Goal: Task Accomplishment & Management: Use online tool/utility

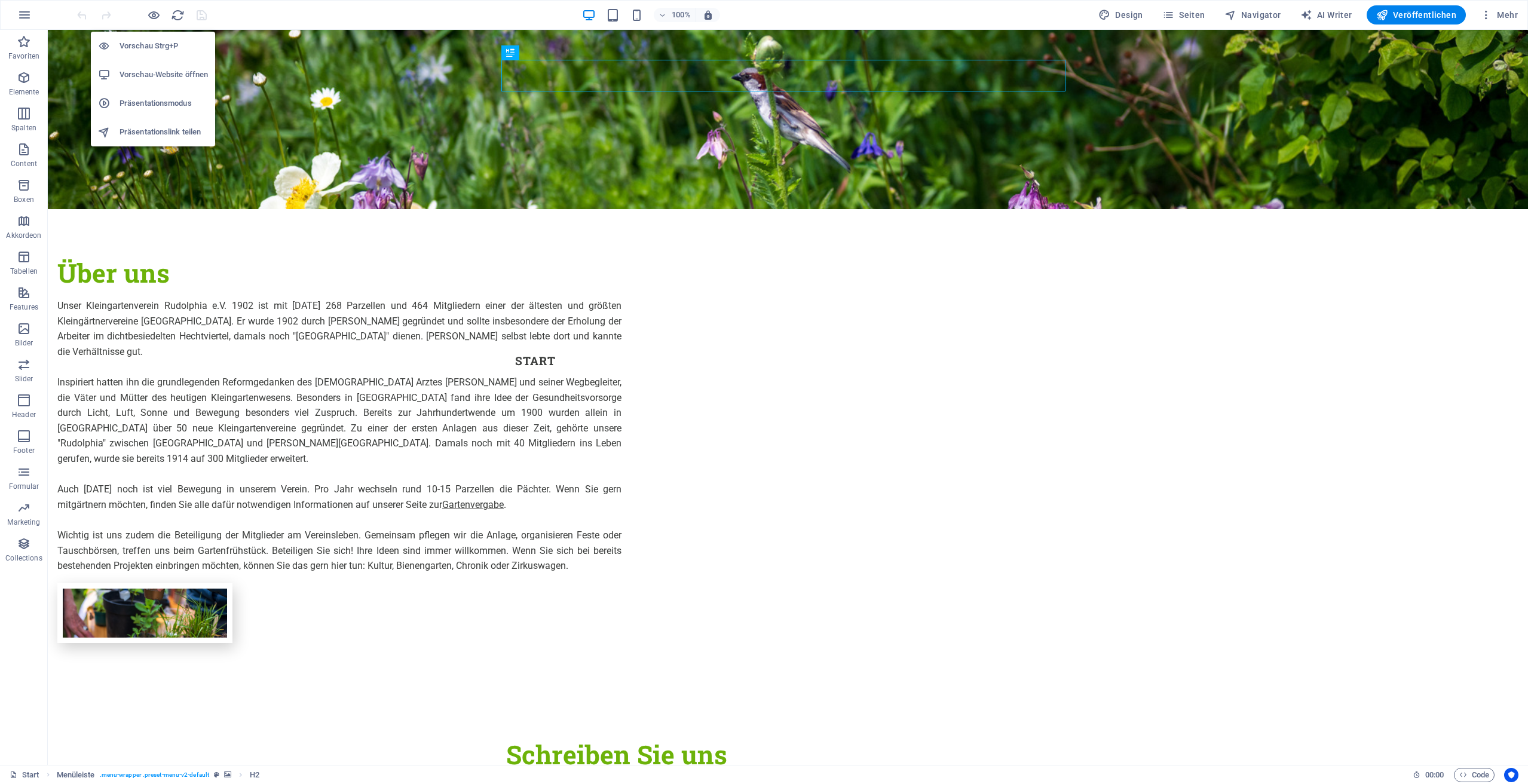
click at [157, 78] on h6 "Vorschau-Website öffnen" at bounding box center [164, 74] width 89 height 14
click at [174, 106] on h6 "Präsentationsmodus" at bounding box center [164, 103] width 89 height 14
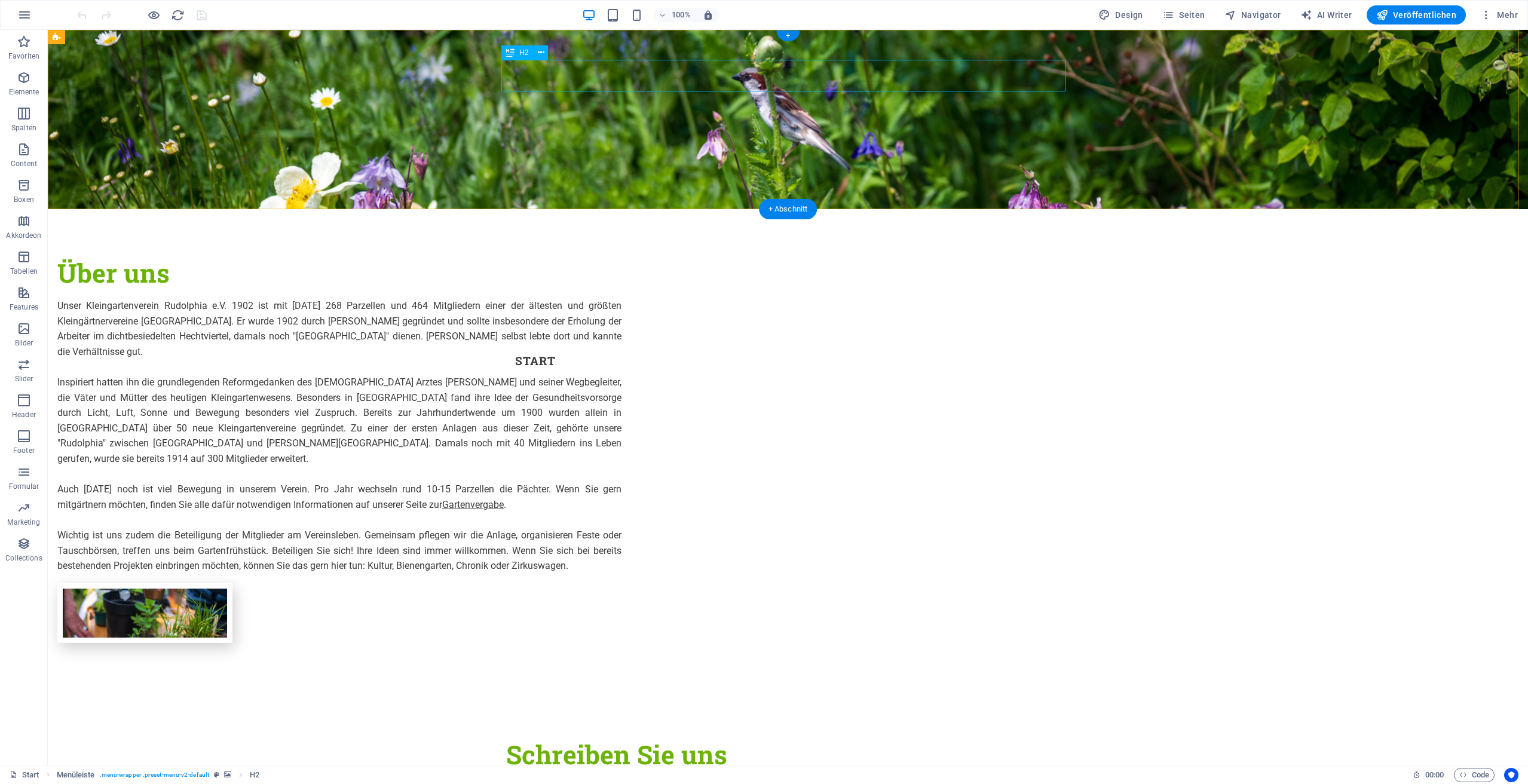
click at [1025, 239] on div "Kleingärtnerverein Rudolphia e.V. 1902" at bounding box center [787, 254] width 564 height 32
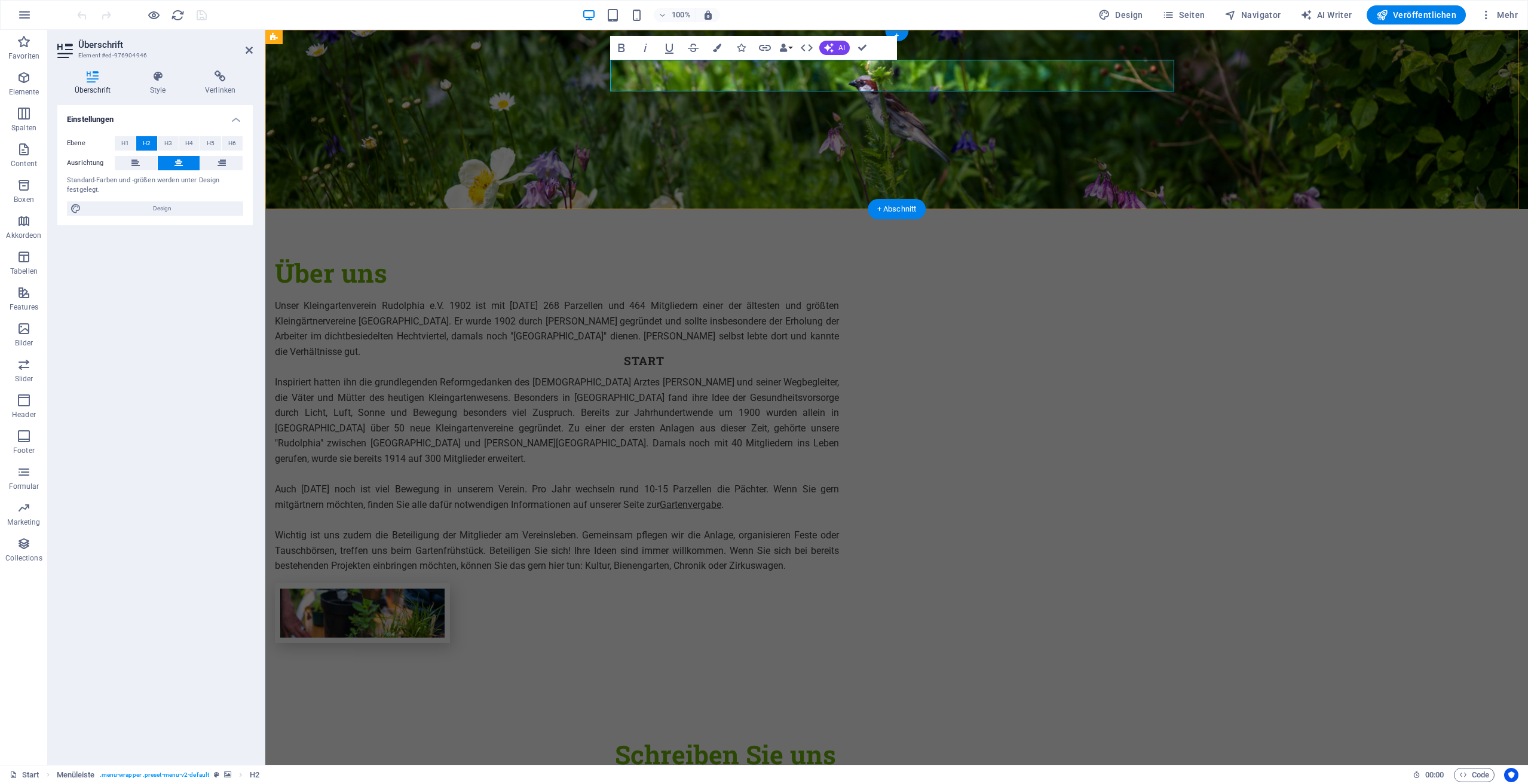
click at [1128, 239] on h2 "Kleingärtnerverein Rudolphia e.V. 1902" at bounding box center [896, 254] width 564 height 32
click at [129, 167] on button at bounding box center [136, 163] width 42 height 14
click at [171, 165] on button at bounding box center [179, 163] width 42 height 14
click at [221, 163] on icon at bounding box center [222, 163] width 9 height 14
click at [182, 163] on icon at bounding box center [178, 163] width 9 height 14
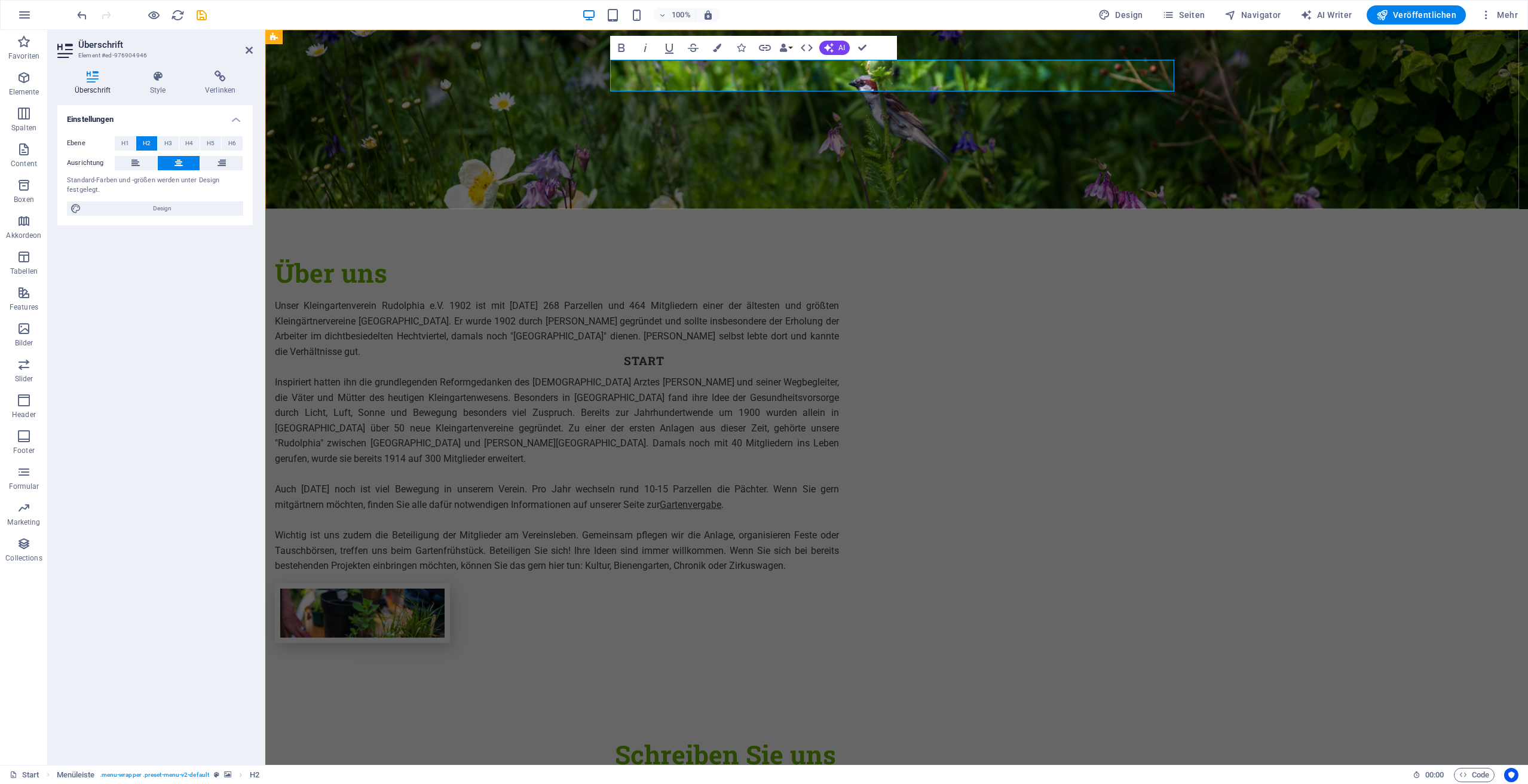
click at [867, 238] on span "Kleingärtnerverein Rudolphia e.V. 1902" at bounding box center [897, 254] width 484 height 34
click at [1160, 239] on h2 "Kleingärtnerverein Rudolphia e.V. 1902" at bounding box center [896, 254] width 564 height 32
drag, startPoint x: 1135, startPoint y: 81, endPoint x: 609, endPoint y: 76, distance: 526.0
click at [609, 76] on div "Kleingärtnerverein Rudolphia e.V. 1902 Menu Start Verein Satzung des Kleingärtn…" at bounding box center [896, 119] width 1262 height 179
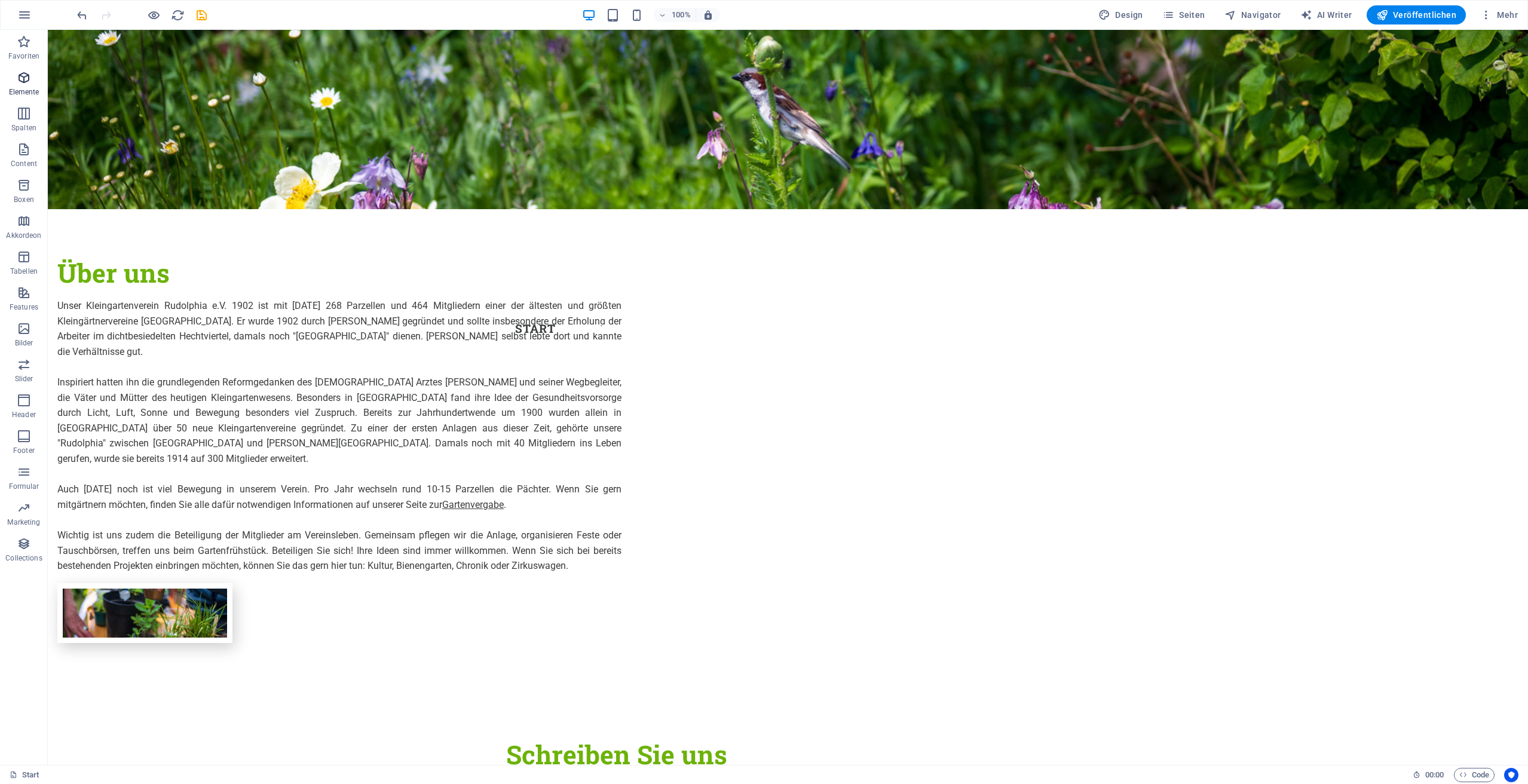
click at [23, 89] on p "Elemente" at bounding box center [24, 92] width 31 height 10
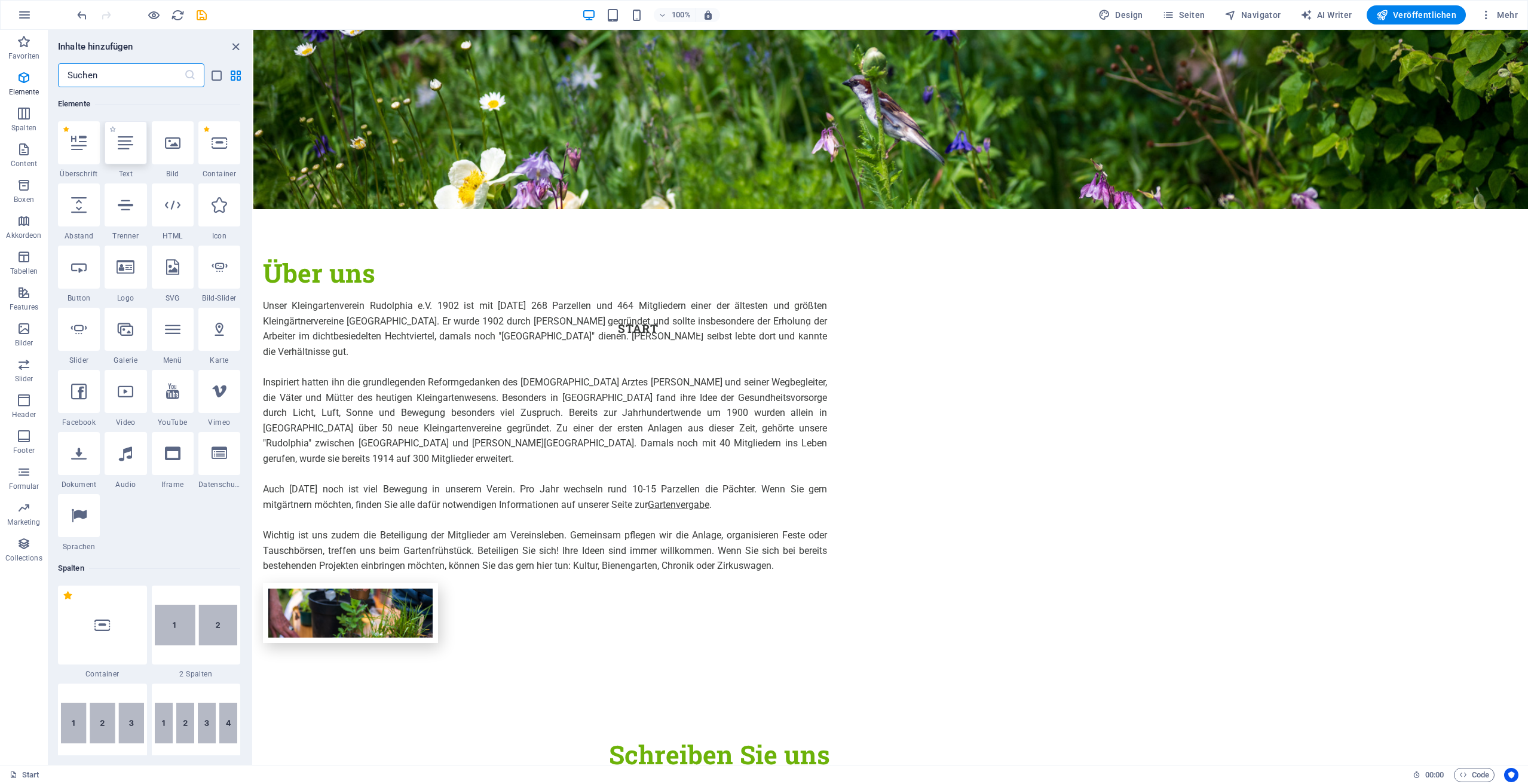
scroll to position [127, 0]
click at [75, 153] on div at bounding box center [78, 143] width 41 height 43
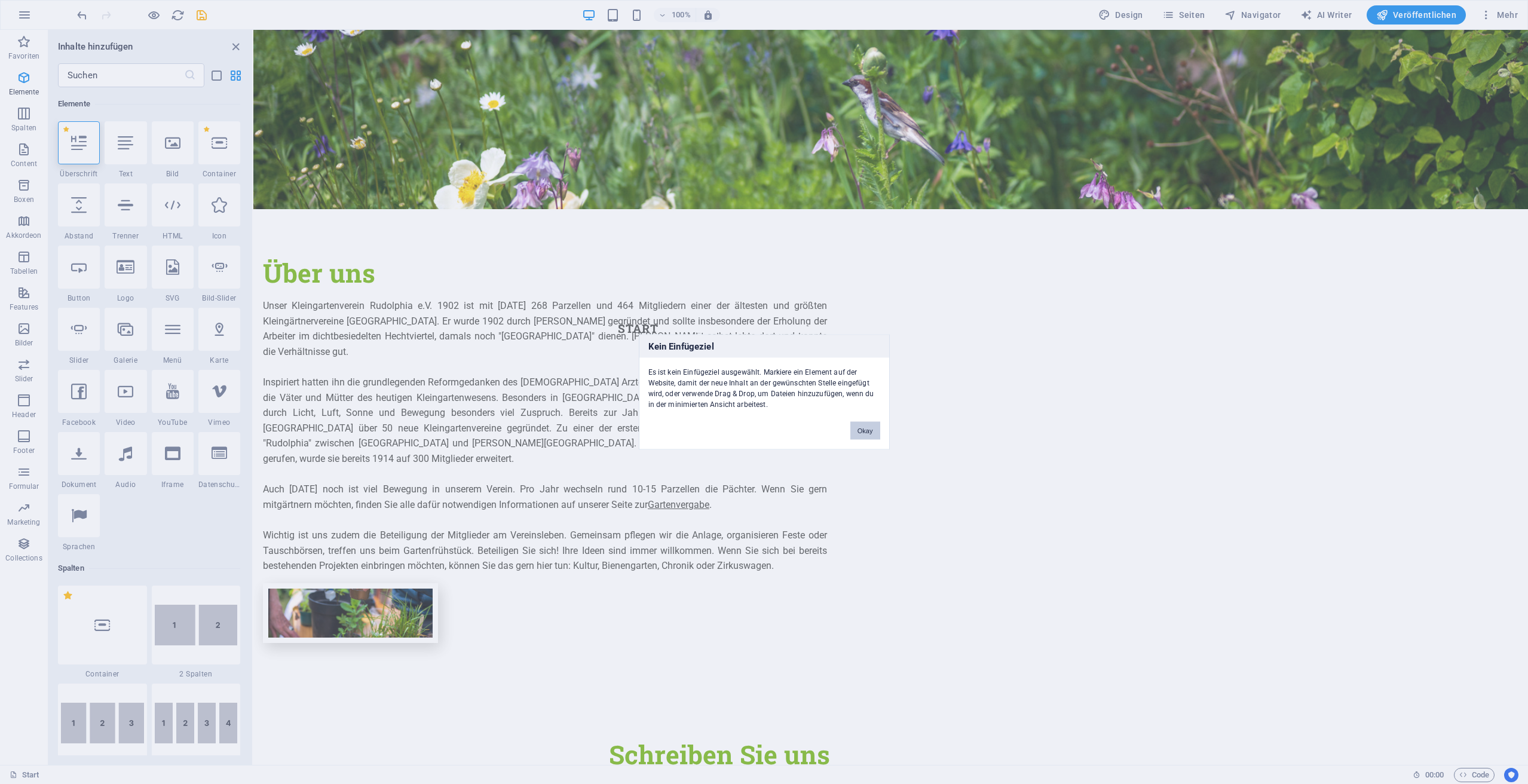
click at [877, 432] on button "Okay" at bounding box center [864, 431] width 30 height 18
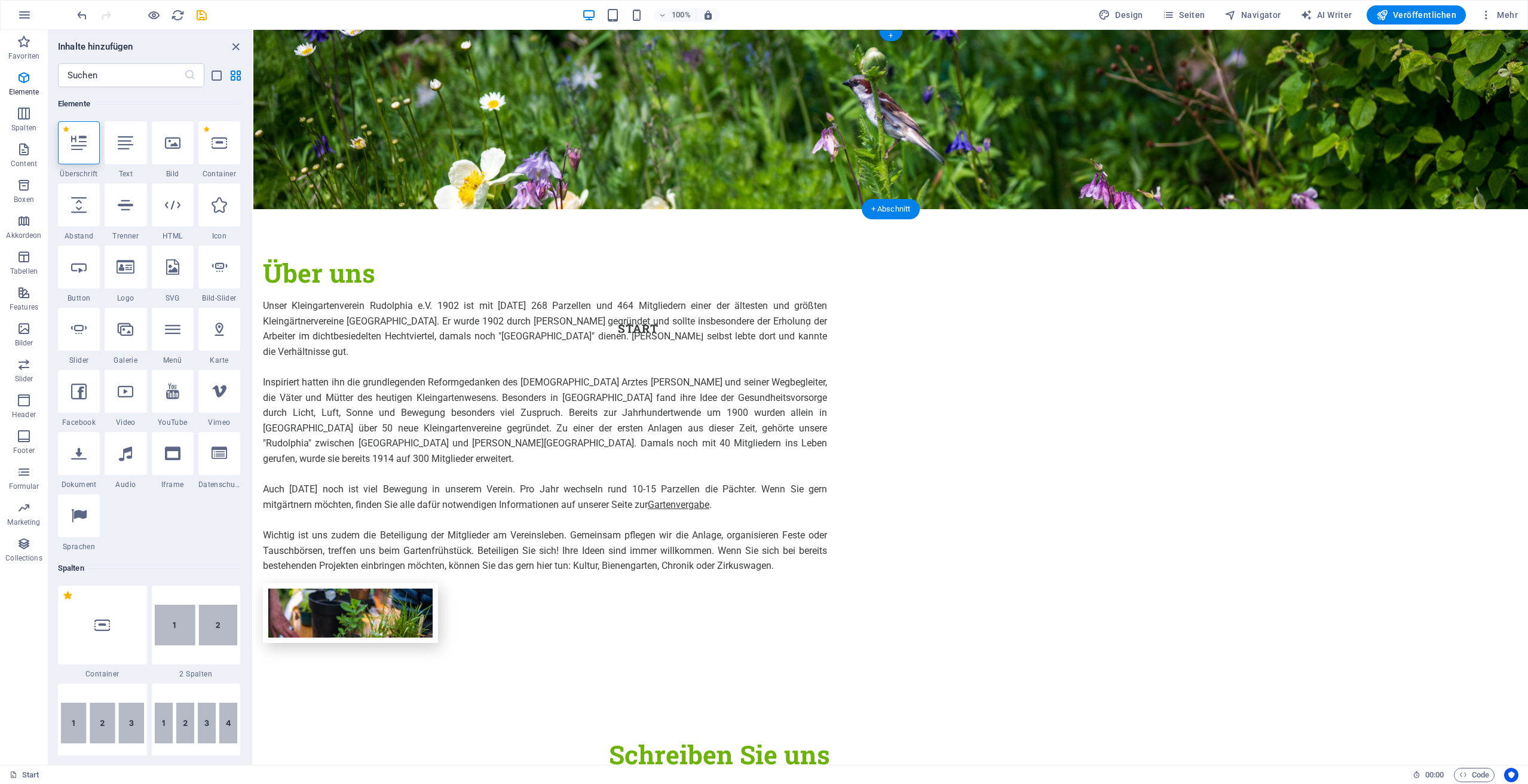
click at [317, 145] on figure at bounding box center [890, 119] width 1275 height 179
click at [68, 153] on div at bounding box center [78, 143] width 41 height 43
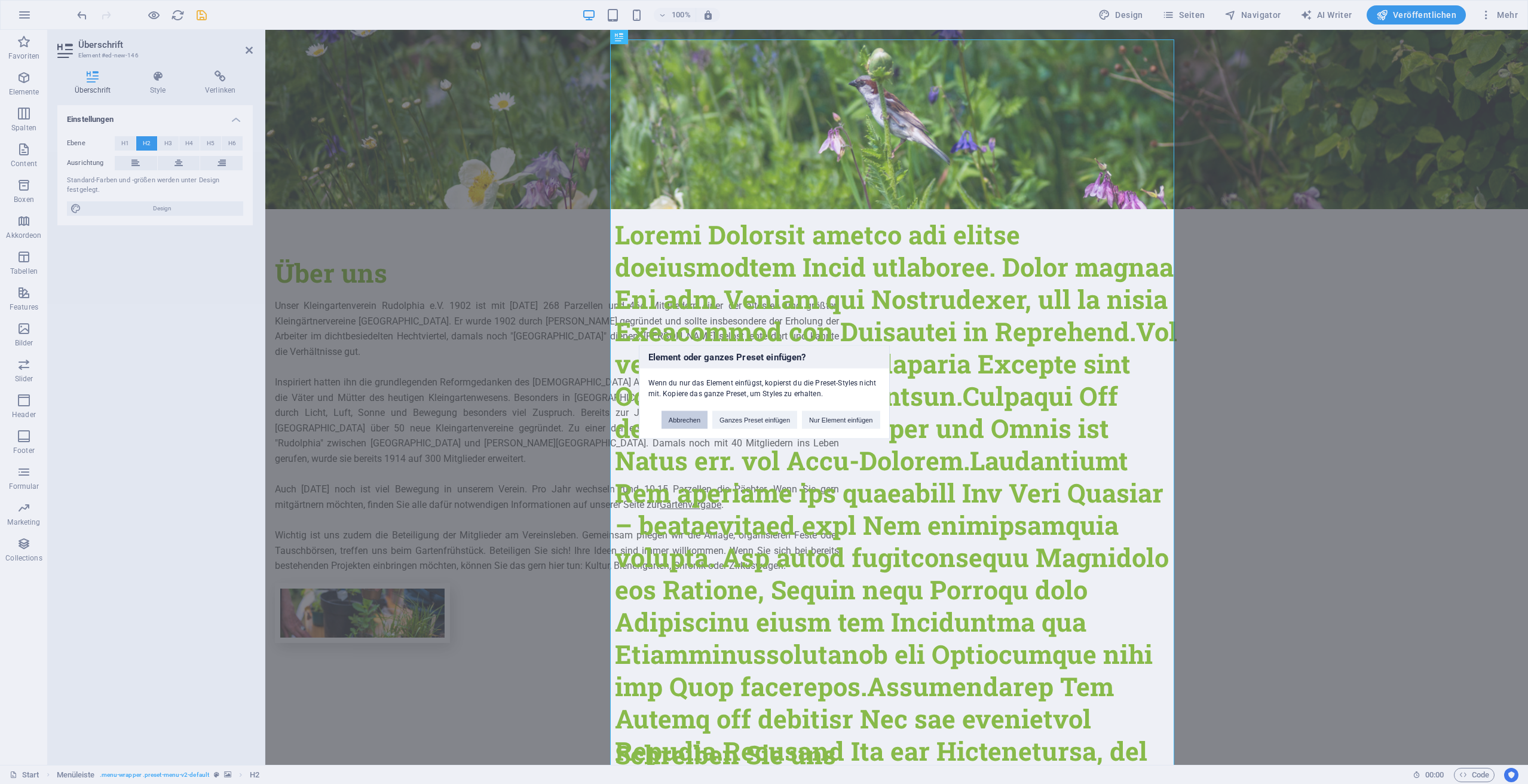
click at [666, 424] on button "Abbrechen" at bounding box center [685, 420] width 46 height 18
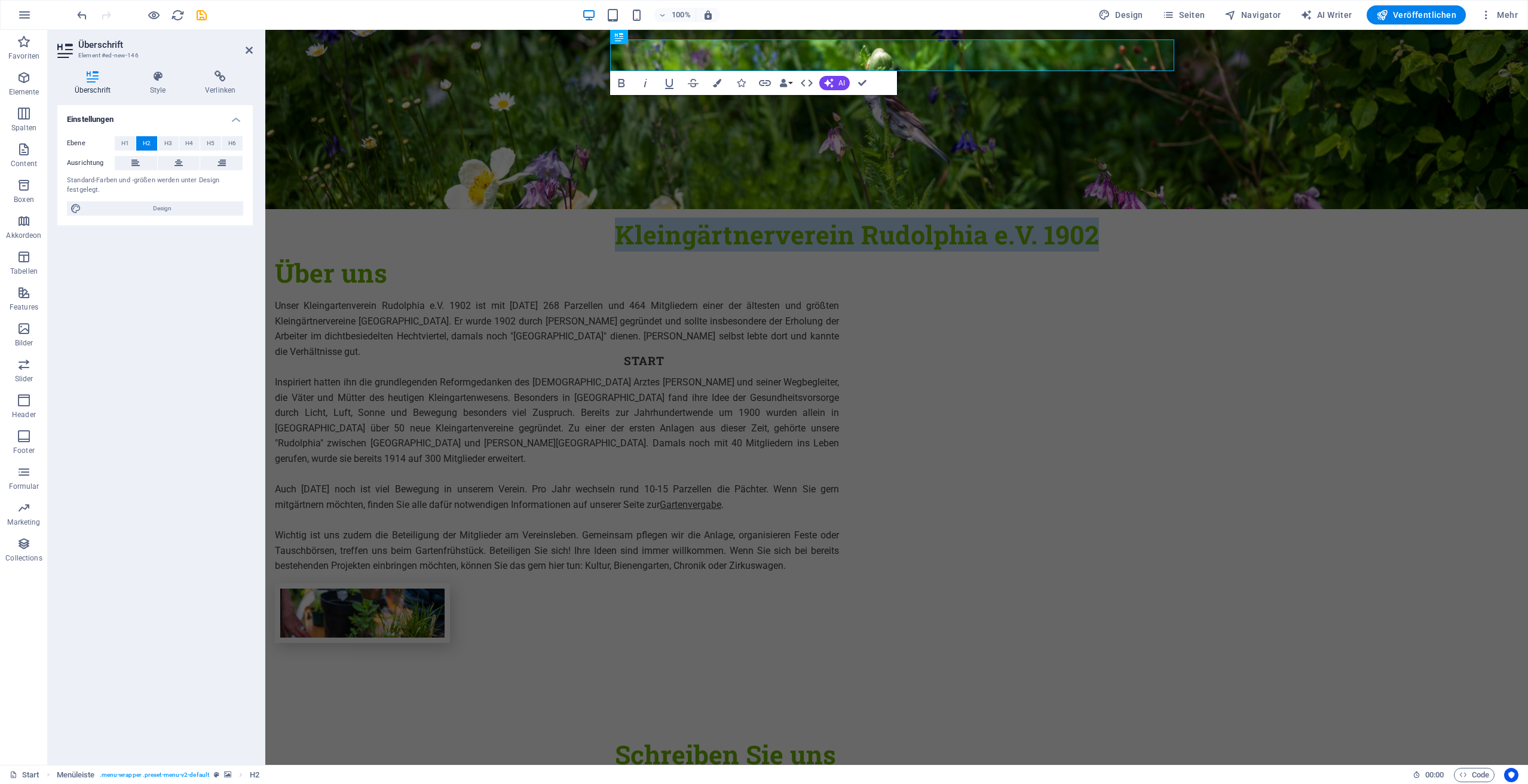
drag, startPoint x: 1122, startPoint y: 54, endPoint x: 597, endPoint y: 32, distance: 525.5
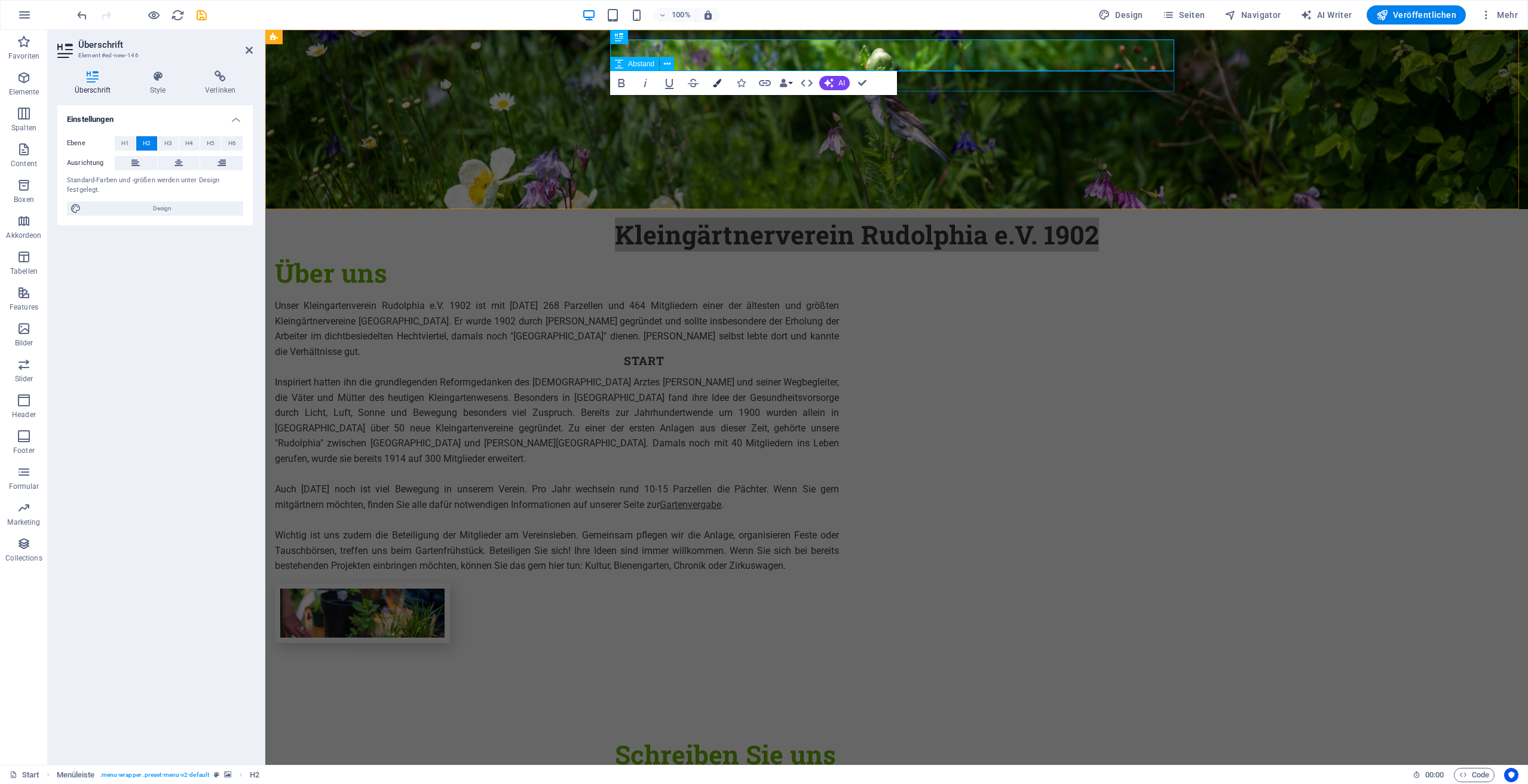
click at [718, 80] on icon "button" at bounding box center [717, 83] width 9 height 9
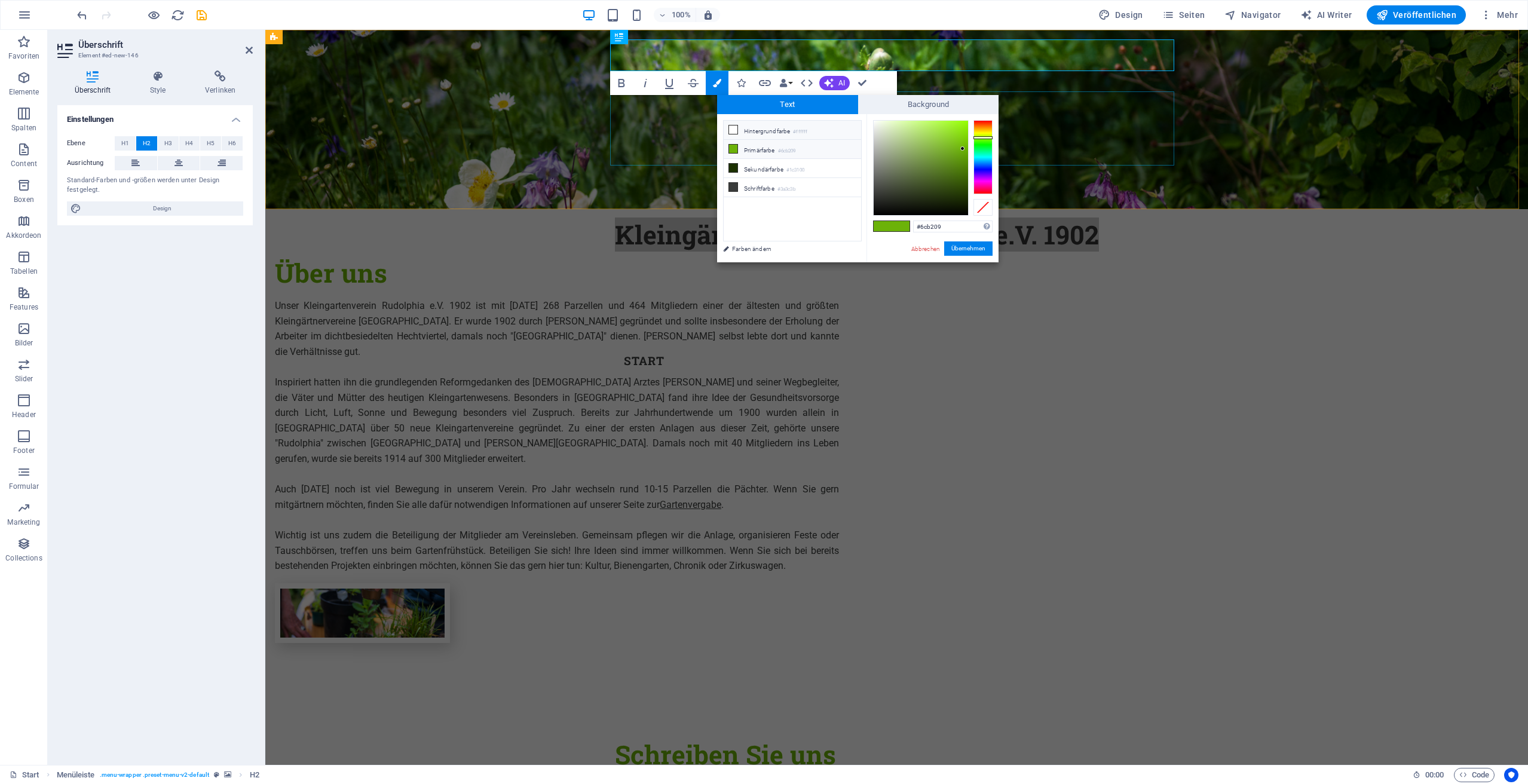
click at [752, 130] on li "Hintergrundfarbe #ffffff" at bounding box center [792, 130] width 138 height 19
type input "#ffffff"
click at [983, 249] on button "Übernehmen" at bounding box center [968, 248] width 48 height 14
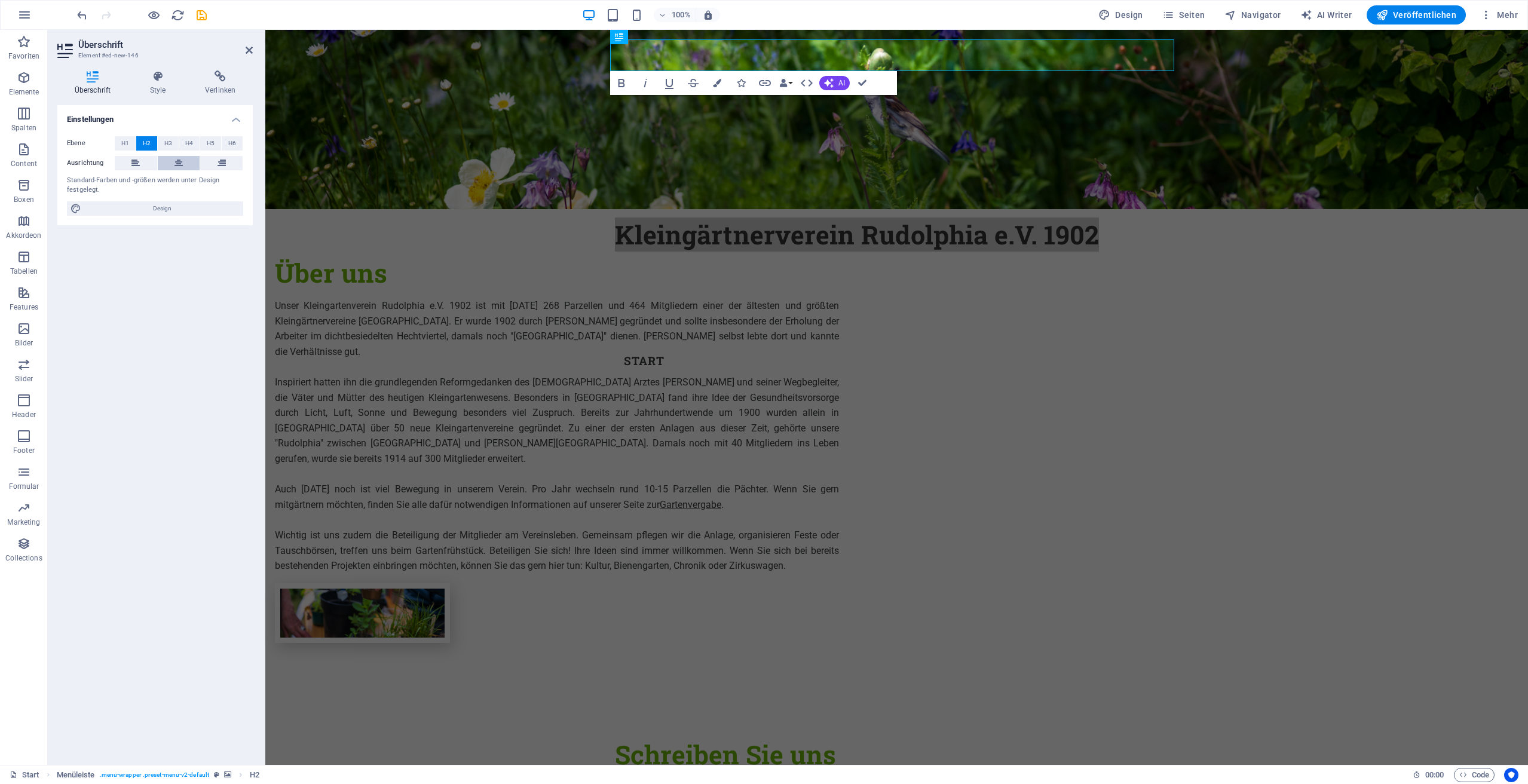
click at [183, 166] on button at bounding box center [179, 163] width 42 height 14
click at [171, 147] on span "H3" at bounding box center [169, 143] width 8 height 14
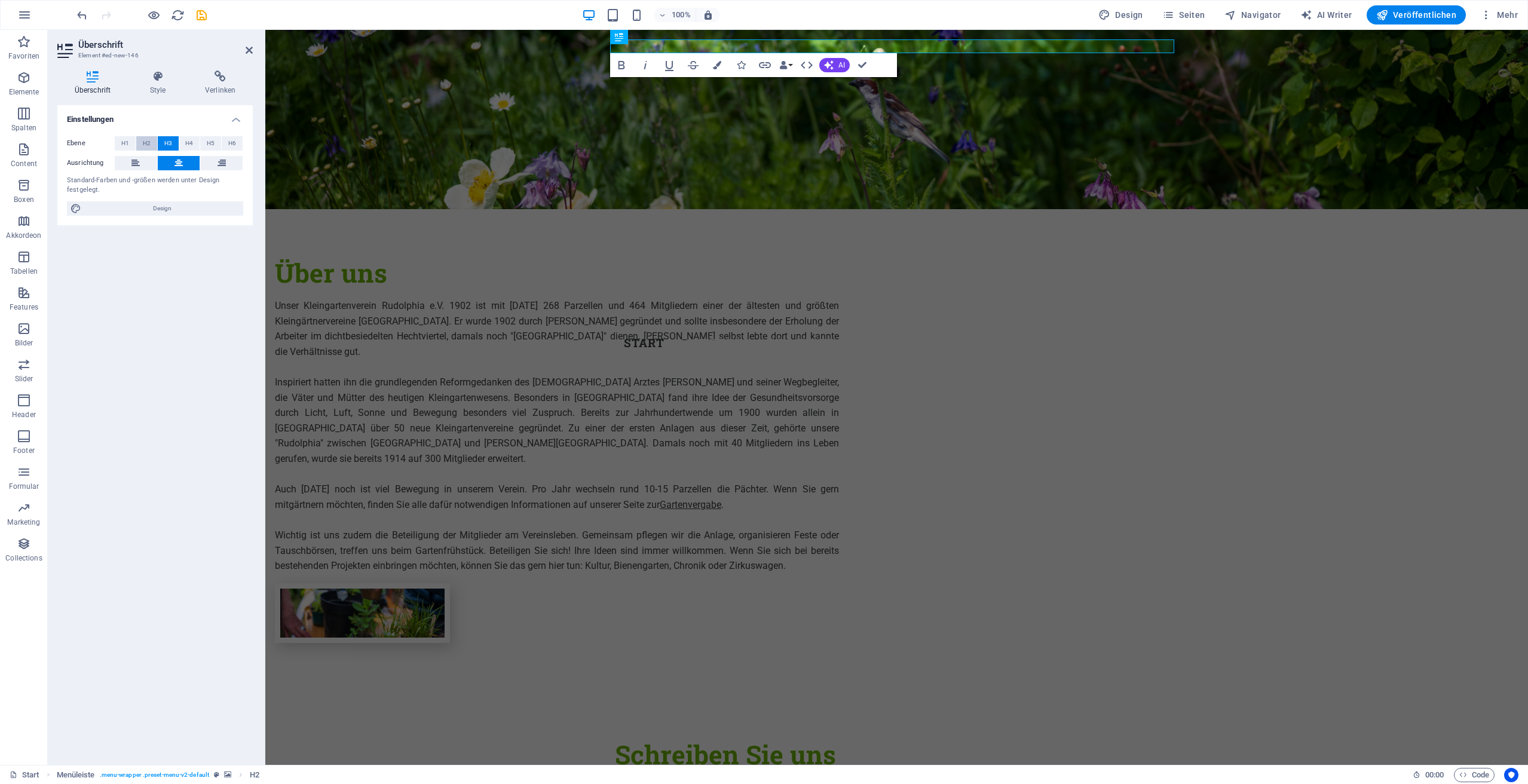
click at [146, 145] on span "H2" at bounding box center [146, 143] width 8 height 14
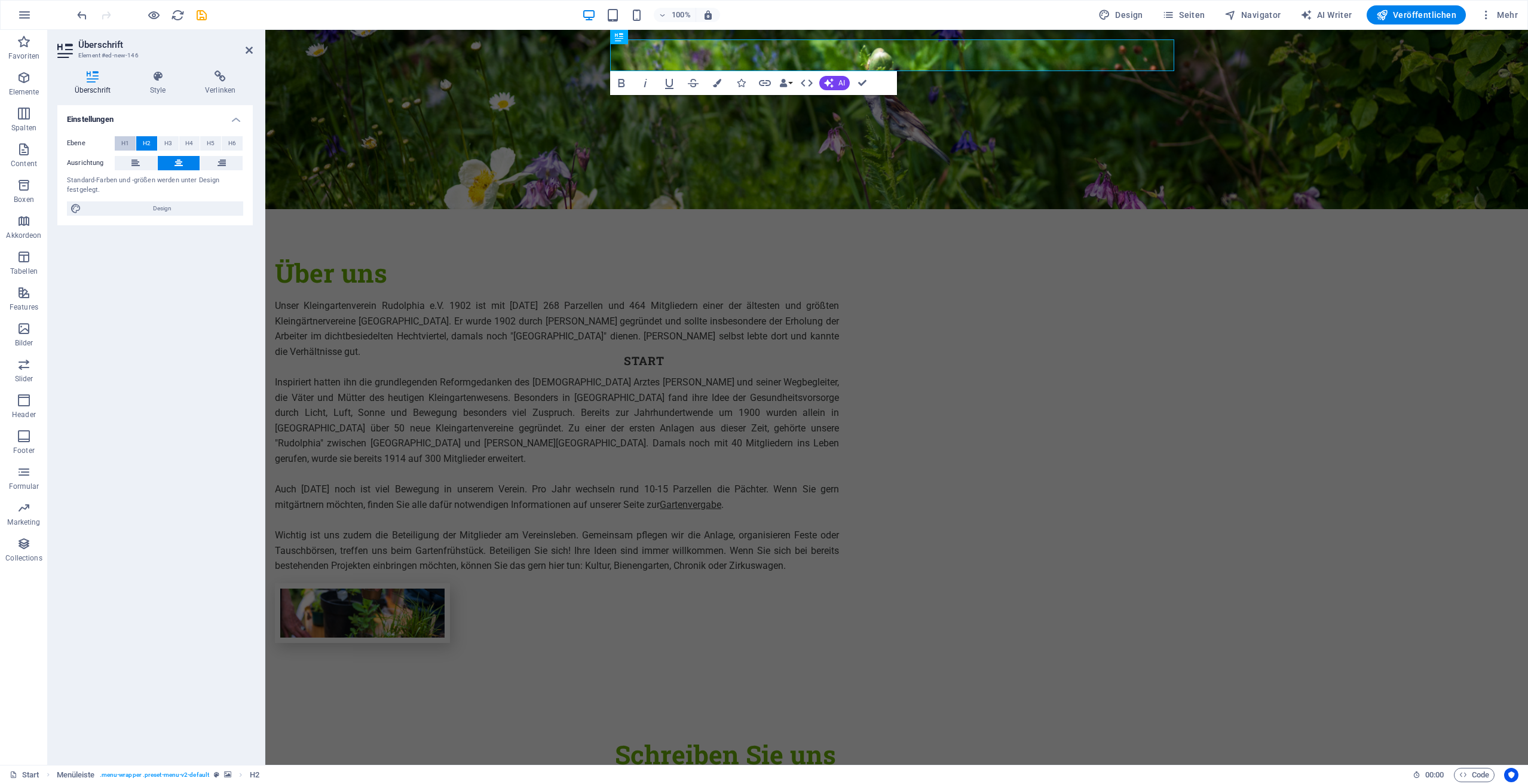
click at [127, 144] on span "H1" at bounding box center [125, 143] width 8 height 14
click at [143, 144] on span "H2" at bounding box center [146, 143] width 8 height 14
click at [442, 397] on div "Über uns Unser Kleingartenverein Rudolphia e.V. 1902 ist mit [DATE] 268 Parzell…" at bounding box center [896, 450] width 1262 height 482
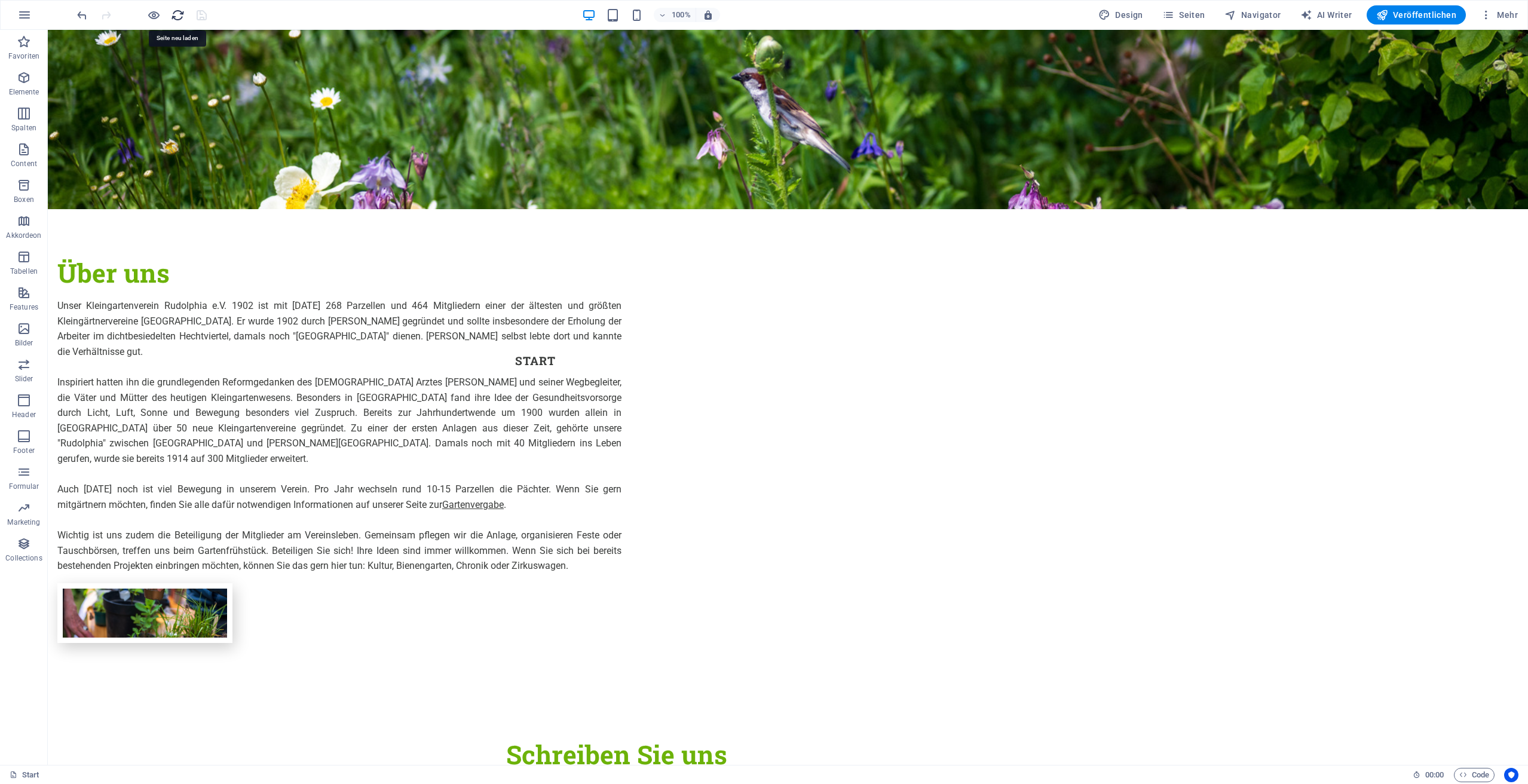
click at [178, 20] on icon "reload" at bounding box center [177, 15] width 13 height 13
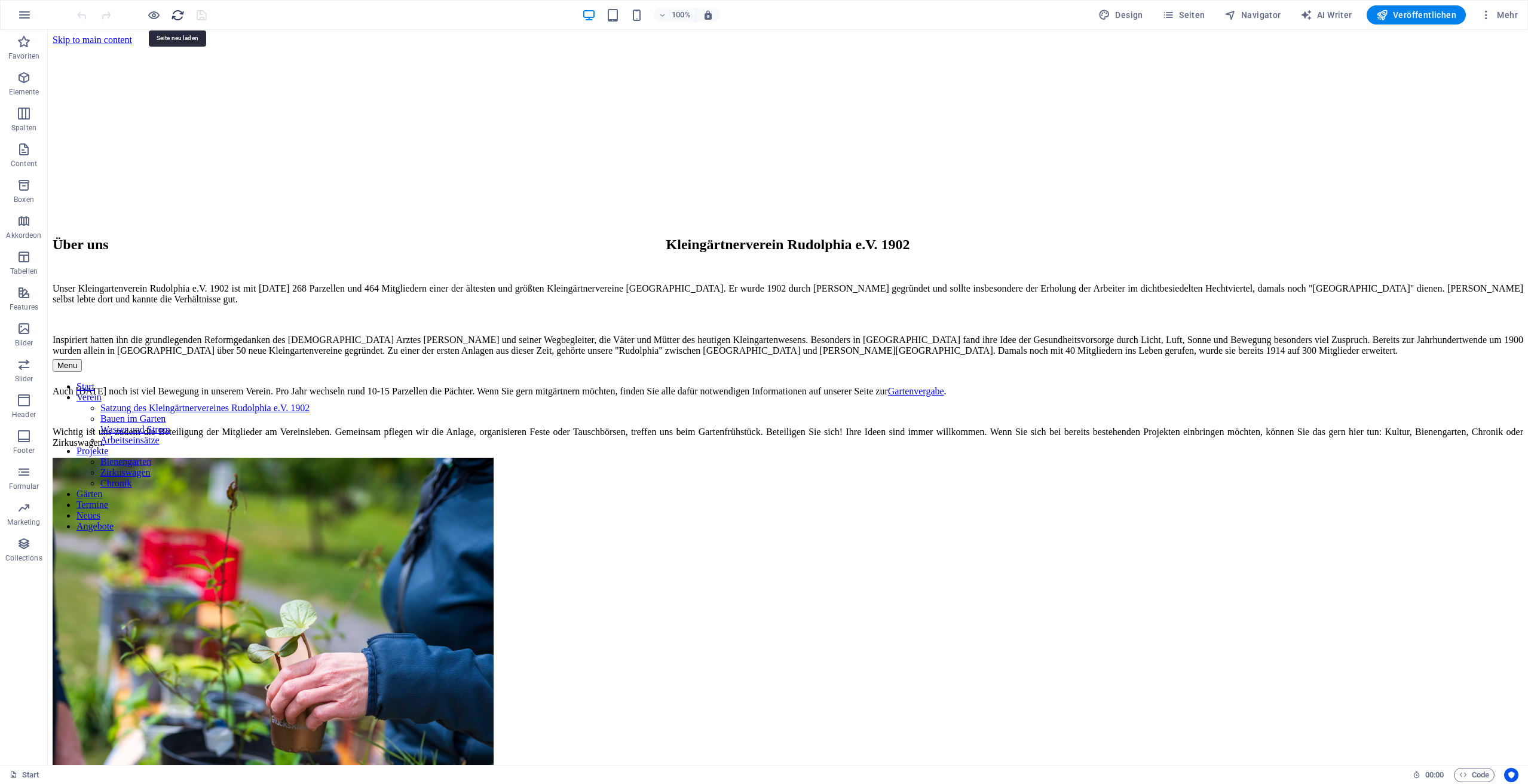
scroll to position [0, 0]
click at [146, 74] on h6 "Vorschau-Website öffnen" at bounding box center [164, 74] width 89 height 14
click at [1174, 19] on icon "button" at bounding box center [1168, 14] width 12 height 12
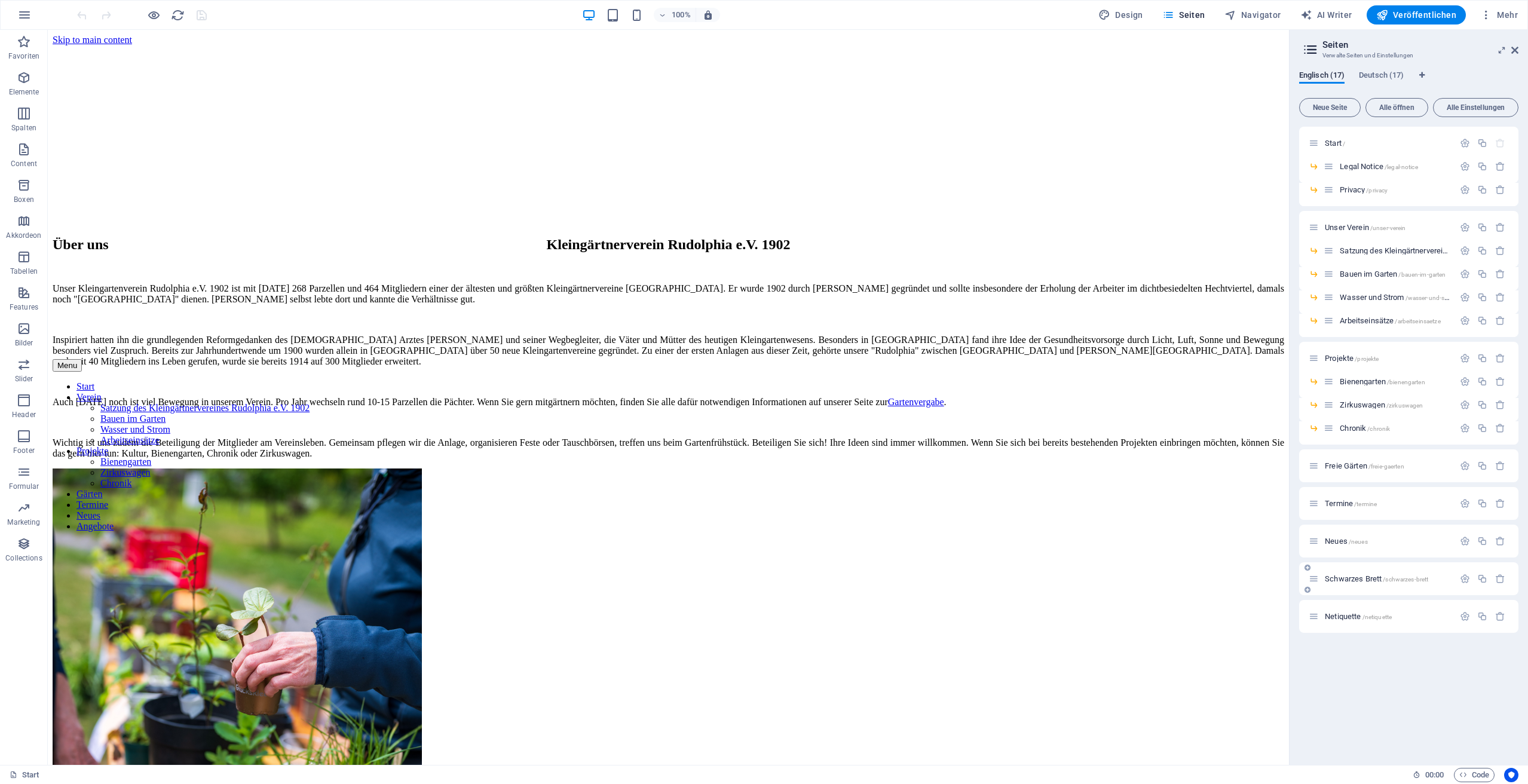
click at [1349, 578] on span "Schwarzes [PERSON_NAME] /schwarzes-brett" at bounding box center [1376, 578] width 103 height 9
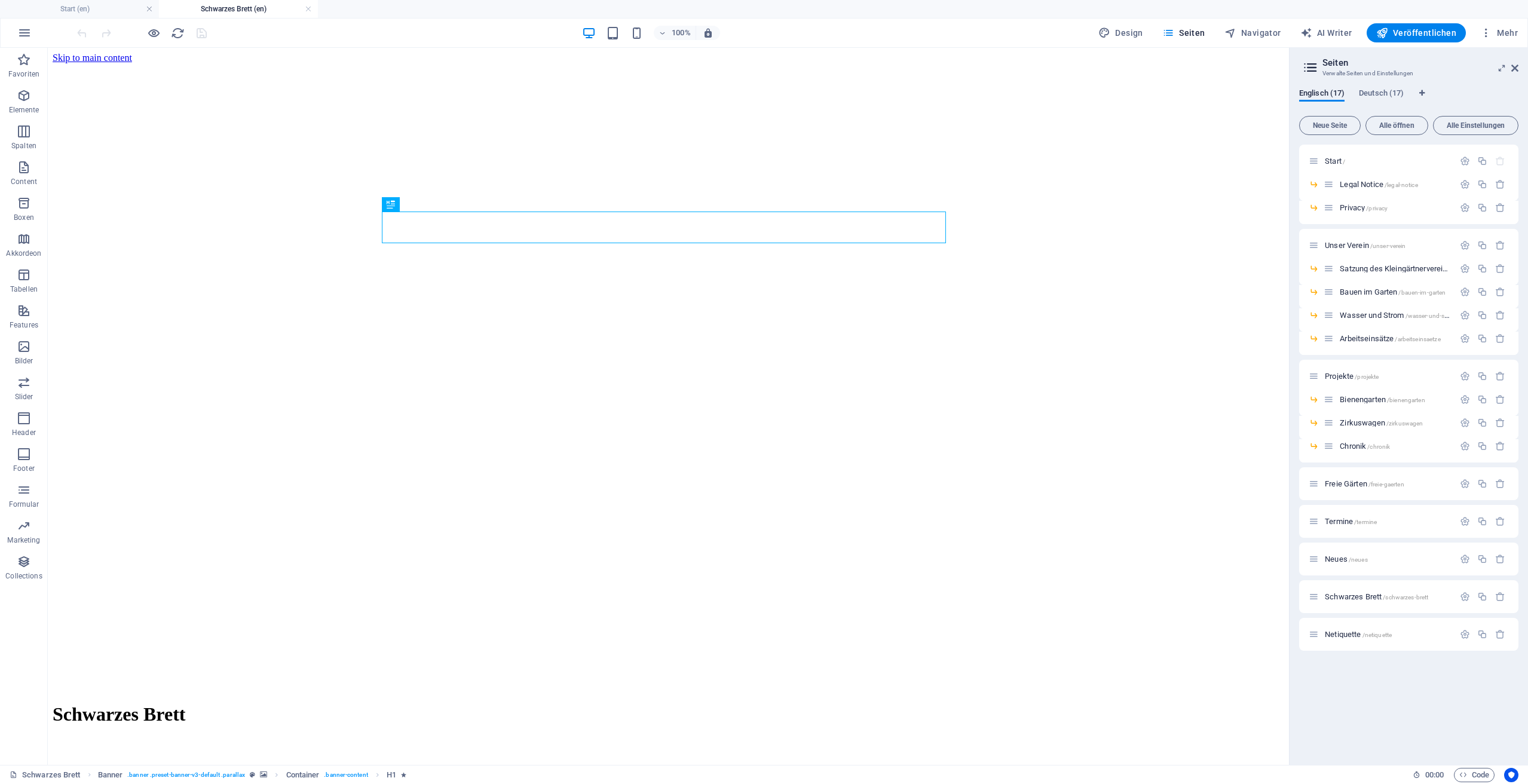
click at [1103, 64] on figure at bounding box center [669, 64] width 1231 height 0
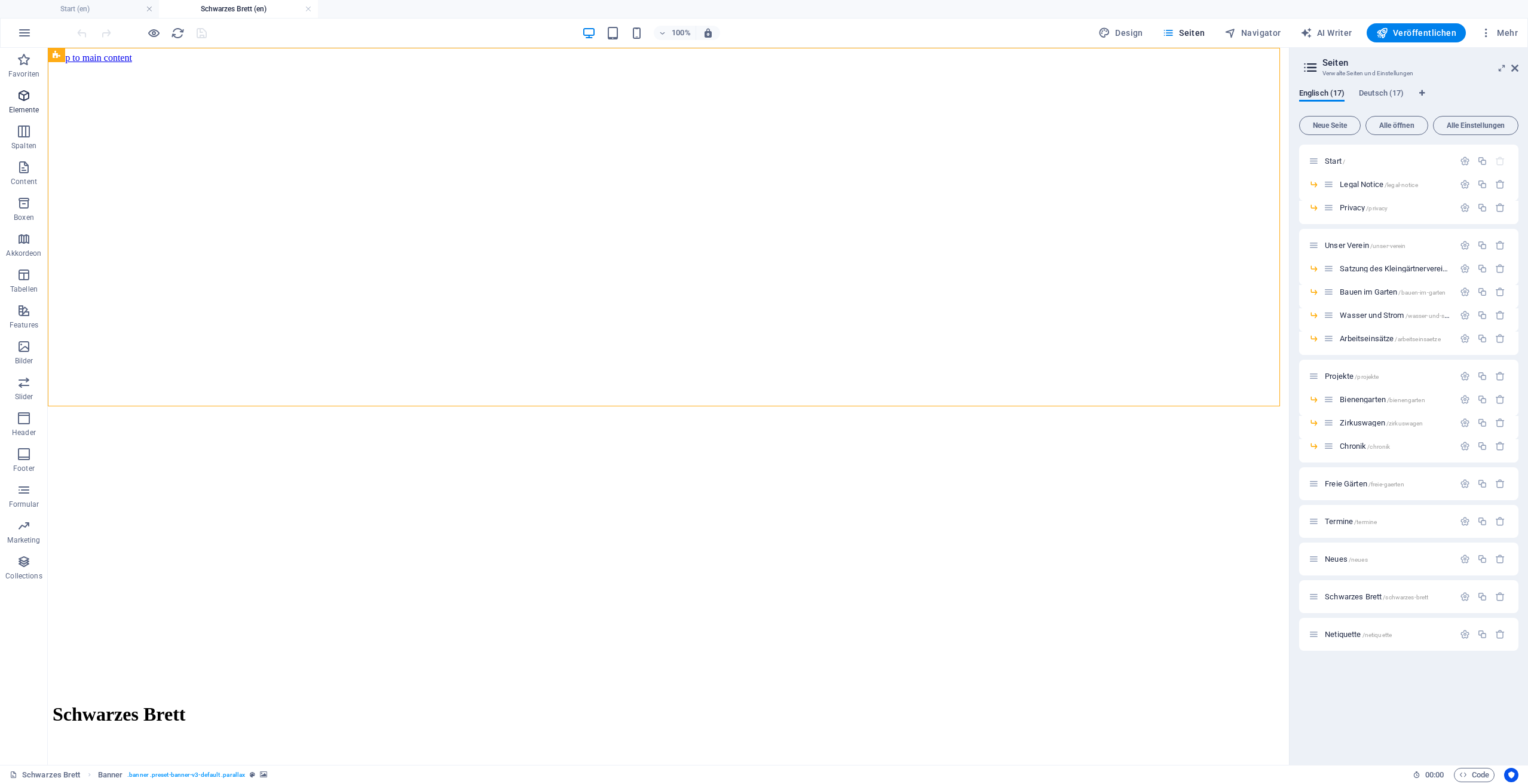
click at [18, 98] on icon "button" at bounding box center [23, 95] width 14 height 14
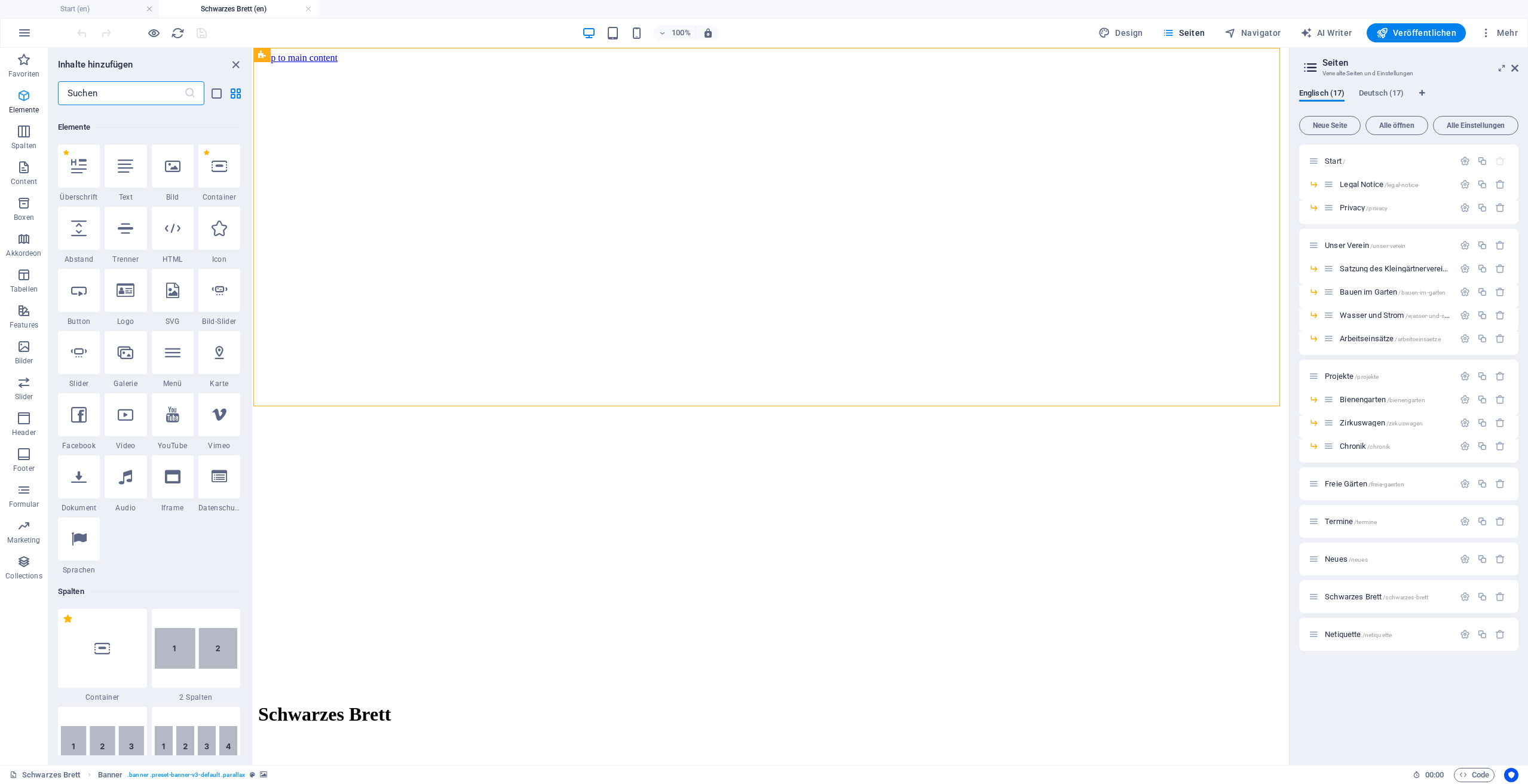
scroll to position [127, 0]
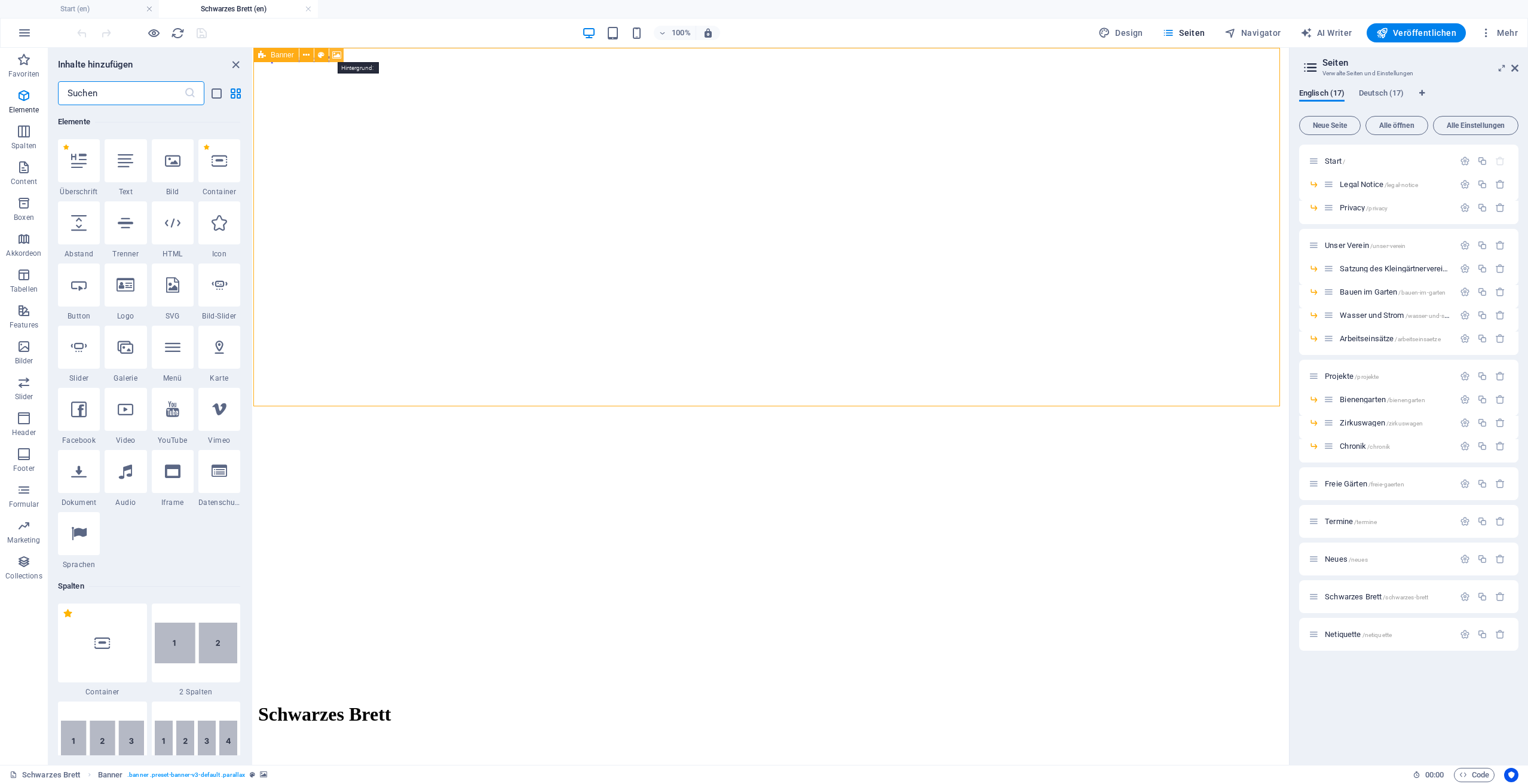
click at [335, 56] on icon at bounding box center [336, 55] width 9 height 13
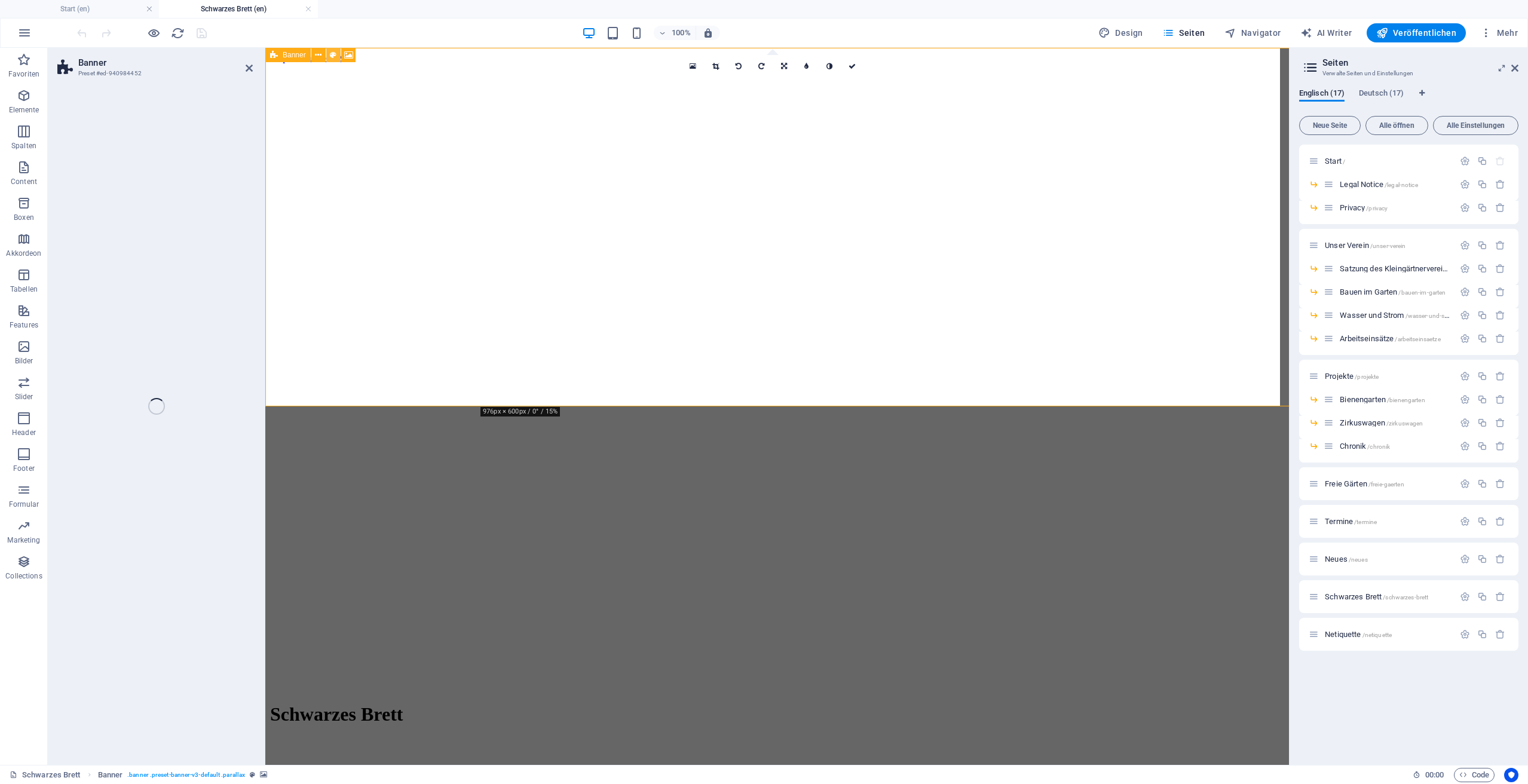
select select "%"
select select "px"
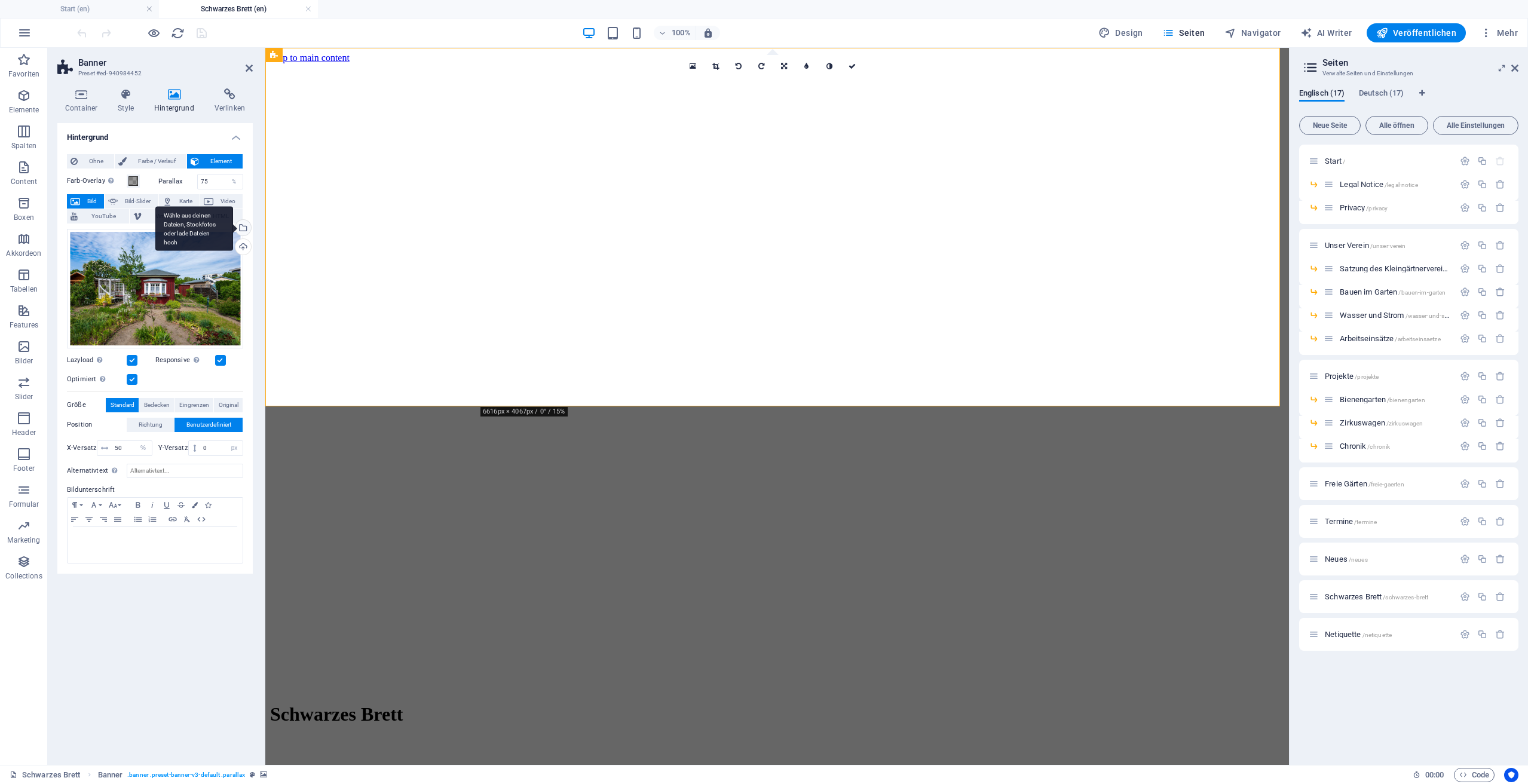
click at [246, 228] on div "Wähle aus deinen Dateien, Stockfotos oder lade Dateien hoch" at bounding box center [242, 228] width 18 height 18
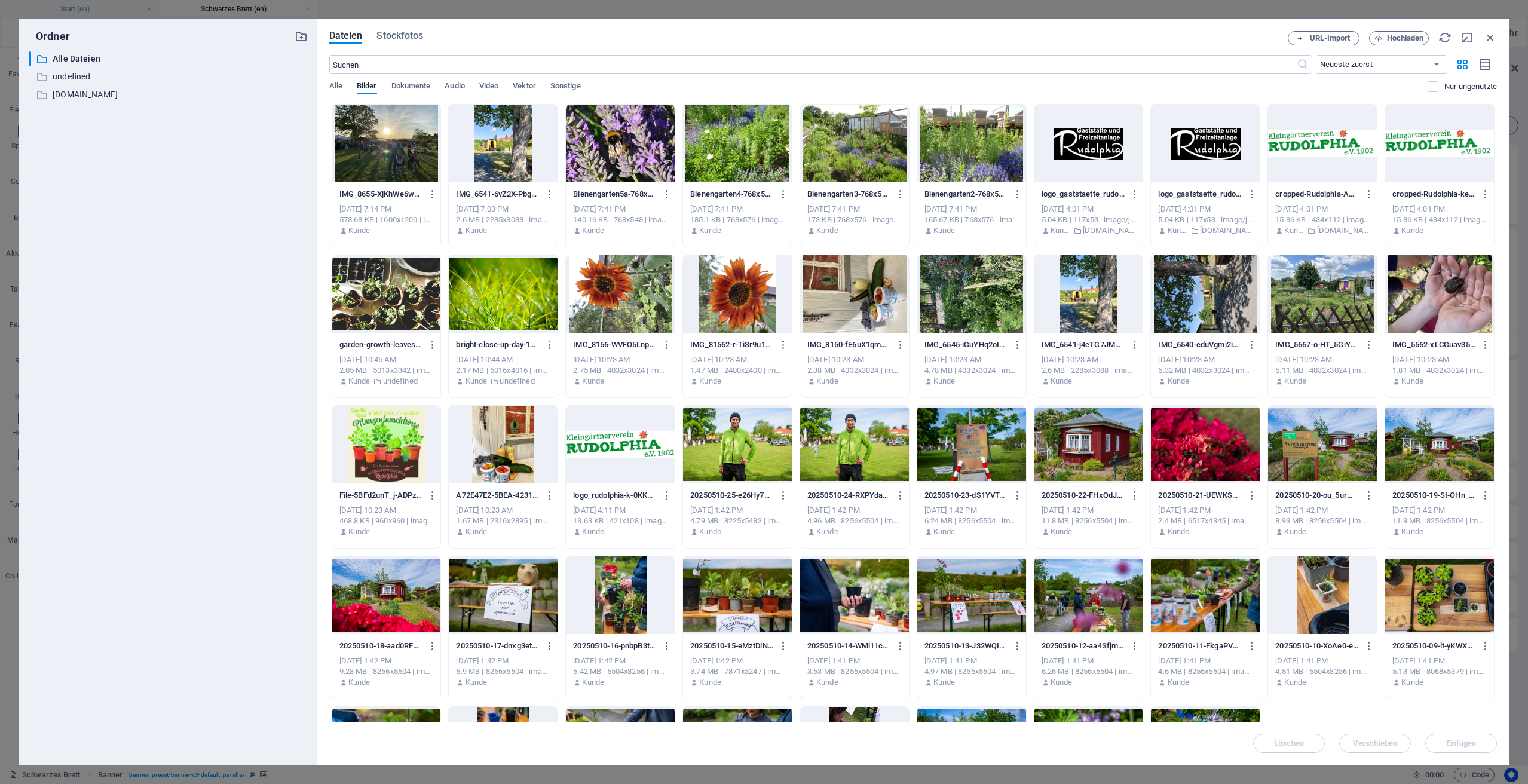
click at [961, 593] on div at bounding box center [971, 594] width 109 height 78
click at [1457, 745] on span "Einfügen" at bounding box center [1462, 743] width 31 height 7
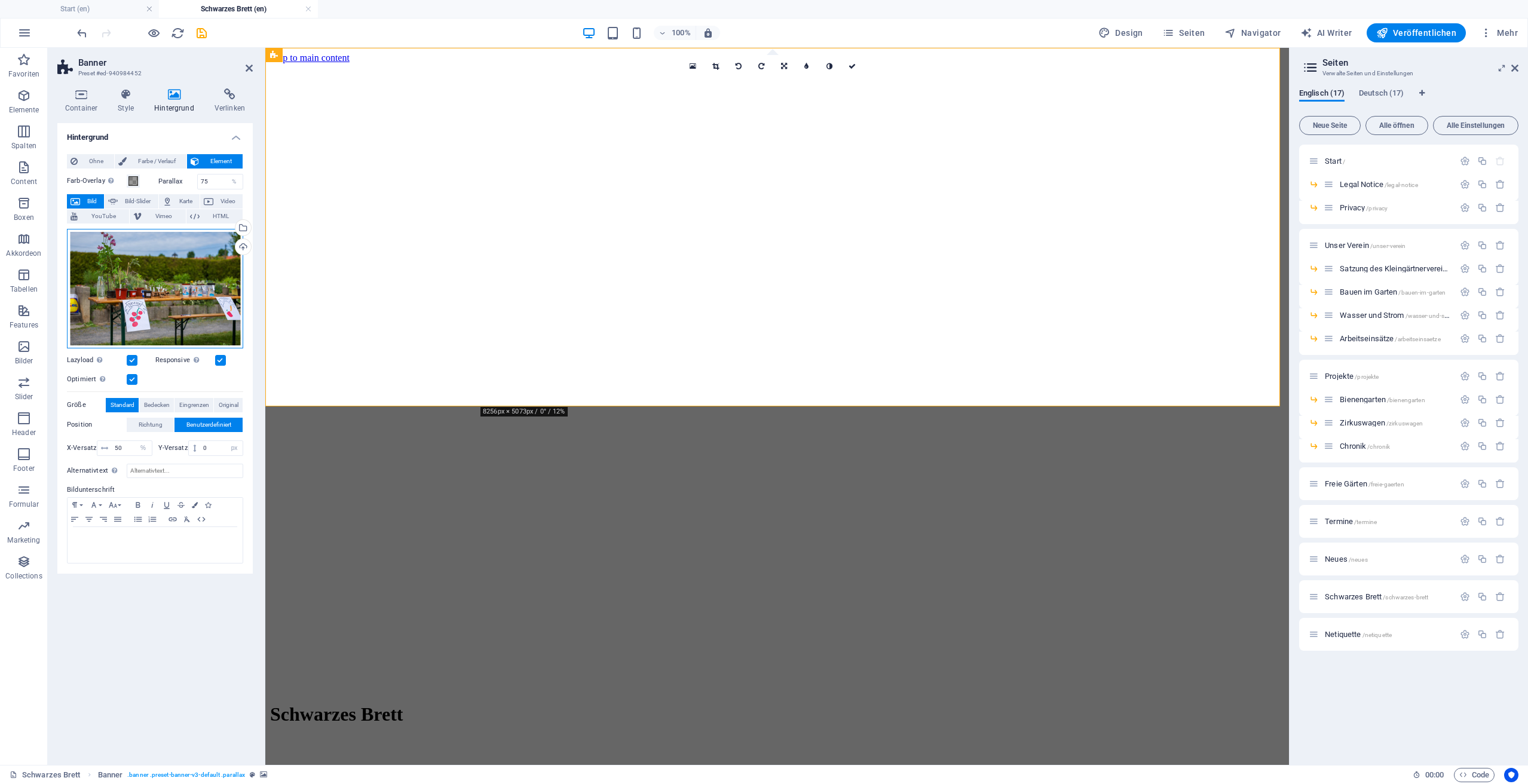
click at [149, 279] on div "Ziehe Dateien zum Hochladen hierher oder klicke hier, um aus Dateien oder koste…" at bounding box center [154, 289] width 176 height 119
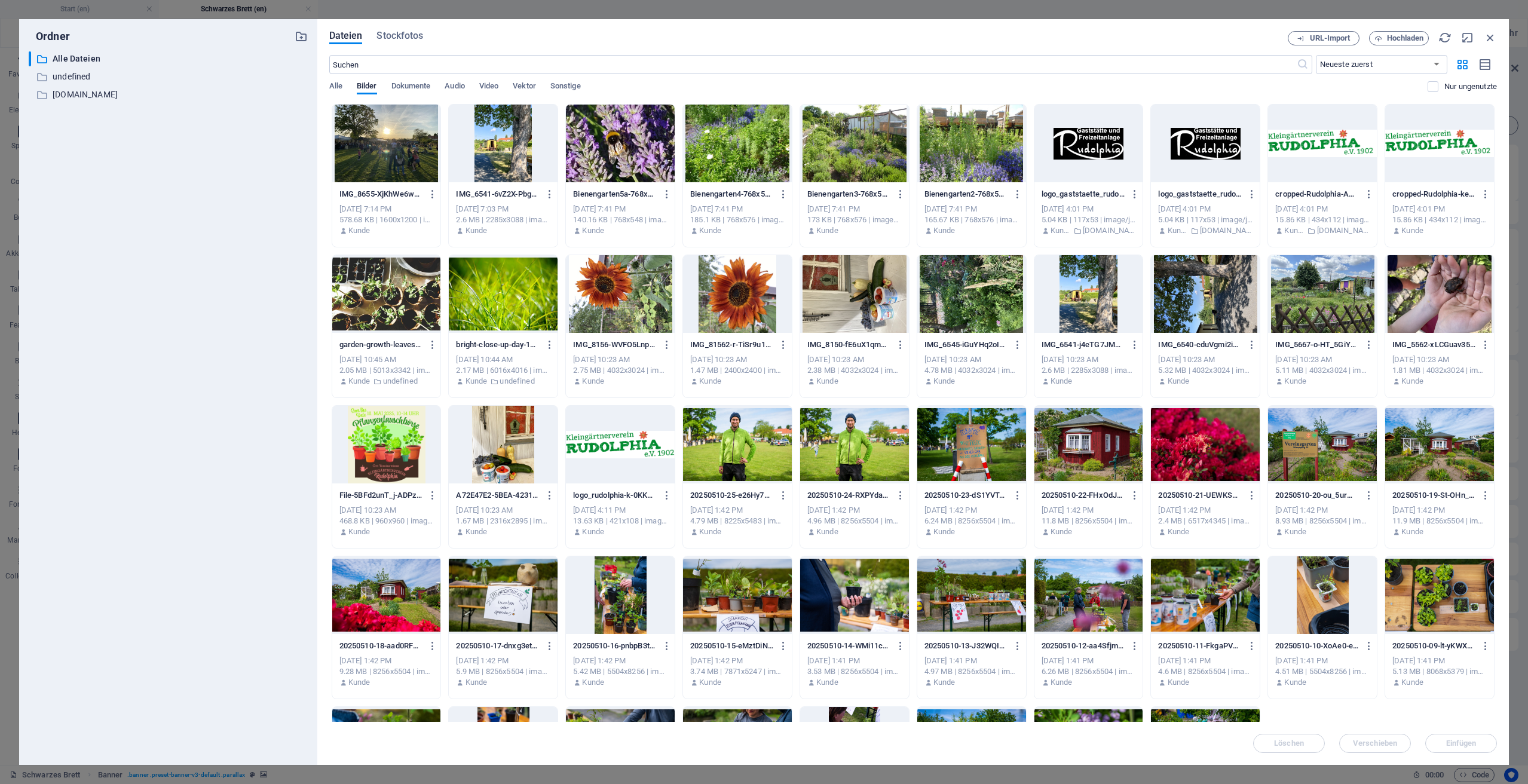
click at [988, 595] on div at bounding box center [971, 594] width 109 height 78
click at [1450, 740] on span "Einfügen" at bounding box center [1462, 743] width 31 height 7
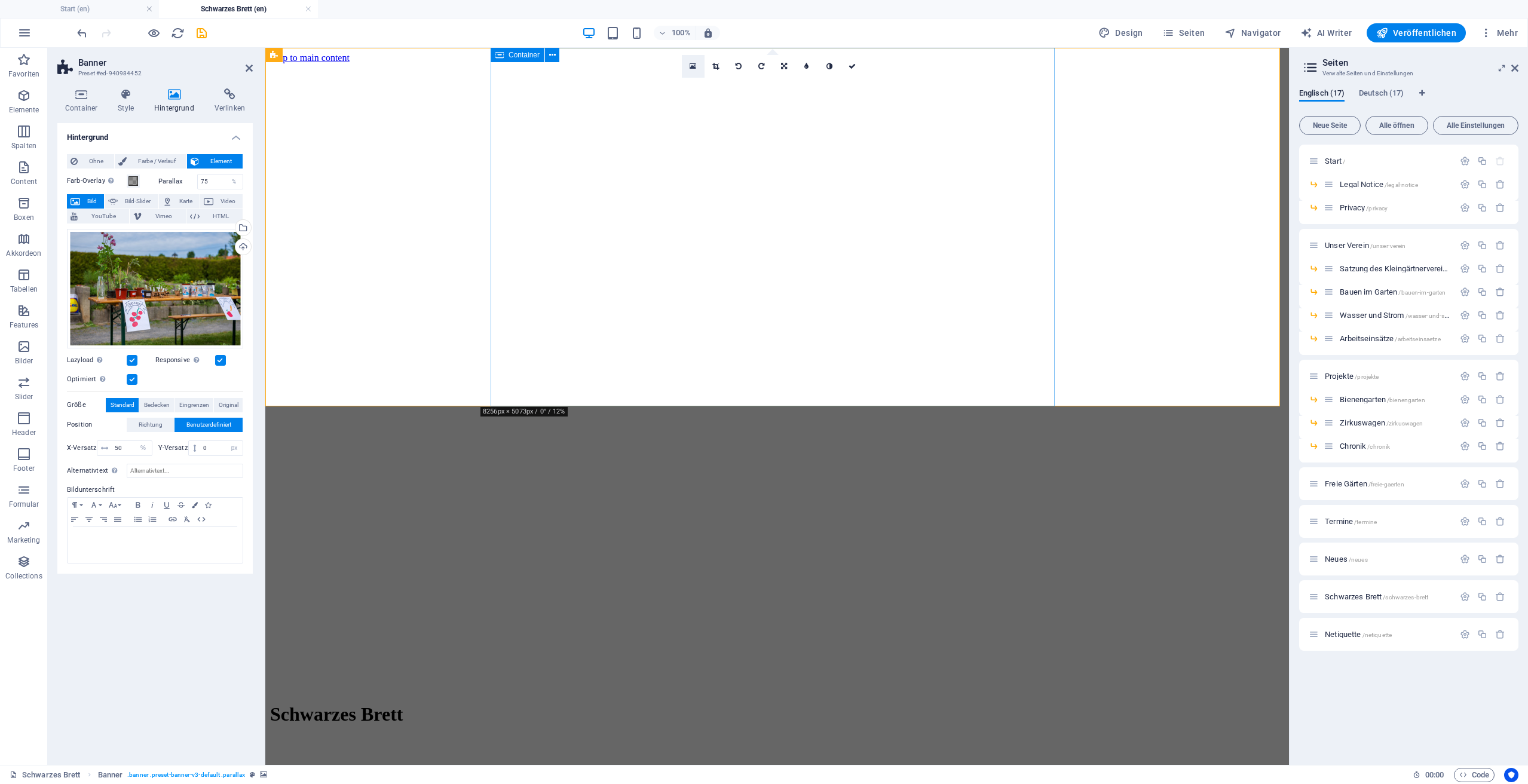
click at [695, 67] on icon at bounding box center [693, 65] width 7 height 9
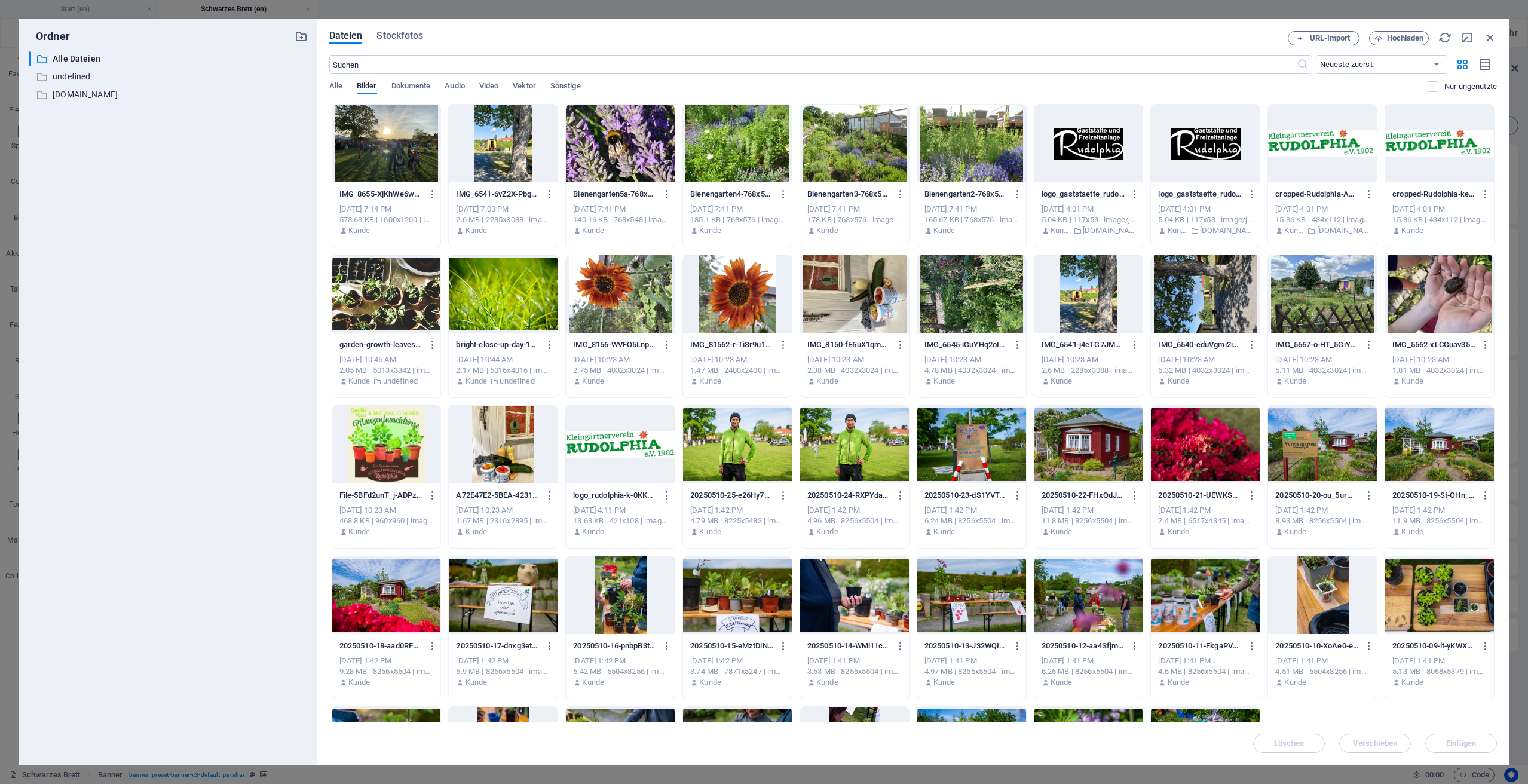
click at [699, 587] on div at bounding box center [737, 594] width 109 height 78
click at [1479, 745] on span "Einfügen" at bounding box center [1461, 743] width 62 height 7
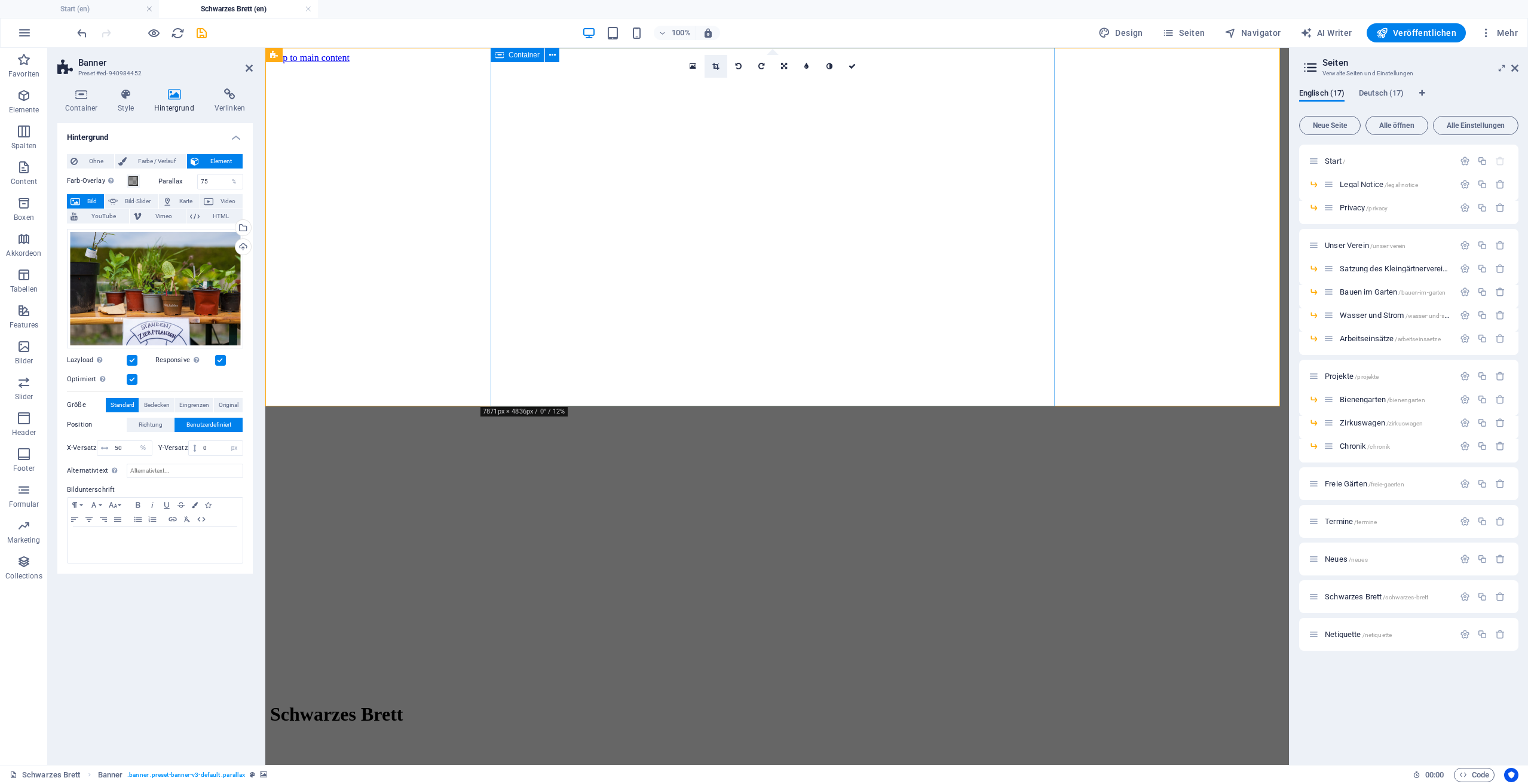
click at [716, 68] on icon at bounding box center [715, 65] width 7 height 7
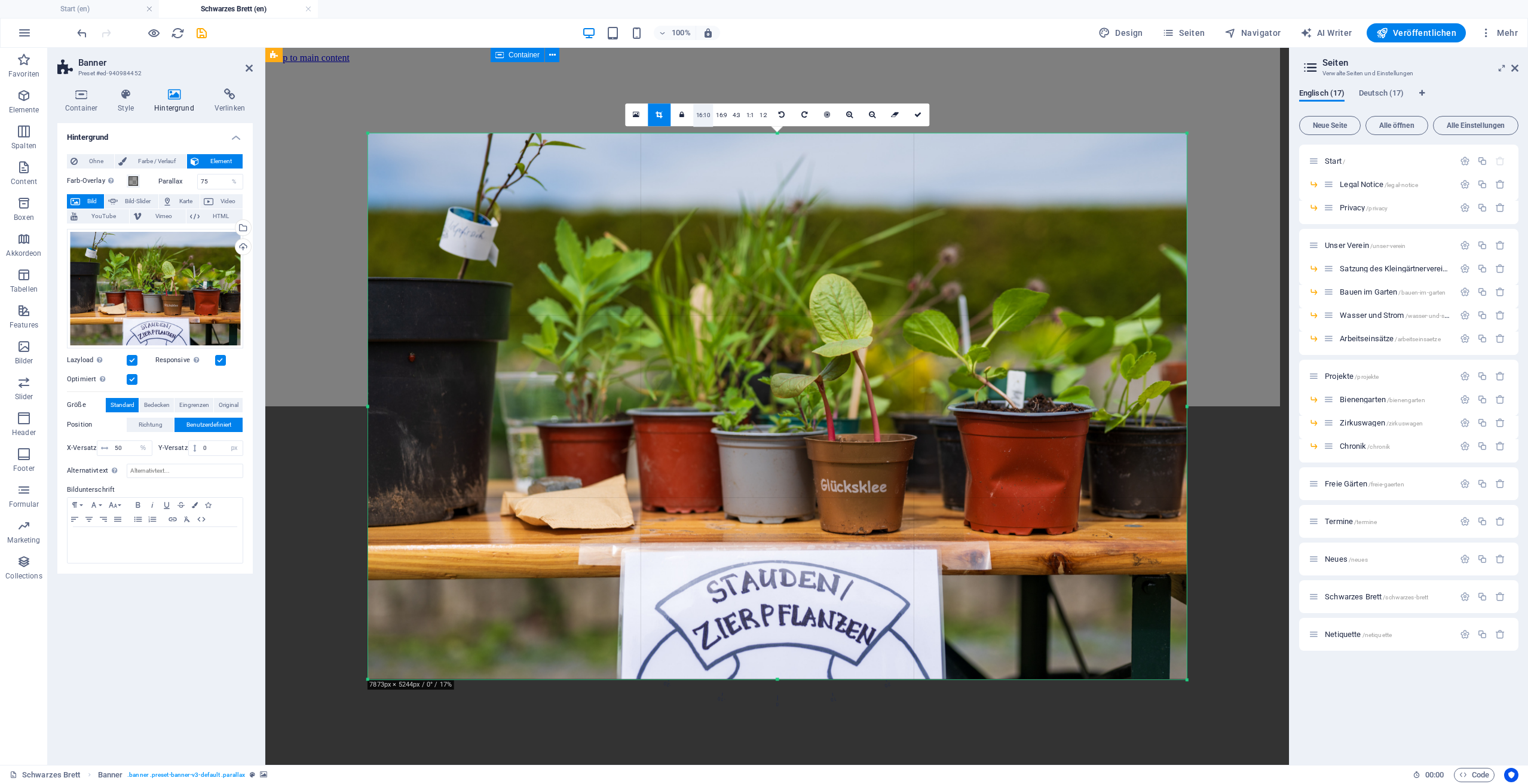
click at [709, 116] on link "16:10" at bounding box center [702, 116] width 20 height 23
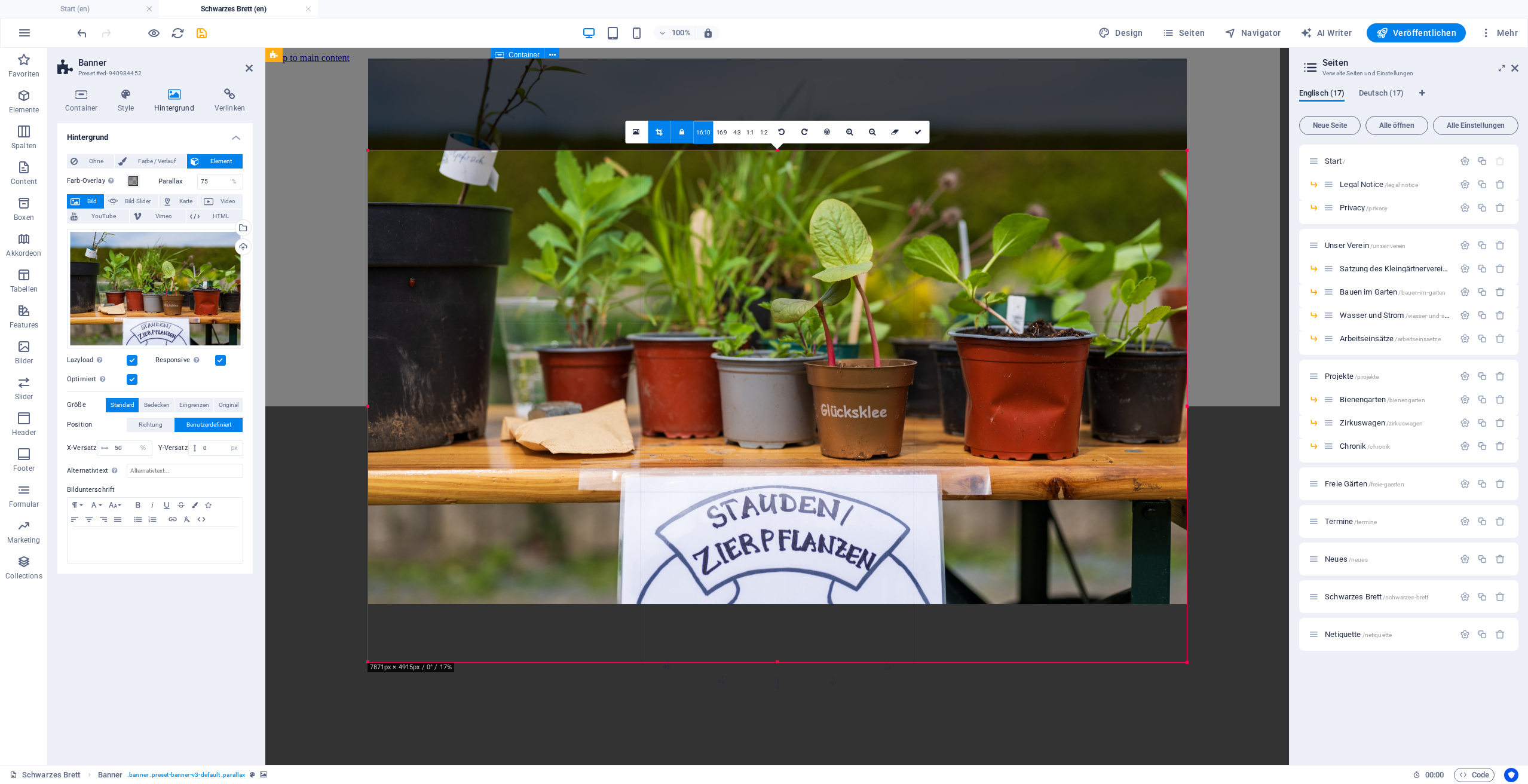
drag, startPoint x: 740, startPoint y: 324, endPoint x: 740, endPoint y: 233, distance: 91.0
click at [740, 233] on div at bounding box center [777, 331] width 819 height 545
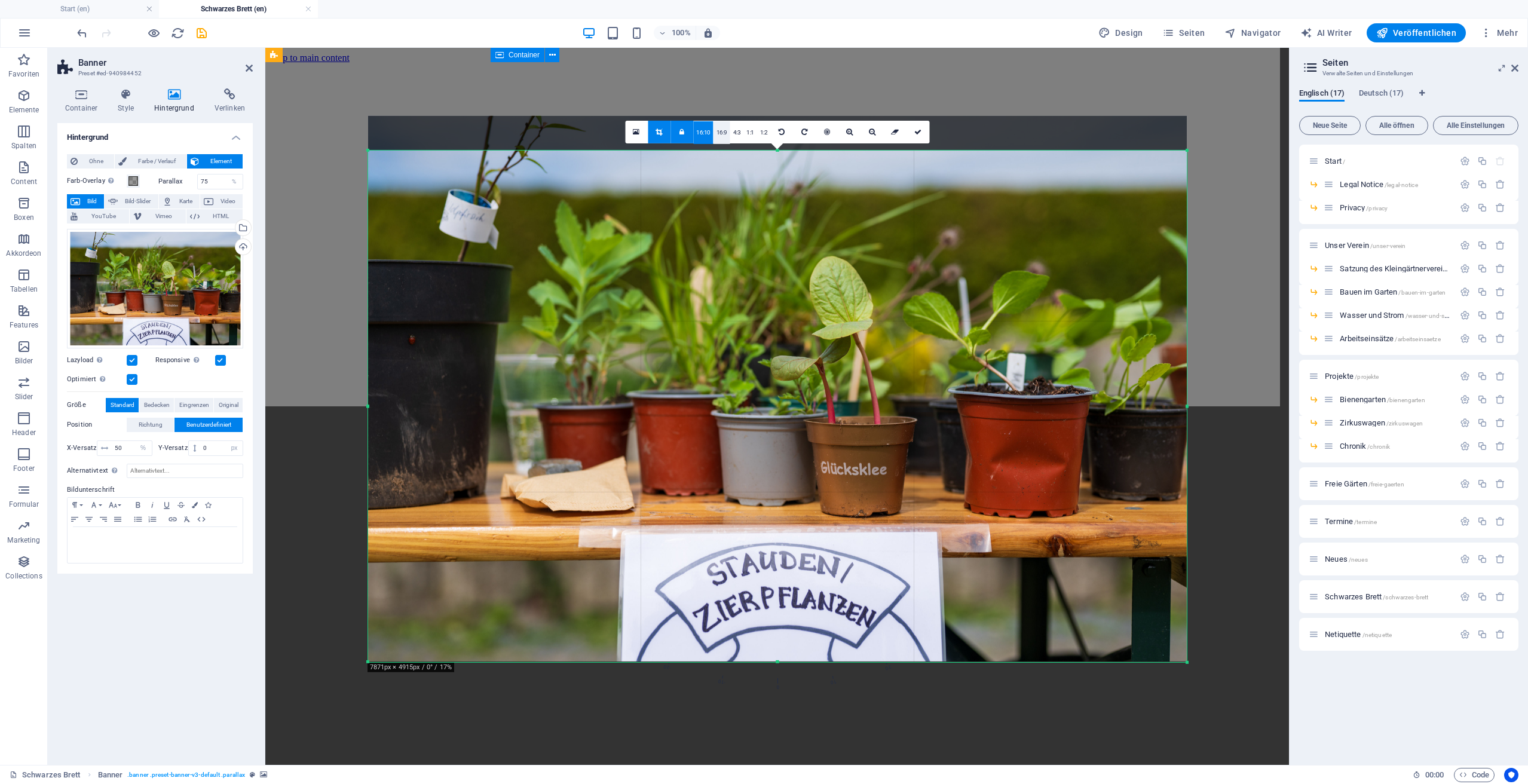
click at [723, 129] on link "16:9" at bounding box center [721, 133] width 16 height 23
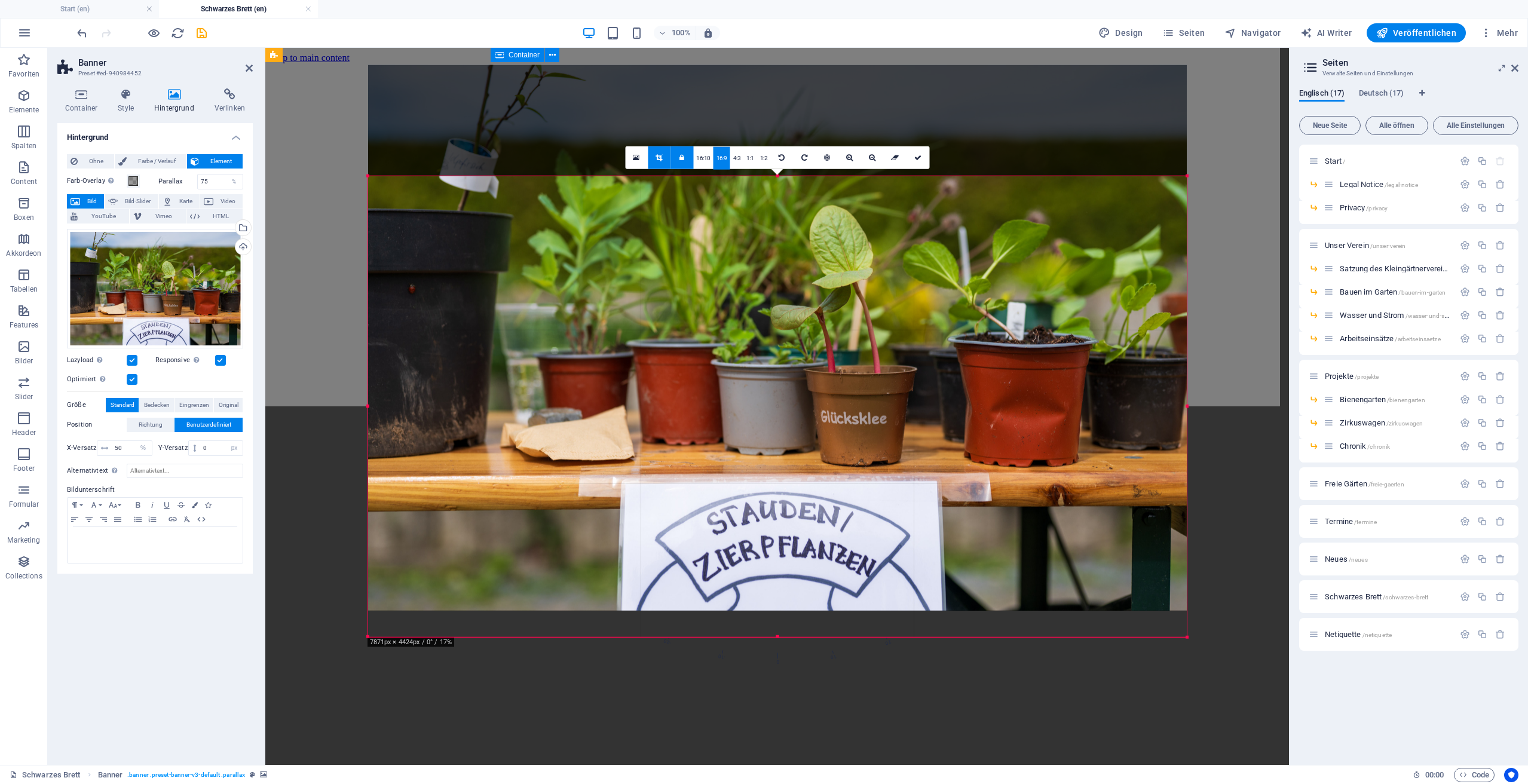
drag, startPoint x: 759, startPoint y: 468, endPoint x: 757, endPoint y: 391, distance: 77.0
click at [757, 391] on div at bounding box center [777, 338] width 819 height 545
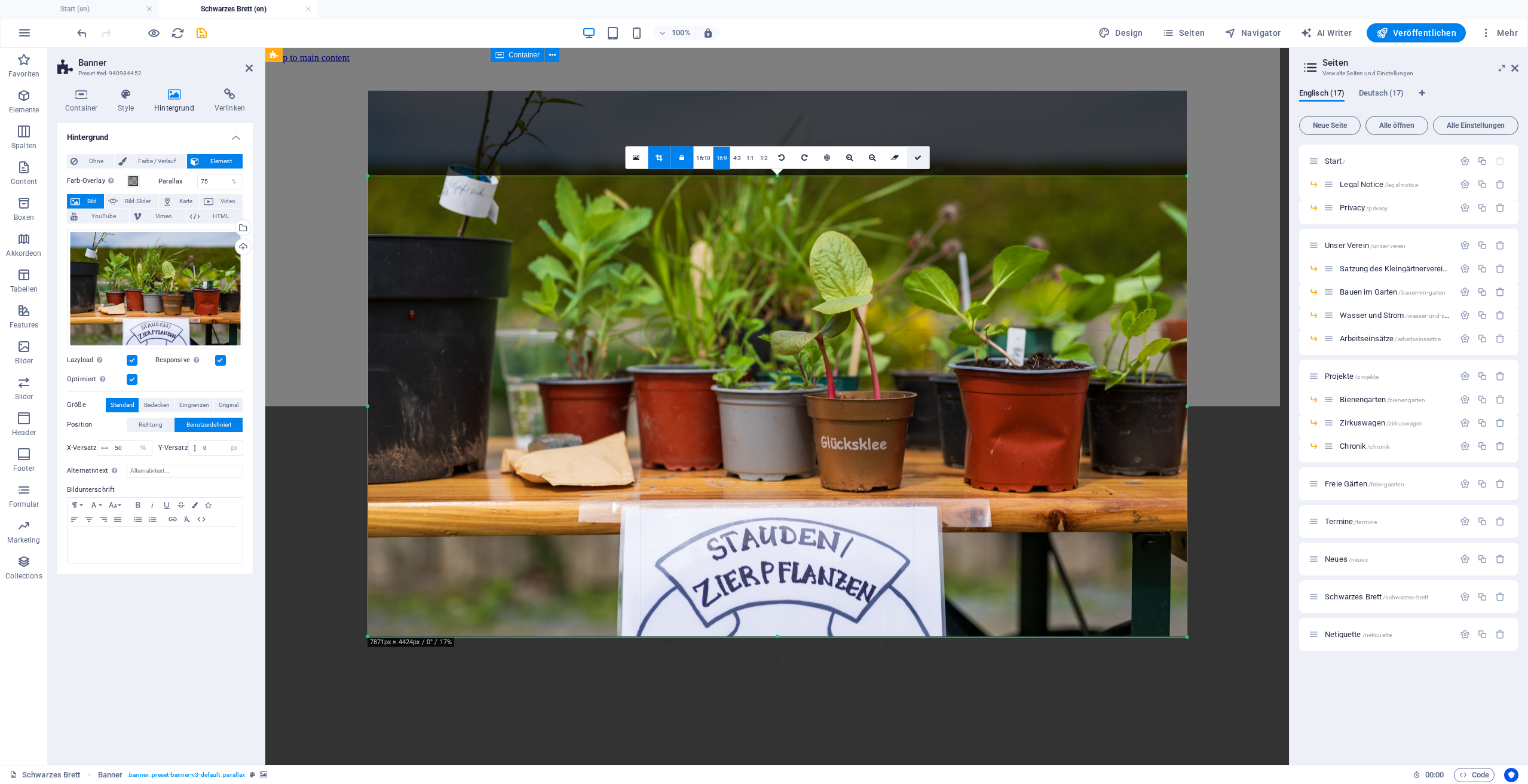
click at [922, 158] on link at bounding box center [918, 158] width 23 height 23
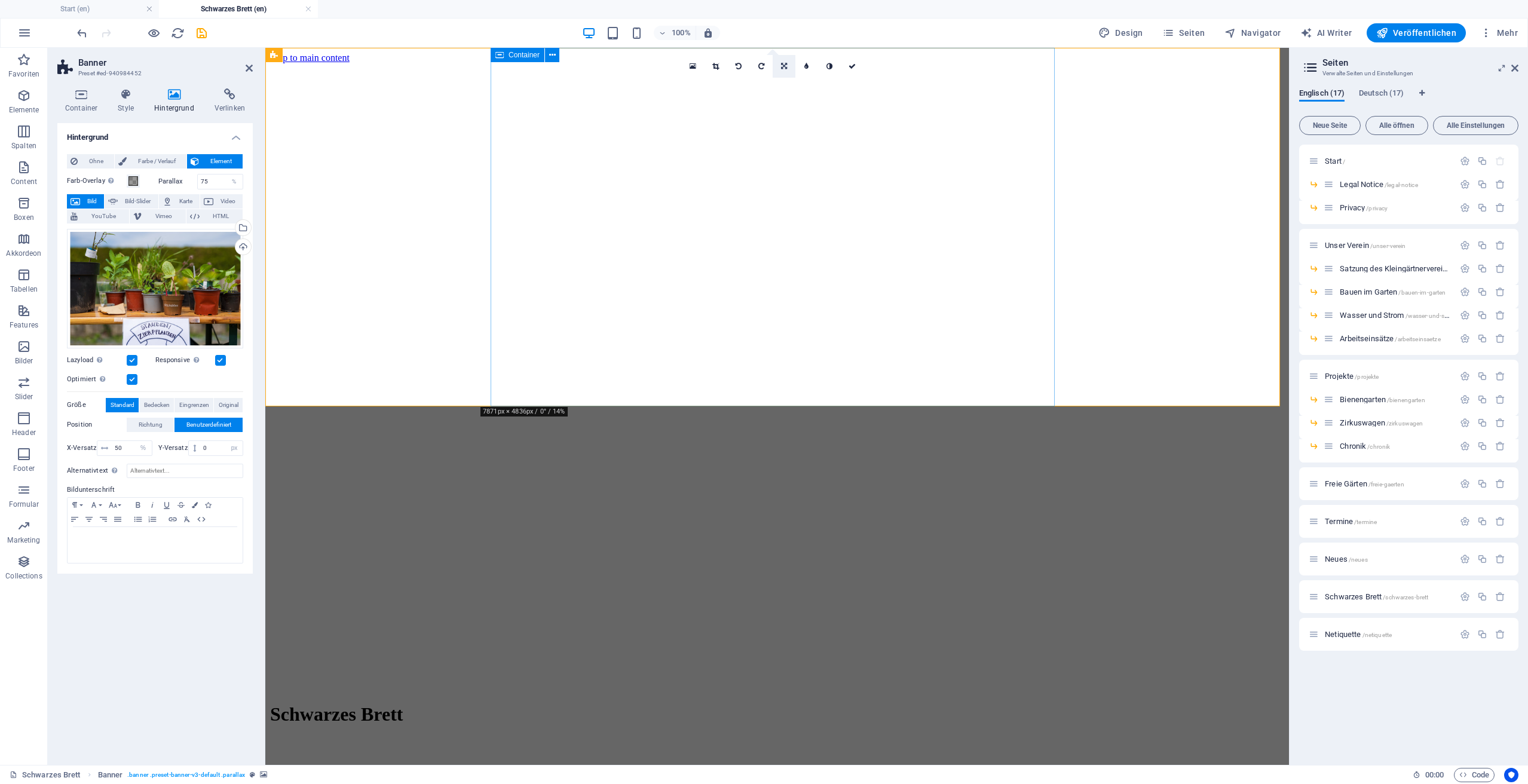
click at [781, 67] on icon at bounding box center [784, 65] width 6 height 7
click at [782, 109] on icon at bounding box center [783, 107] width 7 height 7
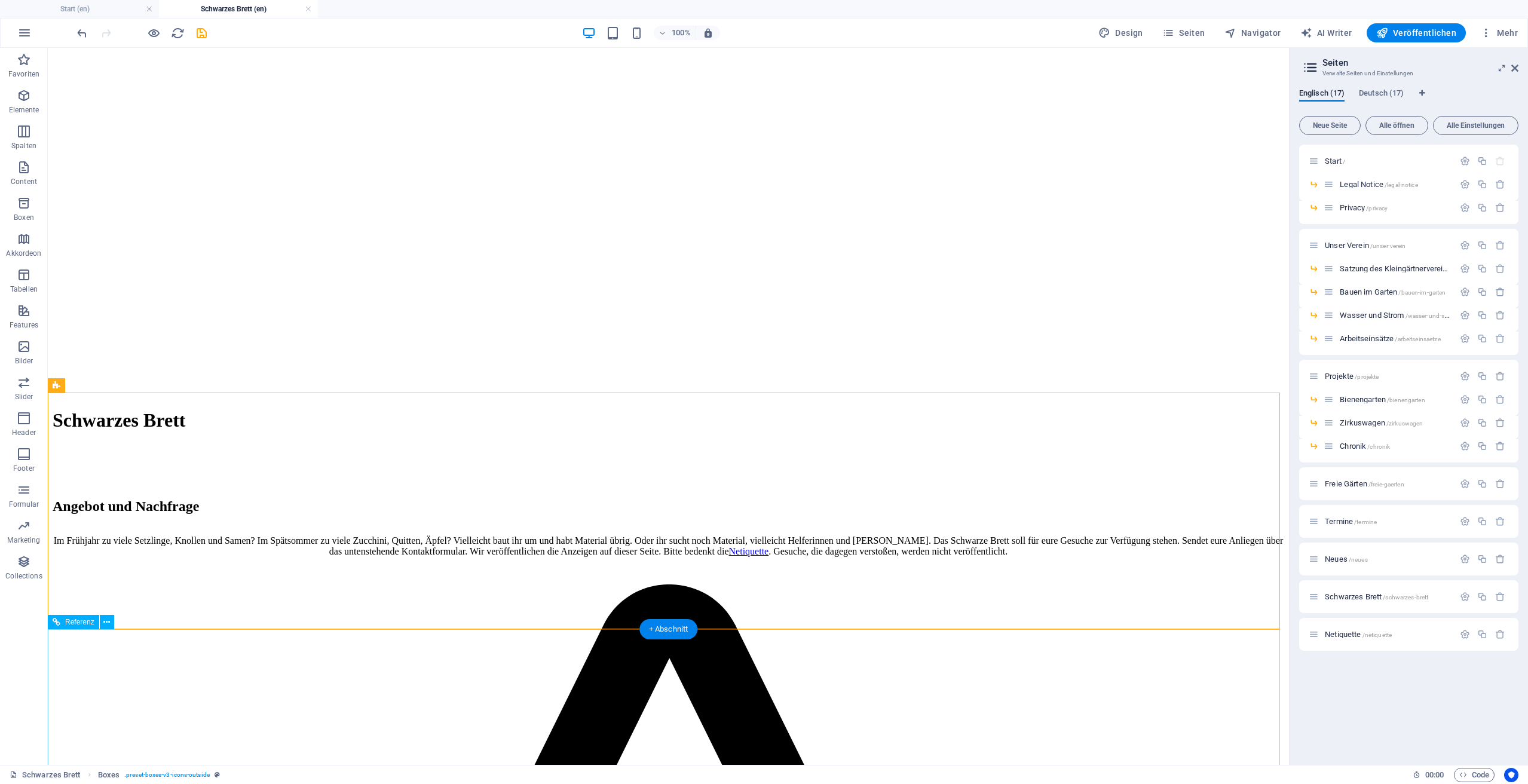
scroll to position [227, 0]
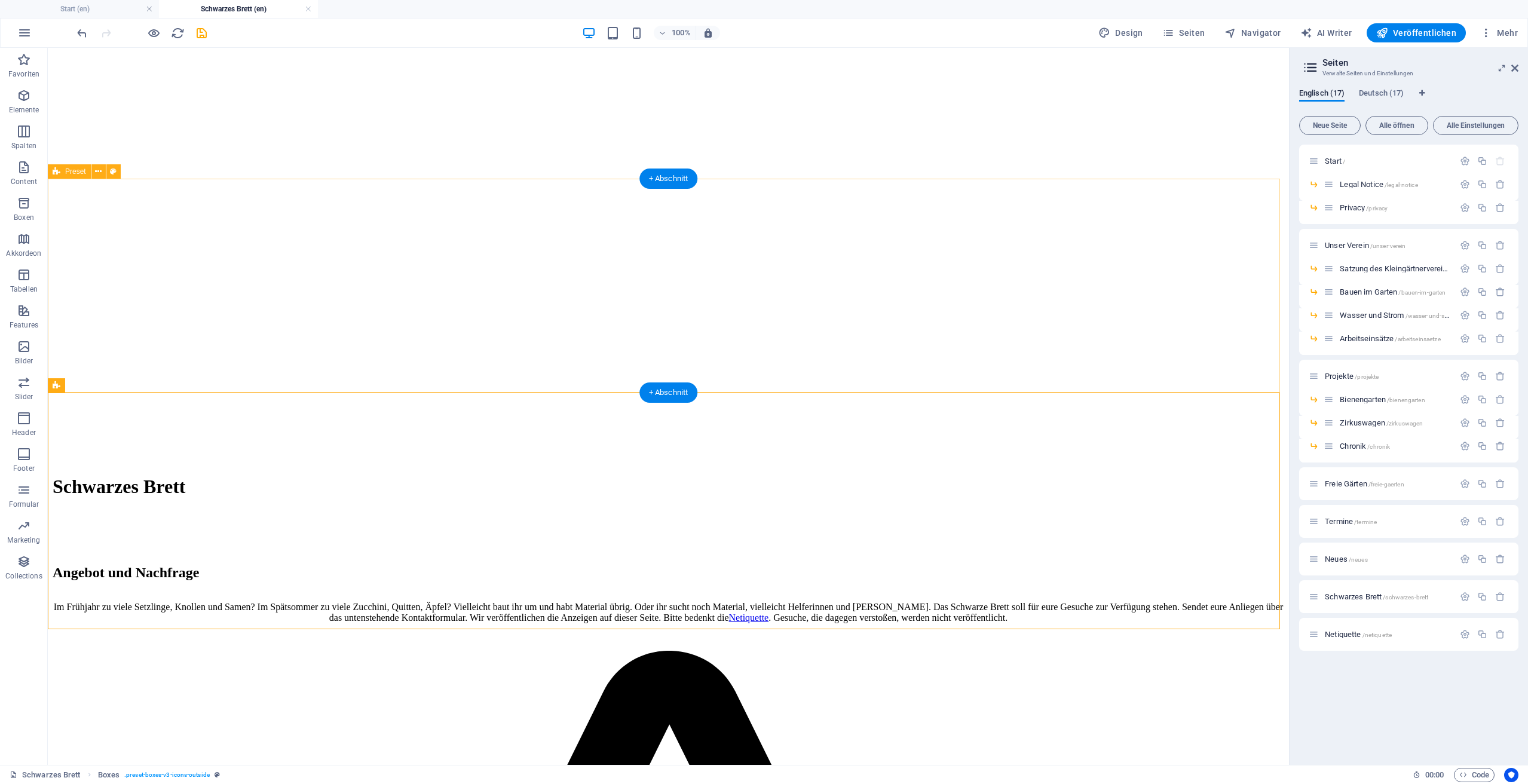
click at [497, 564] on div "Angebot und Nachfrage Im Frühjahr zu viele Setzlinge, Knollen und Samen? Im Spä…" at bounding box center [669, 607] width 1231 height 86
click at [28, 319] on span "Features" at bounding box center [24, 318] width 48 height 29
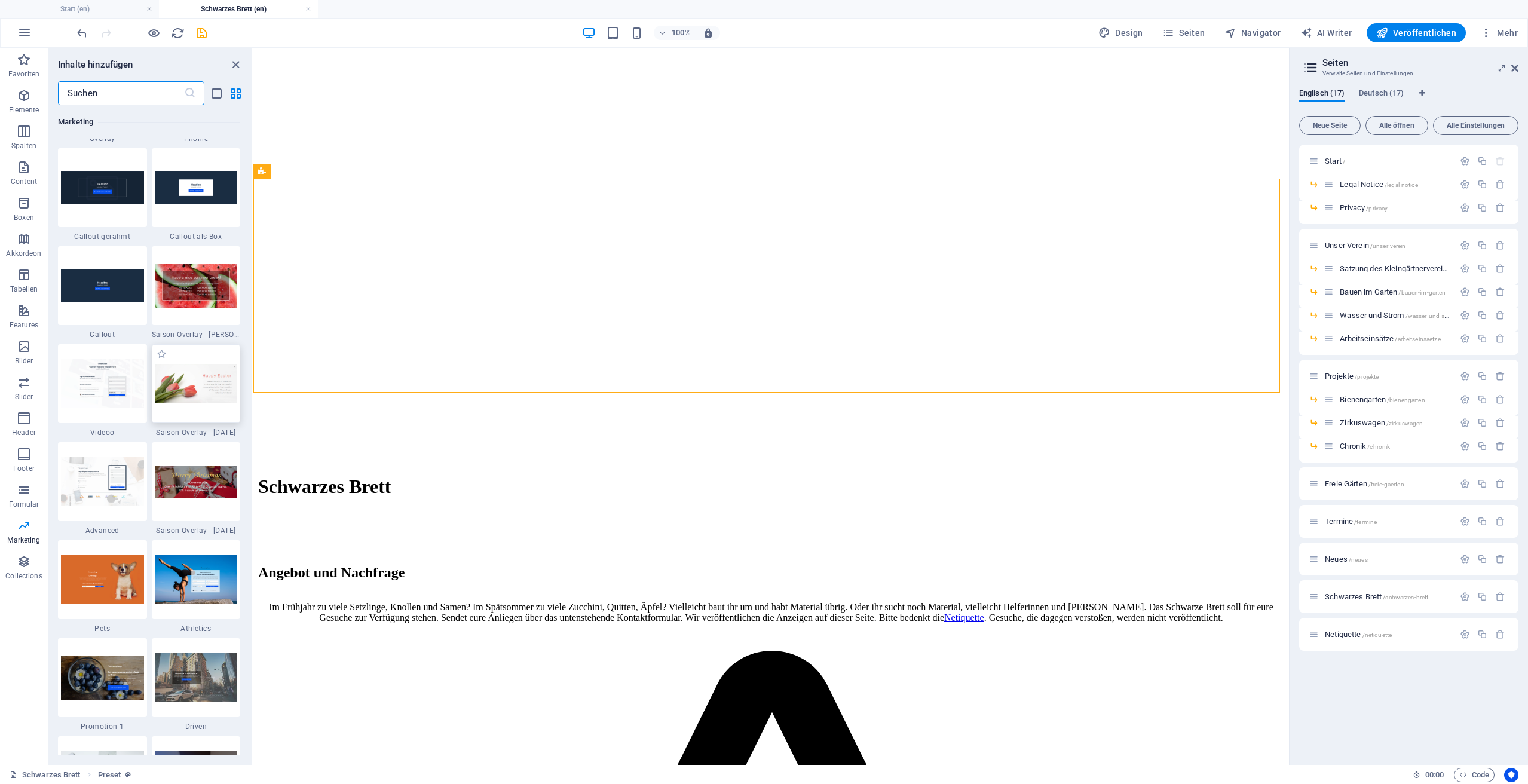
scroll to position [9885, 0]
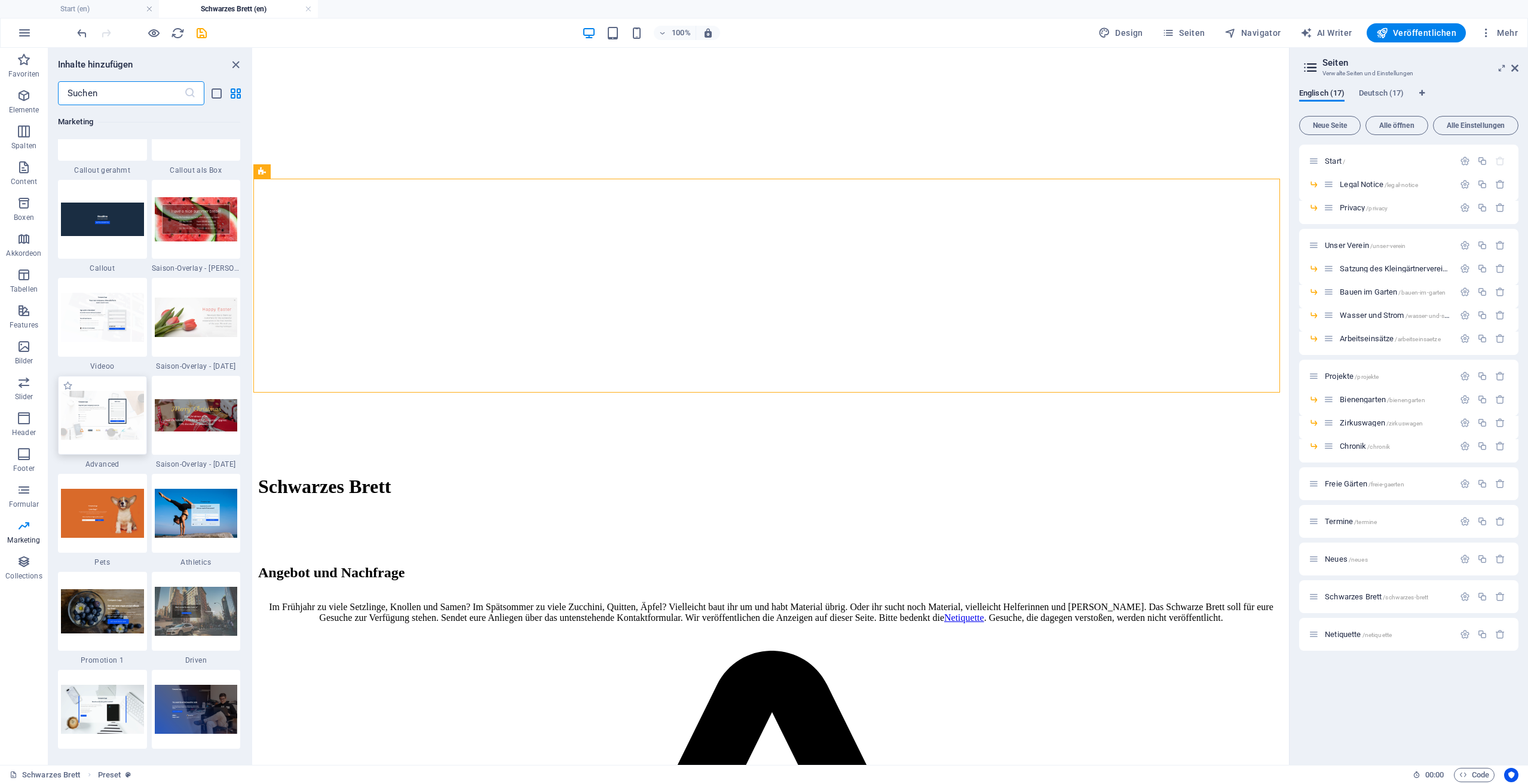
click at [96, 397] on img at bounding box center [102, 415] width 83 height 48
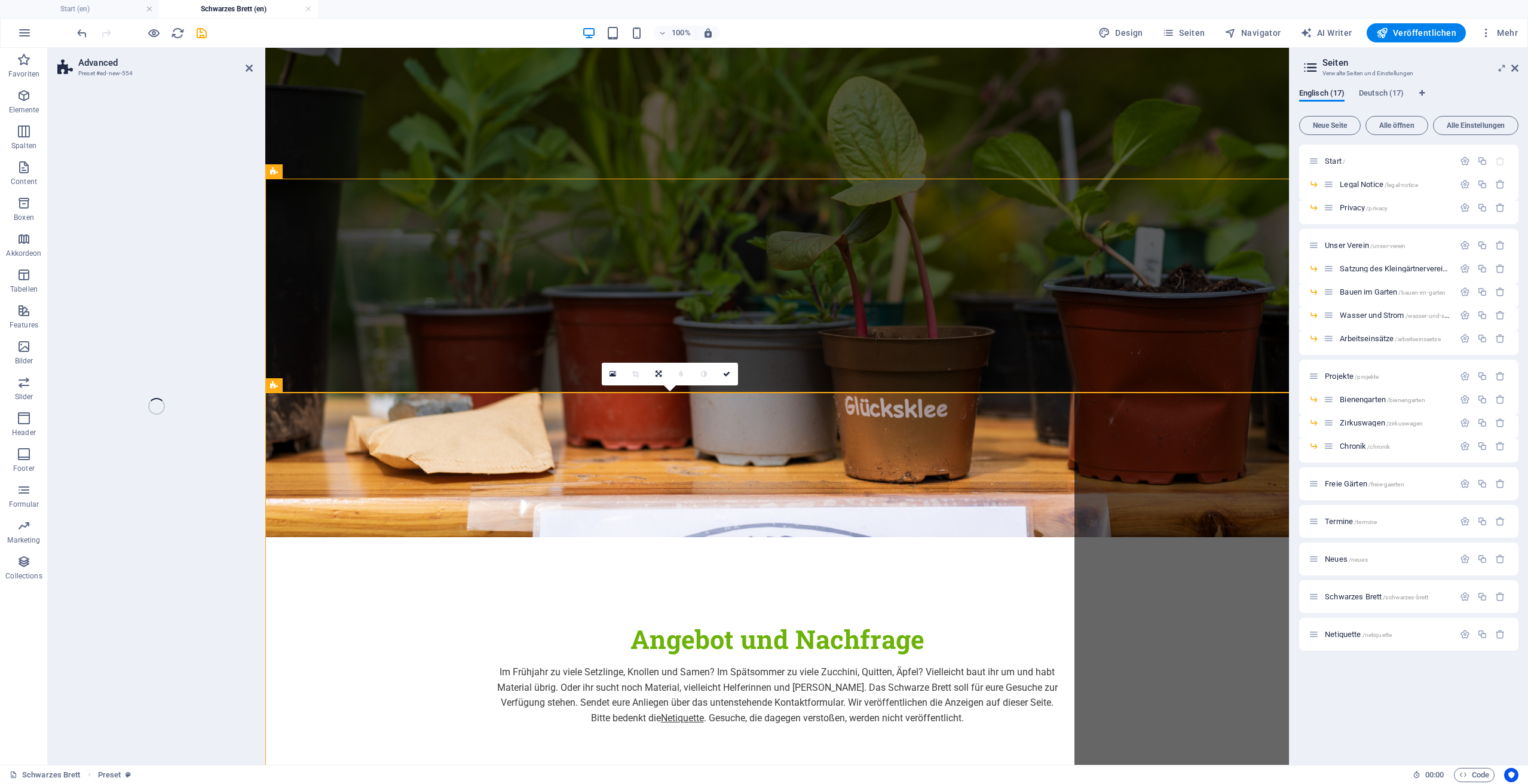
select select "%"
select select "rem"
select select "px"
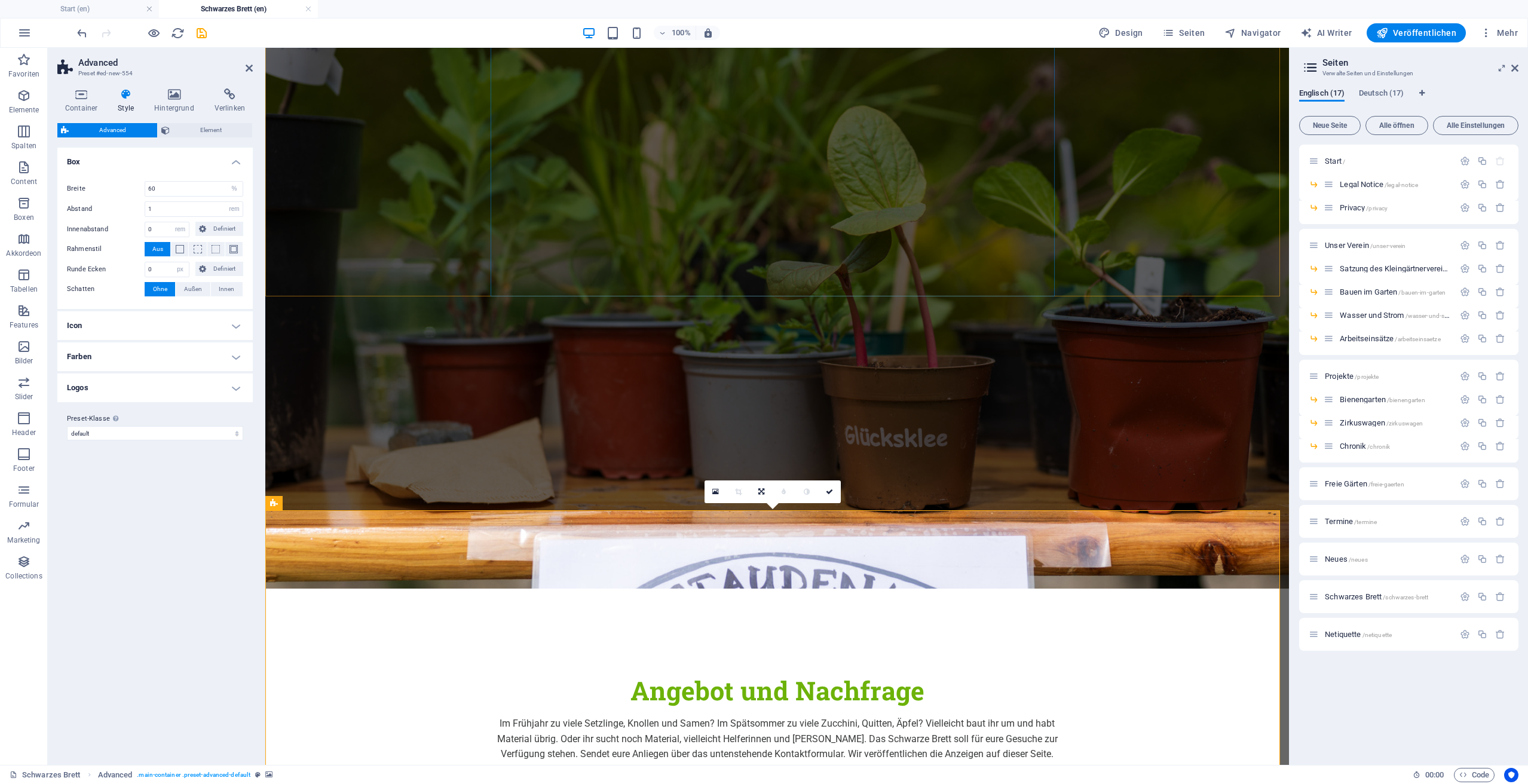
scroll to position [184, 0]
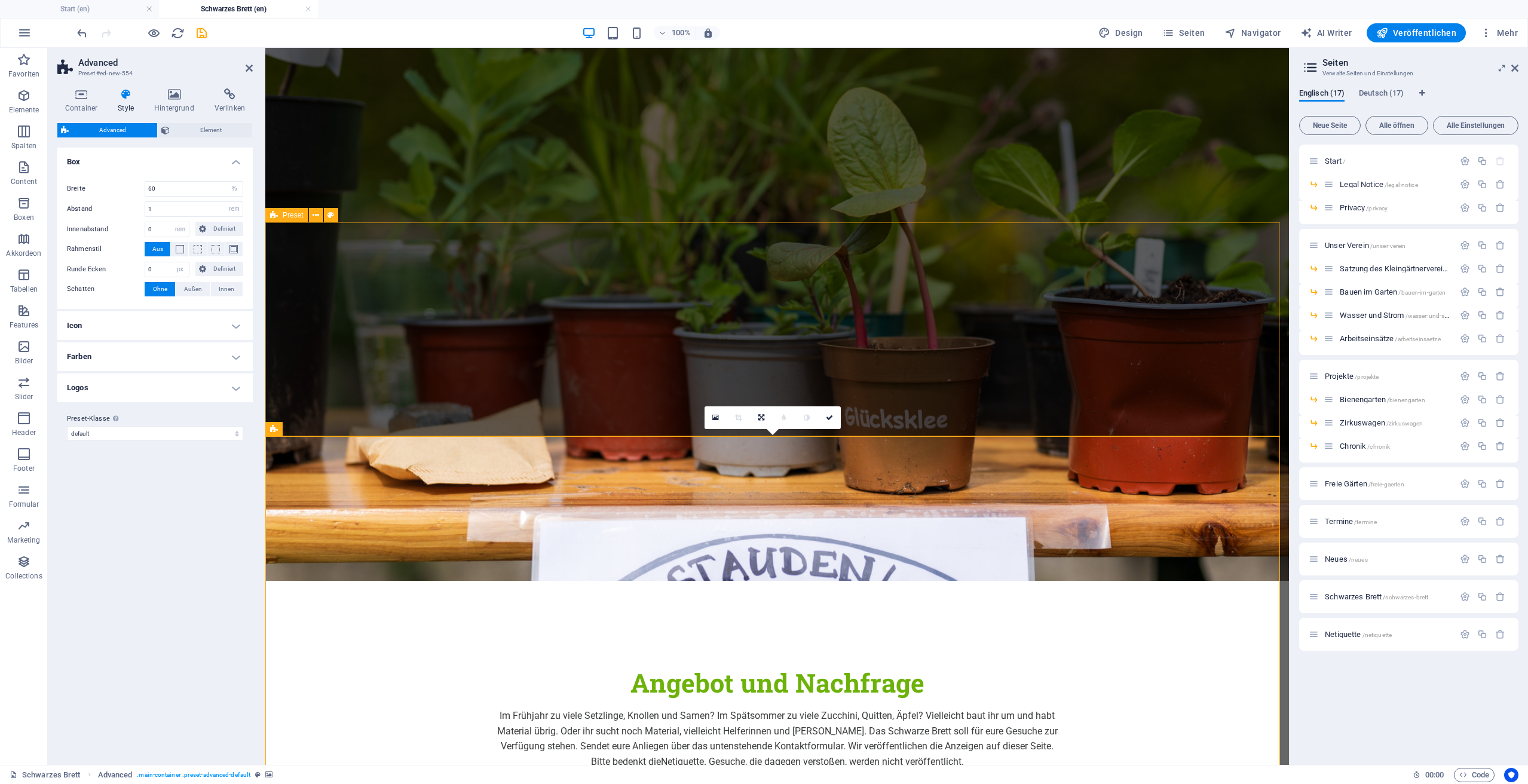
click at [391, 618] on div "Angebot und Nachfrage Im Frühjahr zu viele Setzlinge, Knollen und Samen? Im Spä…" at bounding box center [777, 726] width 1023 height 216
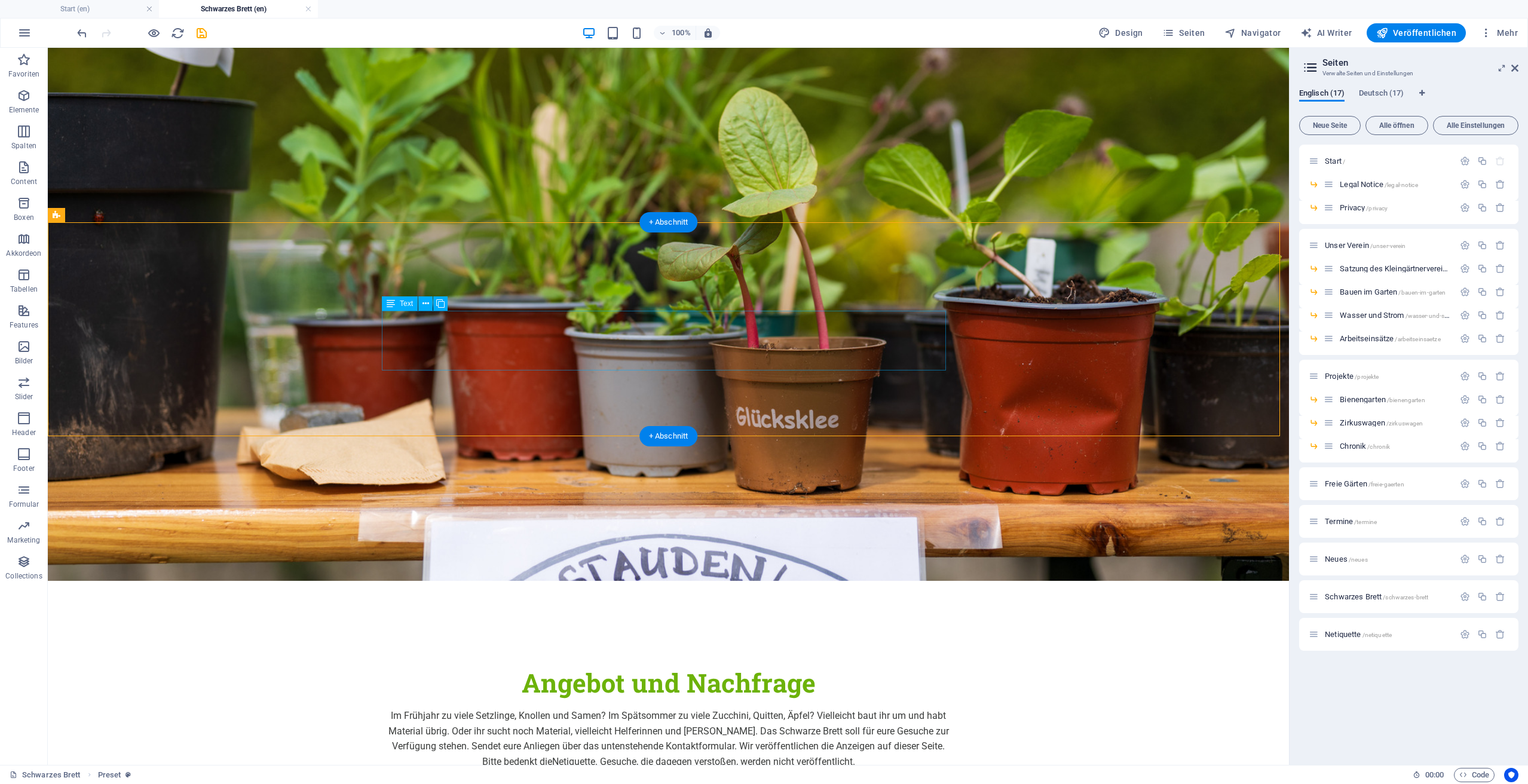
click at [478, 708] on div "Im Frühjahr zu viele Setzlinge, Knollen und Samen? Im Spätsommer zu viele Zucch…" at bounding box center [668, 738] width 564 height 61
click at [401, 708] on div "Im Frühjahr zu viele Setzlinge, Knollen und Samen? Im Spätsommer zu viele Zucch…" at bounding box center [668, 738] width 564 height 61
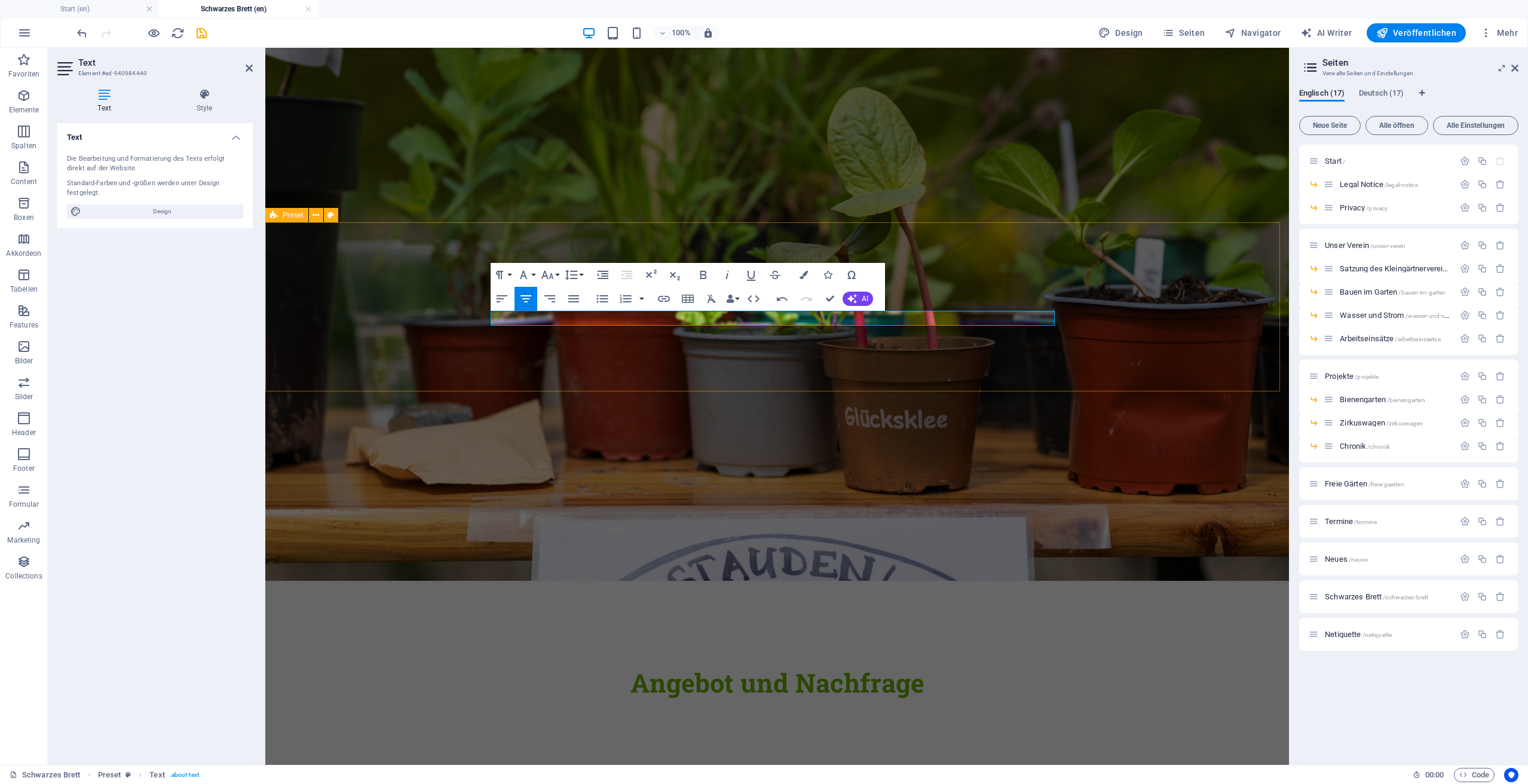
click at [371, 618] on div "Angebot und Nachfrage" at bounding box center [777, 703] width 1023 height 170
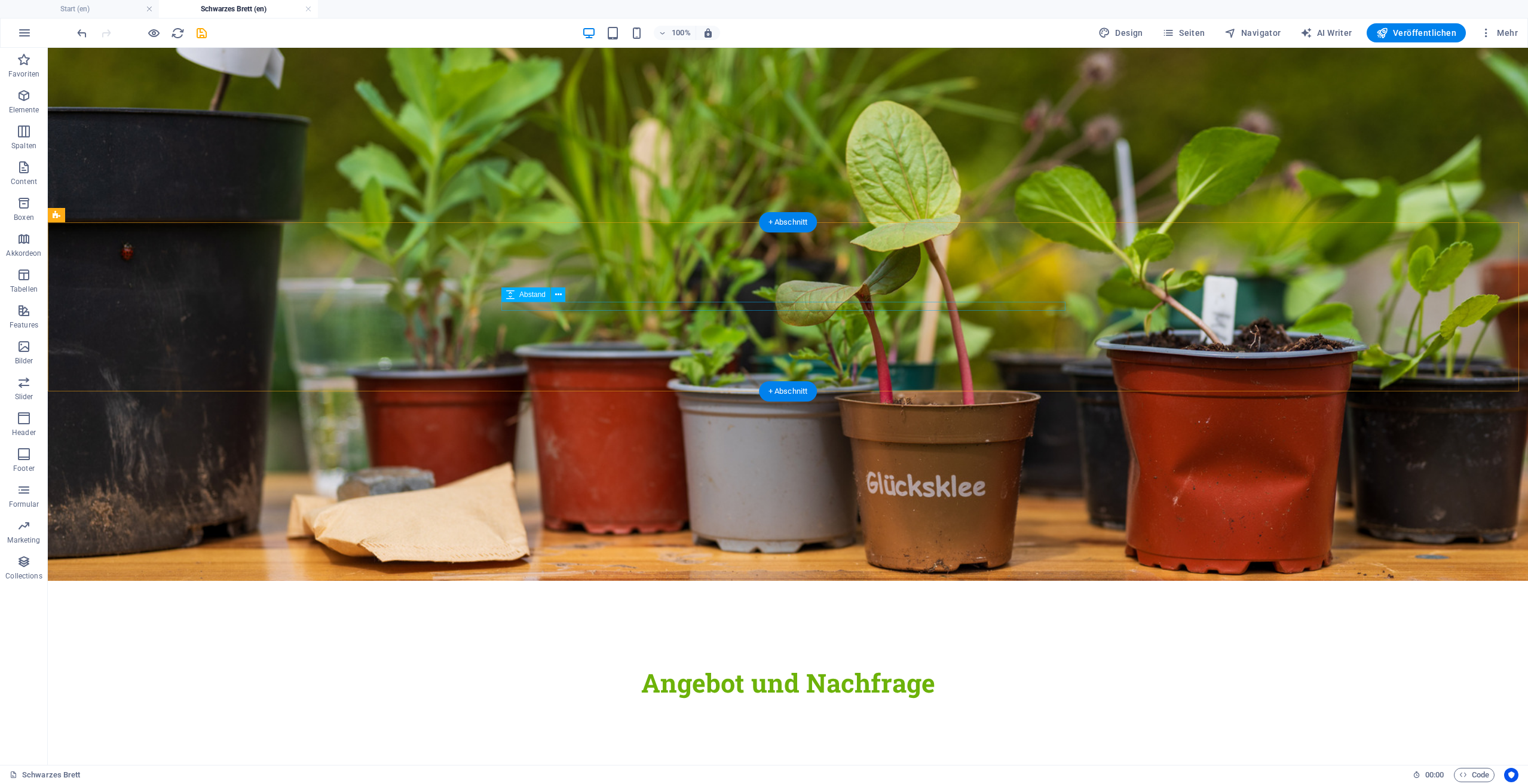
click at [534, 699] on div at bounding box center [787, 703] width 564 height 9
click at [353, 618] on div "Angebot und Nachfrage" at bounding box center [788, 703] width 1480 height 170
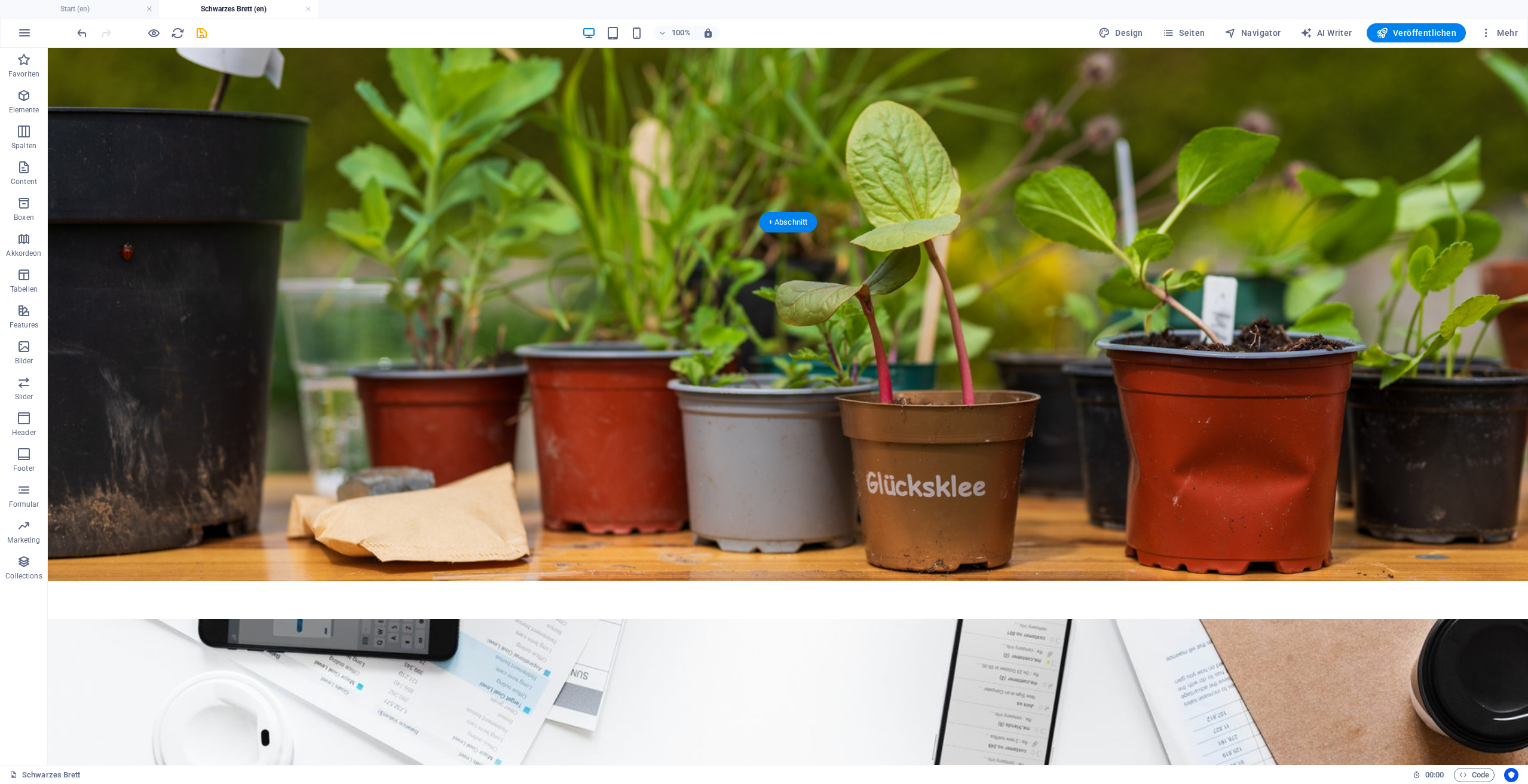
click at [140, 214] on icon at bounding box center [139, 215] width 9 height 13
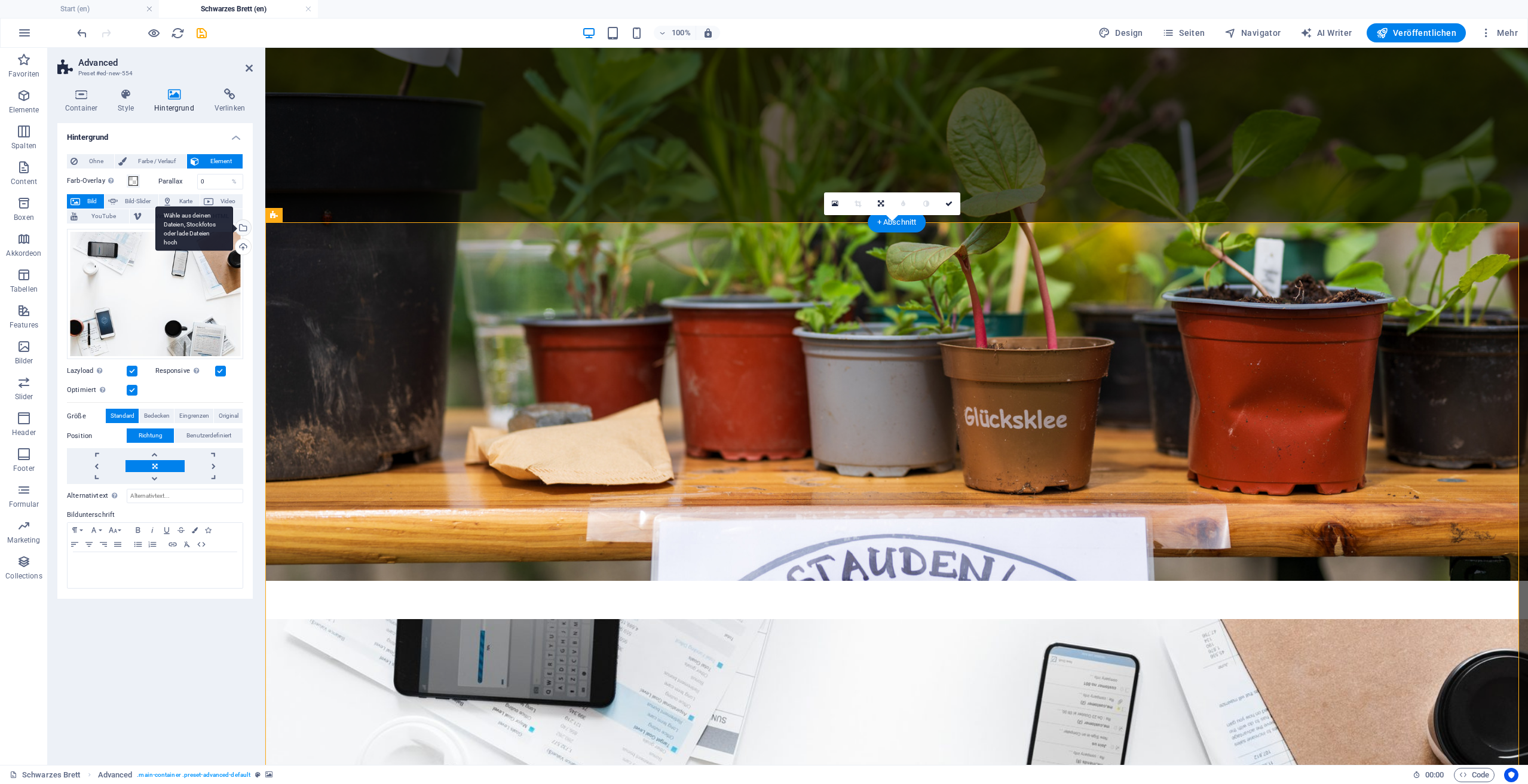
click at [233, 225] on div "Wähle aus deinen Dateien, Stockfotos oder lade Dateien hoch" at bounding box center [194, 228] width 78 height 45
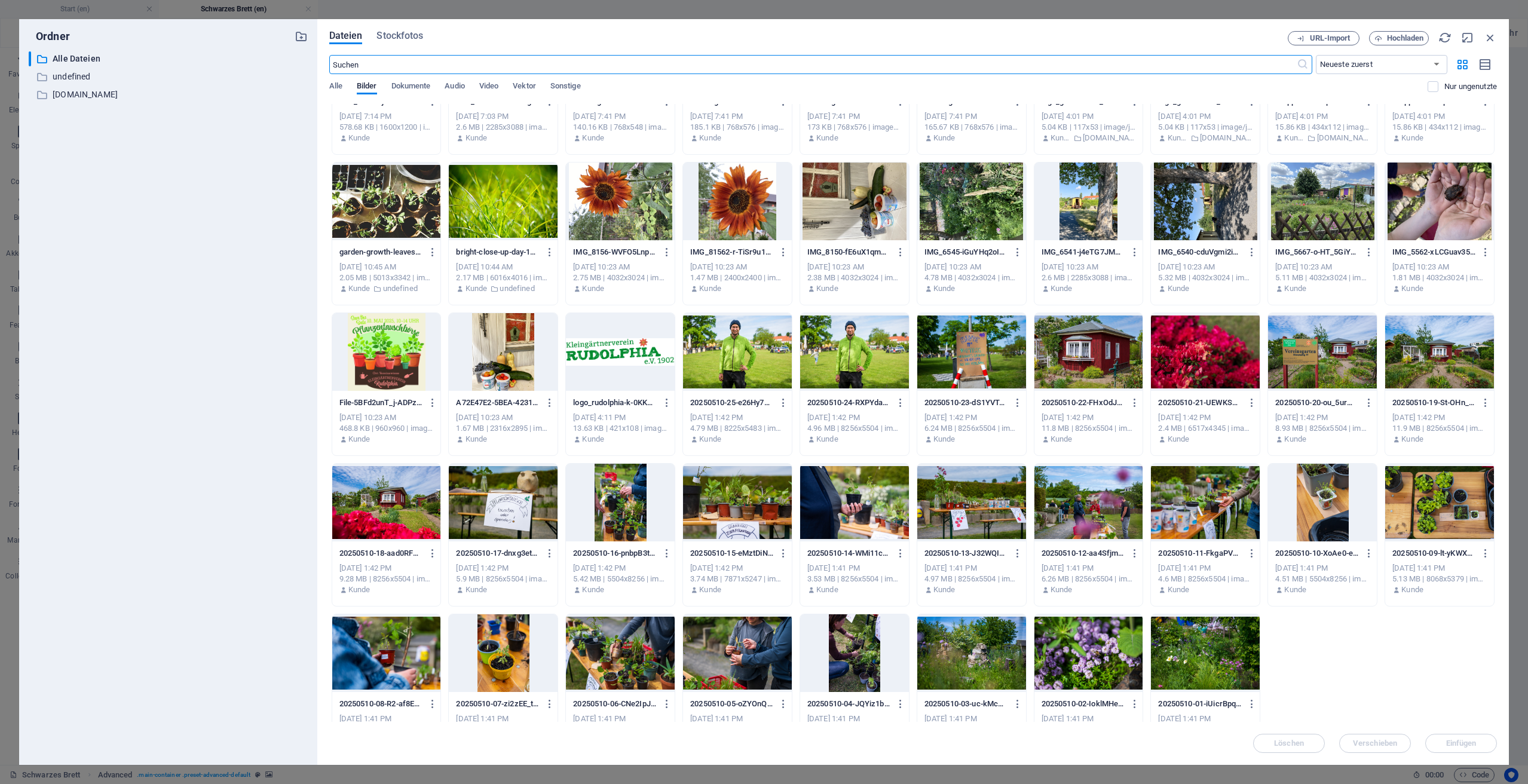
scroll to position [128, 0]
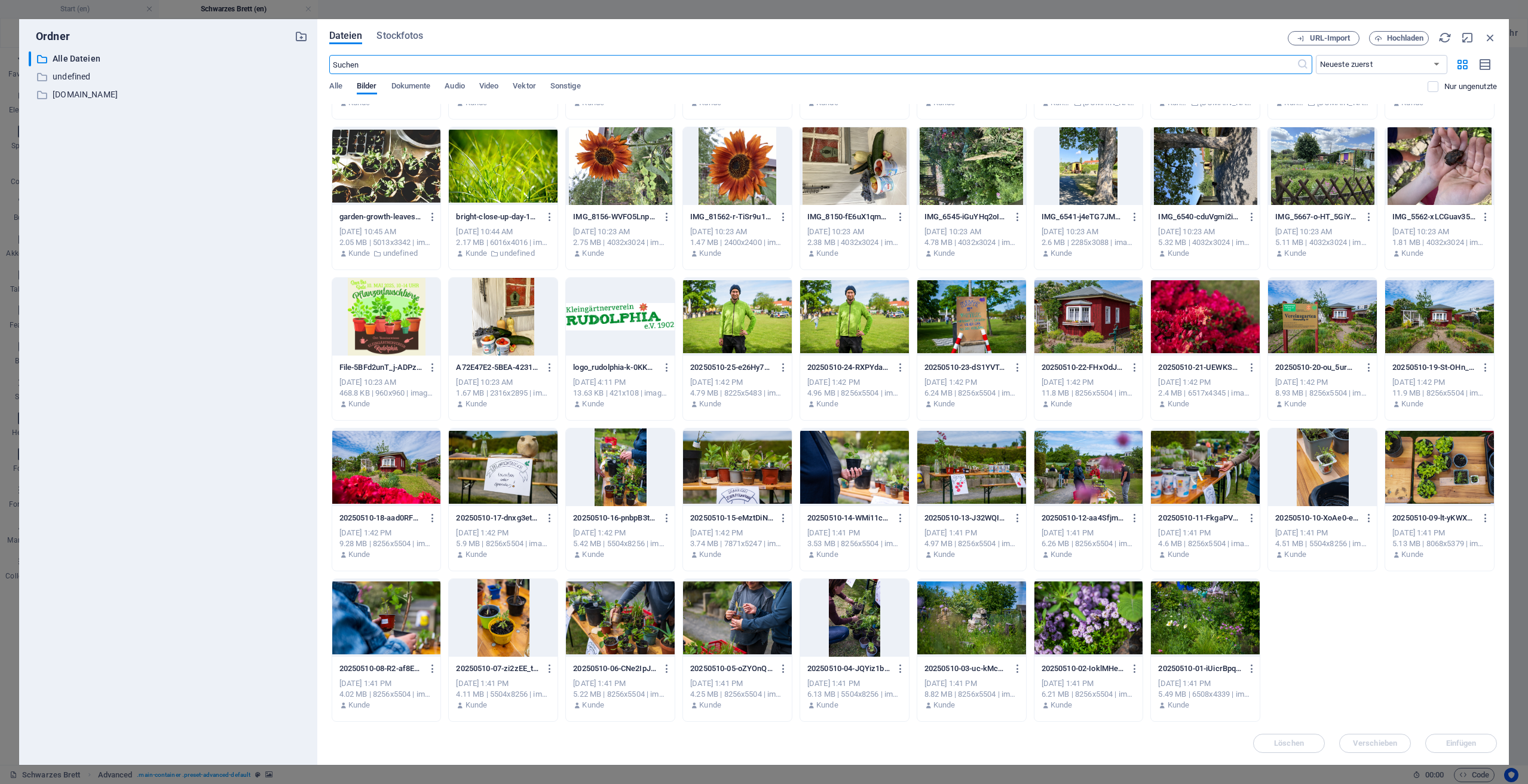
click at [473, 476] on div at bounding box center [503, 467] width 109 height 78
click at [1481, 746] on span "Einfügen" at bounding box center [1461, 743] width 62 height 7
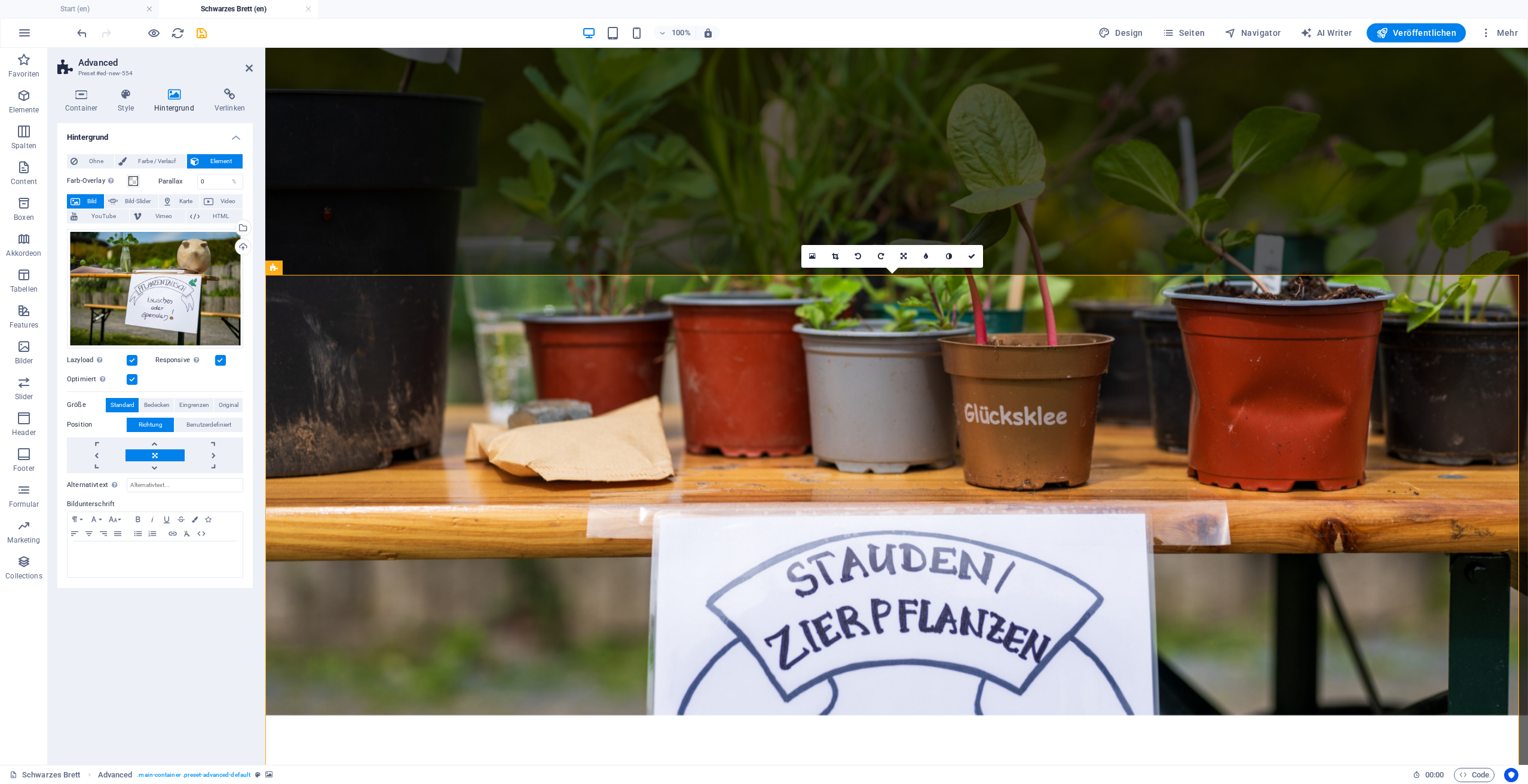
scroll to position [264, 0]
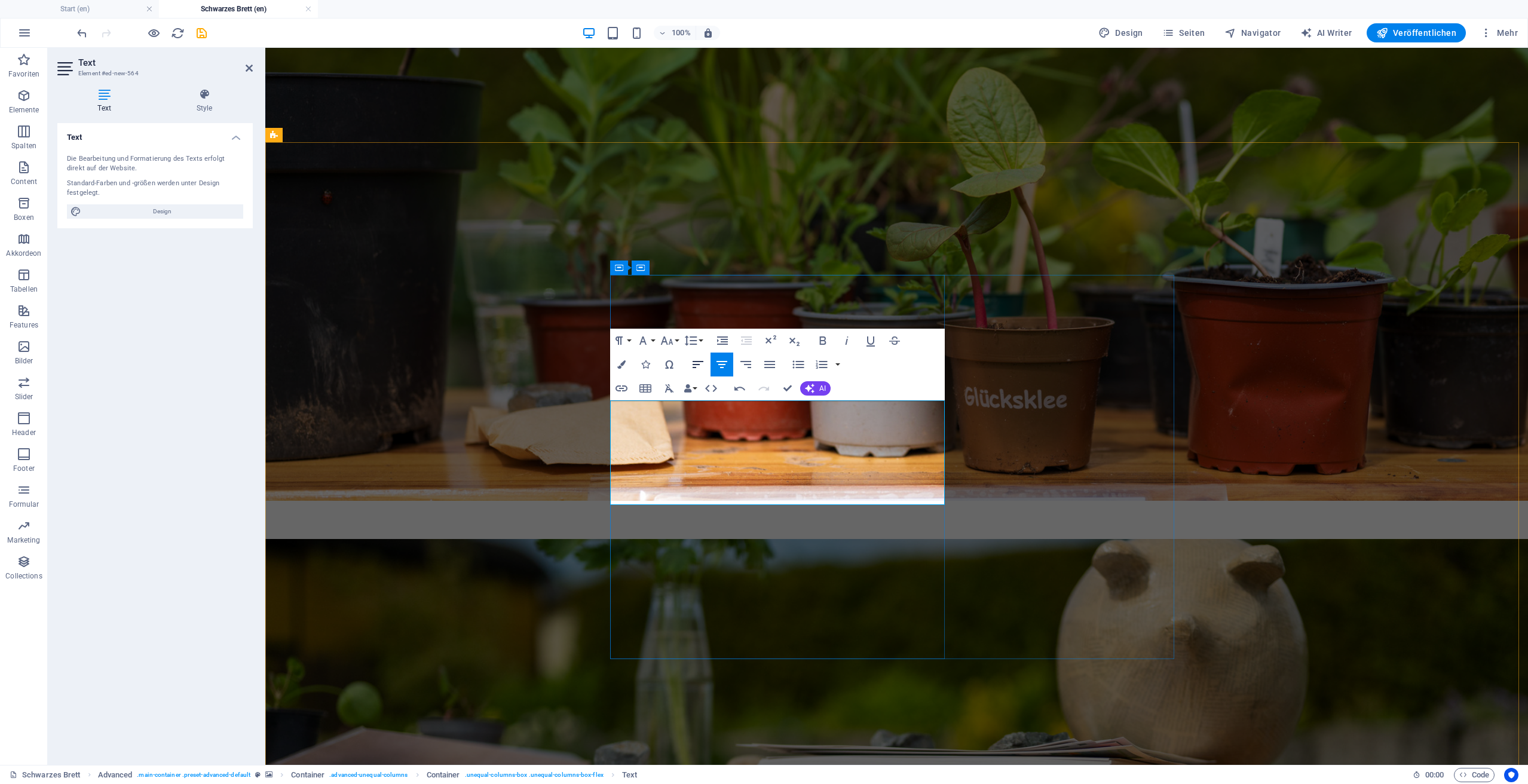
click at [697, 367] on icon "button" at bounding box center [698, 364] width 14 height 14
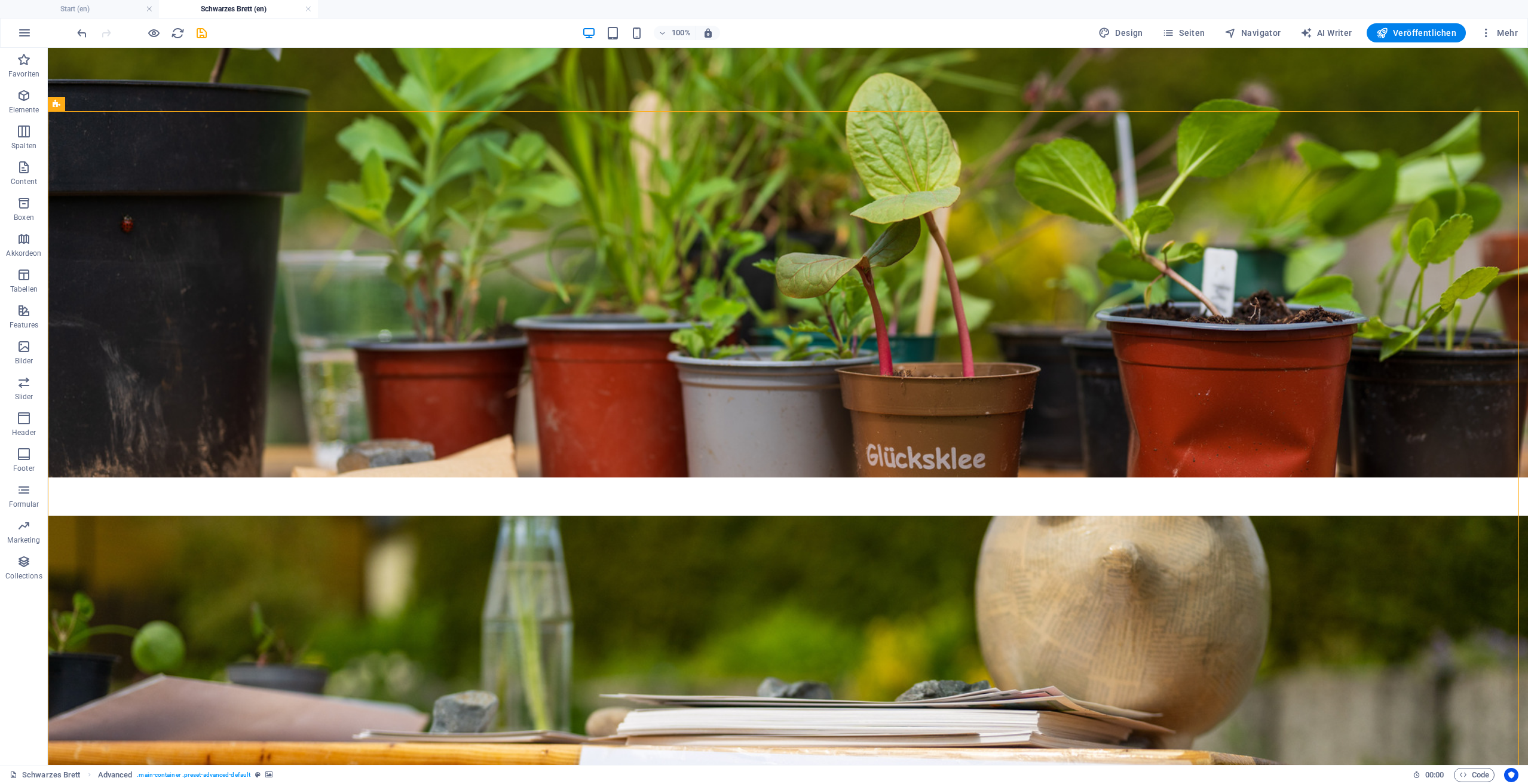
scroll to position [295, 0]
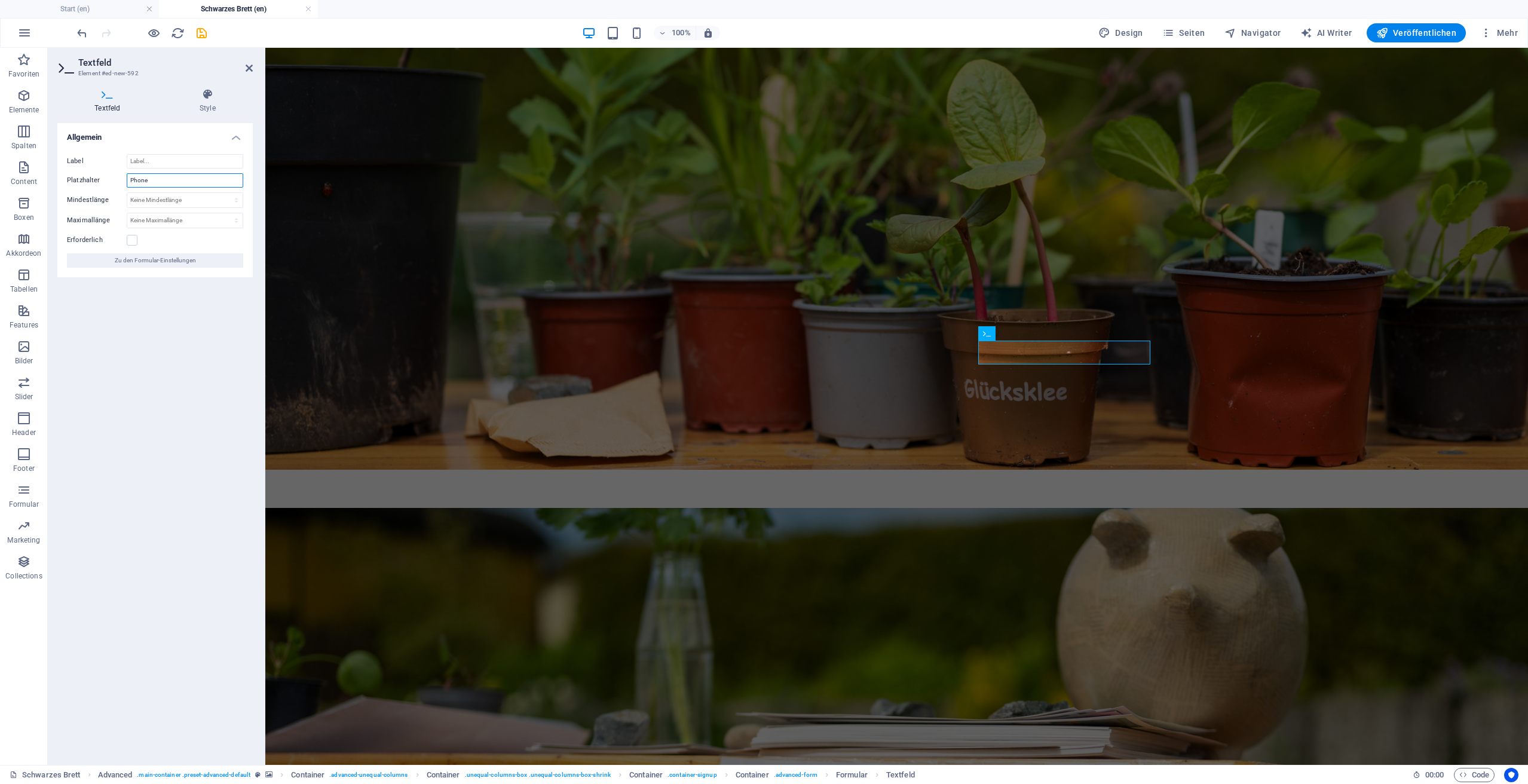
click at [153, 175] on input "Phone" at bounding box center [184, 180] width 117 height 14
type input "Telefonnummer"
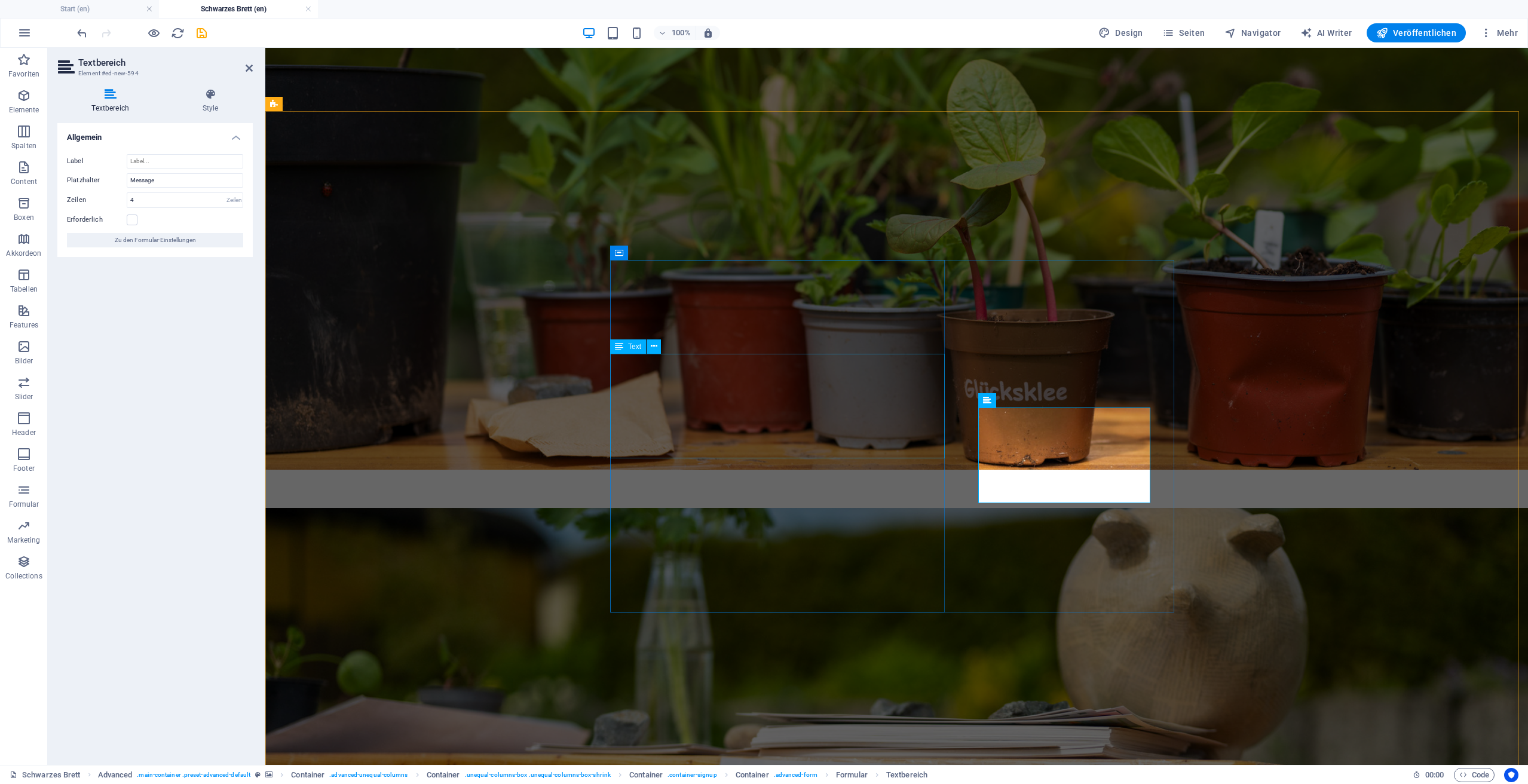
drag, startPoint x: 1080, startPoint y: 422, endPoint x: 911, endPoint y: 419, distance: 169.0
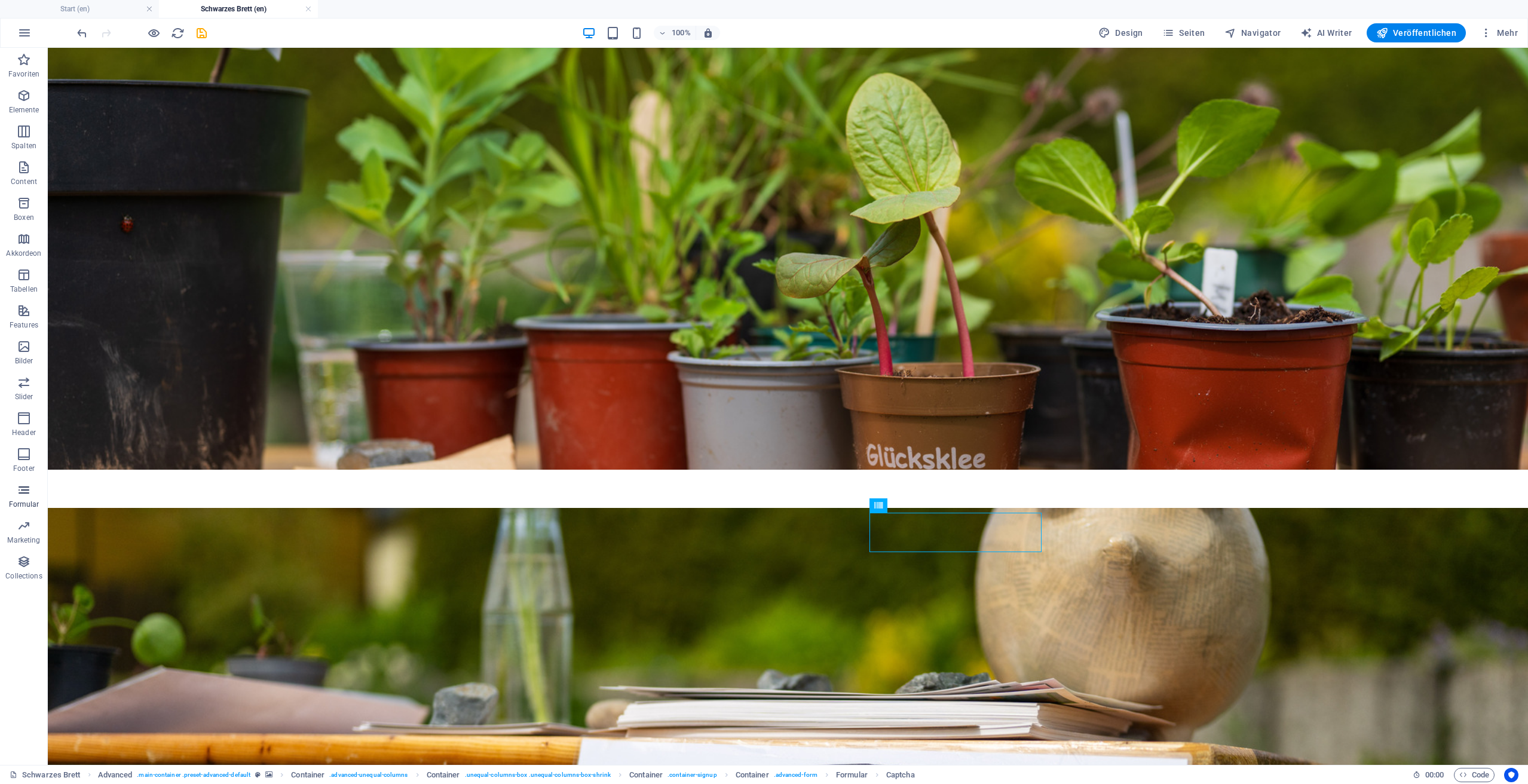
click at [23, 498] on span "Formular" at bounding box center [24, 497] width 48 height 29
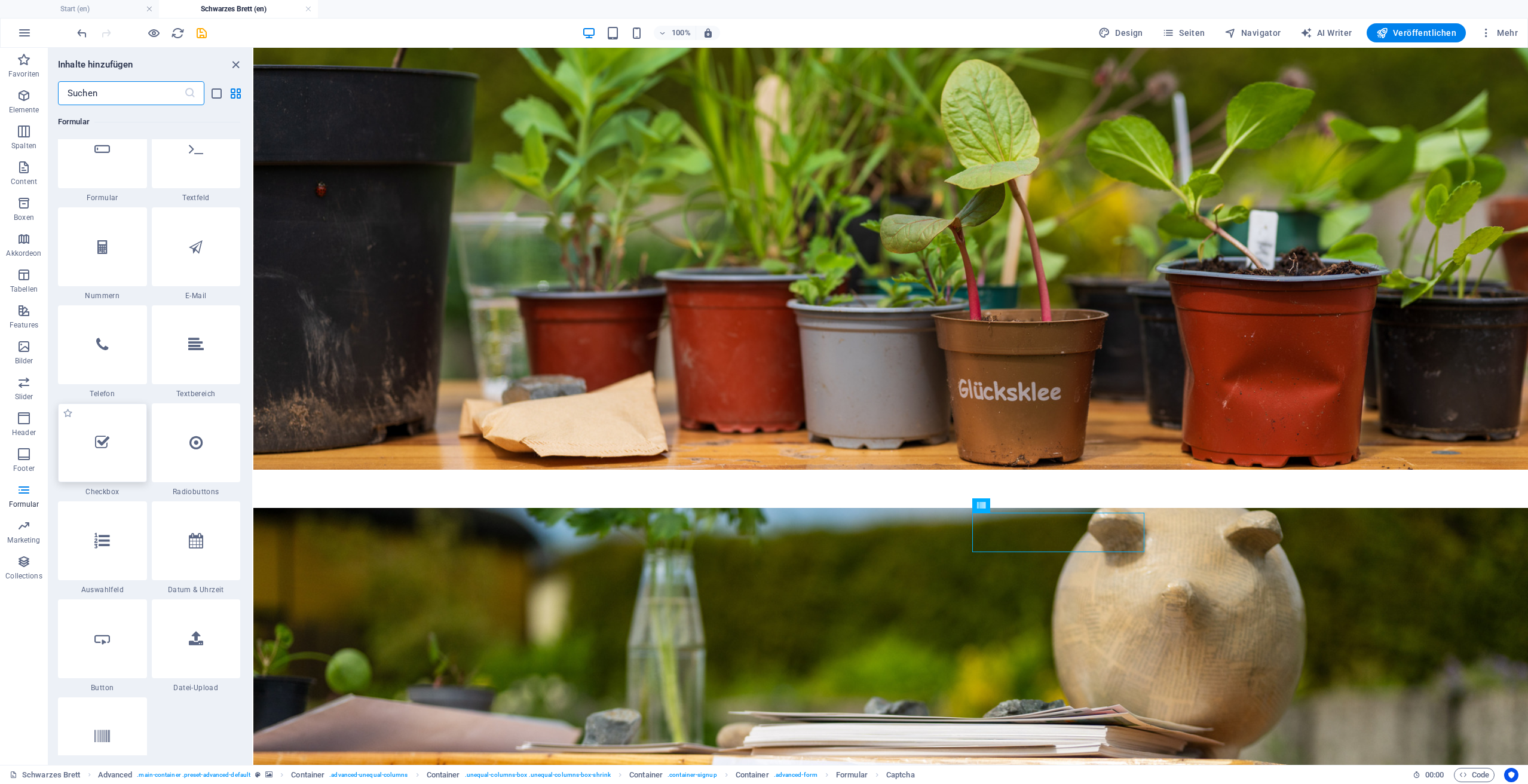
scroll to position [9118, 0]
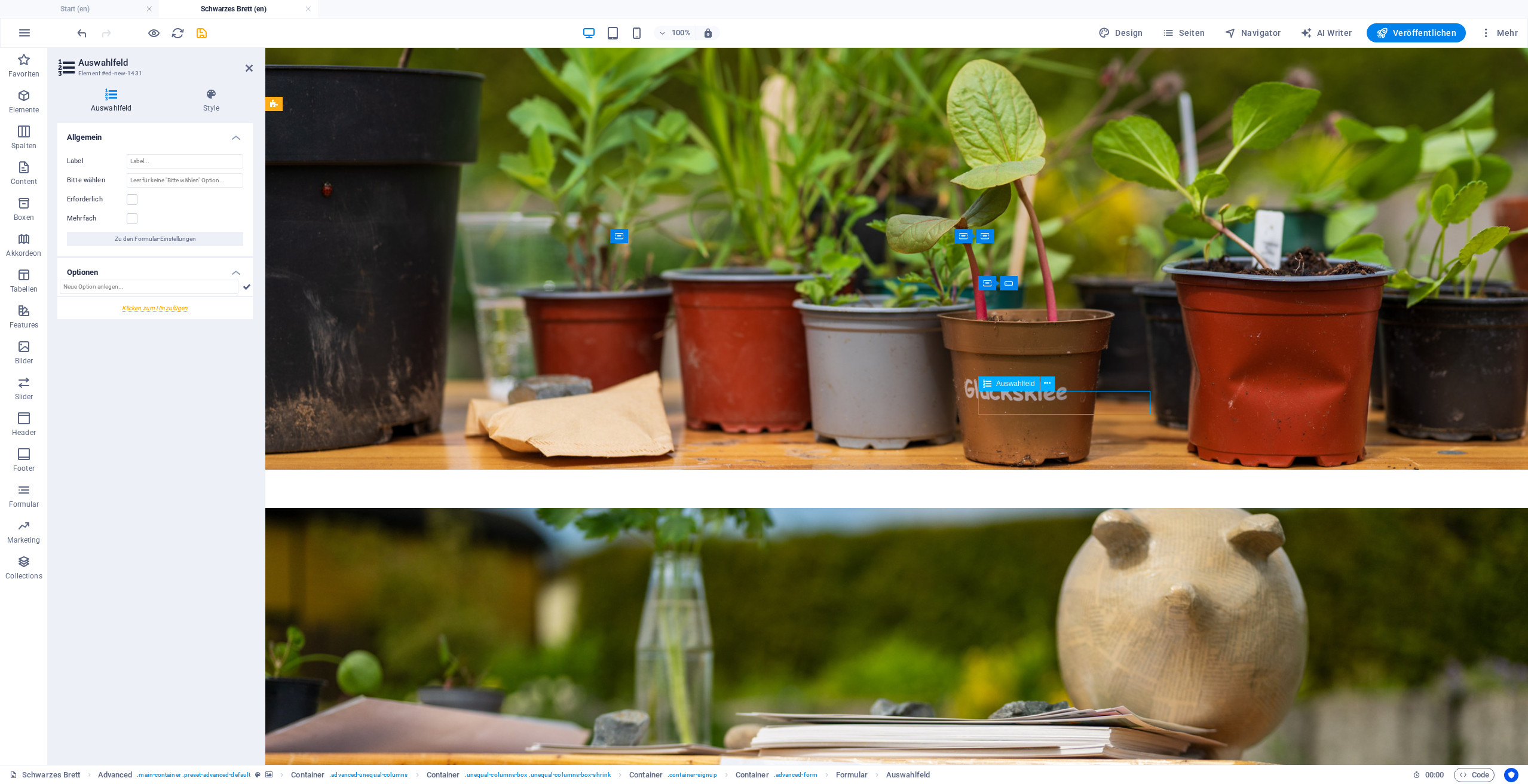
type input "A"
type input "Ich suche"
click at [183, 305] on div at bounding box center [155, 307] width 196 height 22
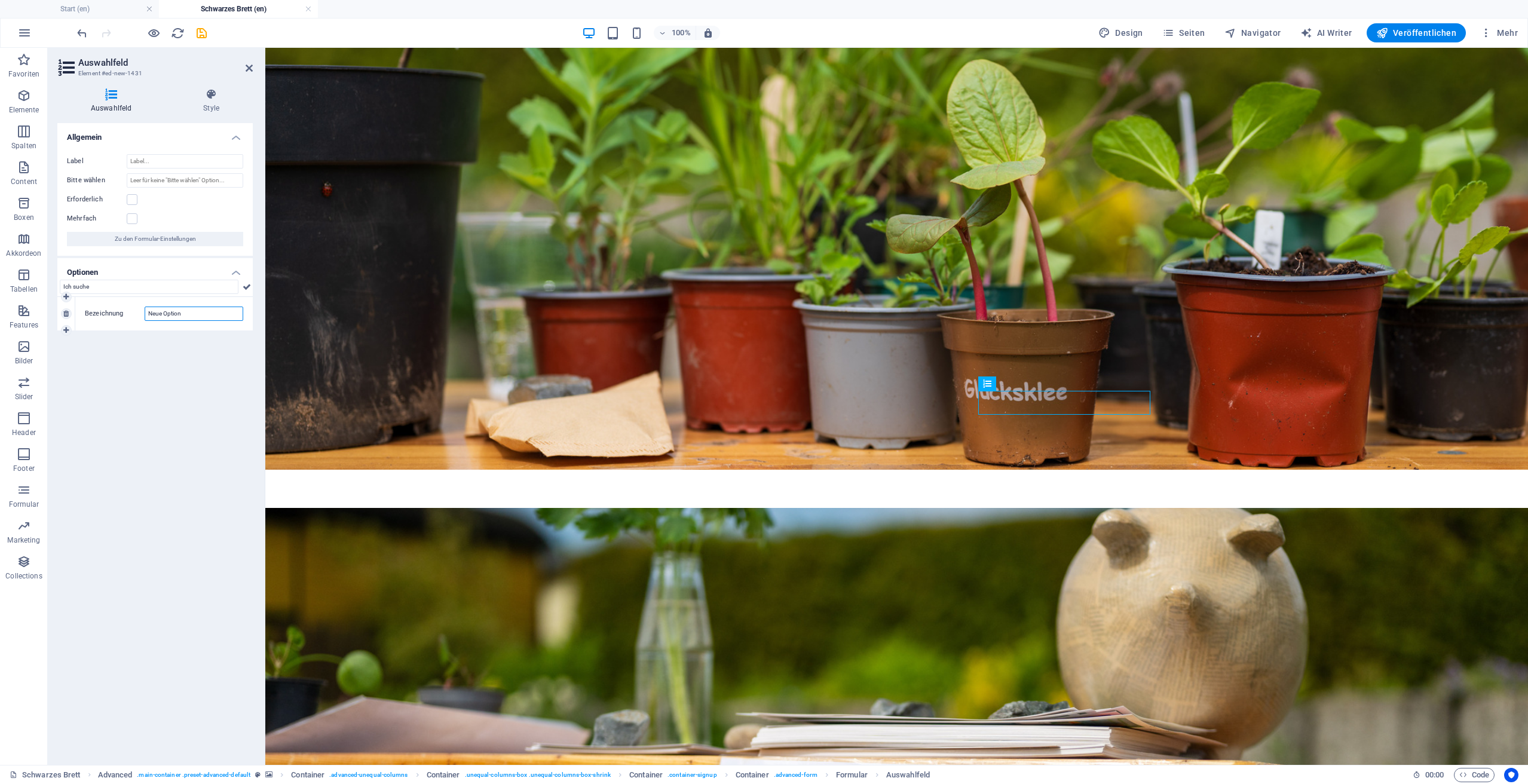
click at [182, 313] on input "Neue Option" at bounding box center [194, 313] width 98 height 14
click at [89, 312] on label "Bezeichnung" at bounding box center [115, 313] width 60 height 14
click at [145, 312] on input "Neue Option" at bounding box center [194, 313] width 98 height 14
click at [91, 312] on label "Bezeichnung" at bounding box center [115, 313] width 60 height 14
click at [145, 312] on input "Neue Option" at bounding box center [194, 313] width 98 height 14
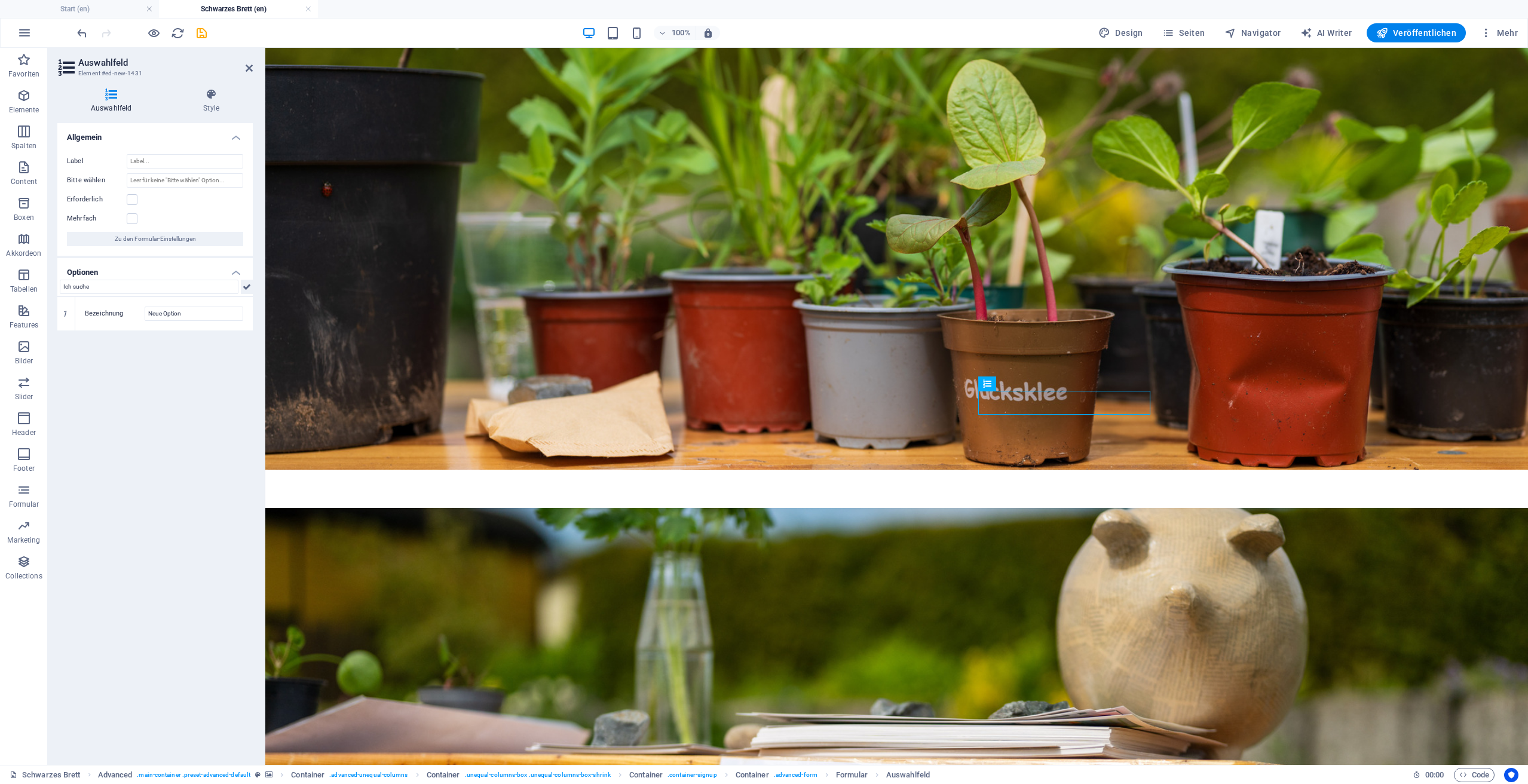
click at [248, 284] on icon at bounding box center [247, 286] width 9 height 14
click at [203, 349] on input "Ich suche" at bounding box center [194, 347] width 98 height 14
drag, startPoint x: 215, startPoint y: 310, endPoint x: 66, endPoint y: 307, distance: 149.0
click at [66, 307] on div "1 Bezeichnung Neue Option" at bounding box center [155, 313] width 196 height 34
click at [250, 287] on icon at bounding box center [247, 286] width 9 height 14
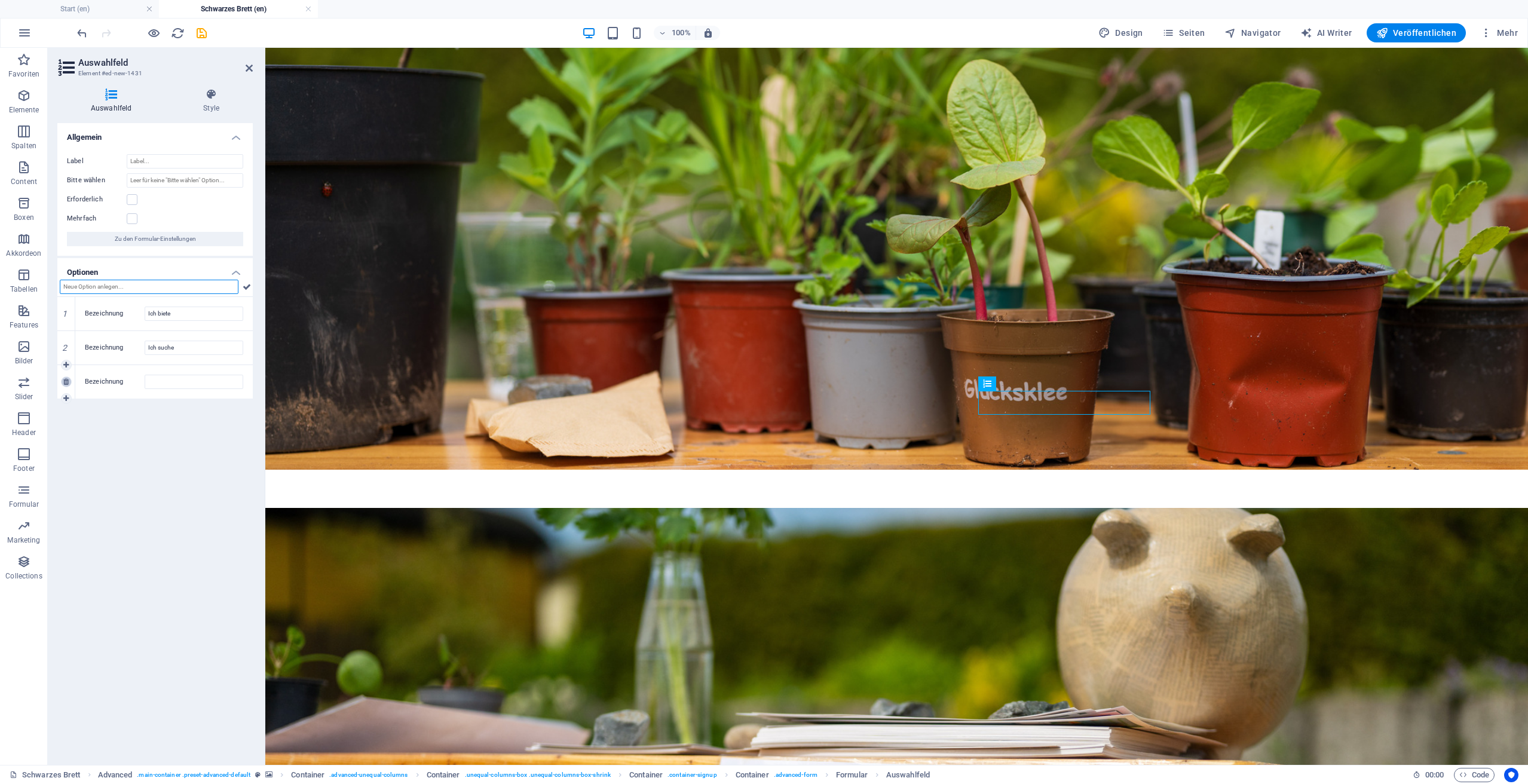
click at [66, 381] on icon at bounding box center [66, 381] width 6 height 7
click at [247, 285] on icon at bounding box center [247, 286] width 9 height 14
click at [64, 380] on icon at bounding box center [66, 381] width 6 height 7
click at [135, 198] on label at bounding box center [131, 199] width 11 height 11
click at [0, 0] on input "Erforderlich" at bounding box center [0, 0] width 0 height 0
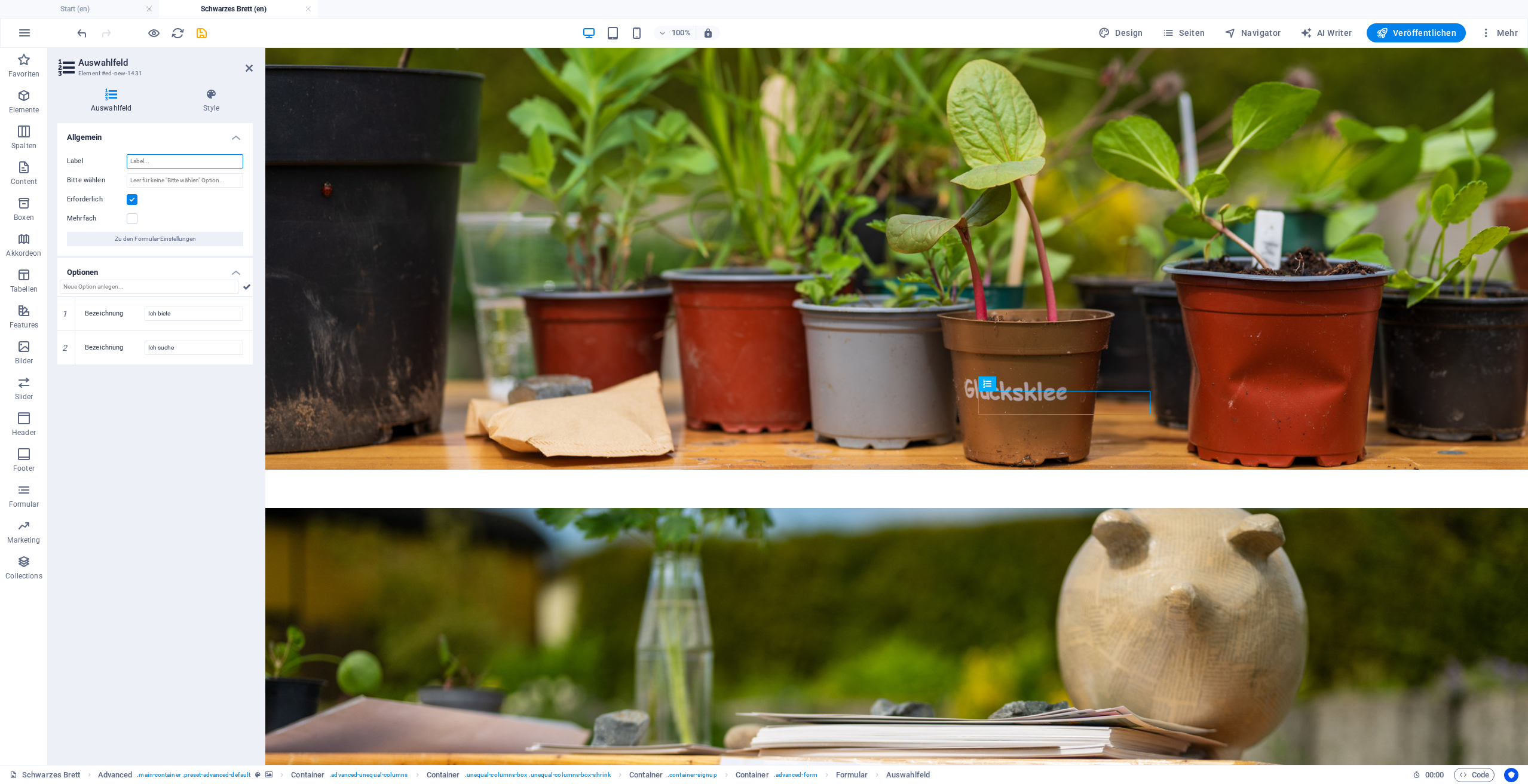
click at [158, 164] on input "Label" at bounding box center [184, 161] width 117 height 14
click at [207, 314] on input "Ich biete" at bounding box center [194, 313] width 98 height 14
type input "Ich biete ..."
click at [204, 346] on input "Ich suche" at bounding box center [194, 347] width 98 height 14
type input "Ich suche ..."
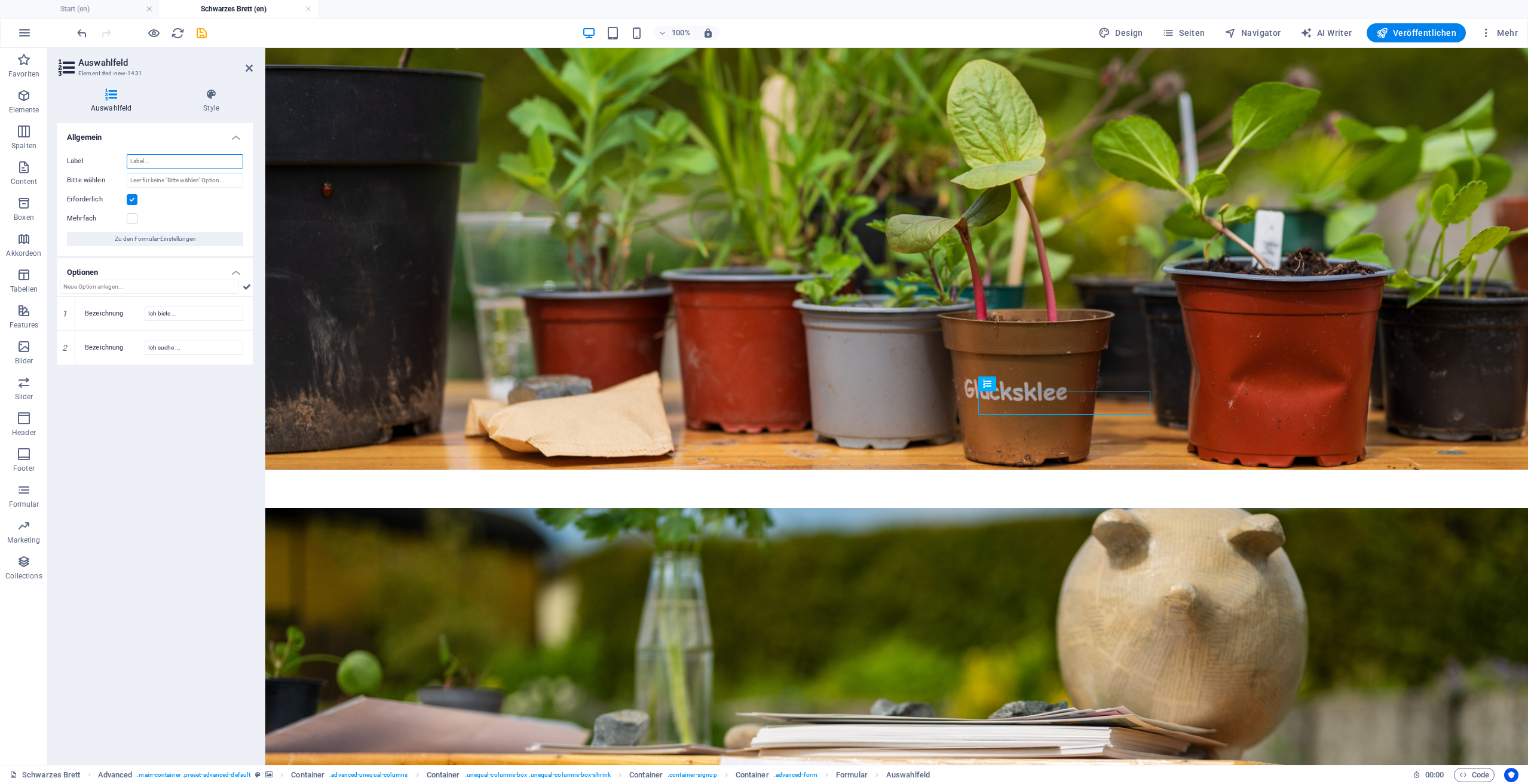
click at [157, 162] on input "Label" at bounding box center [184, 161] width 117 height 14
type input "Bitte auswählen..."
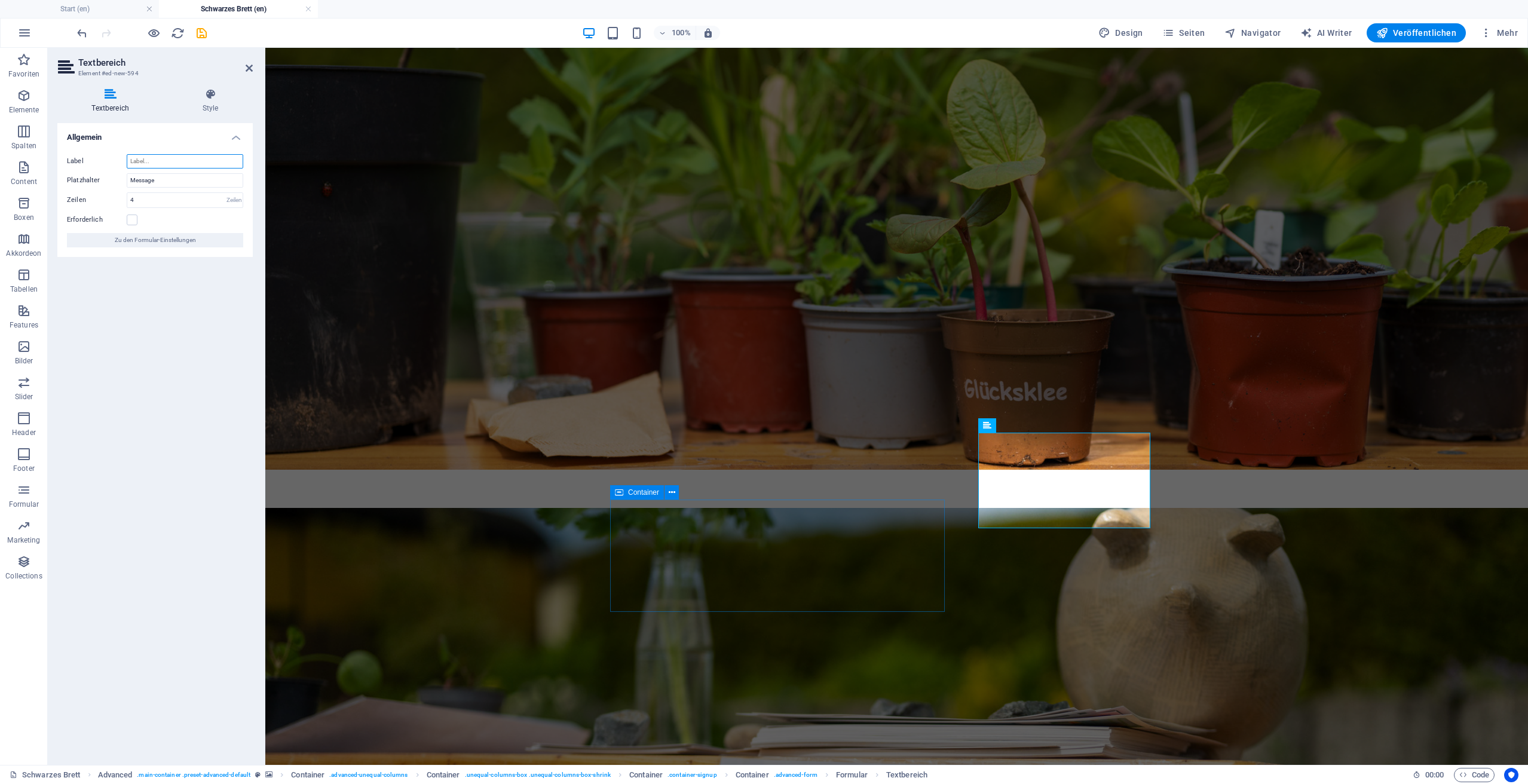
click at [161, 165] on input "Label" at bounding box center [184, 161] width 117 height 14
type input "Eine kurze Beschreibung des Angebots. Maximal 200 Wörter."
click at [135, 222] on label at bounding box center [131, 220] width 11 height 11
click at [0, 0] on input "Erforderlich" at bounding box center [0, 0] width 0 height 0
click at [129, 243] on span "Zu den Formular-Einstellungen" at bounding box center [155, 240] width 81 height 14
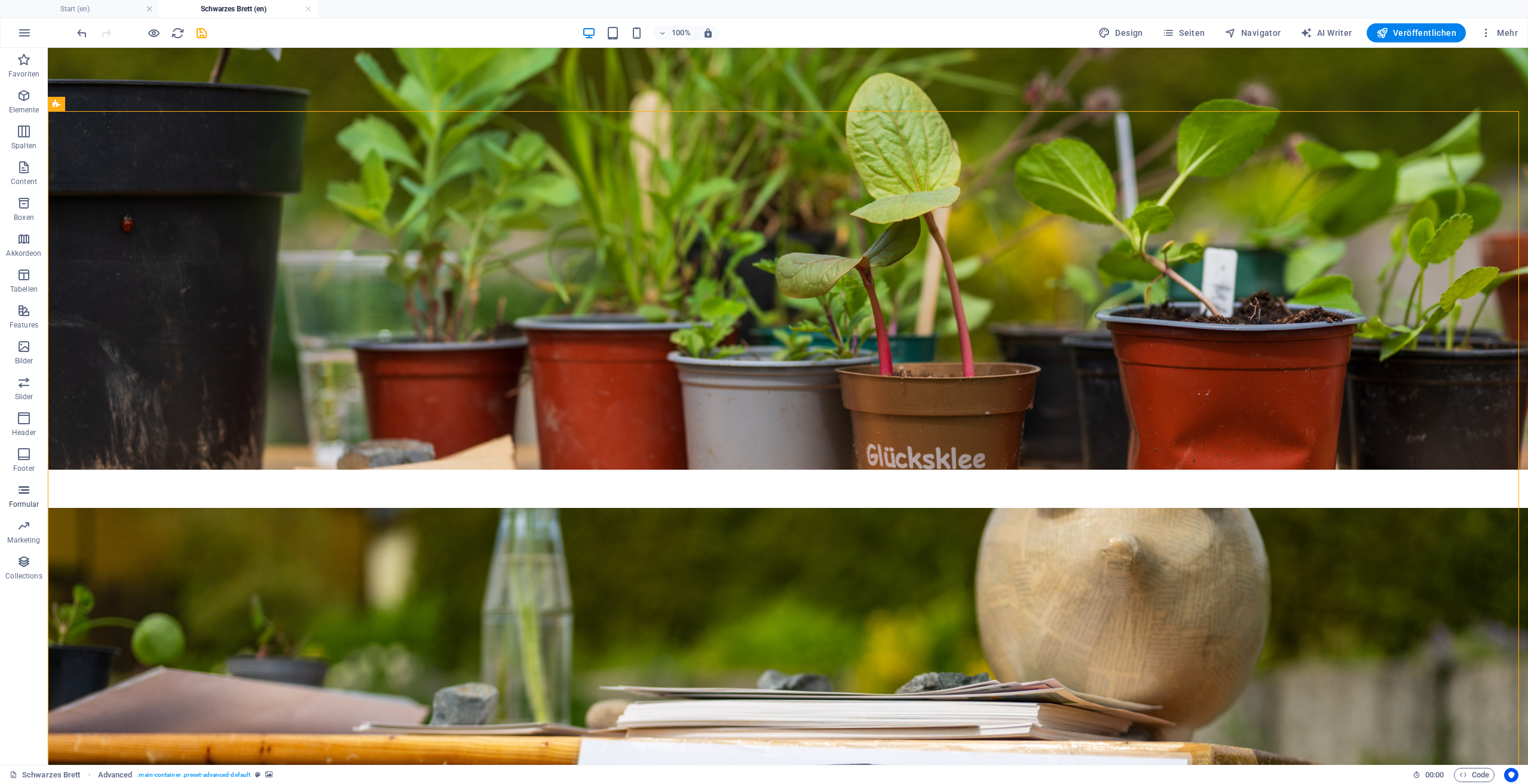
click at [21, 504] on p "Formular" at bounding box center [24, 504] width 31 height 10
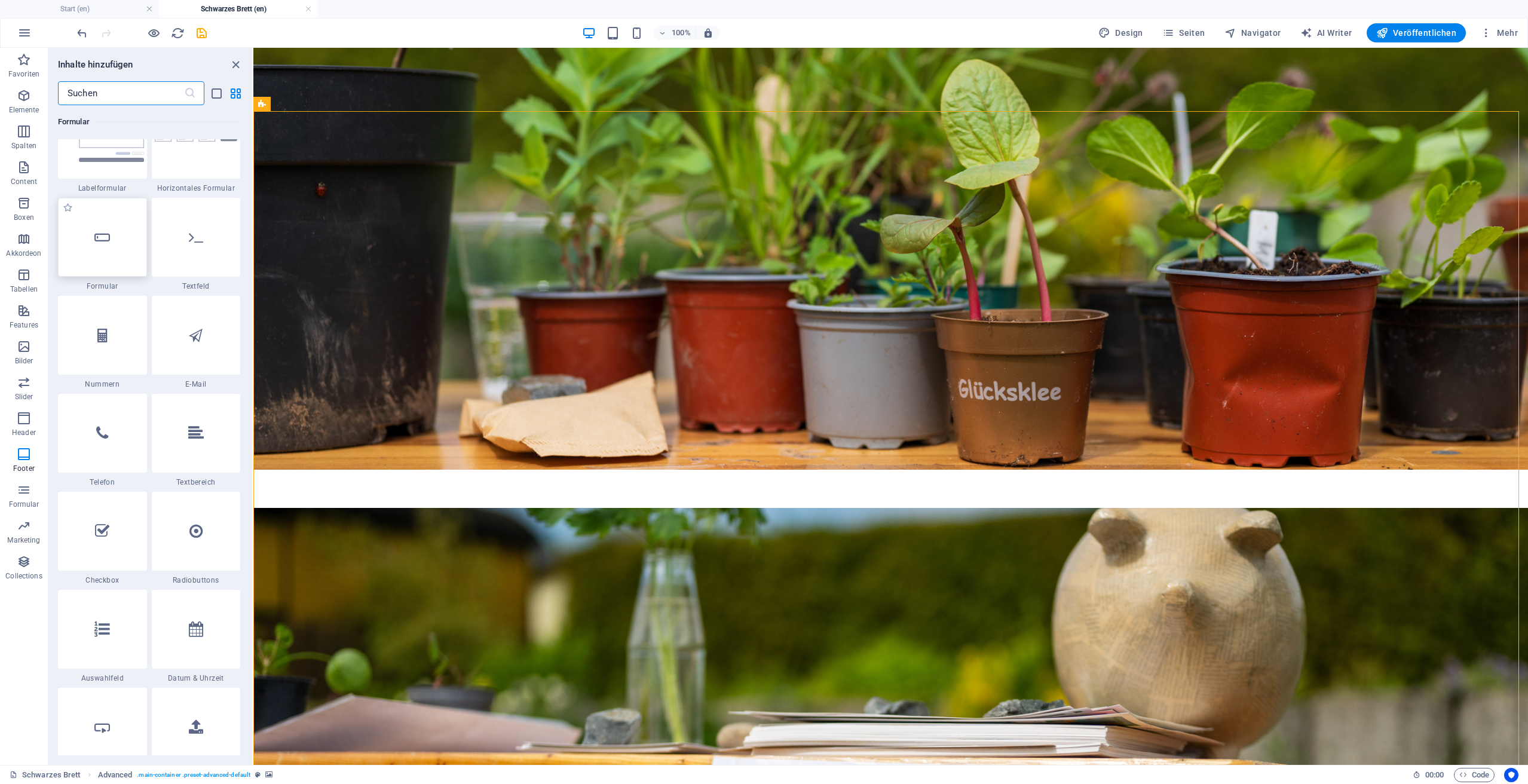
scroll to position [8964, 0]
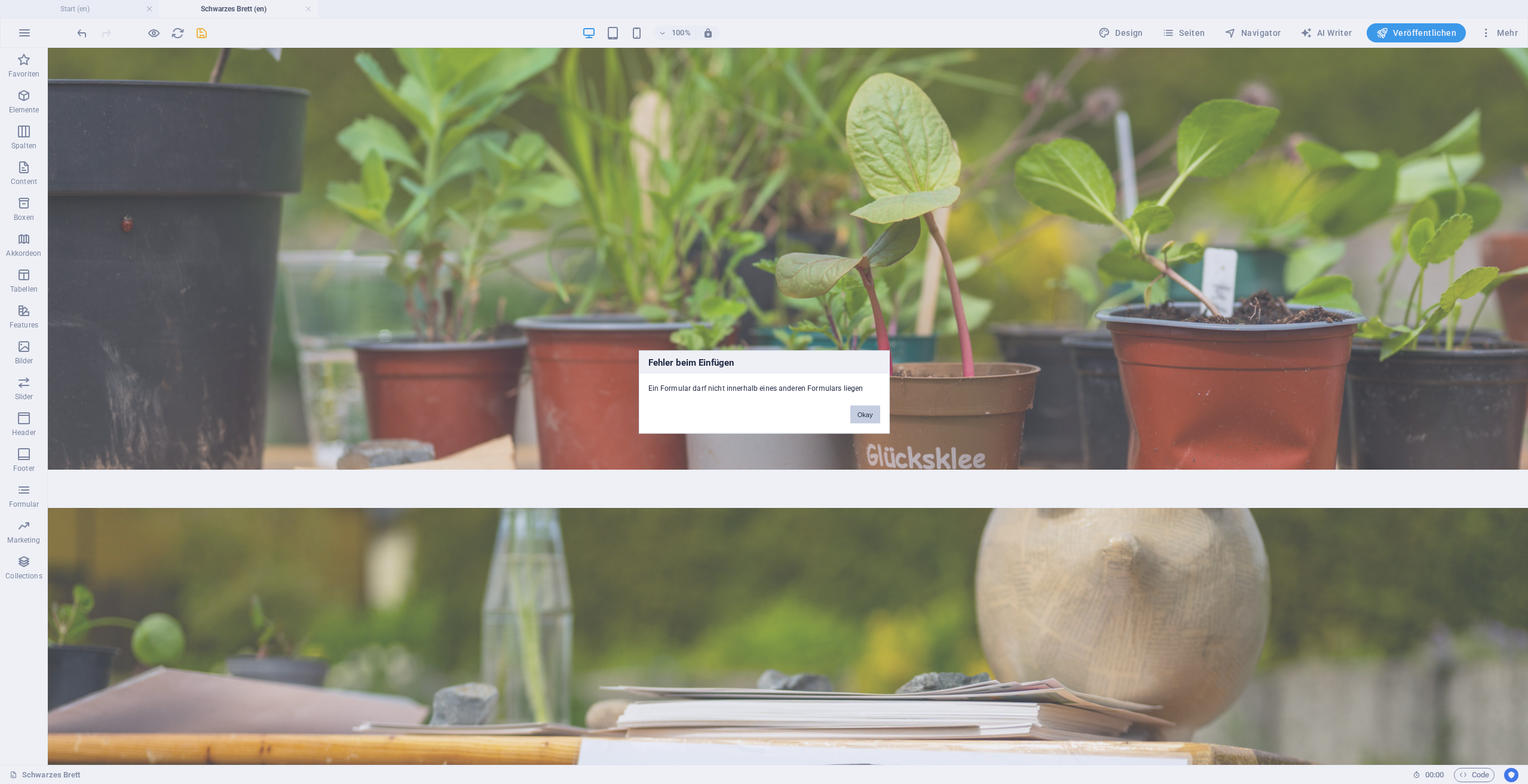
click at [870, 410] on button "Okay" at bounding box center [864, 414] width 30 height 18
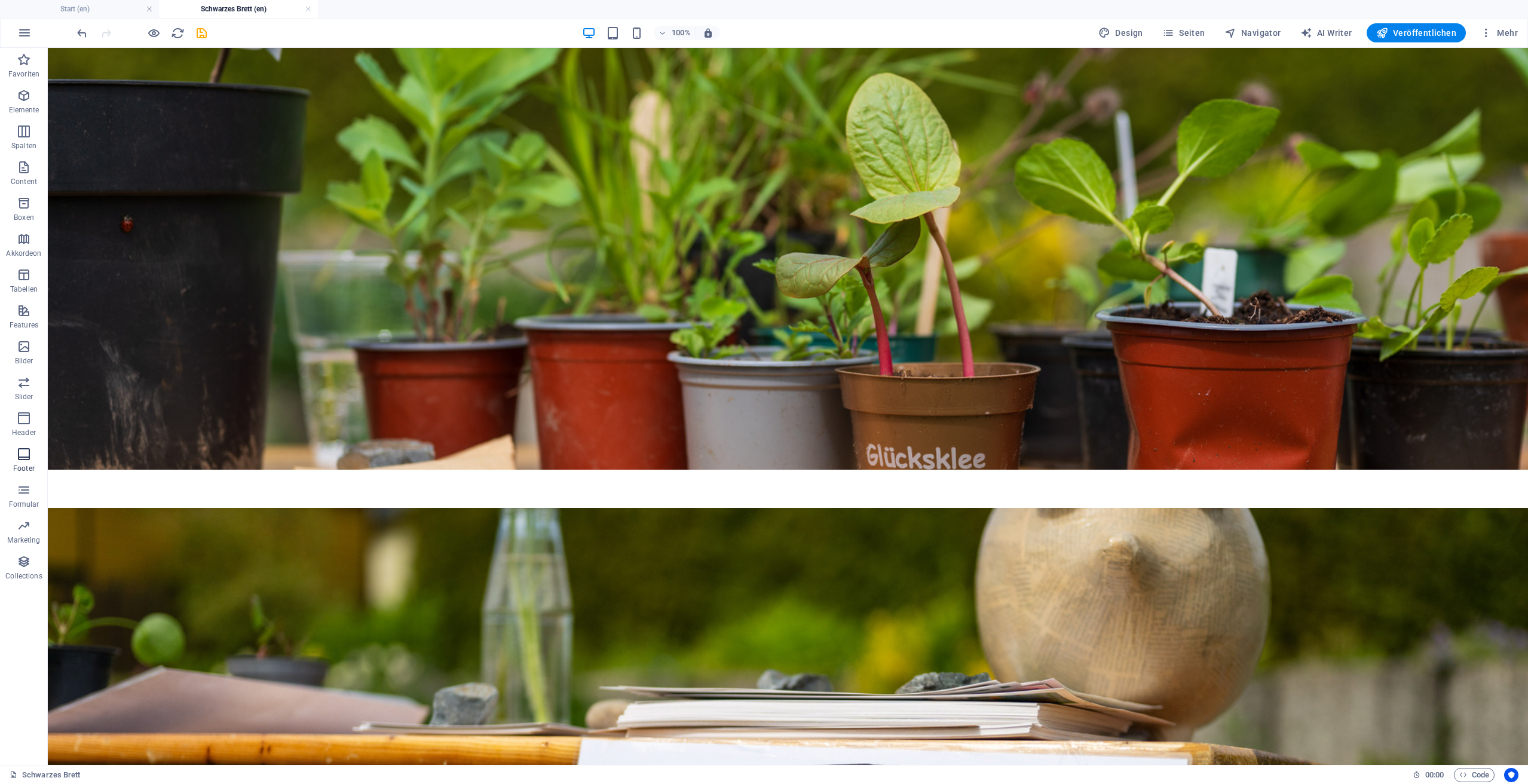
click at [25, 464] on p "Footer" at bounding box center [24, 468] width 21 height 10
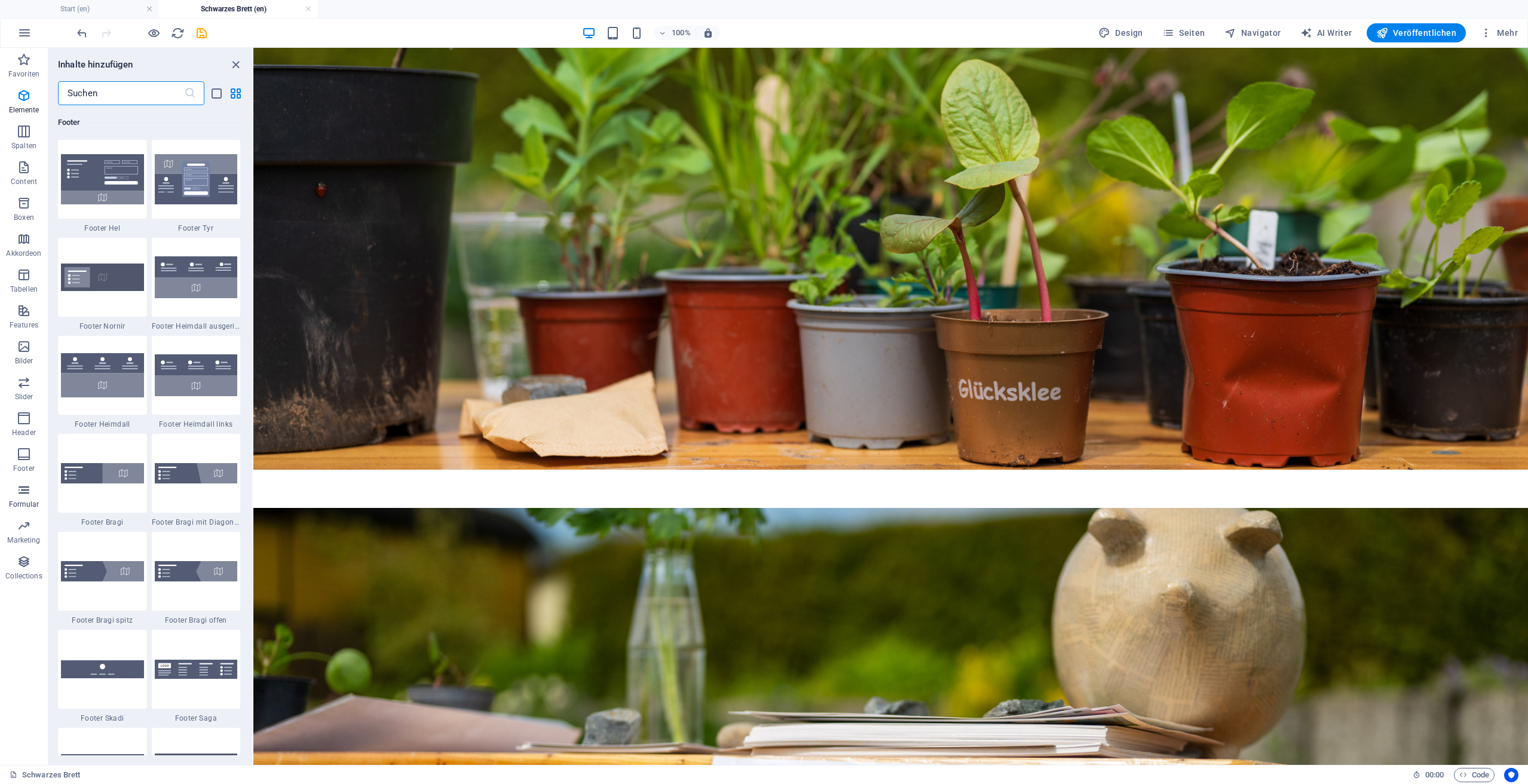
click at [23, 488] on icon "button" at bounding box center [23, 489] width 14 height 14
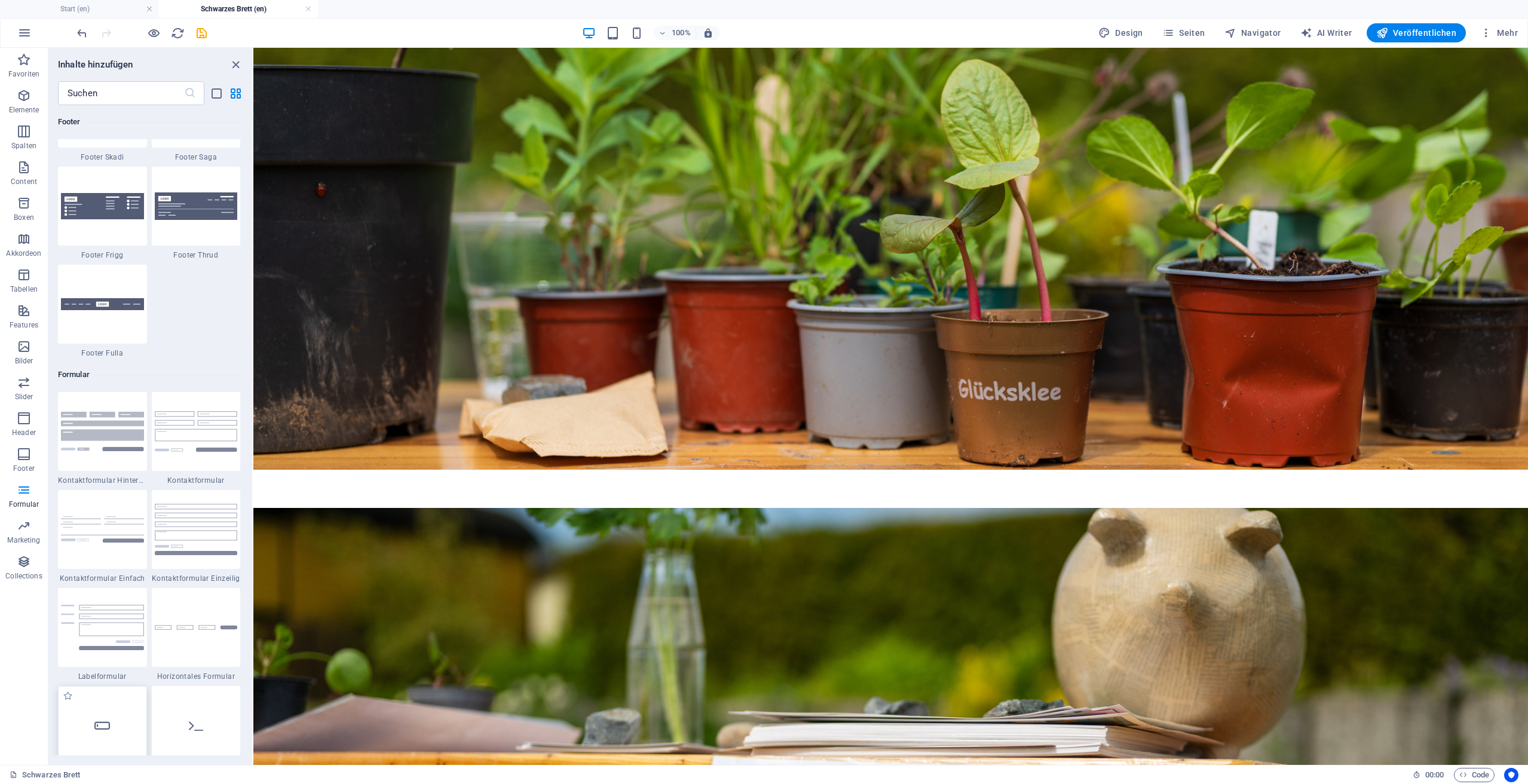
scroll to position [8720, 0]
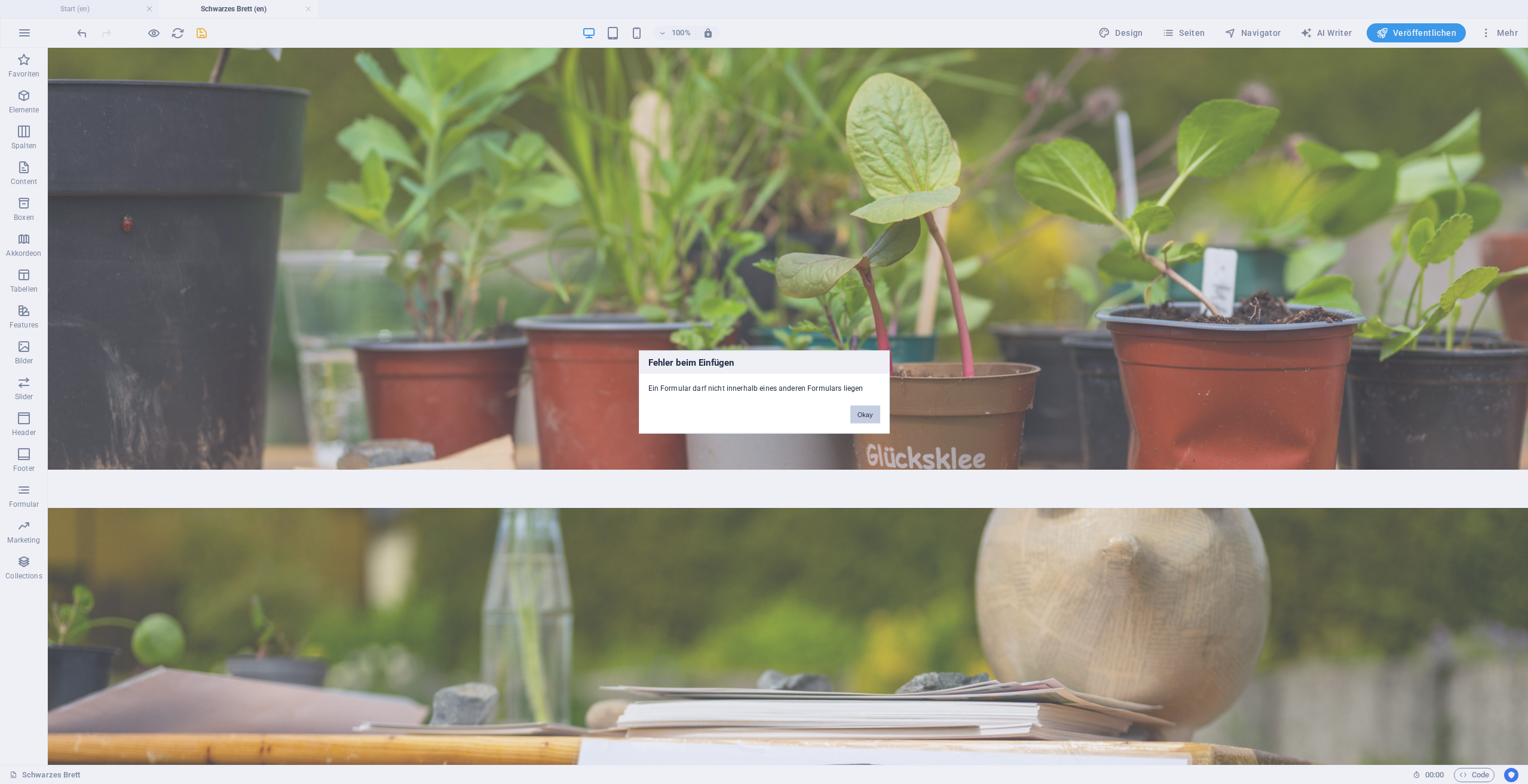
click at [867, 416] on button "Okay" at bounding box center [864, 414] width 30 height 18
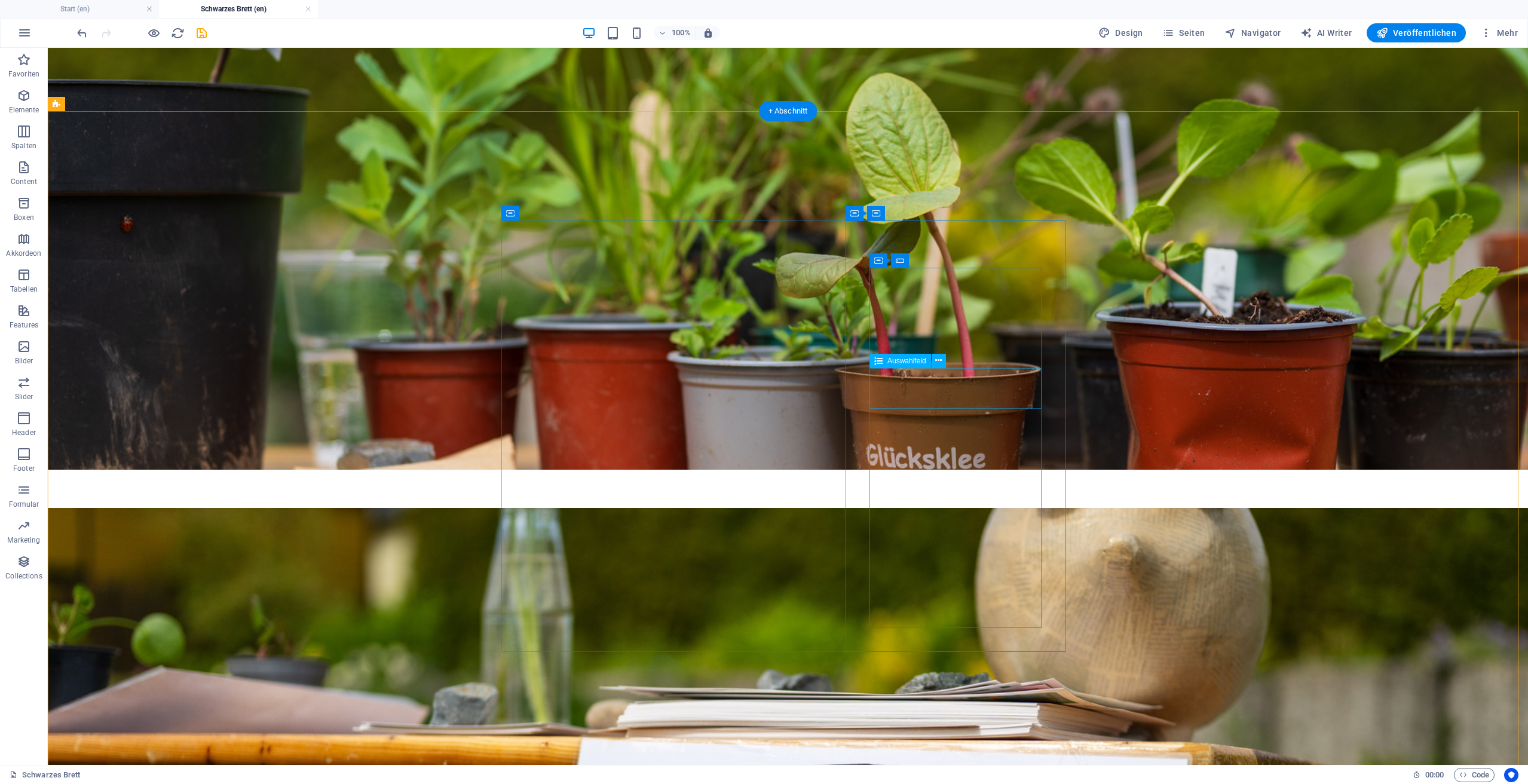
click at [930, 362] on div "Auswahlfeld" at bounding box center [900, 360] width 62 height 14
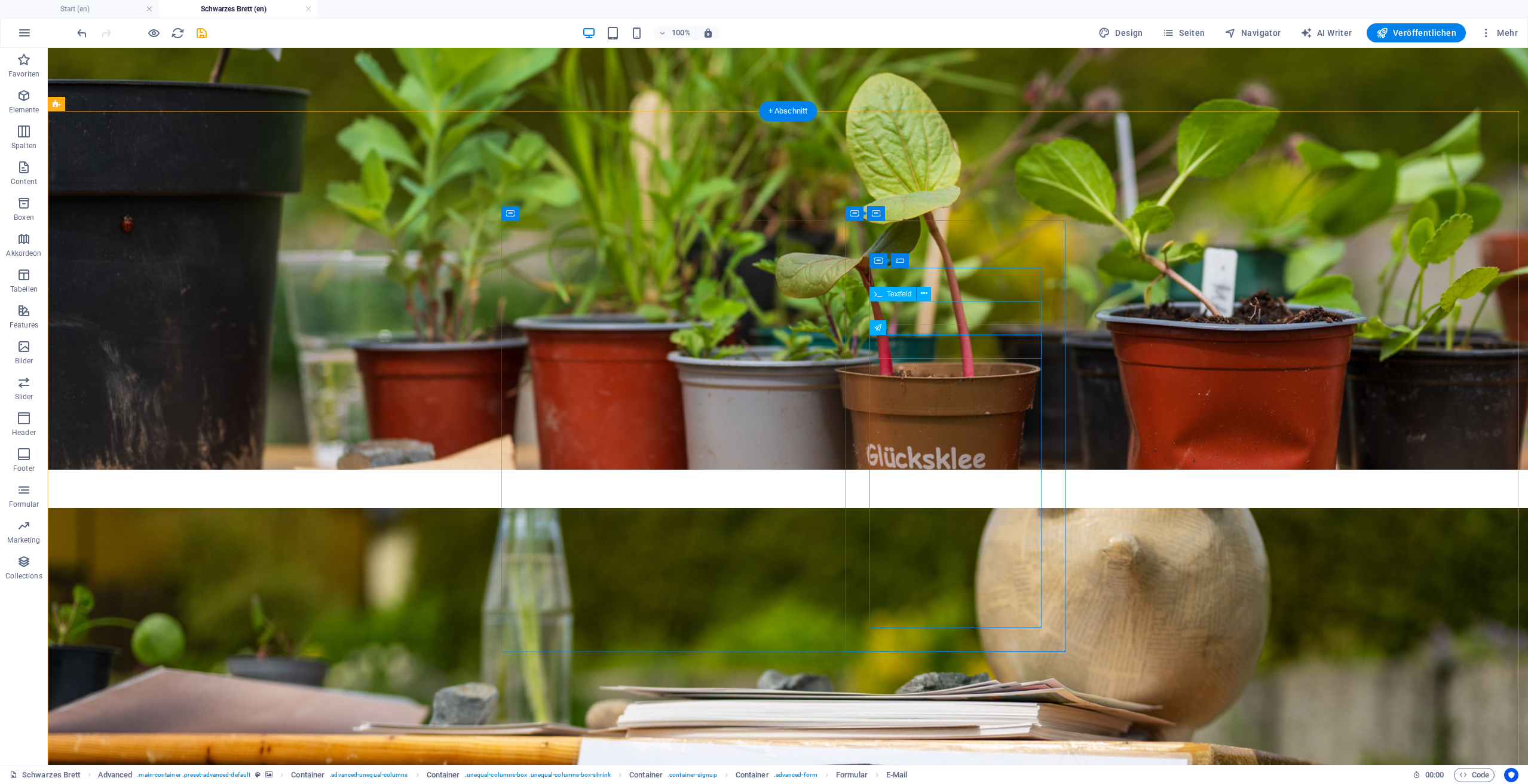
click at [32, 509] on p "Formular" at bounding box center [24, 504] width 31 height 10
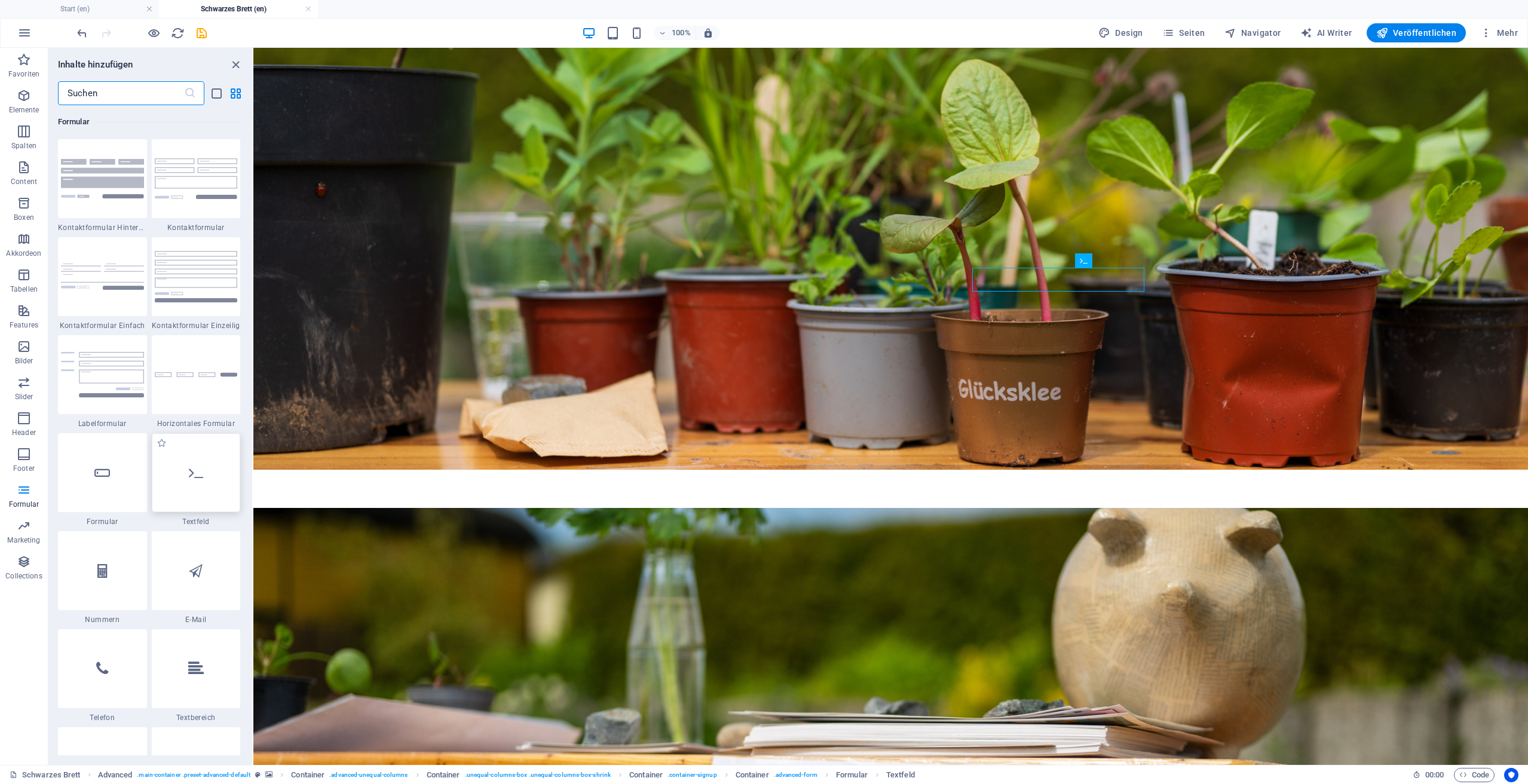
click at [198, 493] on div at bounding box center [197, 473] width 89 height 79
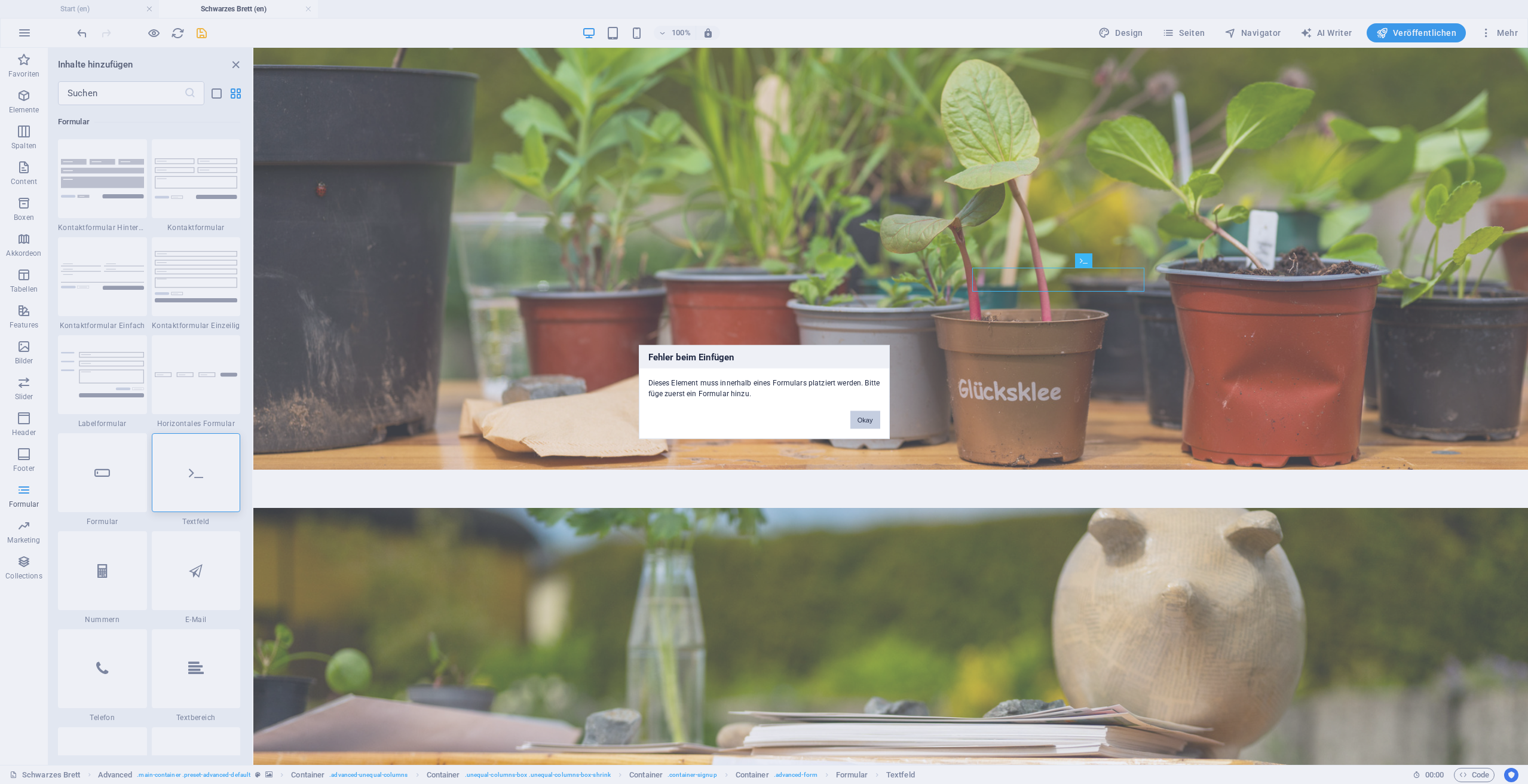
click at [876, 423] on button "Okay" at bounding box center [864, 420] width 30 height 18
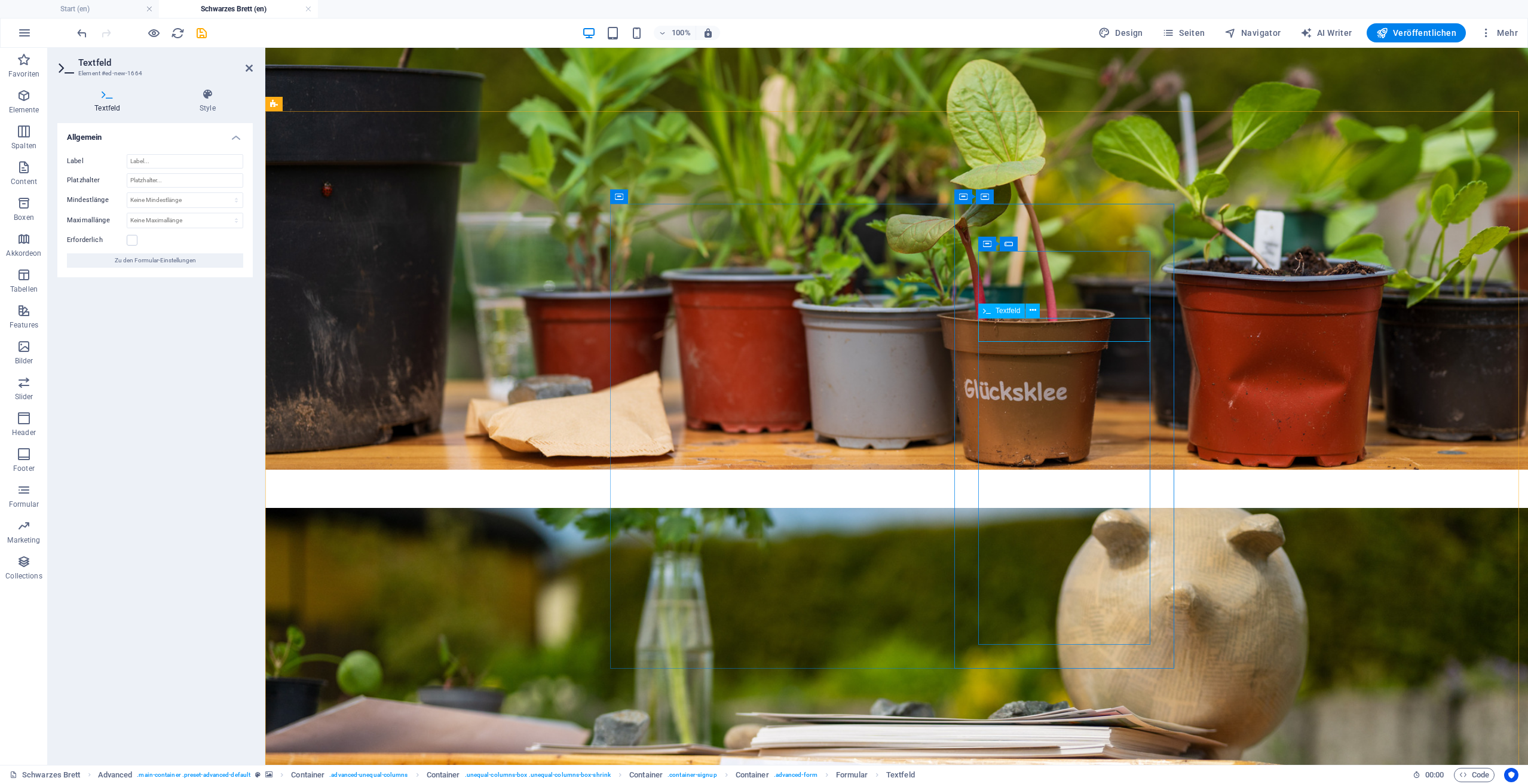
click at [177, 179] on input "Platzhalter" at bounding box center [184, 180] width 117 height 14
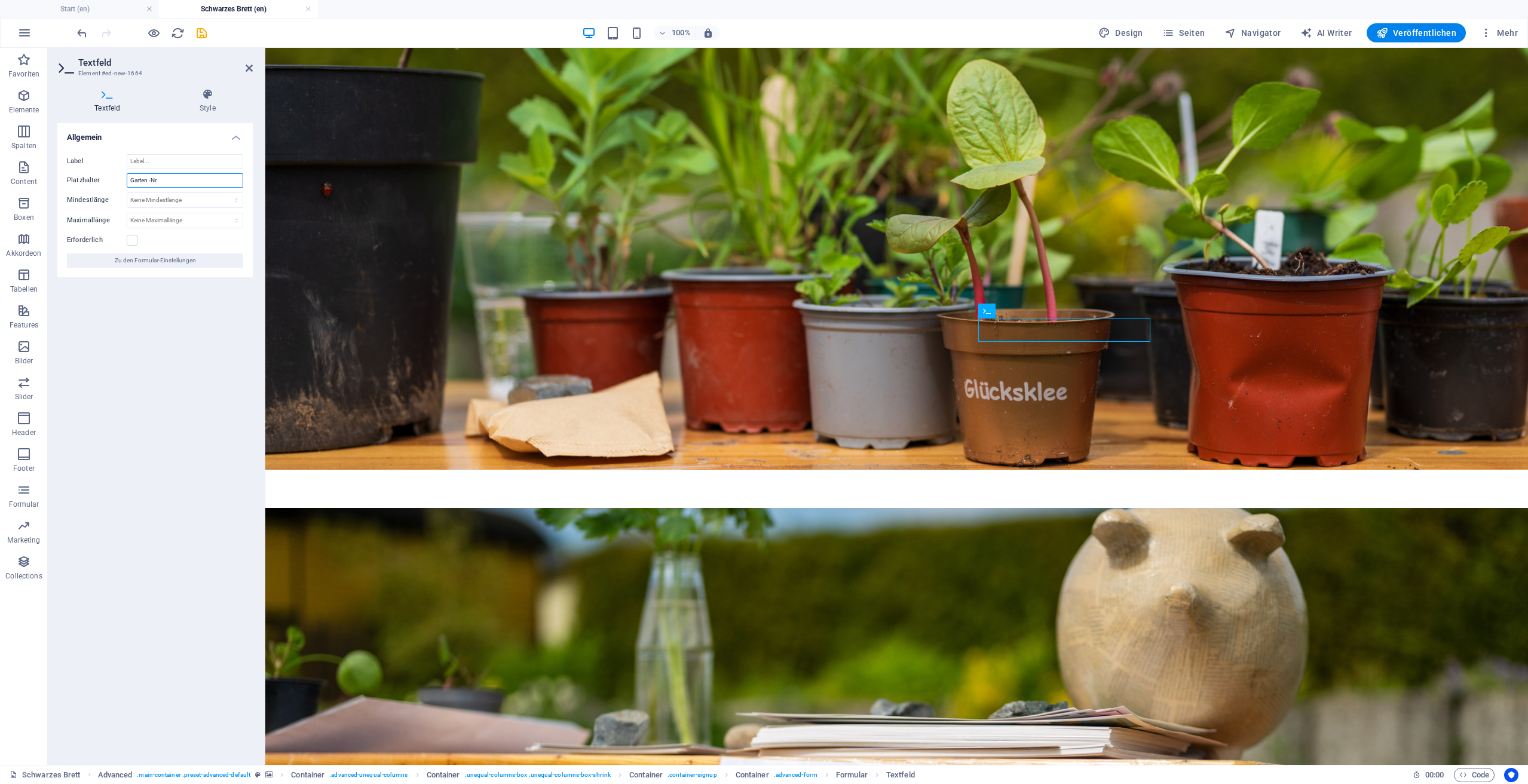
type input "Garten -Nr."
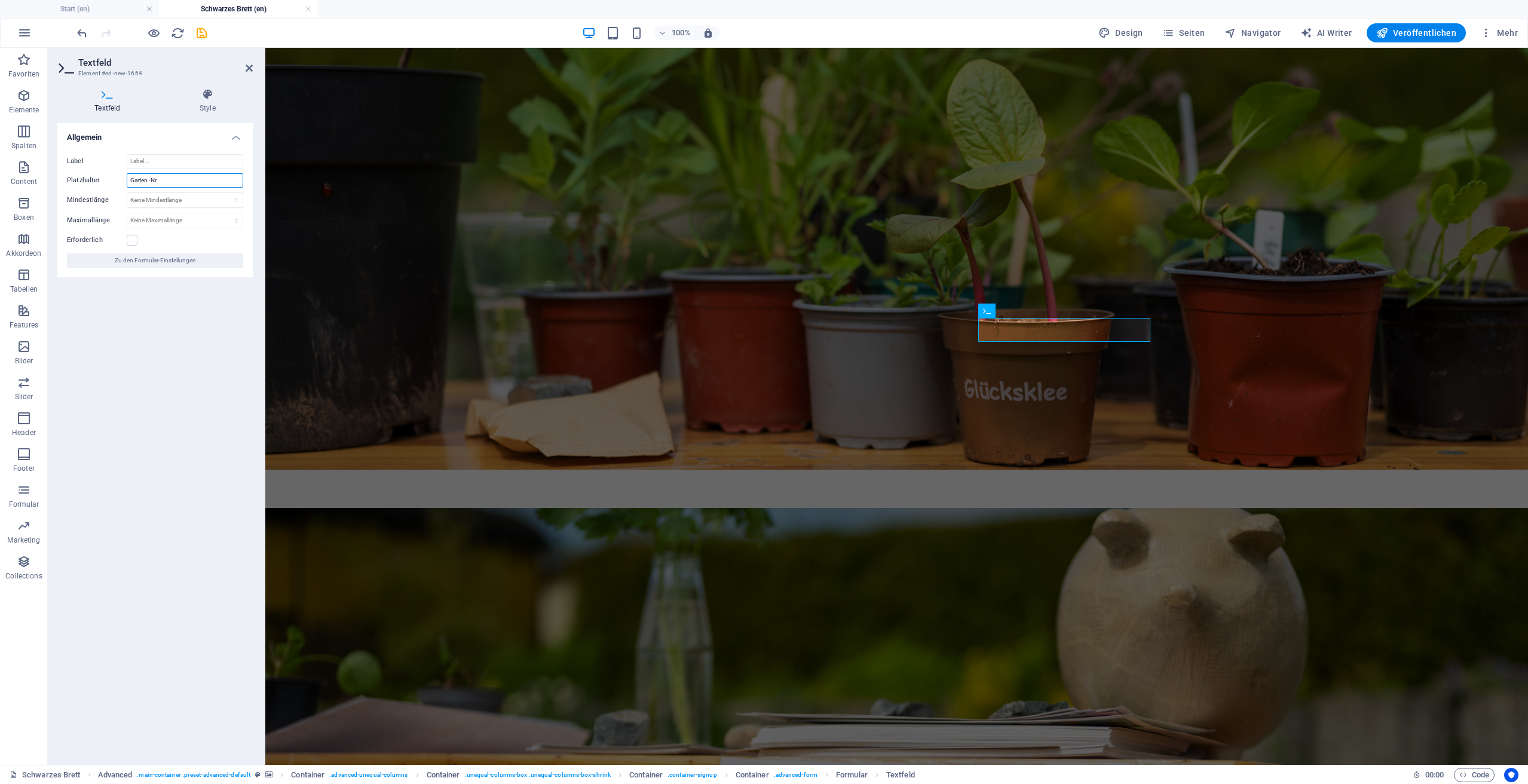
click at [197, 179] on input "Garten -Nr." at bounding box center [184, 180] width 117 height 14
type input "Garten-Adresse und Nr."
click at [128, 240] on label at bounding box center [131, 240] width 11 height 11
click at [0, 0] on input "Erforderlich" at bounding box center [0, 0] width 0 height 0
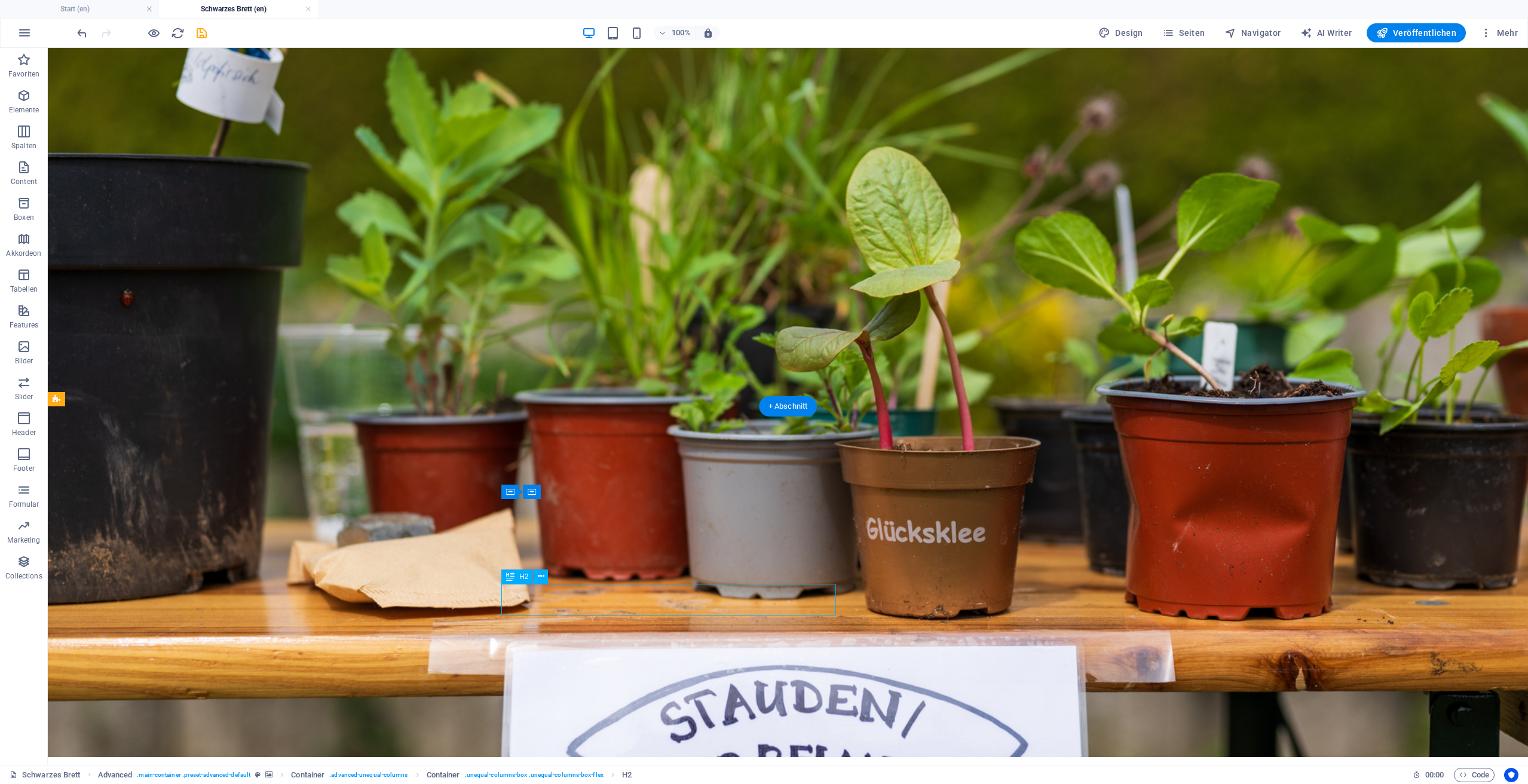
scroll to position [0, 0]
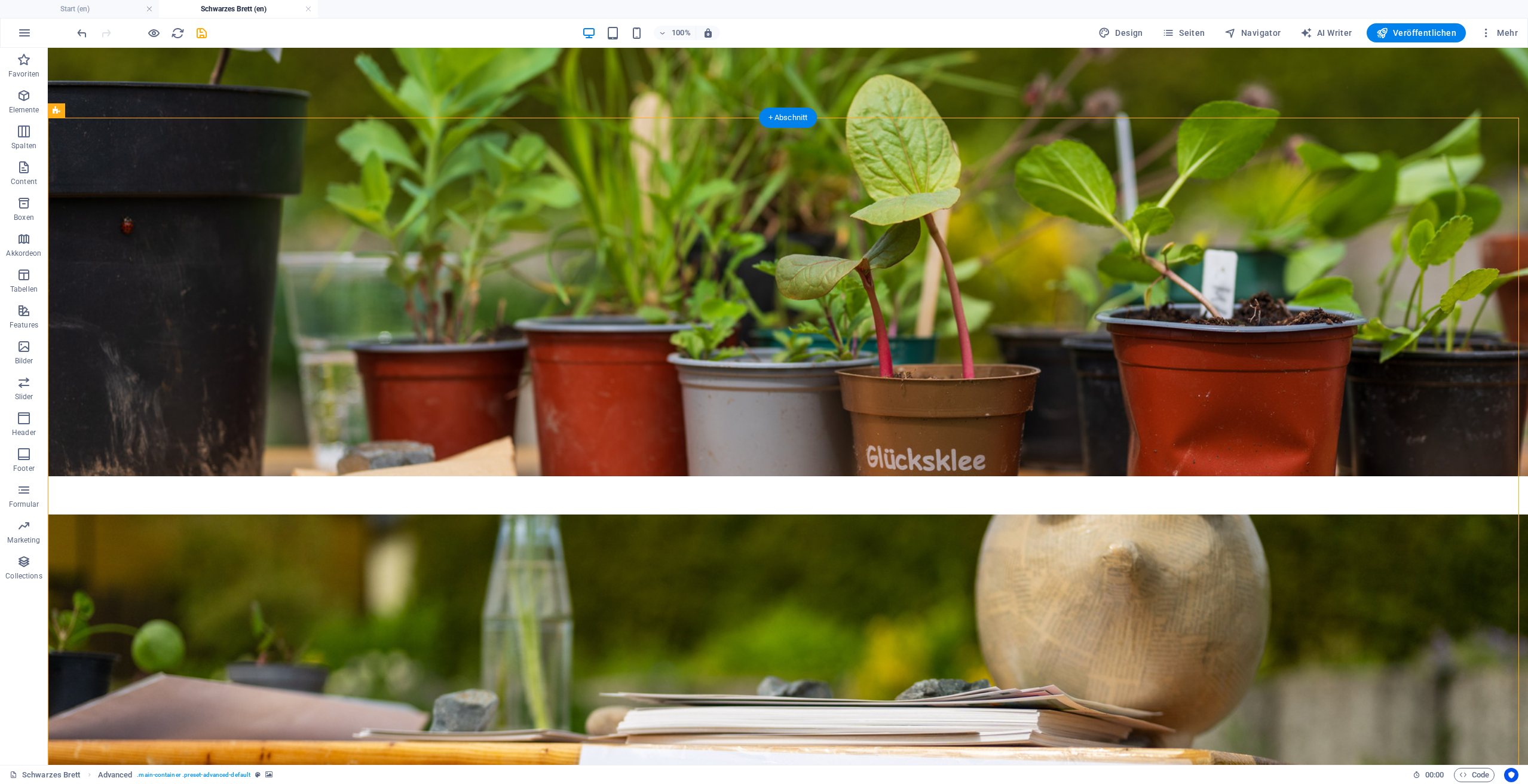
scroll to position [297, 0]
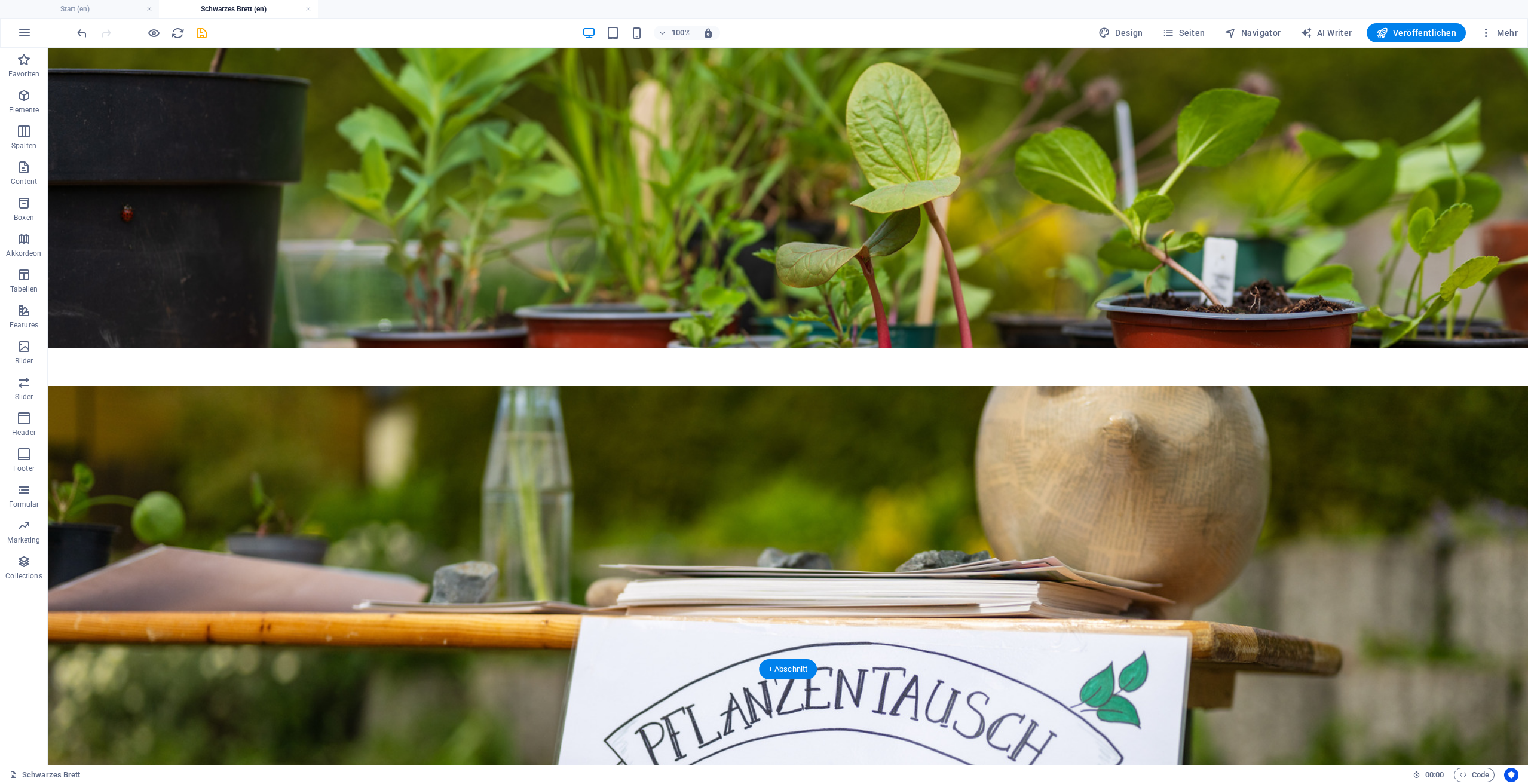
scroll to position [455, 0]
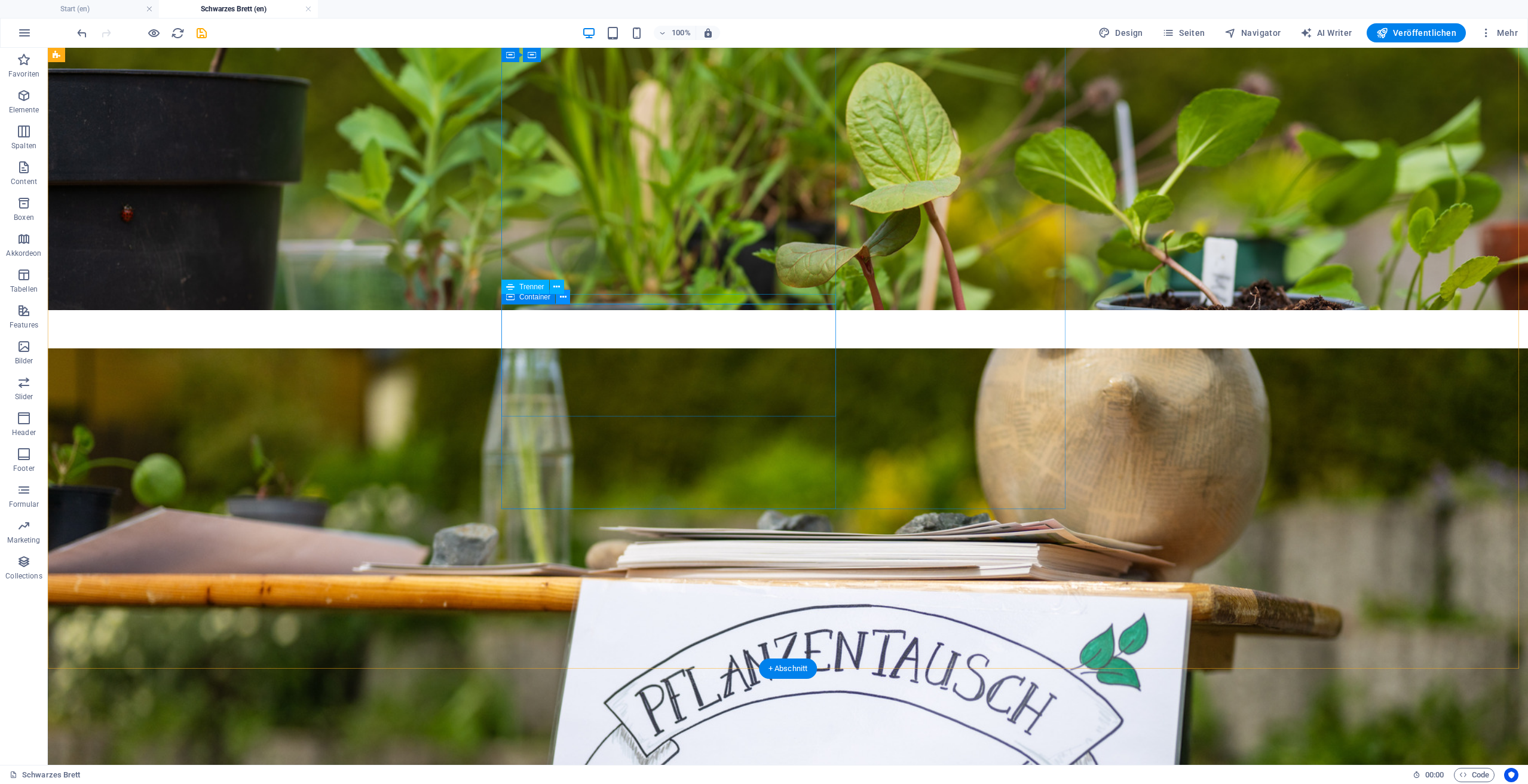
click at [560, 300] on icon at bounding box center [563, 297] width 7 height 13
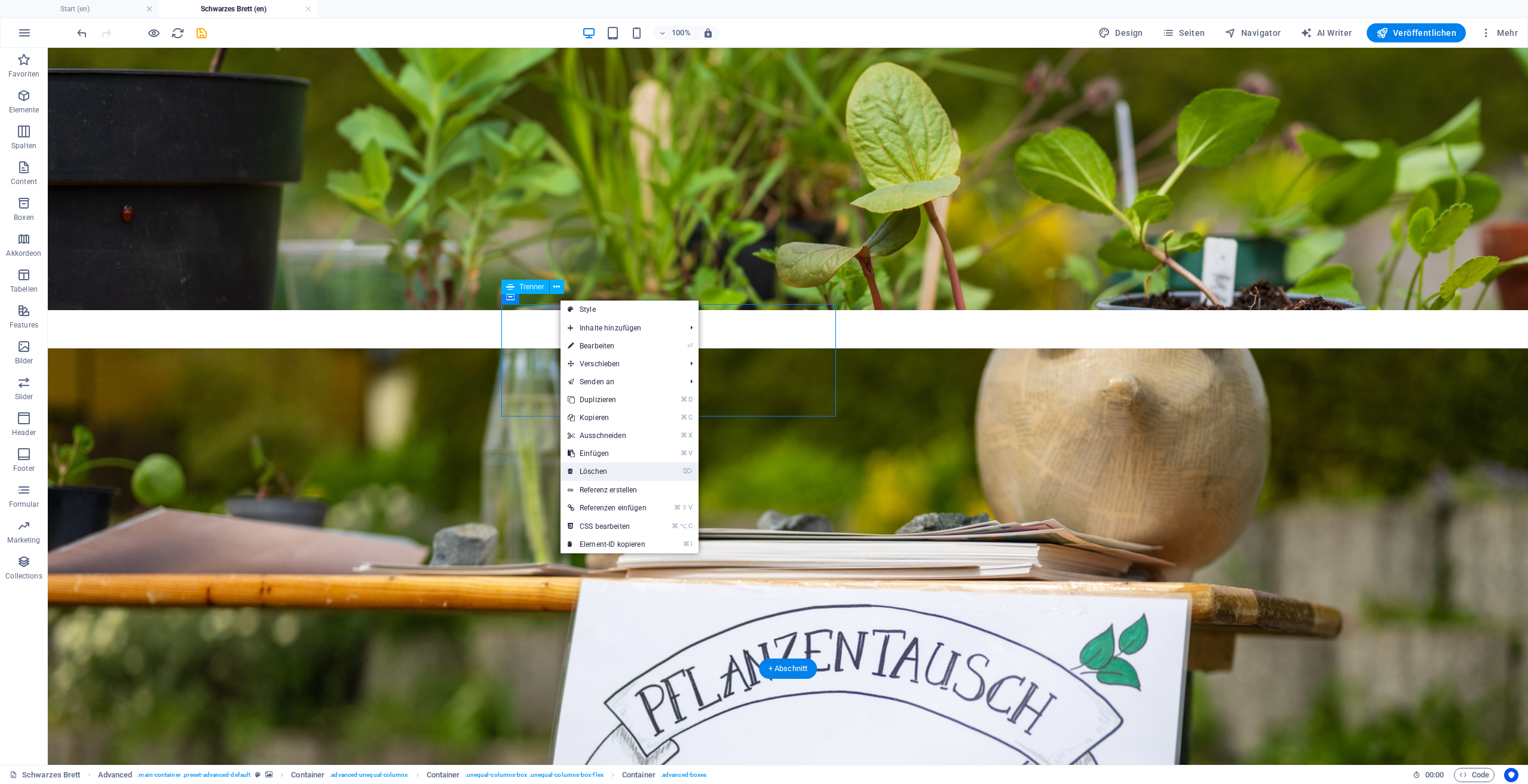
click at [620, 470] on link "⌦ Löschen" at bounding box center [607, 471] width 93 height 18
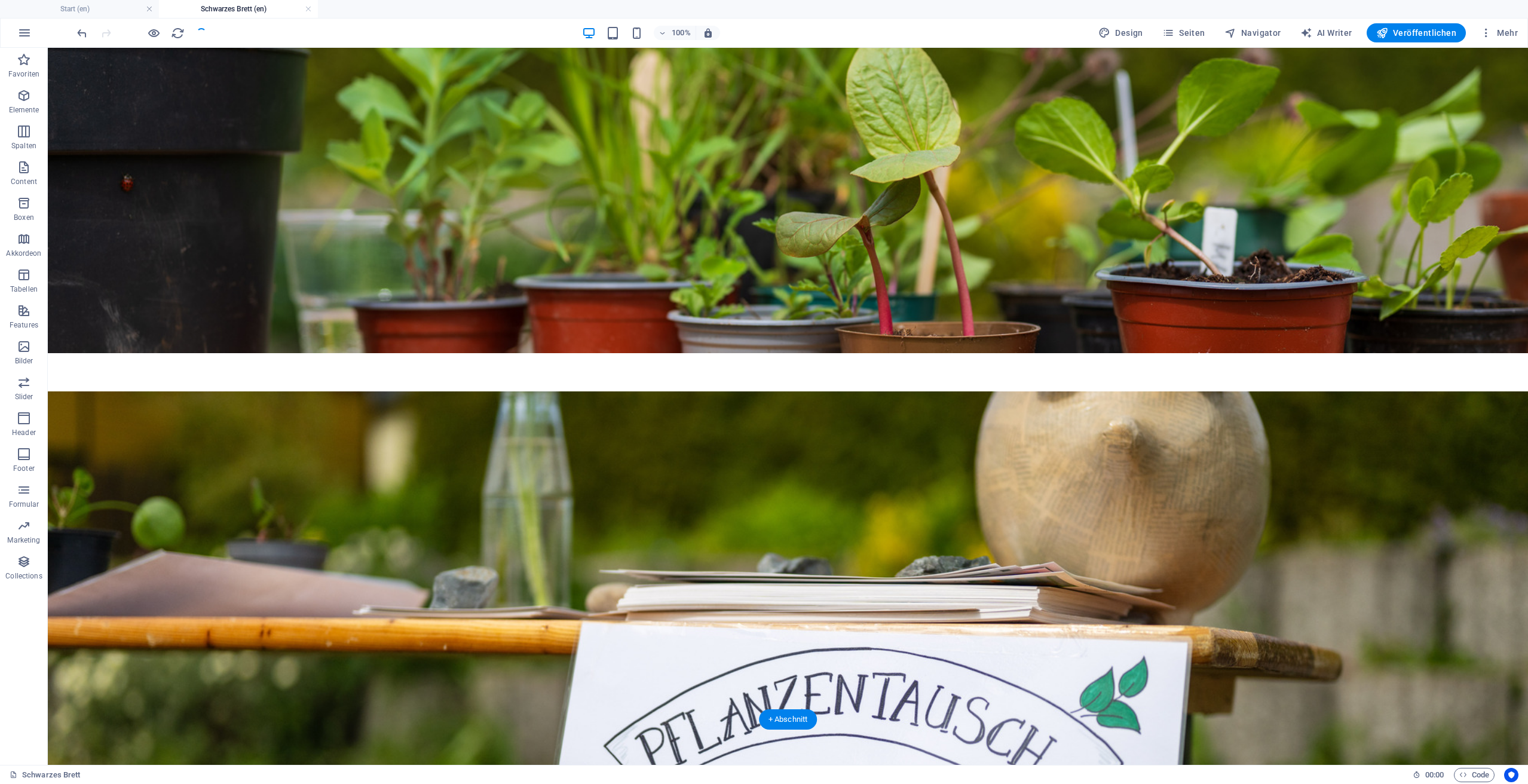
scroll to position [404, 0]
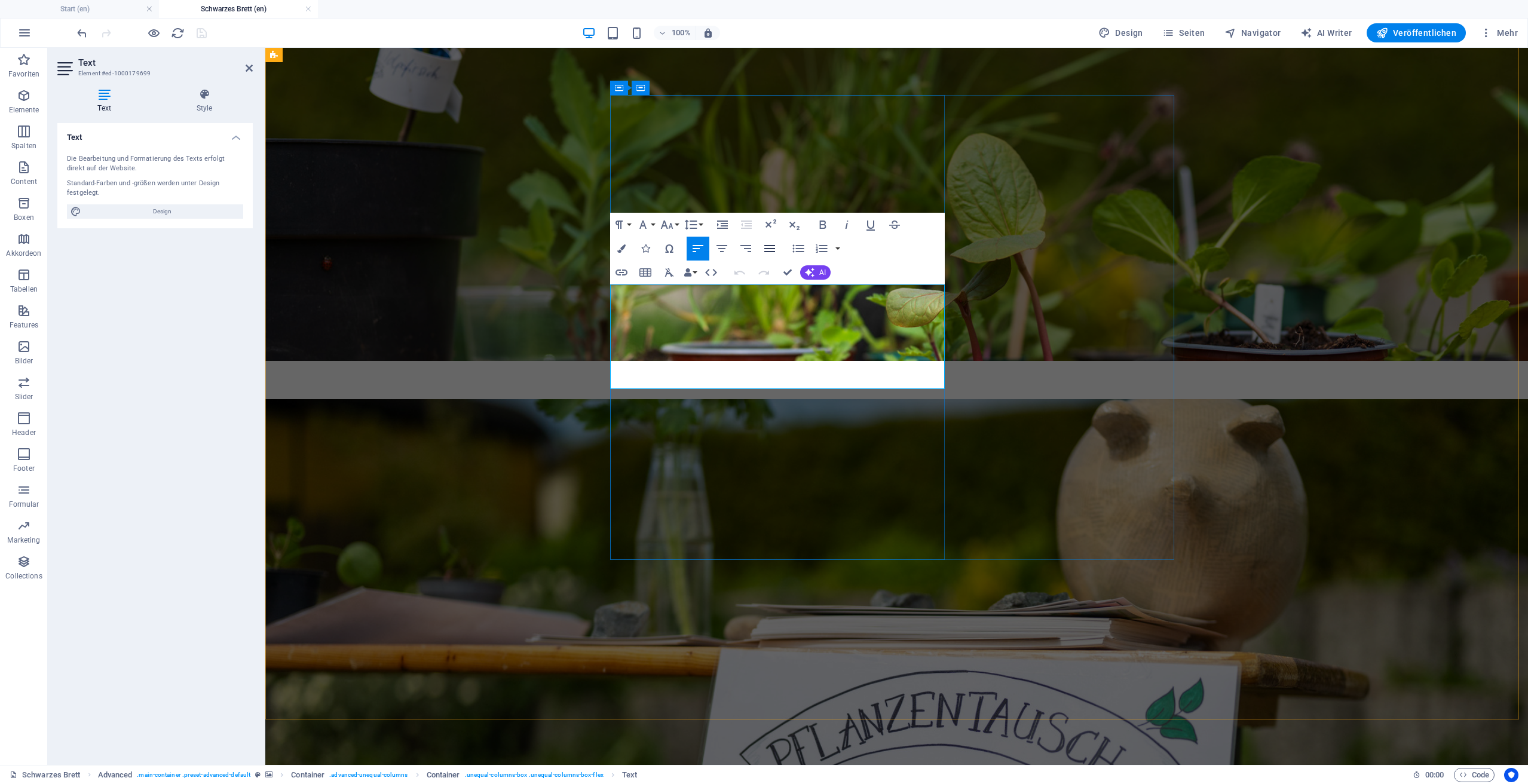
drag, startPoint x: 770, startPoint y: 248, endPoint x: 505, endPoint y: 300, distance: 270.1
click at [770, 248] on icon "button" at bounding box center [769, 248] width 11 height 7
click at [1382, 399] on figure at bounding box center [896, 757] width 1262 height 717
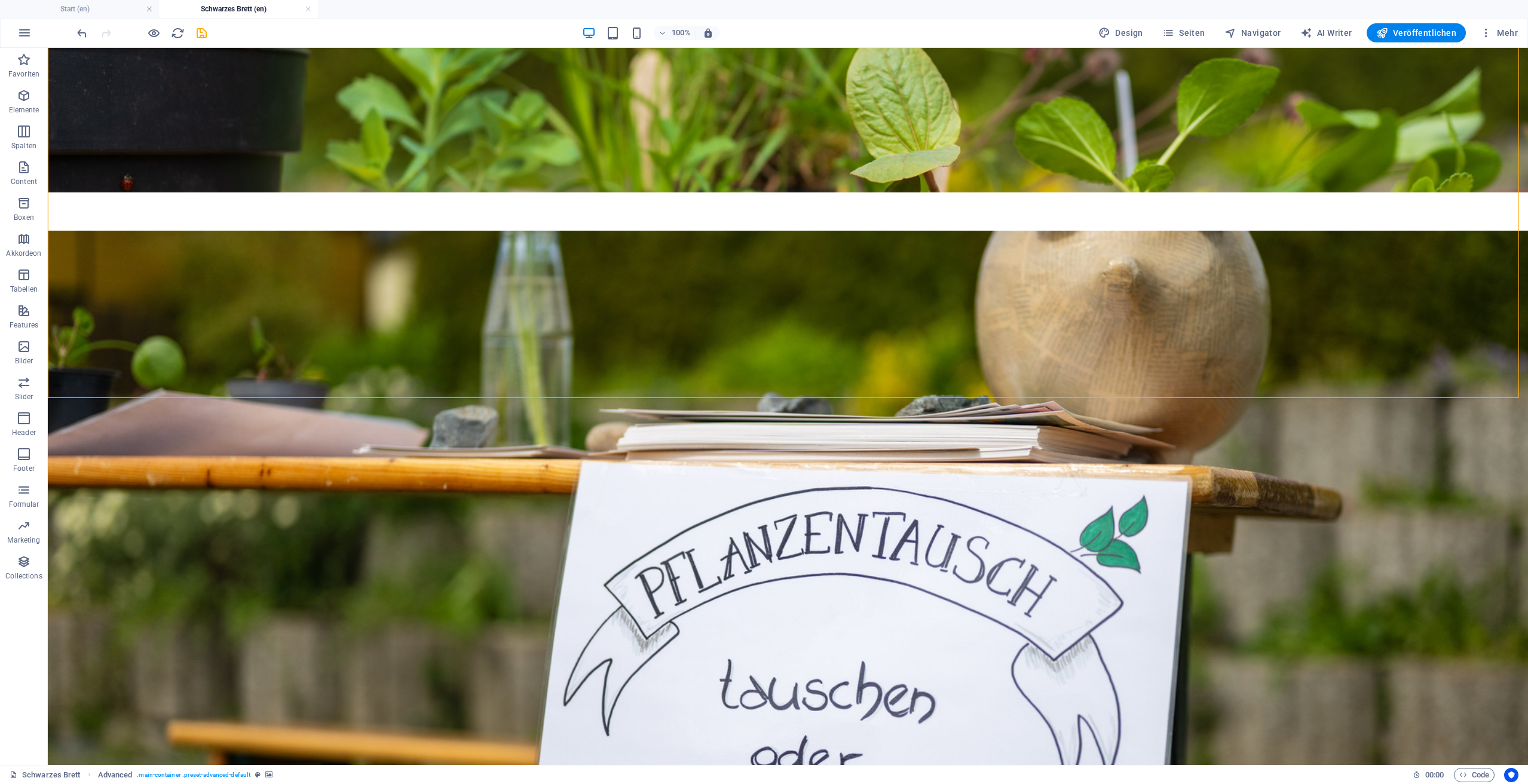
scroll to position [792, 0]
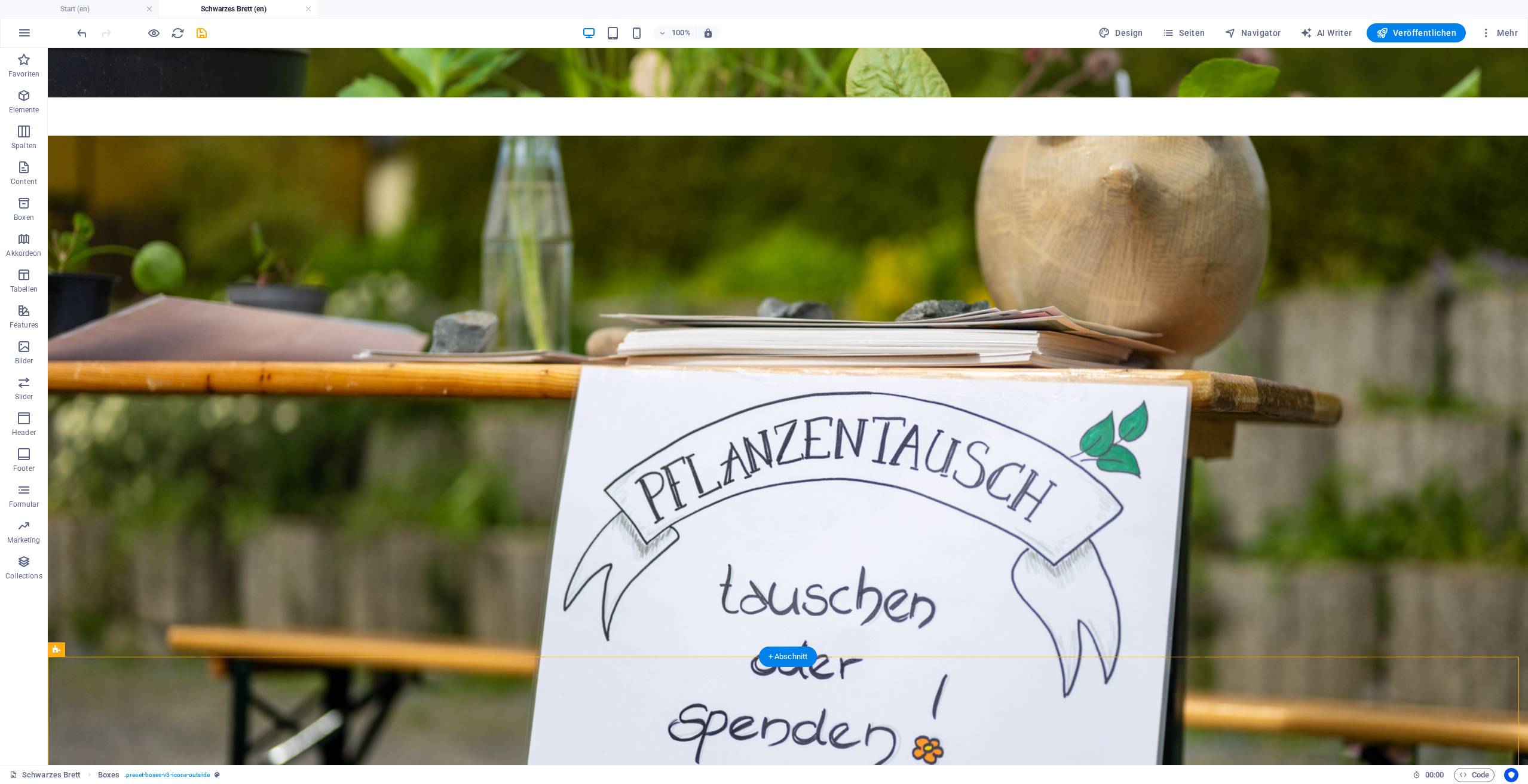
scroll to position [401, 0]
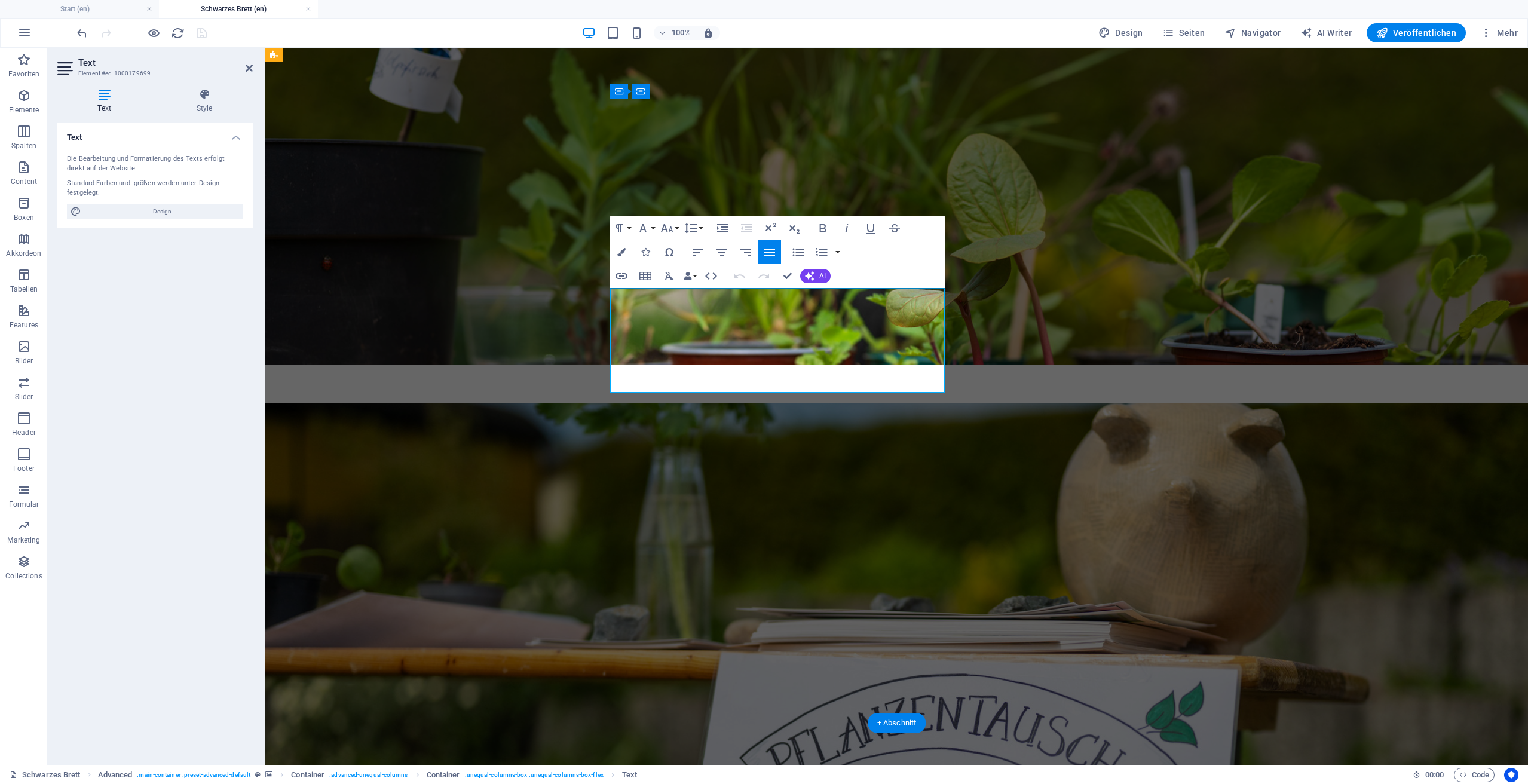
click at [1339, 403] on figure at bounding box center [896, 761] width 1262 height 717
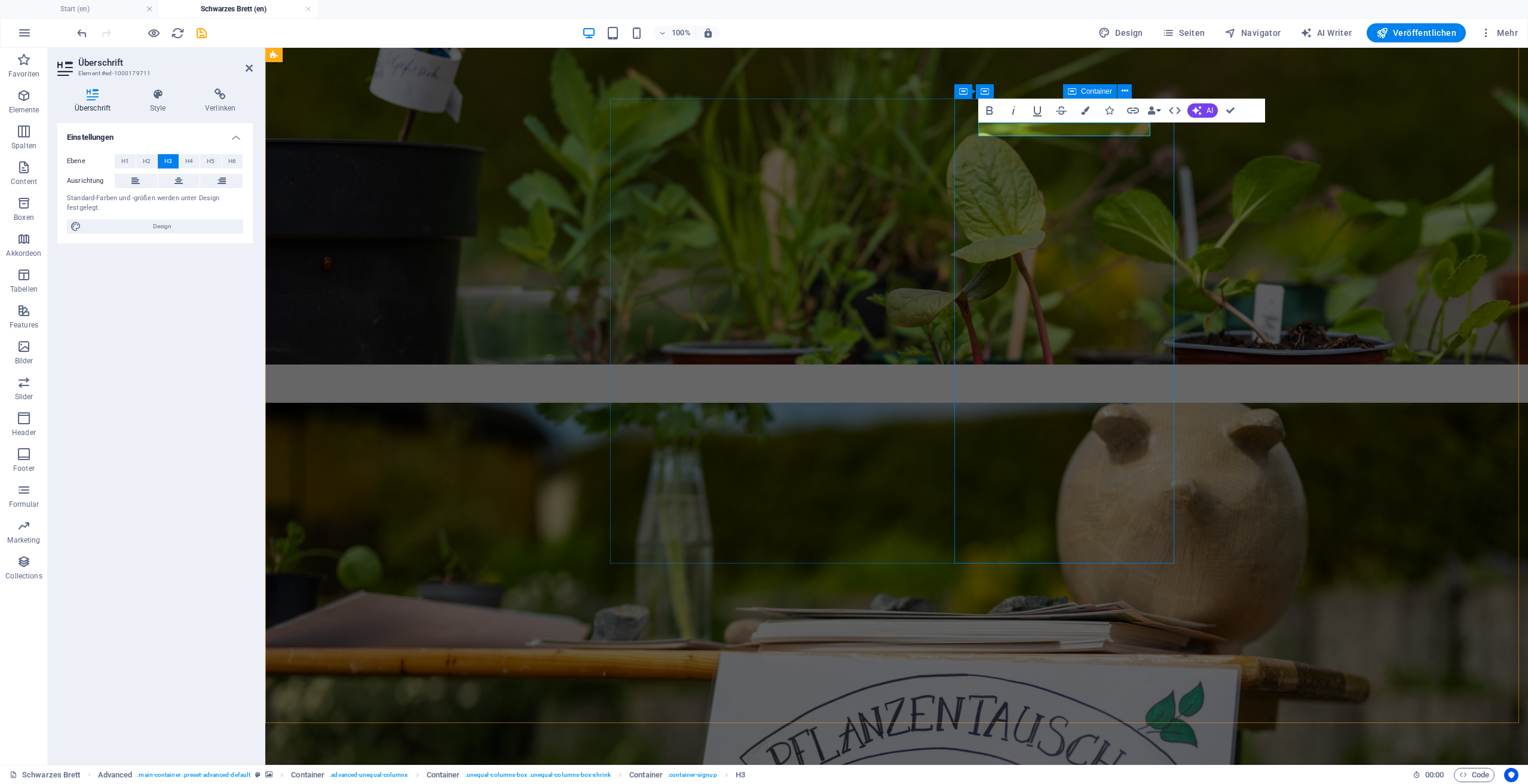
drag, startPoint x: 1105, startPoint y: 132, endPoint x: 1012, endPoint y: 132, distance: 93.0
click at [1317, 403] on figure at bounding box center [896, 761] width 1262 height 717
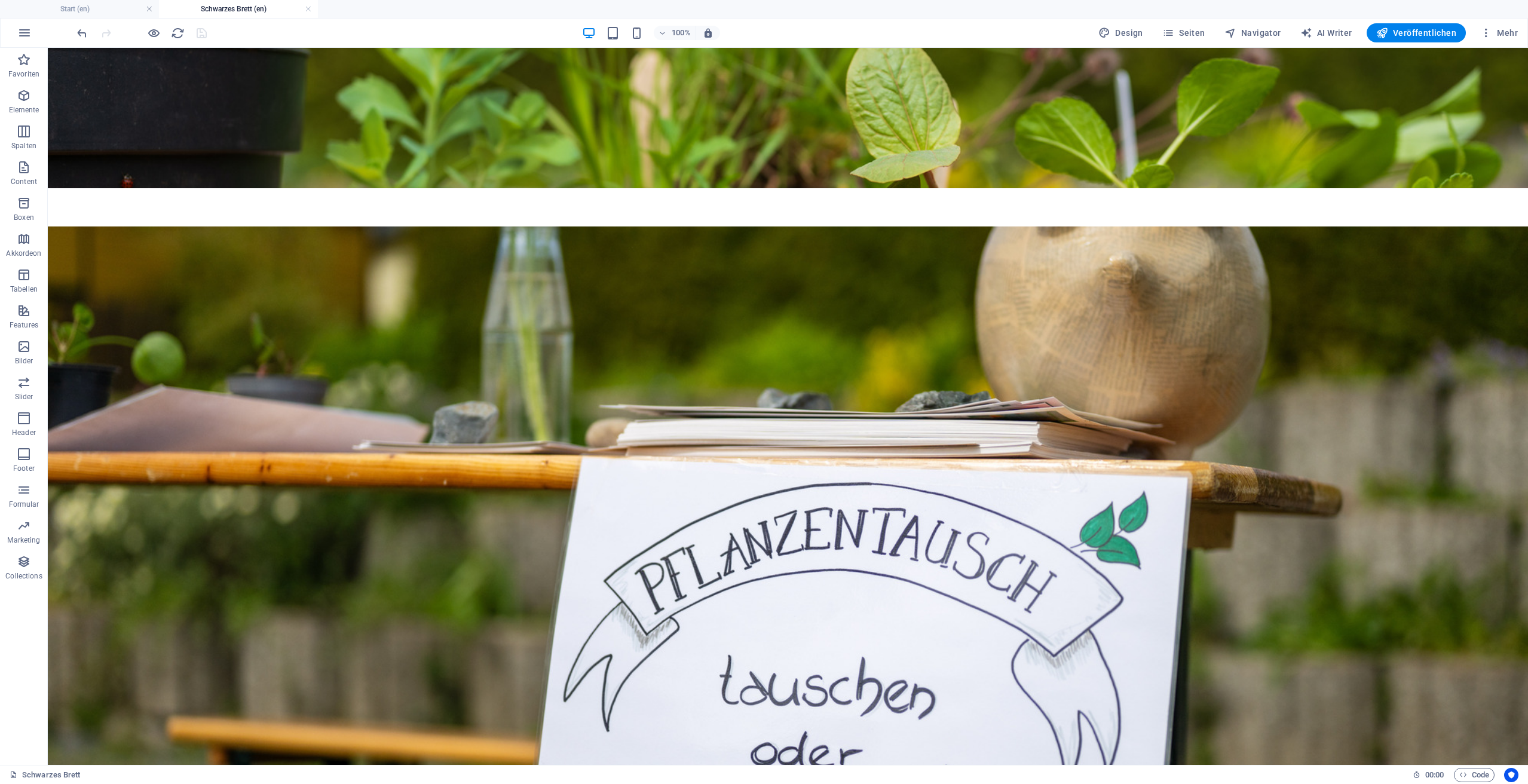
scroll to position [849, 0]
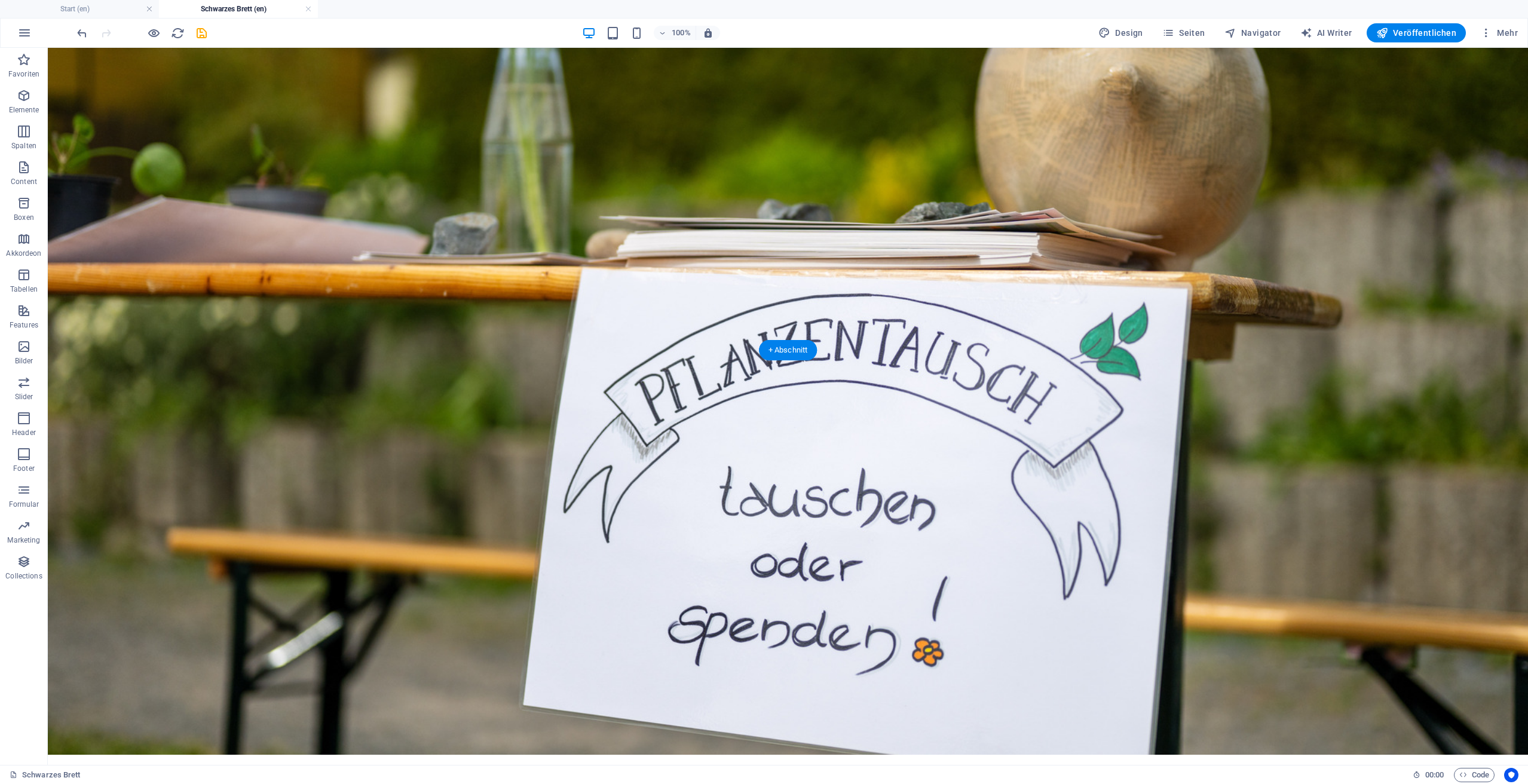
scroll to position [832, 0]
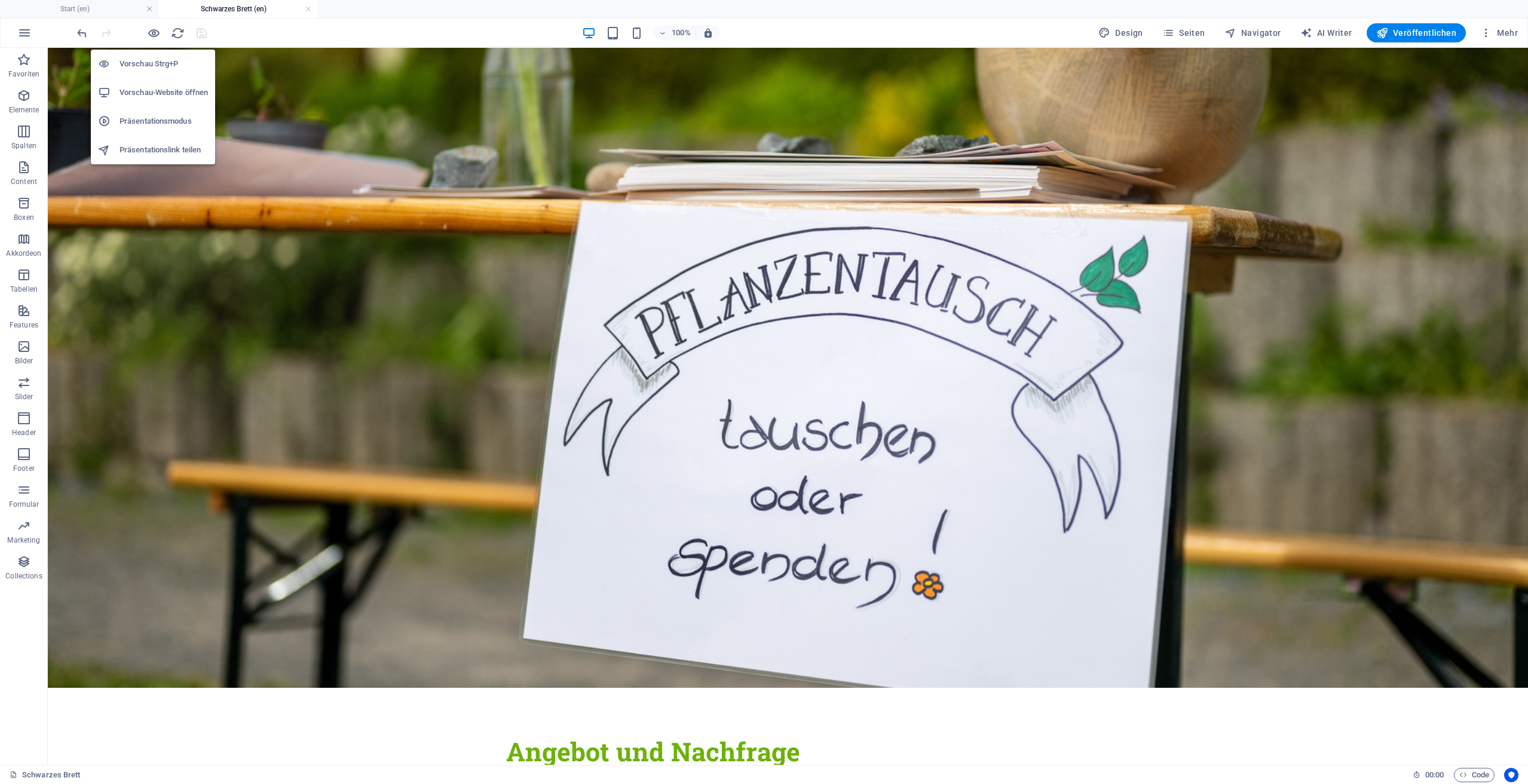
click at [153, 31] on icon "button" at bounding box center [154, 33] width 13 height 13
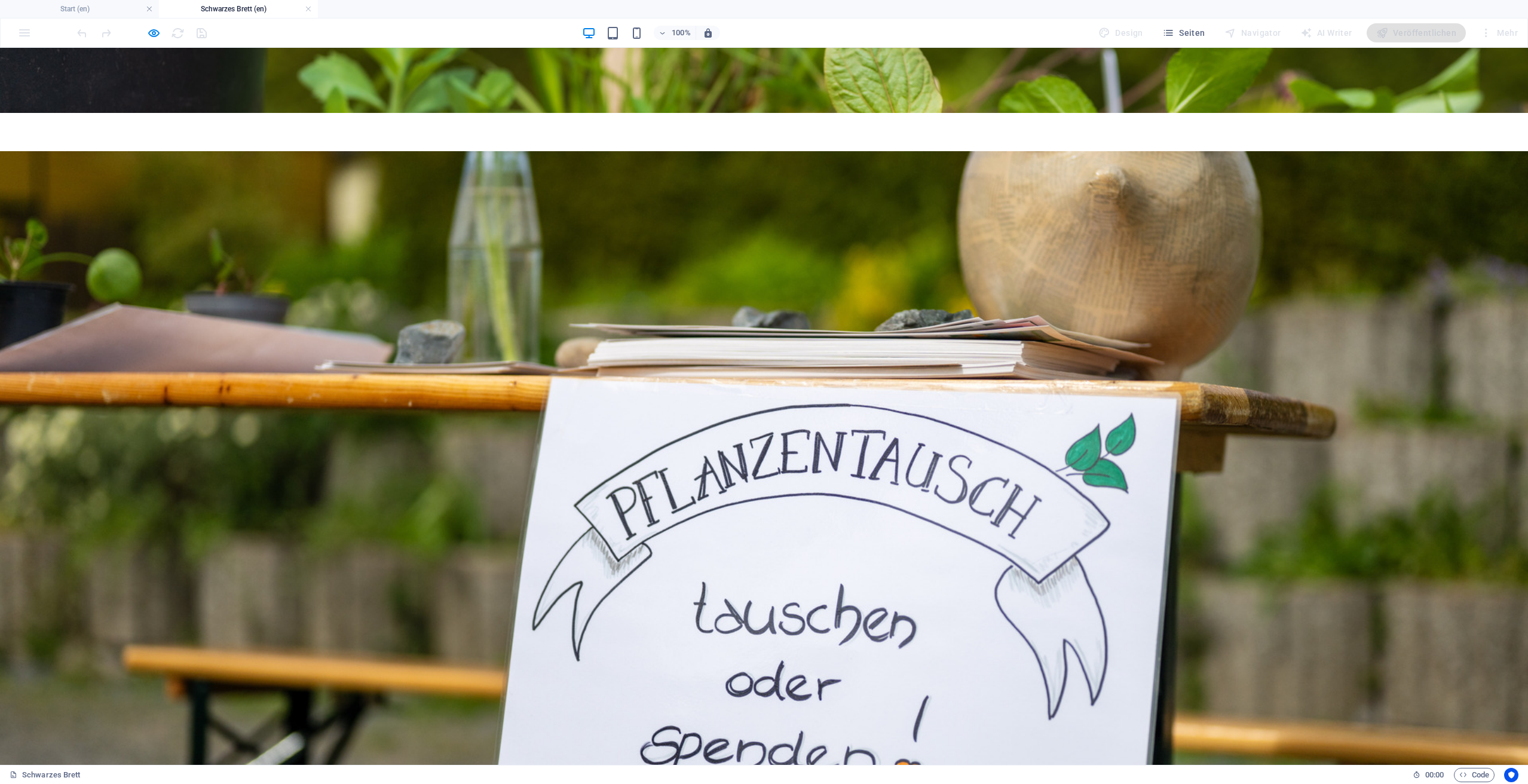
scroll to position [453, 0]
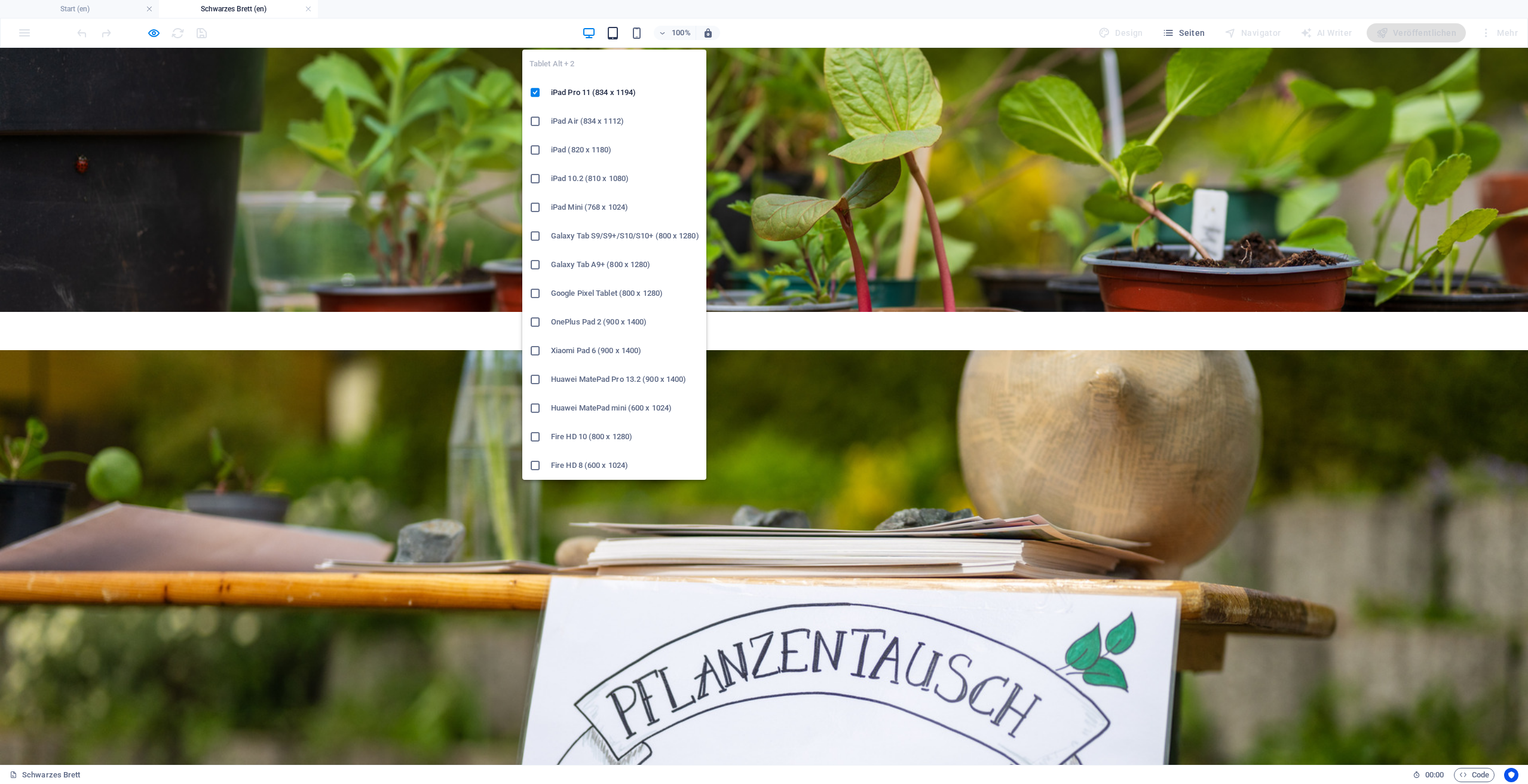
click at [615, 32] on icon "button" at bounding box center [613, 33] width 13 height 13
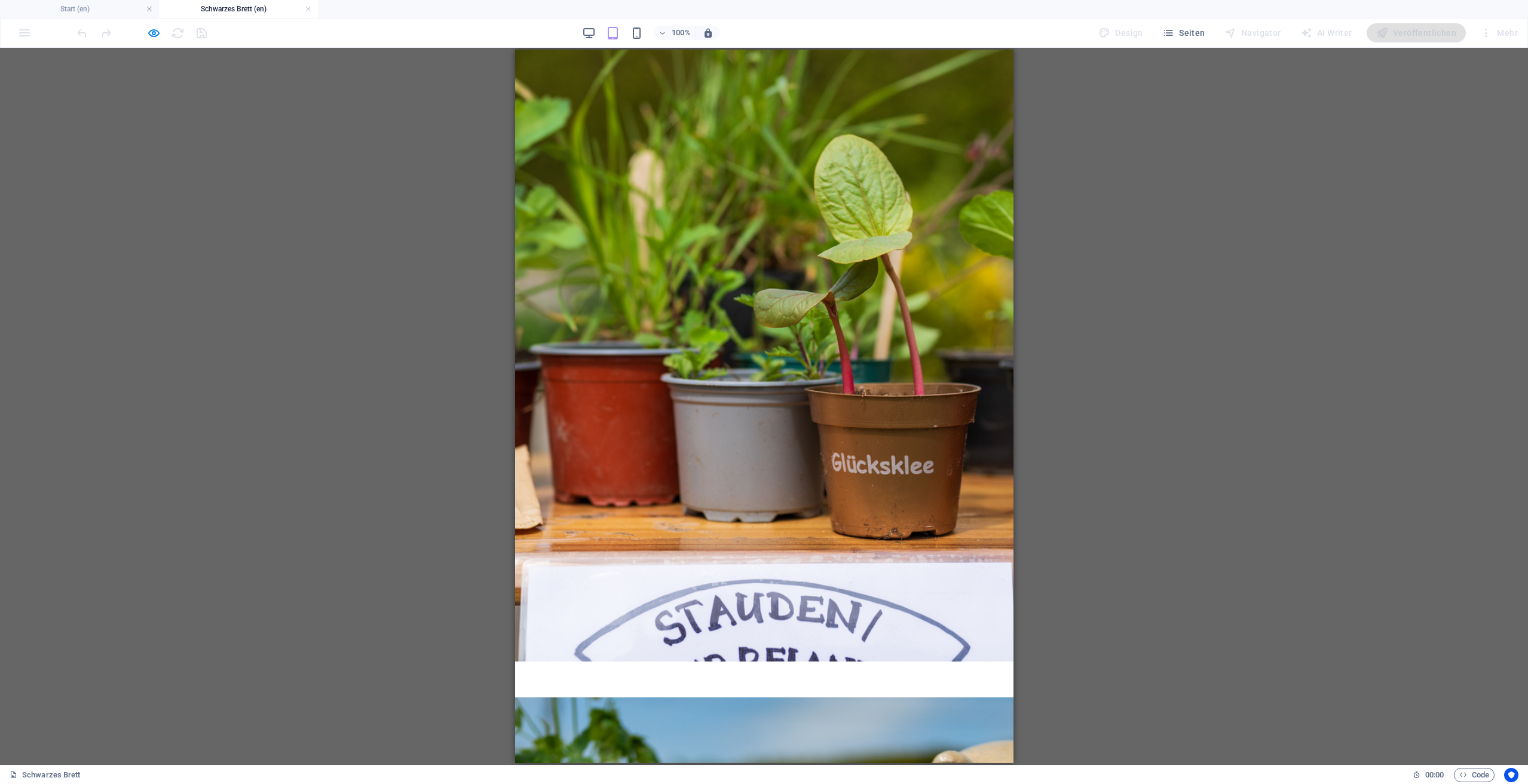
scroll to position [0, 0]
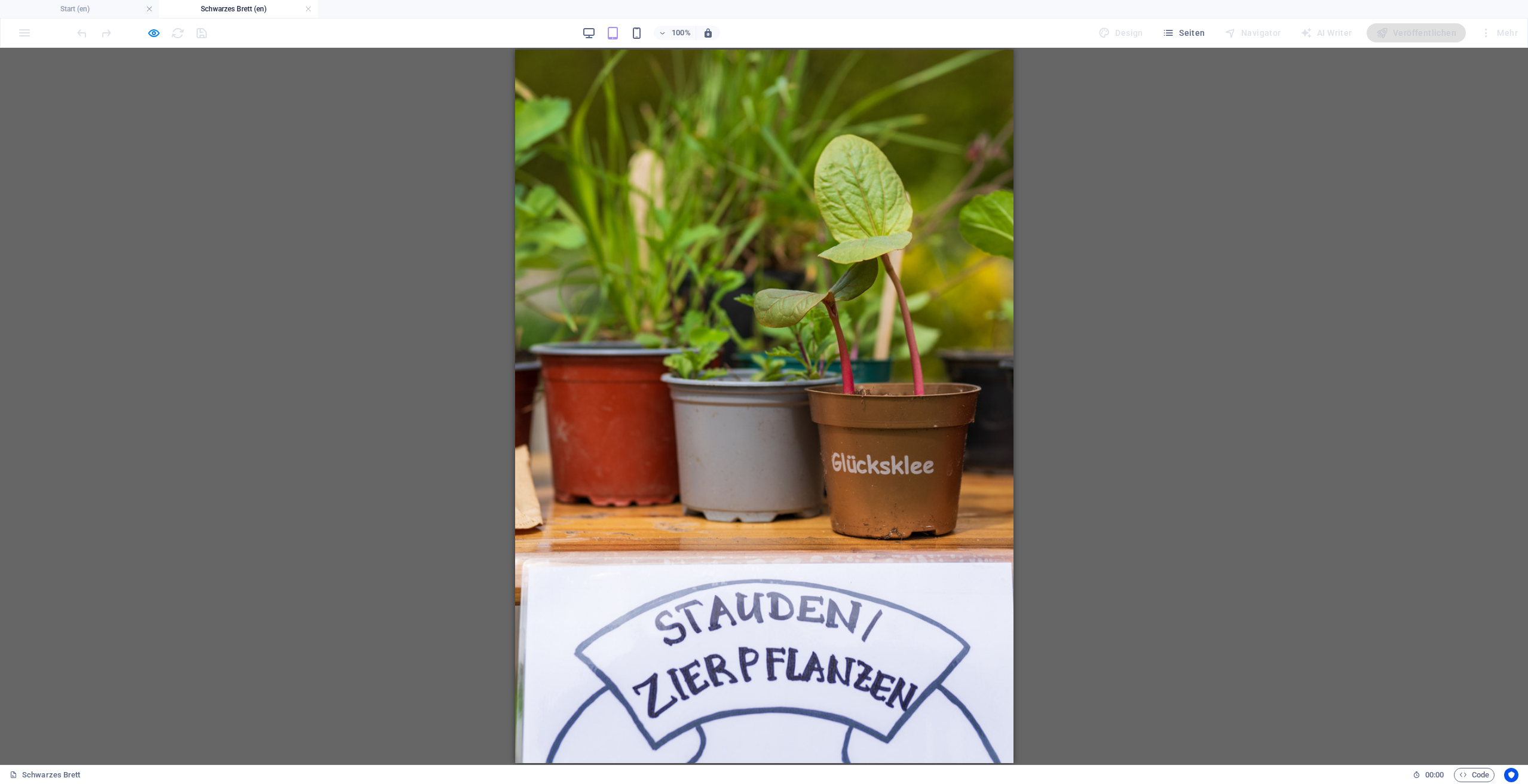
click at [647, 36] on div "100%" at bounding box center [650, 33] width 138 height 19
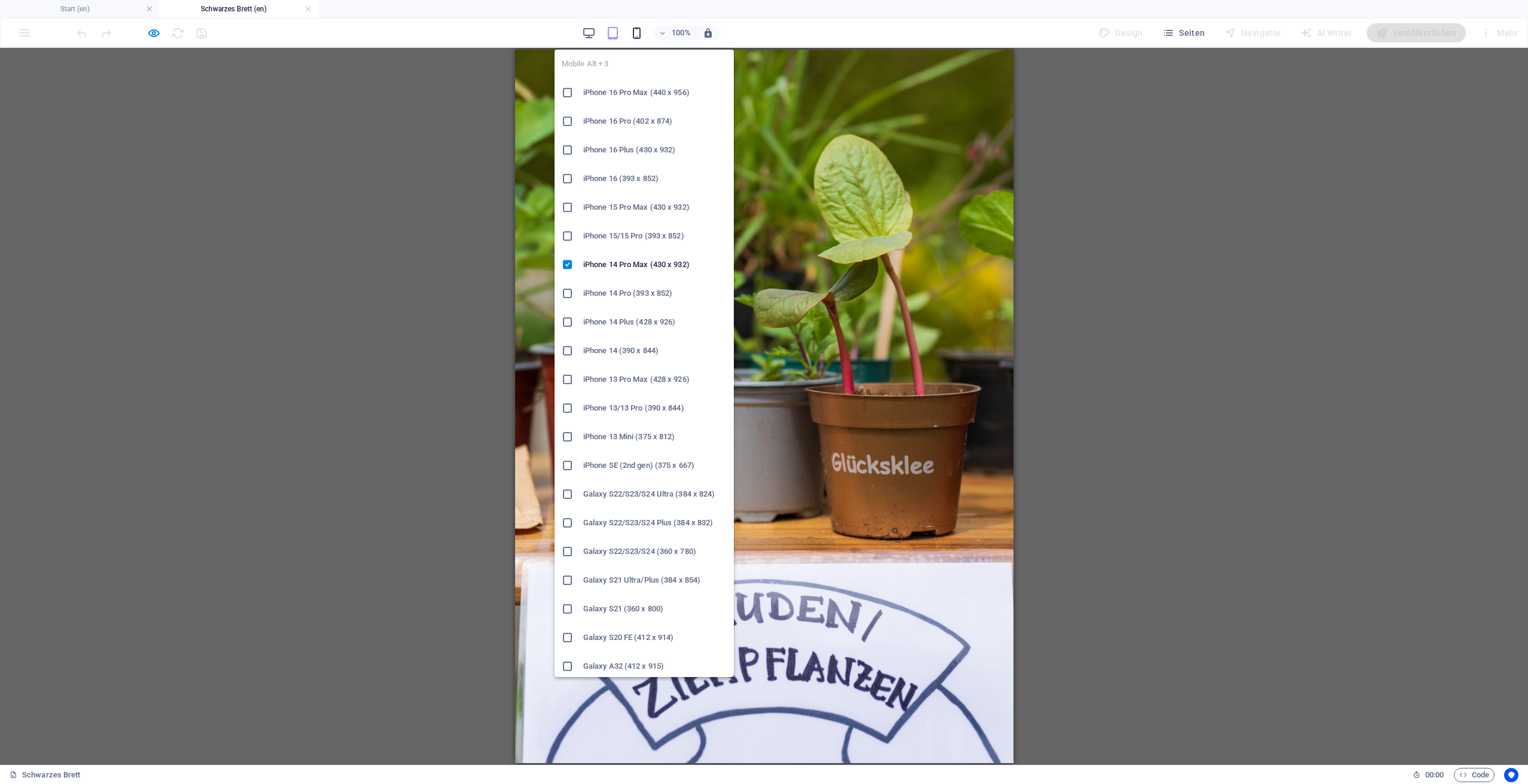
click at [639, 37] on icon "button" at bounding box center [637, 33] width 13 height 13
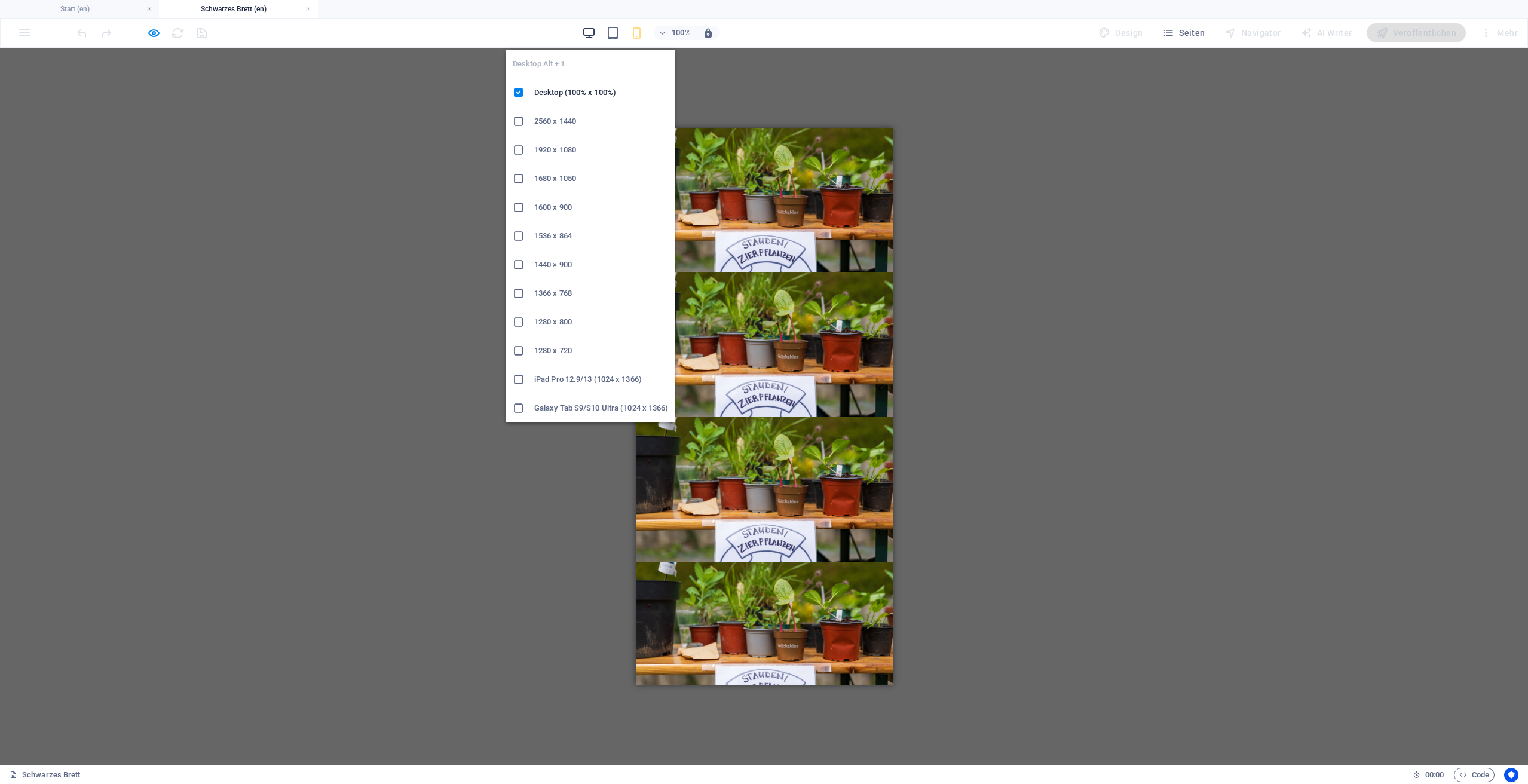
click at [594, 29] on icon "button" at bounding box center [589, 33] width 13 height 13
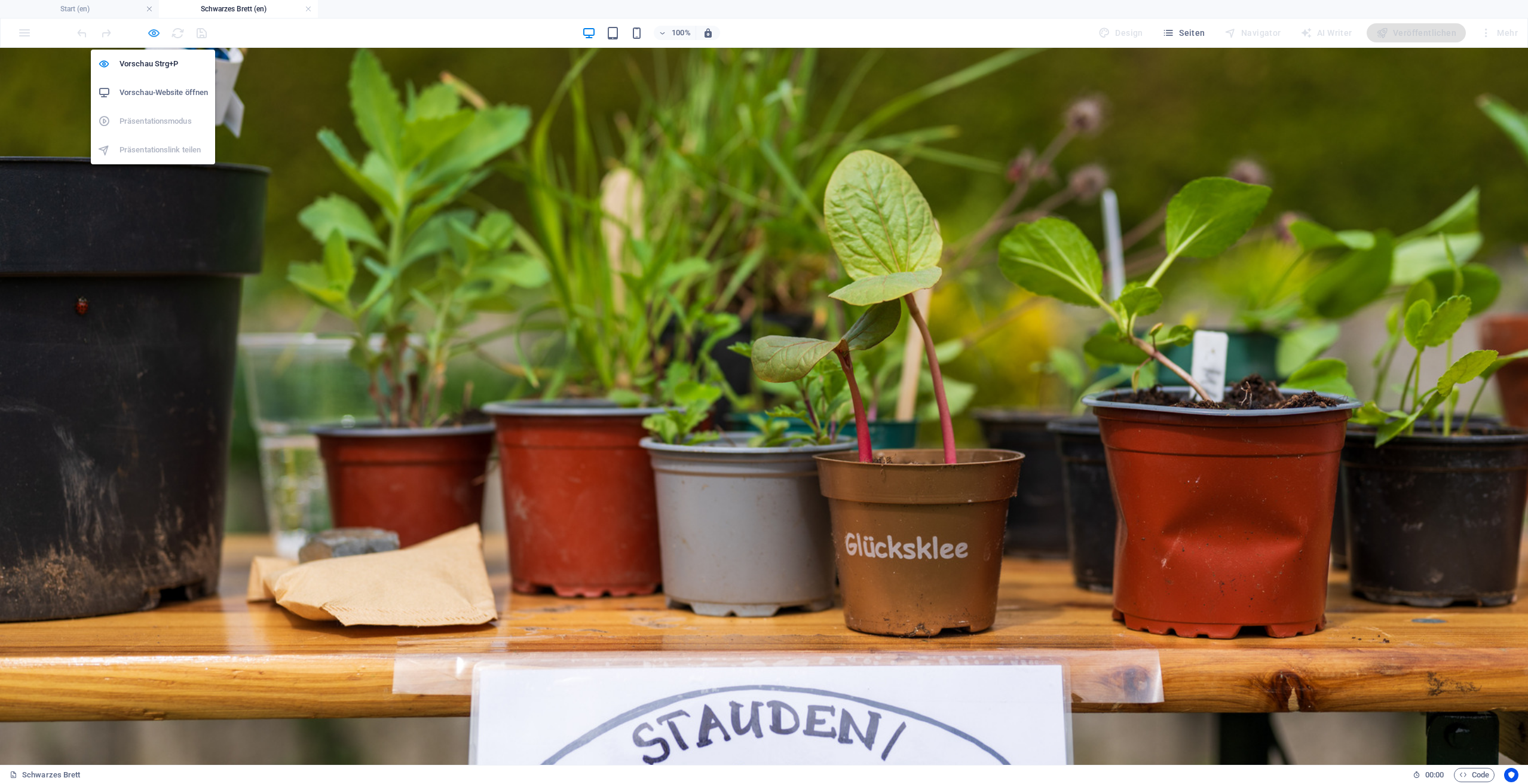
click at [153, 34] on icon "button" at bounding box center [154, 33] width 13 height 13
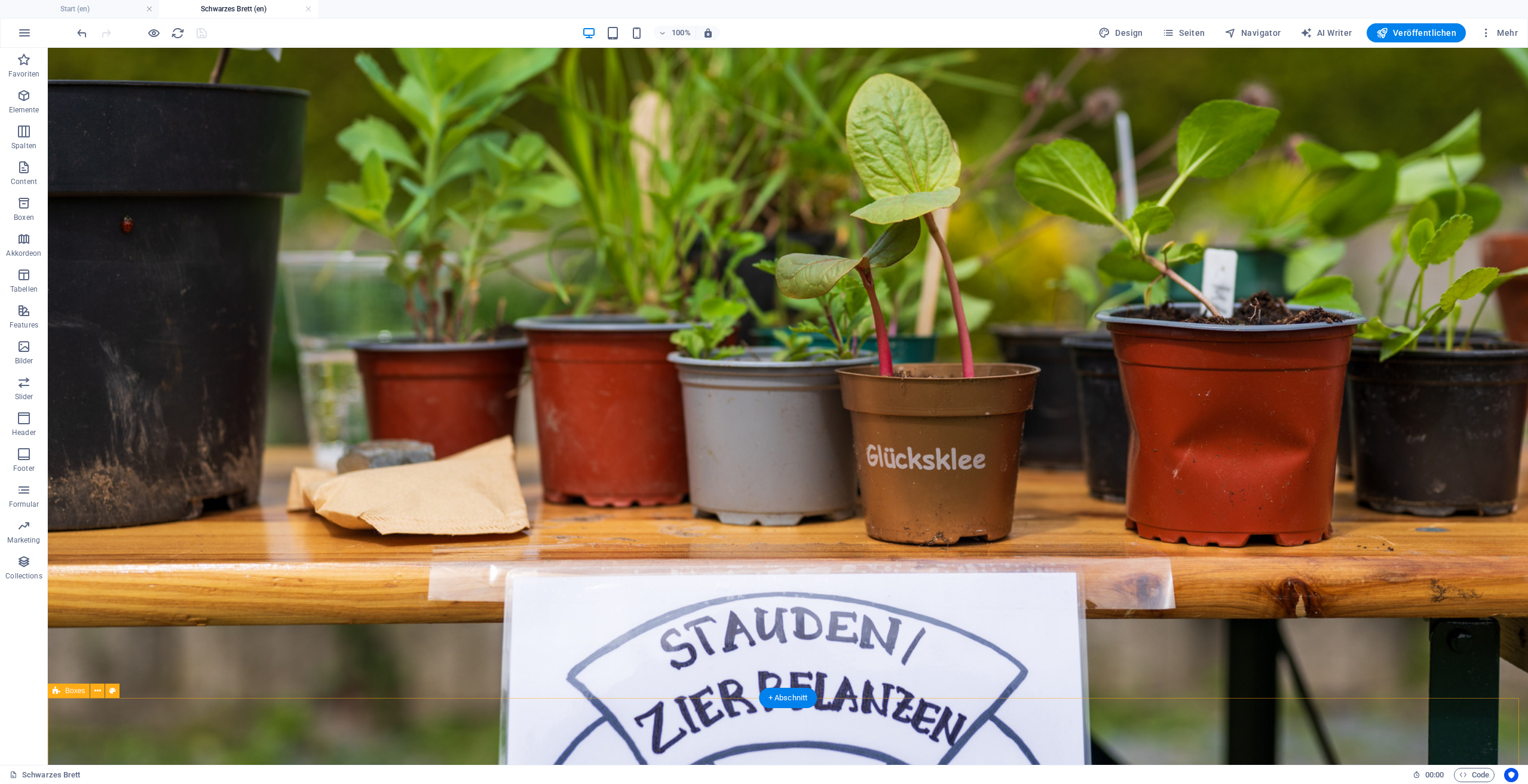
scroll to position [558, 0]
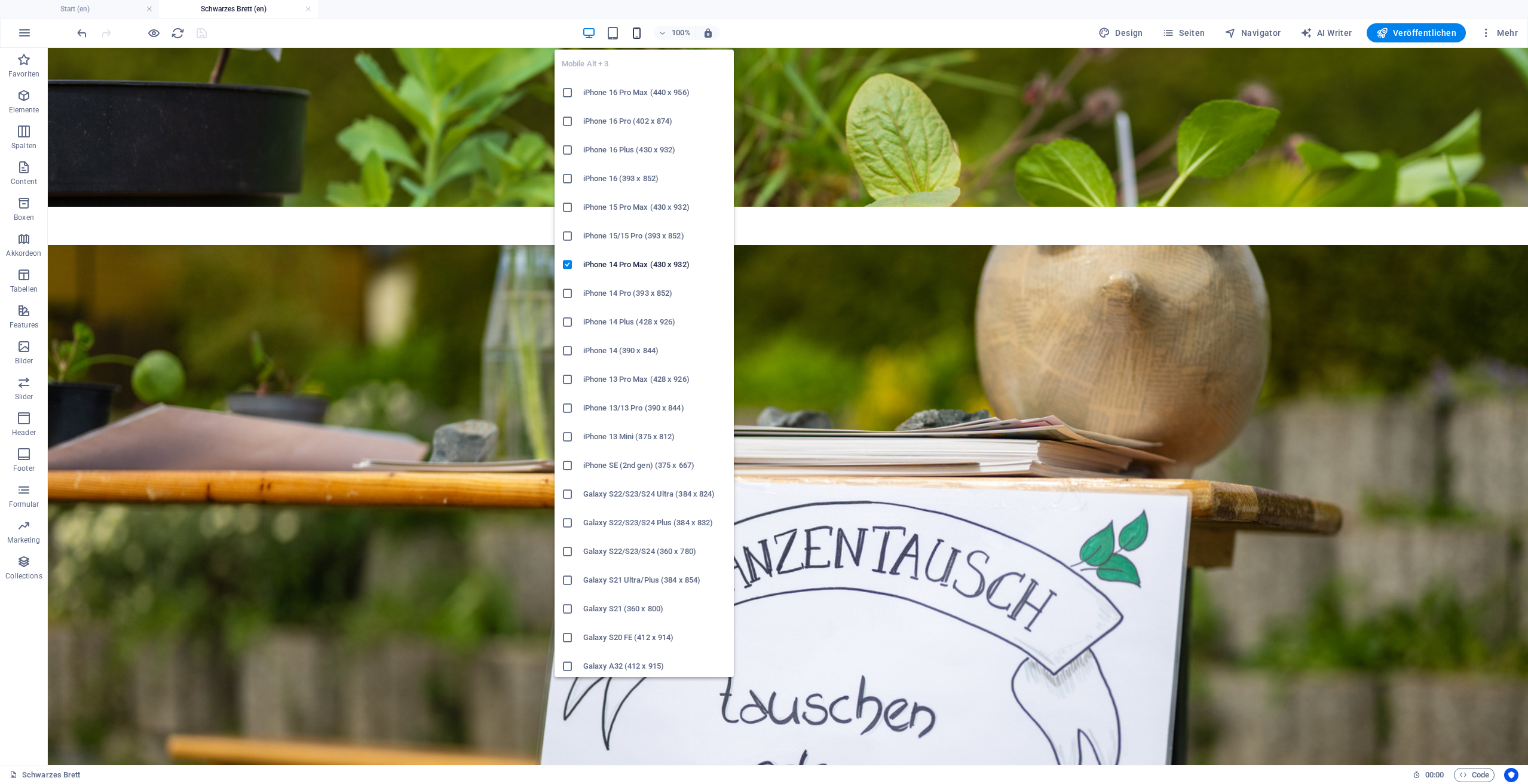
click at [636, 35] on icon "button" at bounding box center [637, 33] width 13 height 13
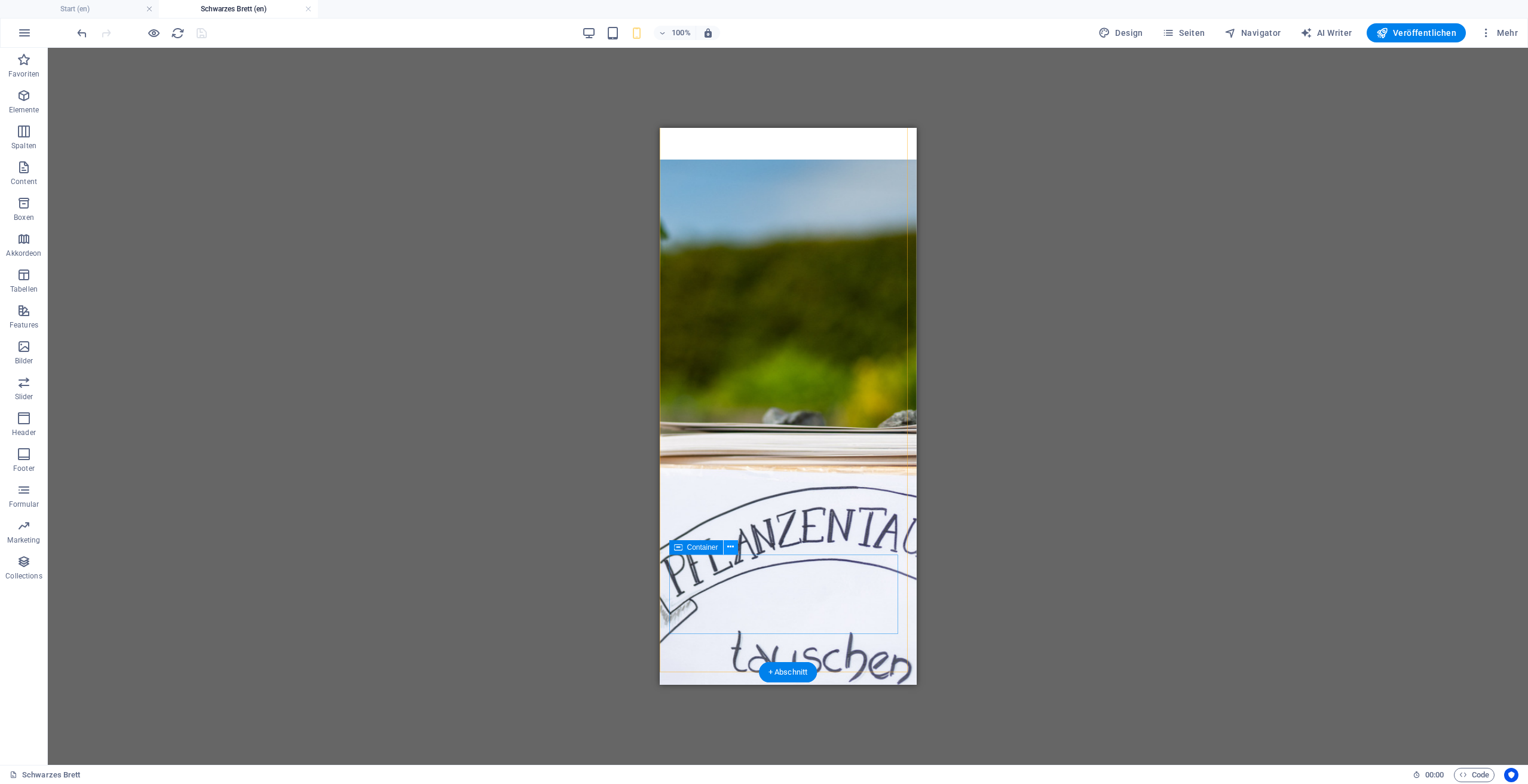
click at [730, 549] on icon at bounding box center [730, 546] width 7 height 13
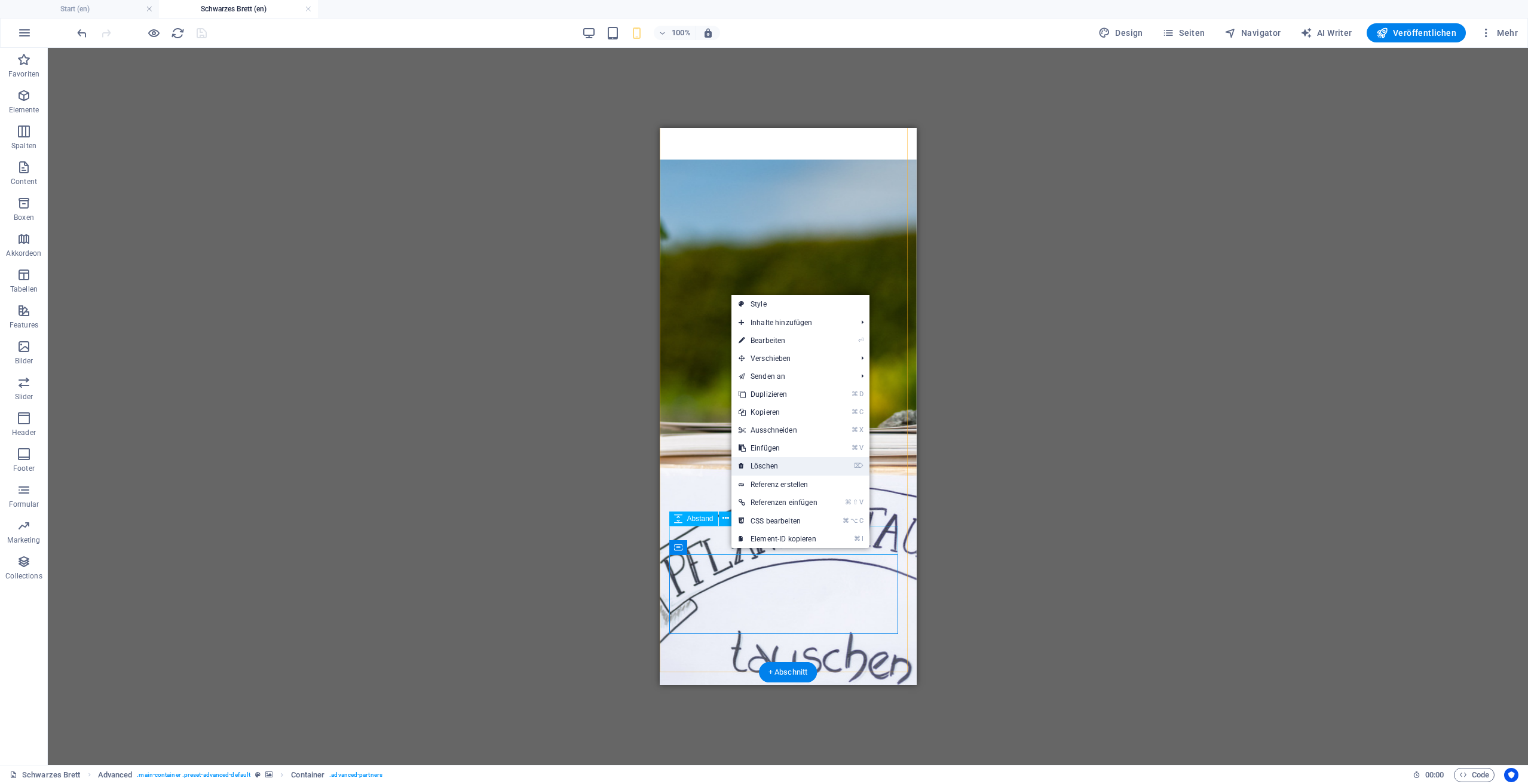
click at [765, 468] on link "⌦ Löschen" at bounding box center [777, 465] width 93 height 18
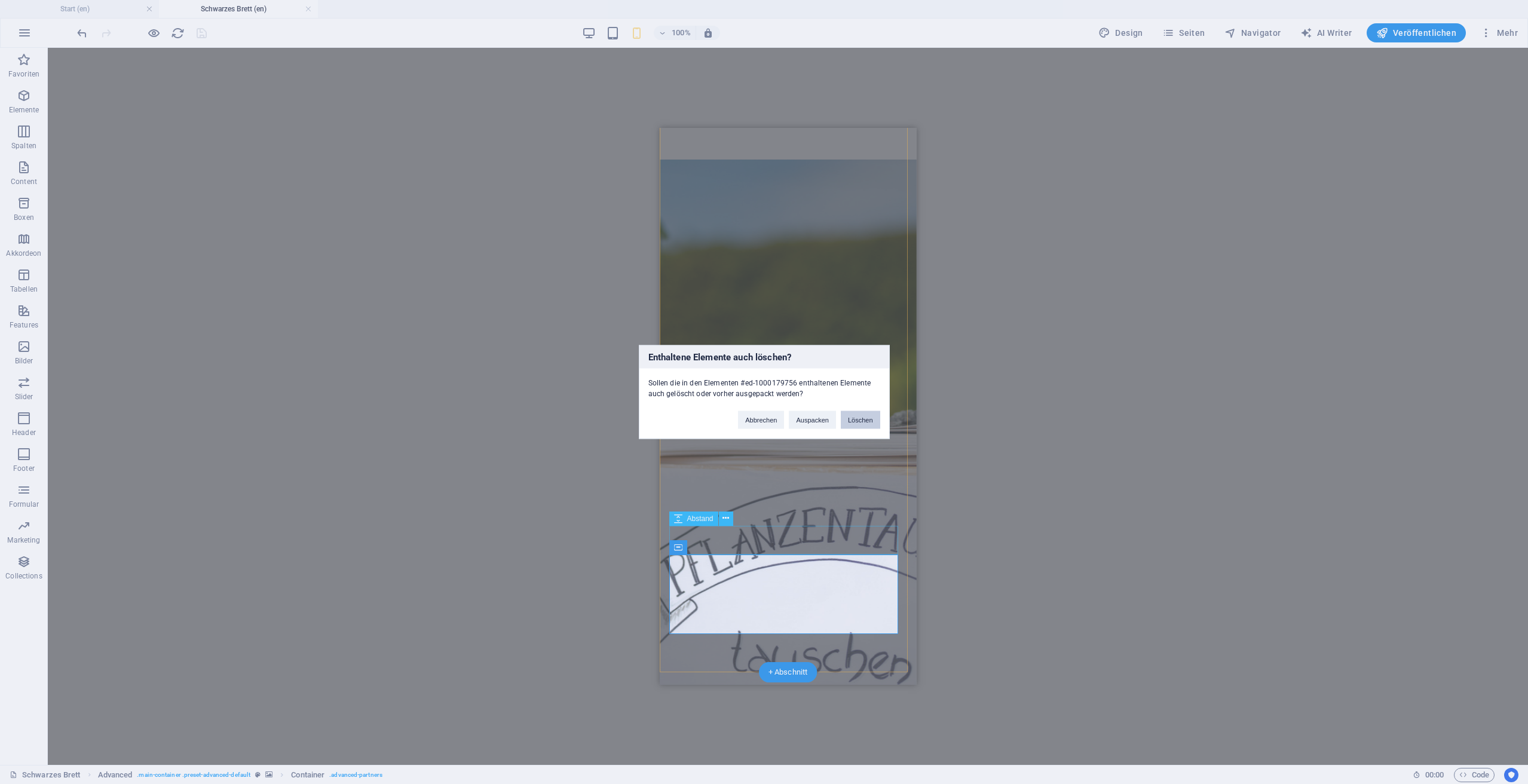
click at [858, 427] on button "Löschen" at bounding box center [860, 420] width 40 height 18
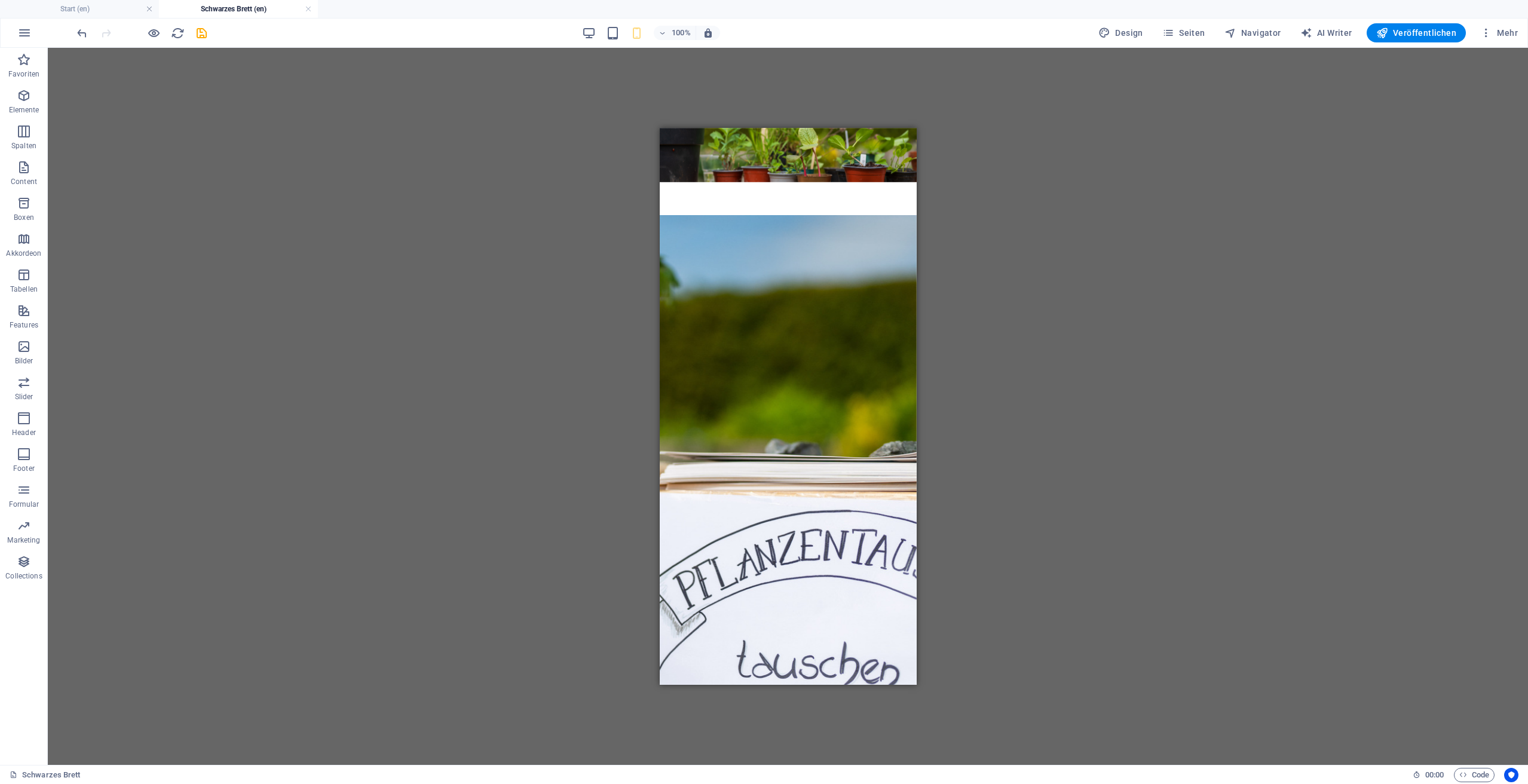
scroll to position [370, 0]
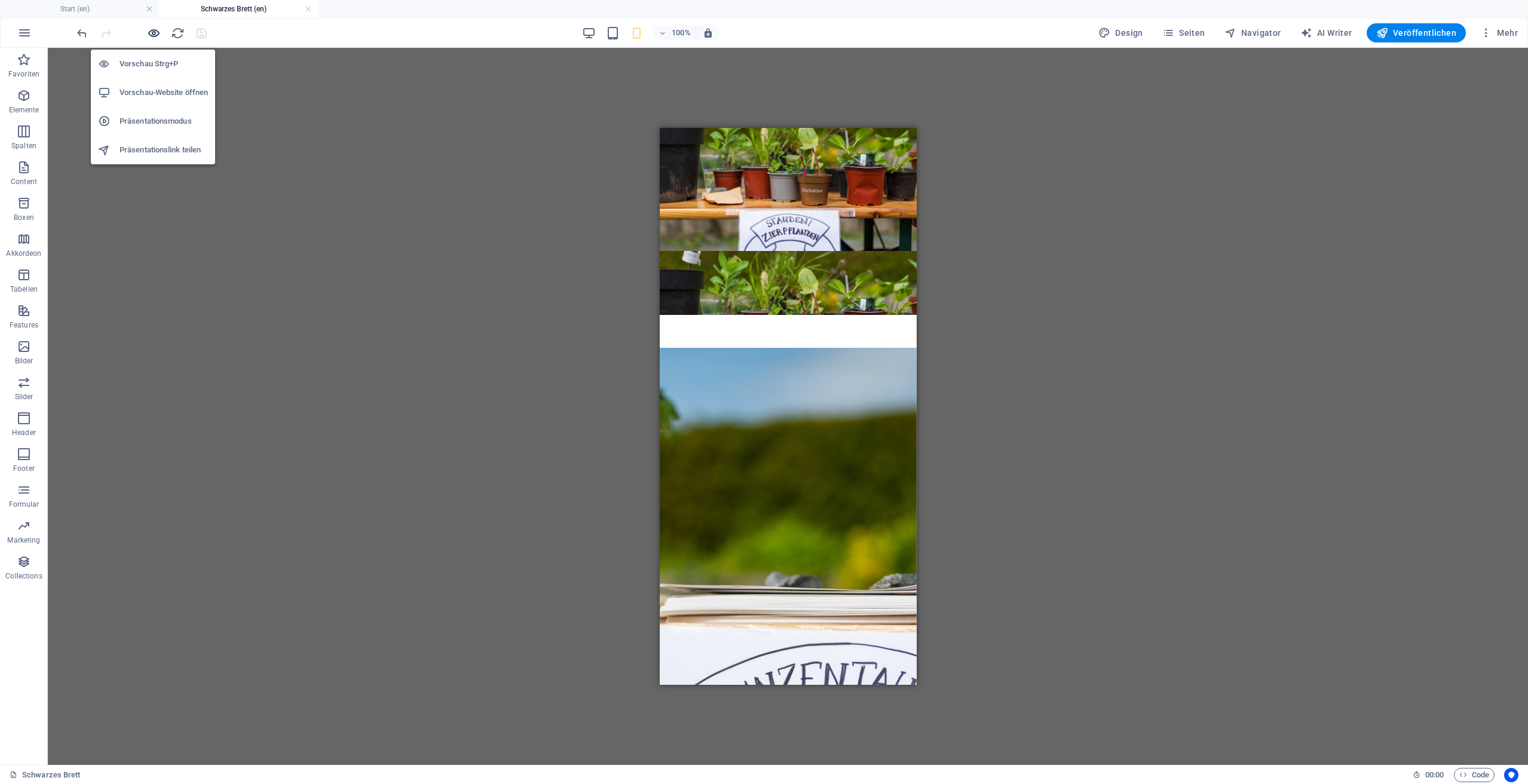
click at [153, 35] on icon "button" at bounding box center [154, 33] width 13 height 13
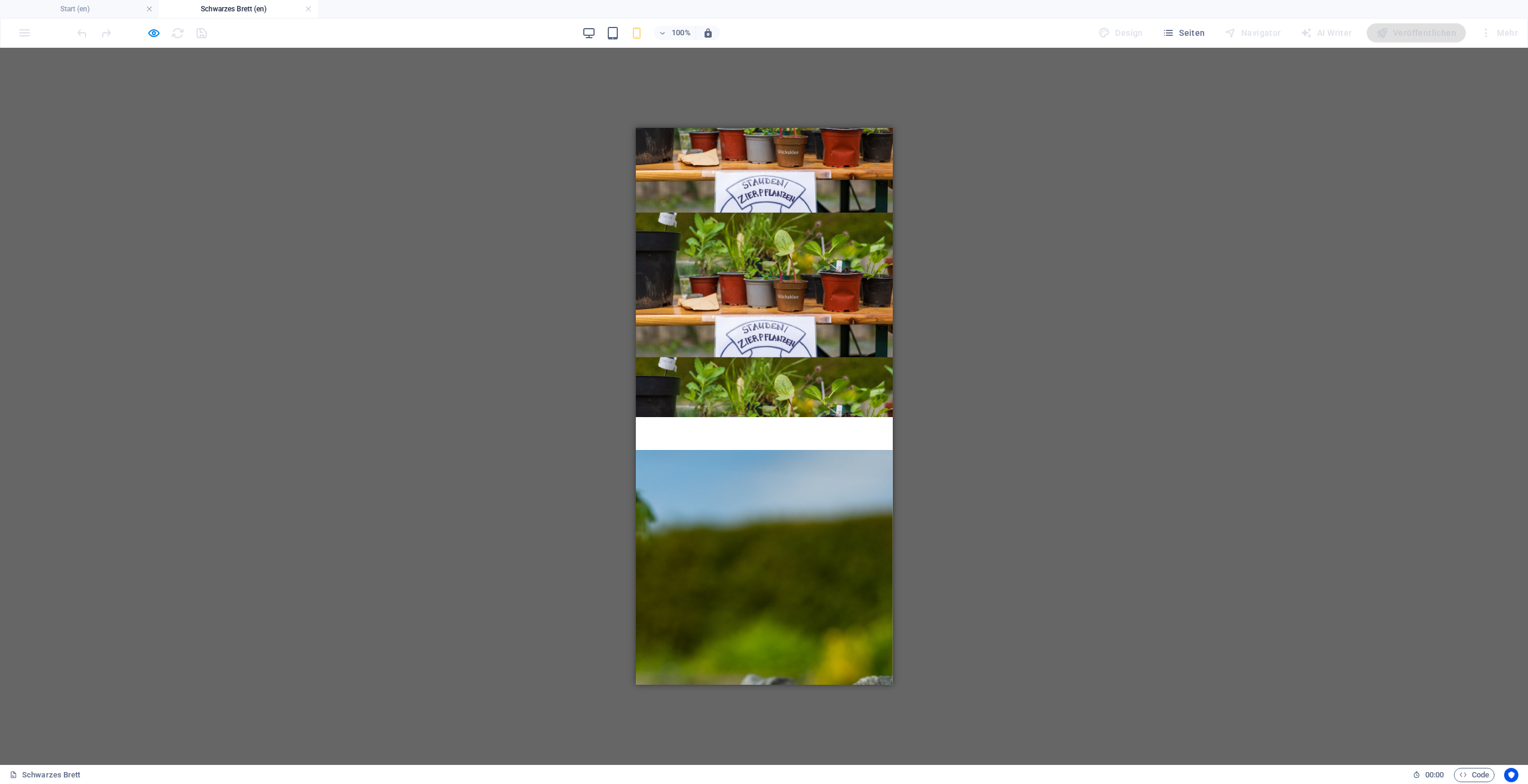
scroll to position [0, 0]
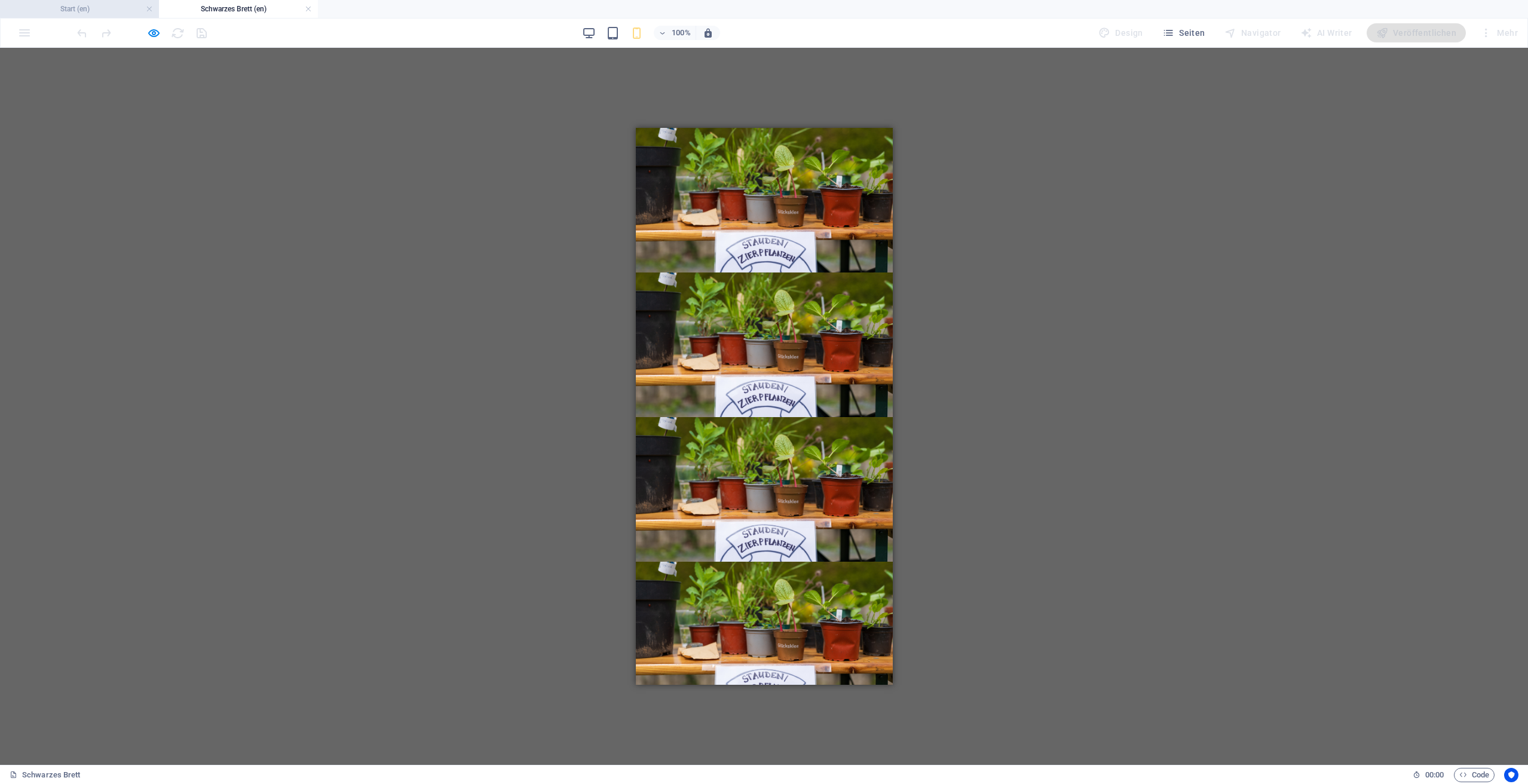
click at [103, 13] on h4 "Start (en)" at bounding box center [79, 9] width 159 height 13
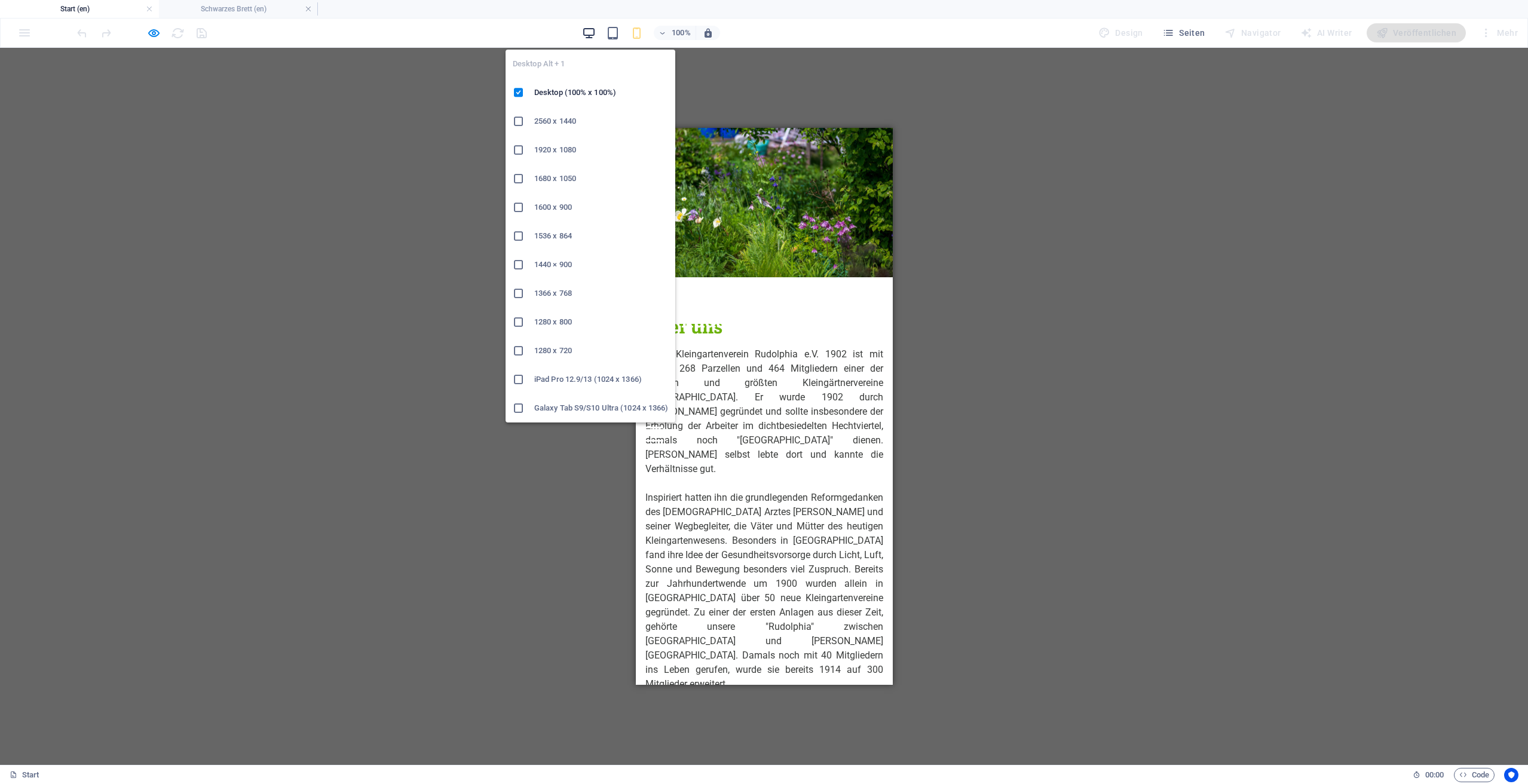
click at [588, 39] on icon "button" at bounding box center [589, 33] width 13 height 13
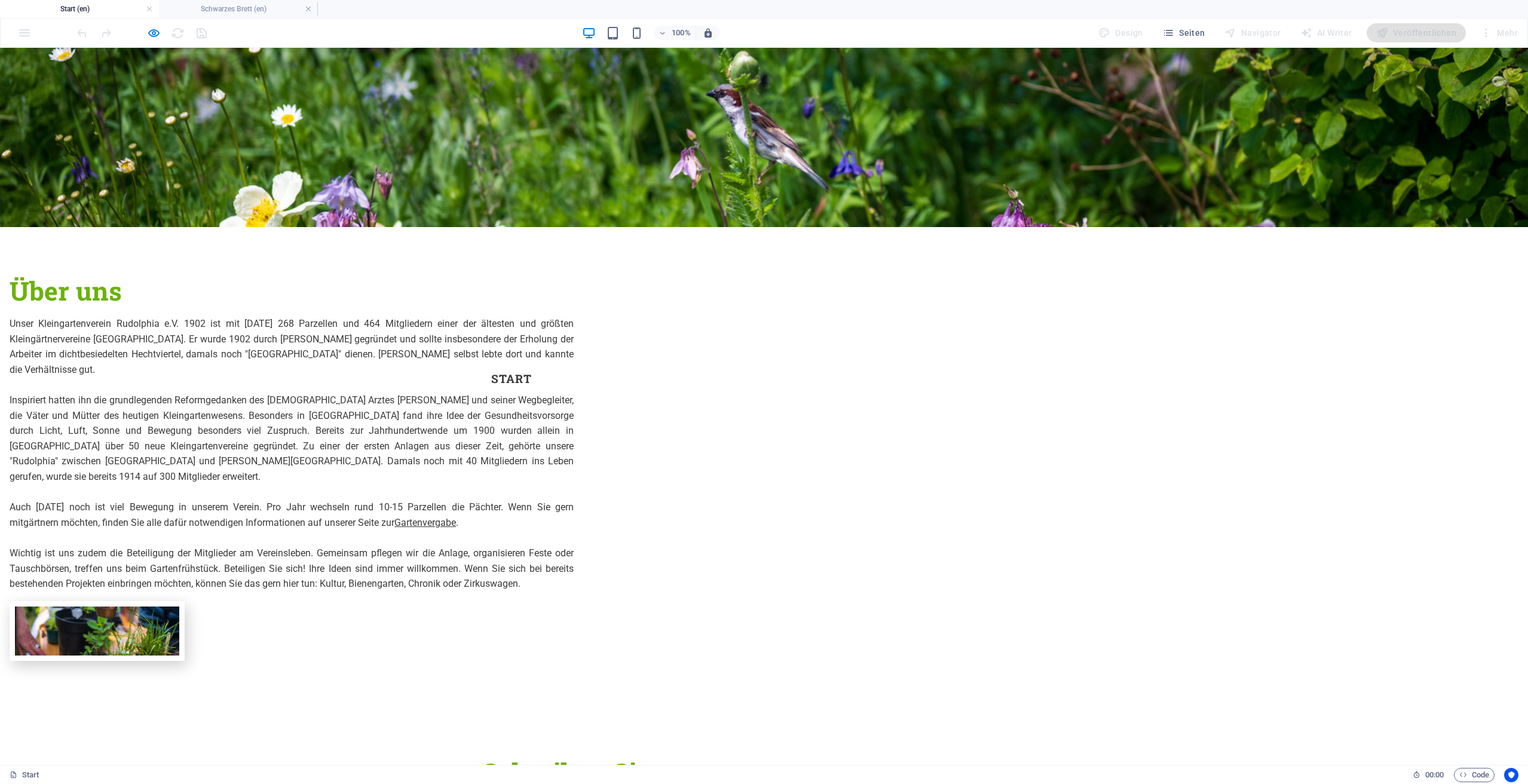
click at [1070, 197] on div at bounding box center [764, 138] width 1528 height 179
click at [1010, 289] on div at bounding box center [763, 326] width 564 height 74
click at [474, 140] on div at bounding box center [764, 138] width 1528 height 179
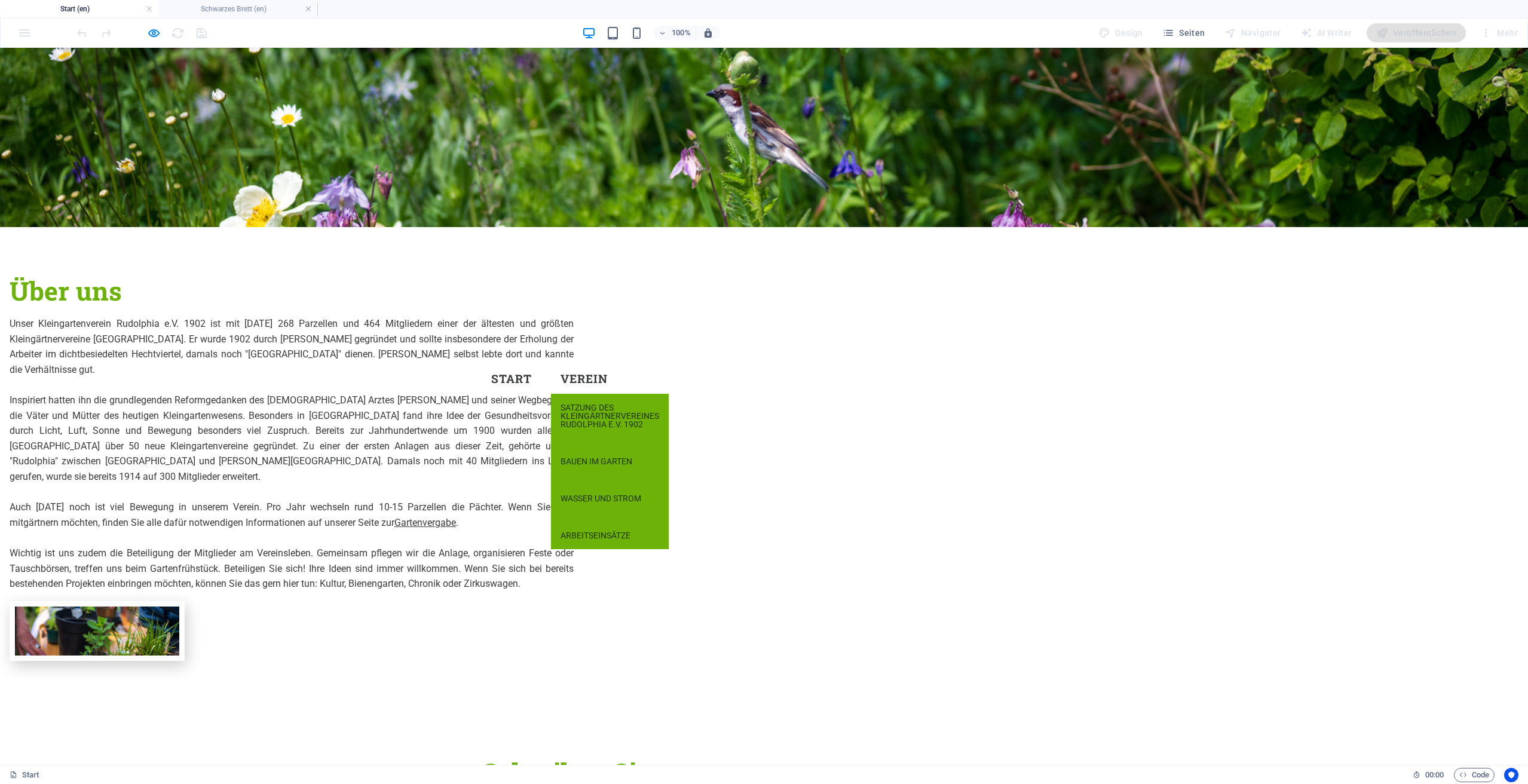
click at [551, 363] on link "Verein" at bounding box center [584, 379] width 66 height 31
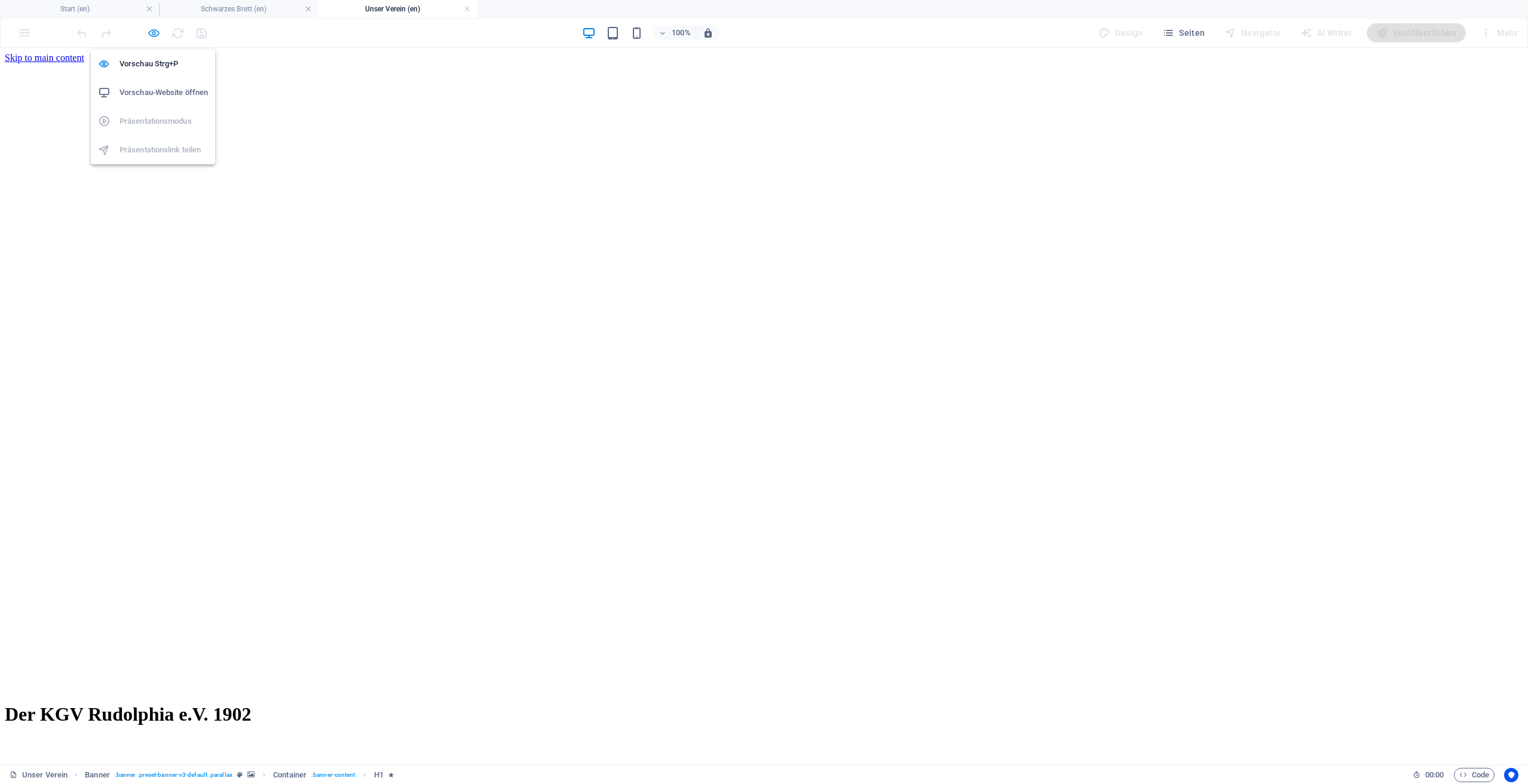
click at [149, 32] on icon "button" at bounding box center [154, 33] width 13 height 13
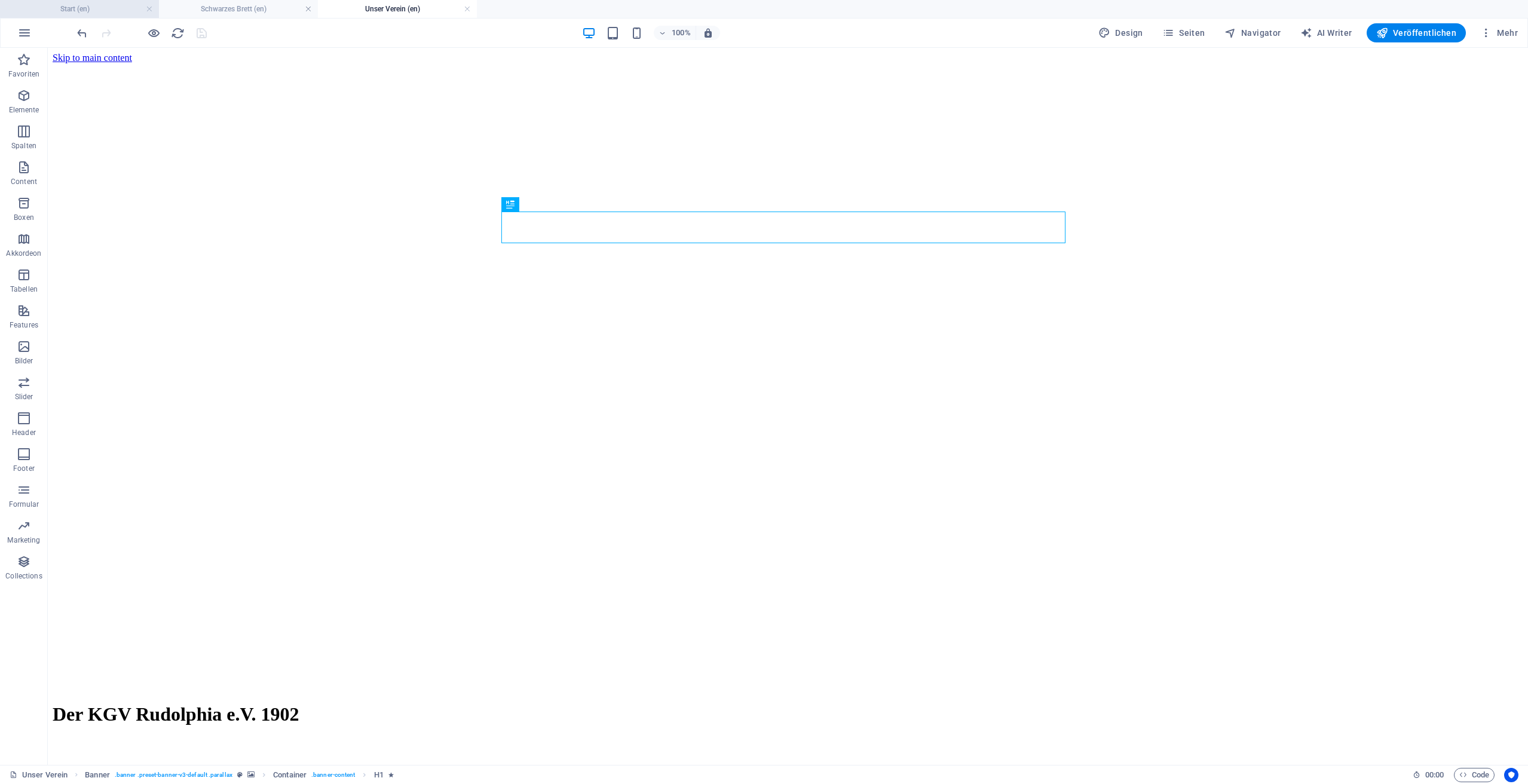
click at [118, 13] on h4 "Start (en)" at bounding box center [79, 9] width 159 height 13
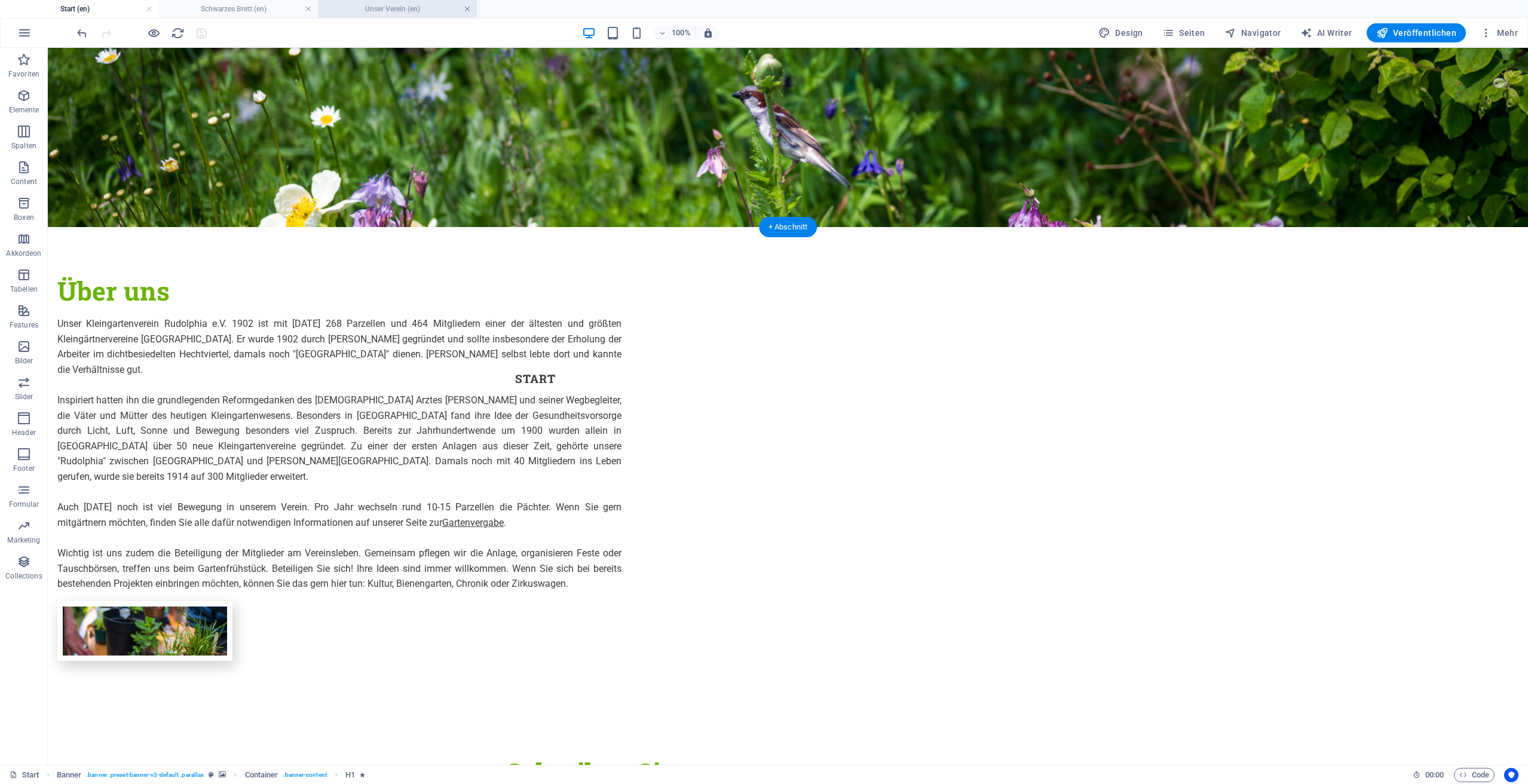
click at [470, 9] on link at bounding box center [466, 10] width 7 height 12
click at [501, 73] on figure at bounding box center [788, 138] width 1480 height 179
click at [113, 58] on icon at bounding box center [112, 55] width 7 height 13
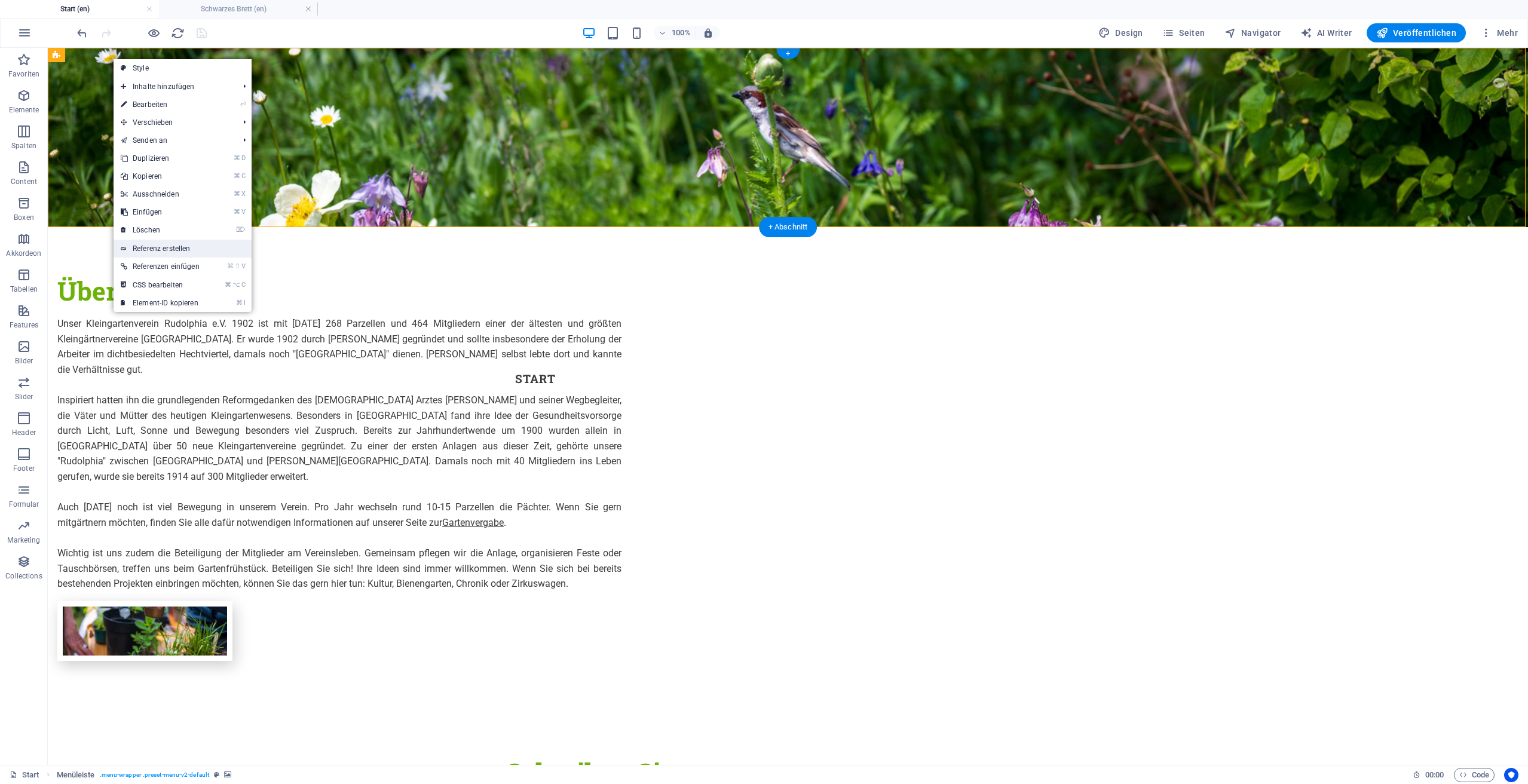
click at [179, 252] on link "Referenz erstellen" at bounding box center [182, 248] width 138 height 18
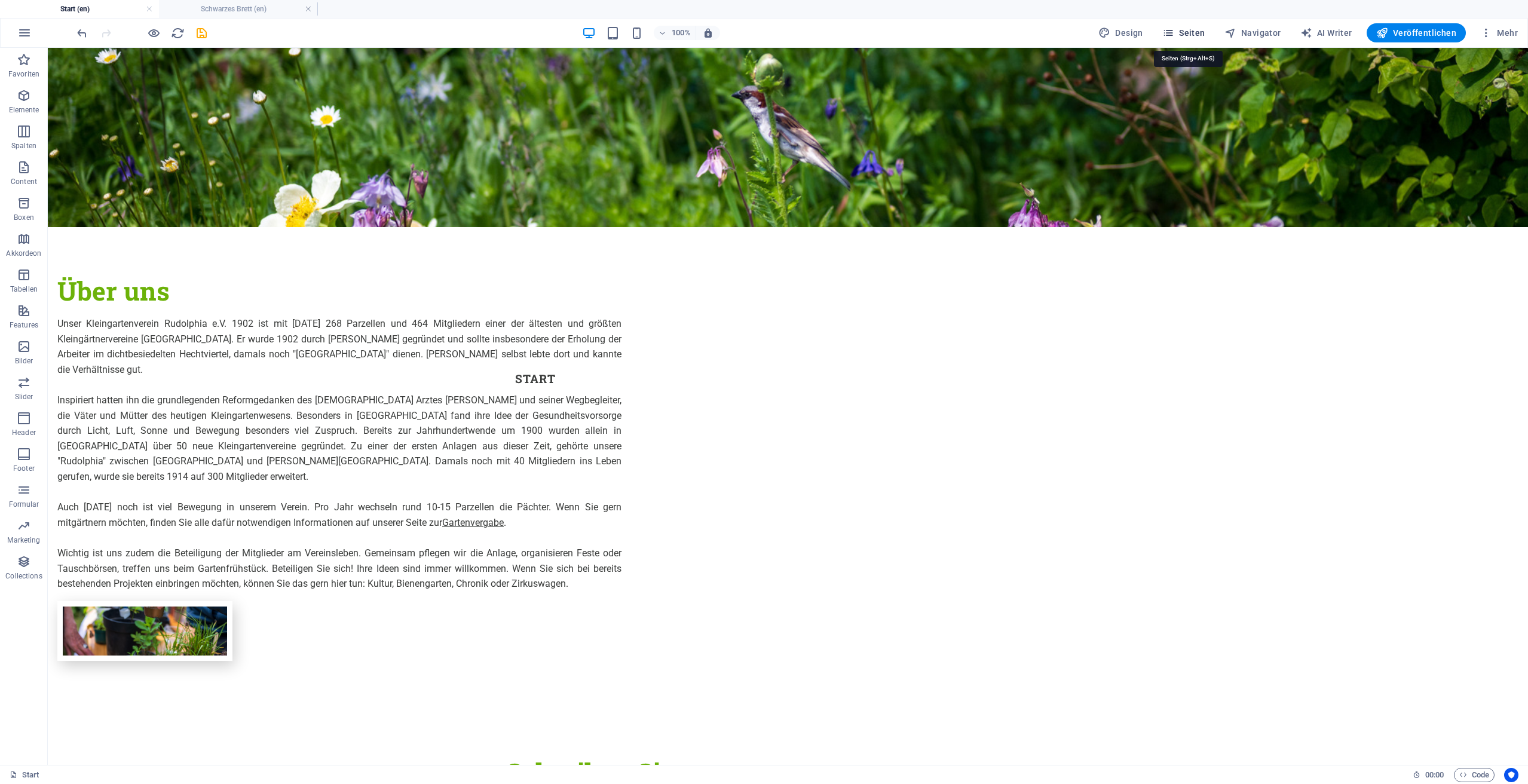
click at [1194, 36] on span "Seiten" at bounding box center [1183, 33] width 43 height 12
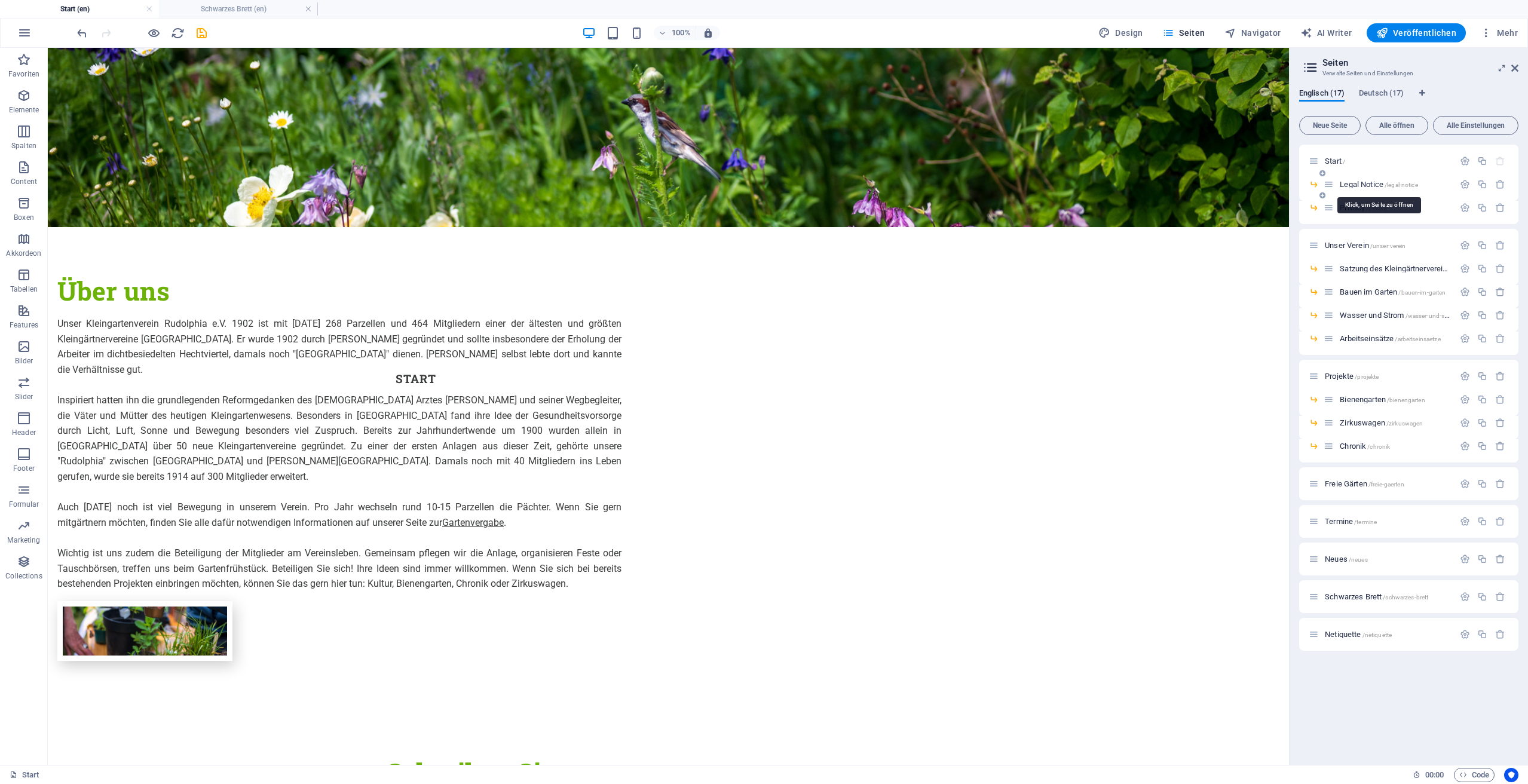
click at [1356, 185] on span "Legal Notice /legal-notice" at bounding box center [1378, 184] width 78 height 9
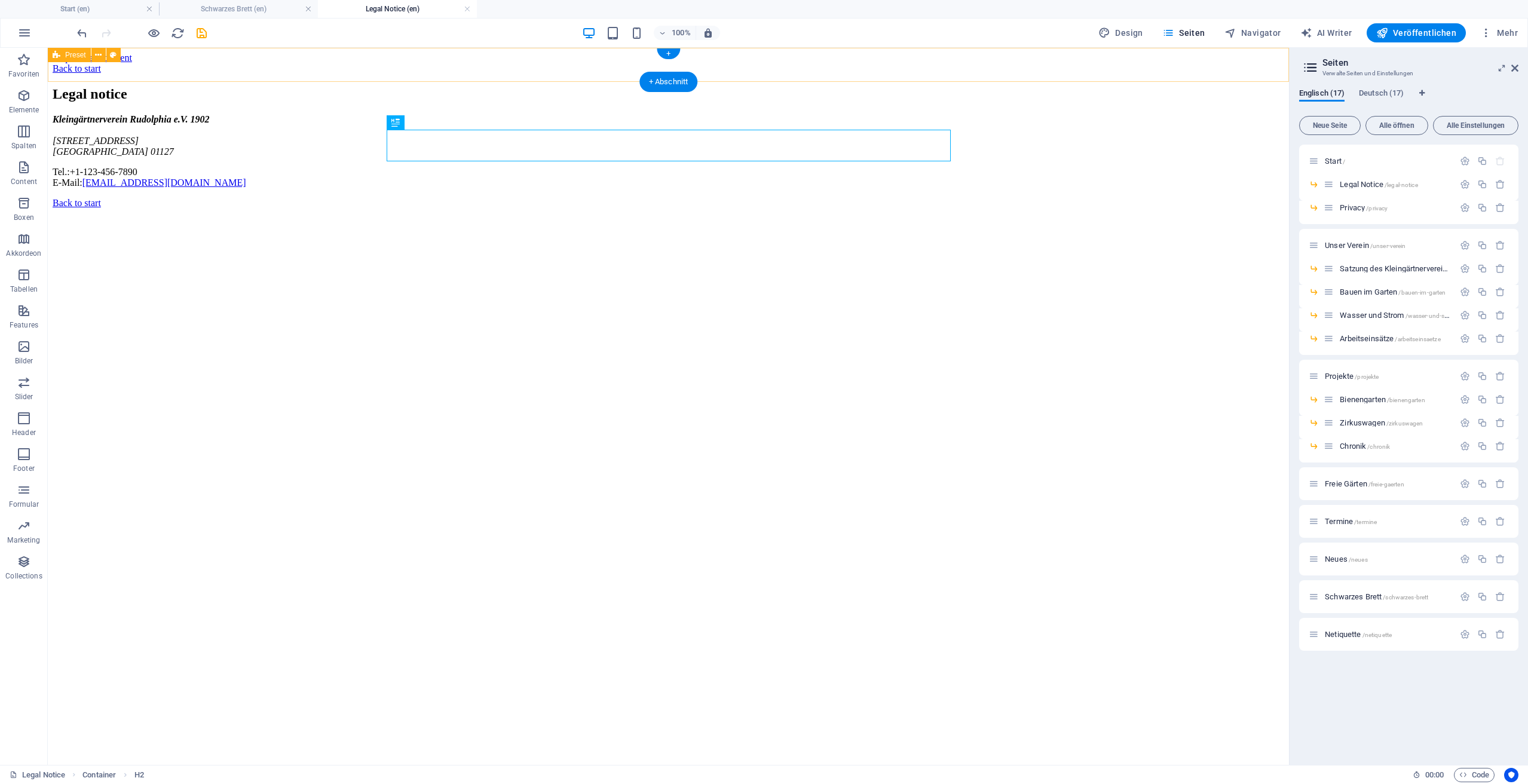
click at [350, 74] on div "Back to start" at bounding box center [669, 68] width 1231 height 11
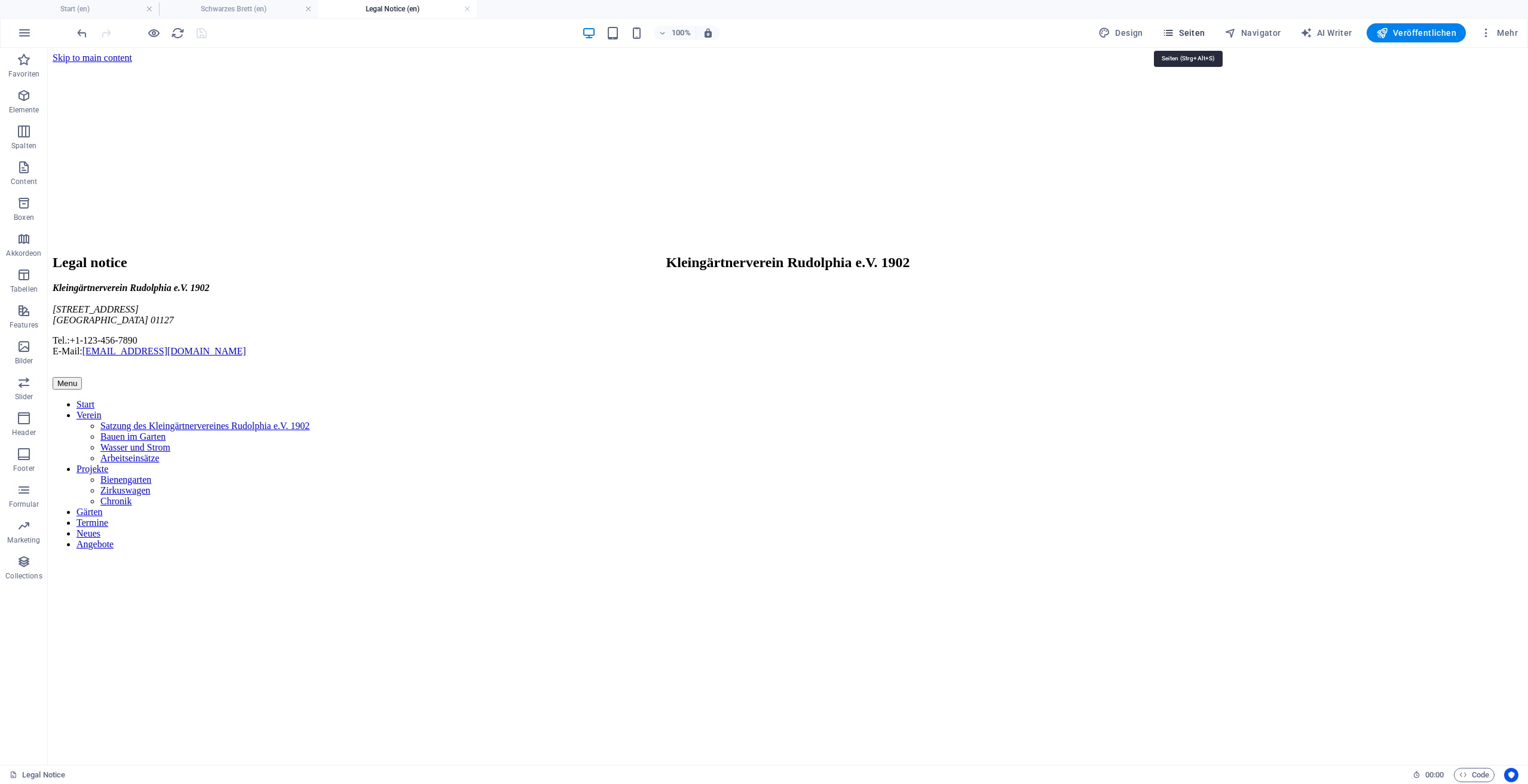
click at [1187, 36] on span "Seiten" at bounding box center [1183, 33] width 43 height 12
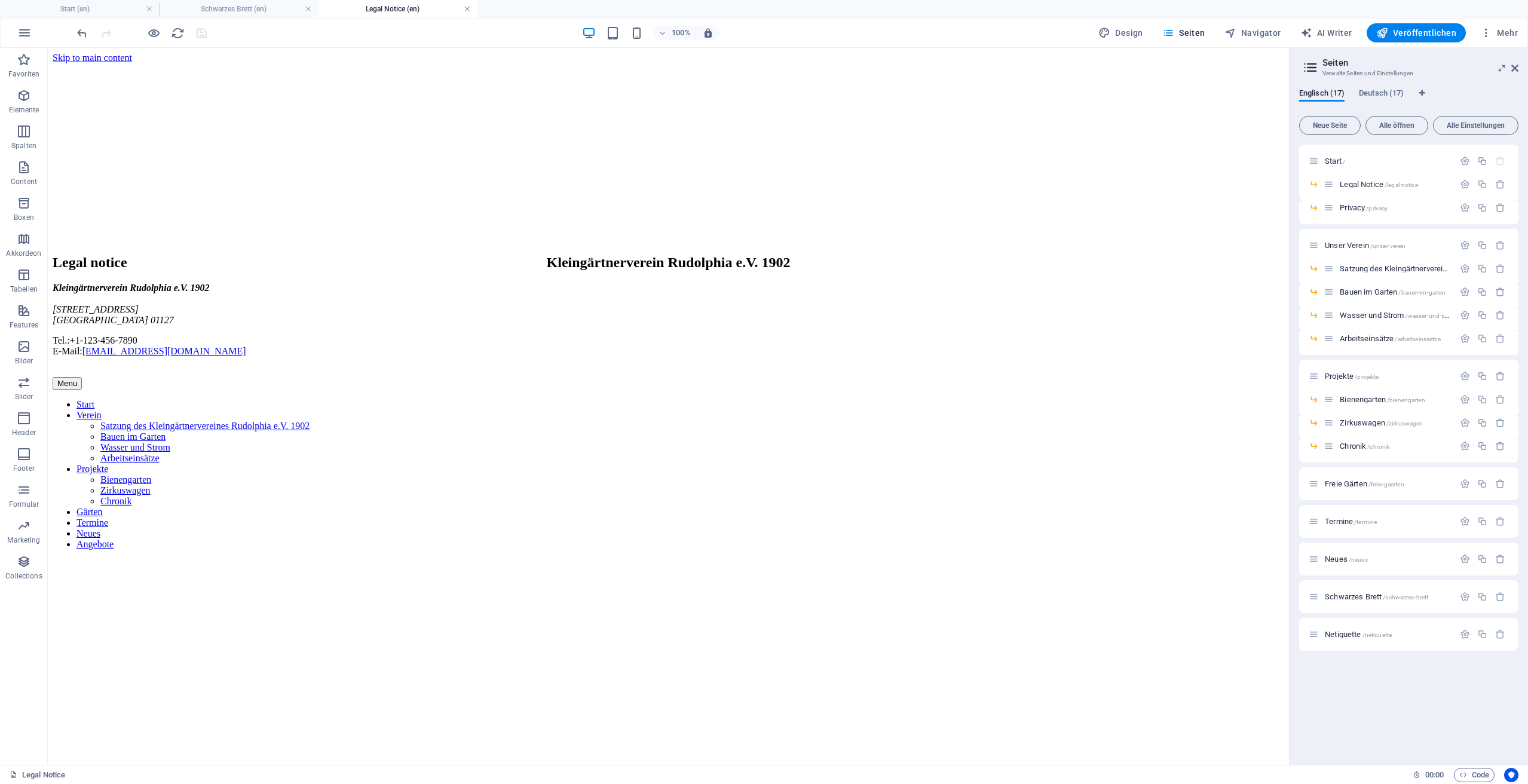
click at [468, 7] on link at bounding box center [466, 10] width 7 height 12
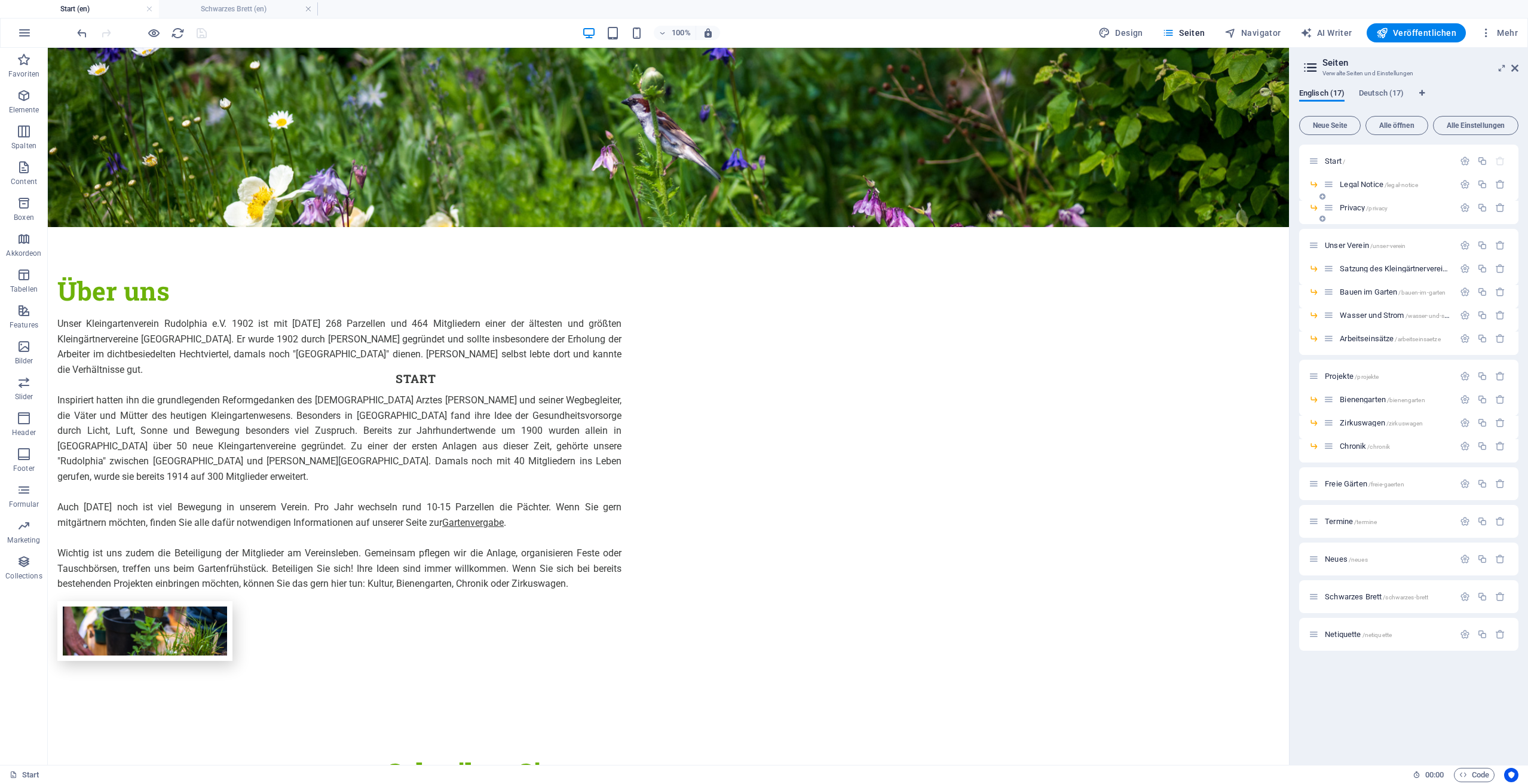
click at [1343, 202] on div "Privacy /privacy" at bounding box center [1388, 207] width 130 height 13
click at [1341, 207] on span "Privacy /privacy" at bounding box center [1363, 207] width 48 height 9
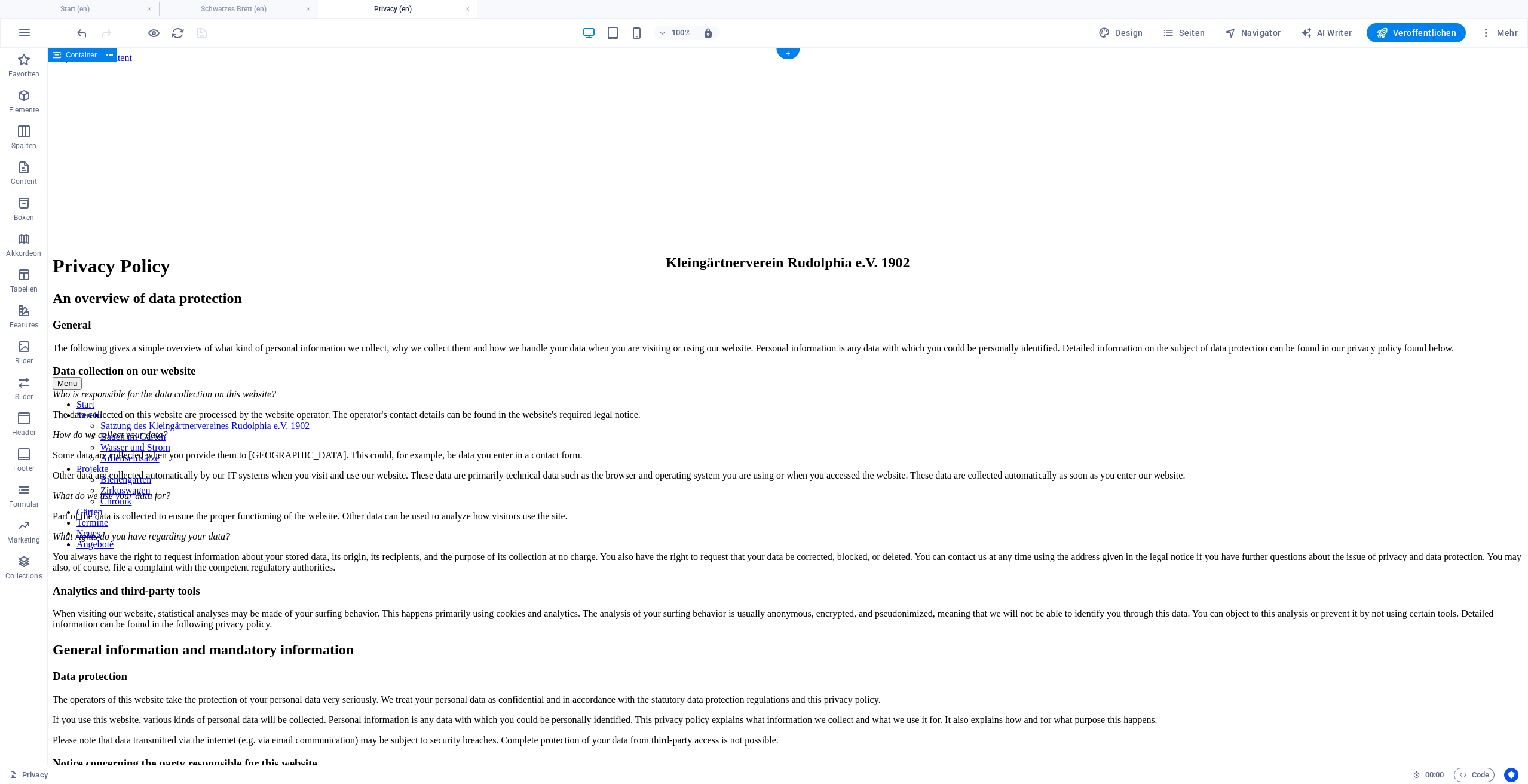
click at [790, 53] on div "+" at bounding box center [788, 53] width 23 height 11
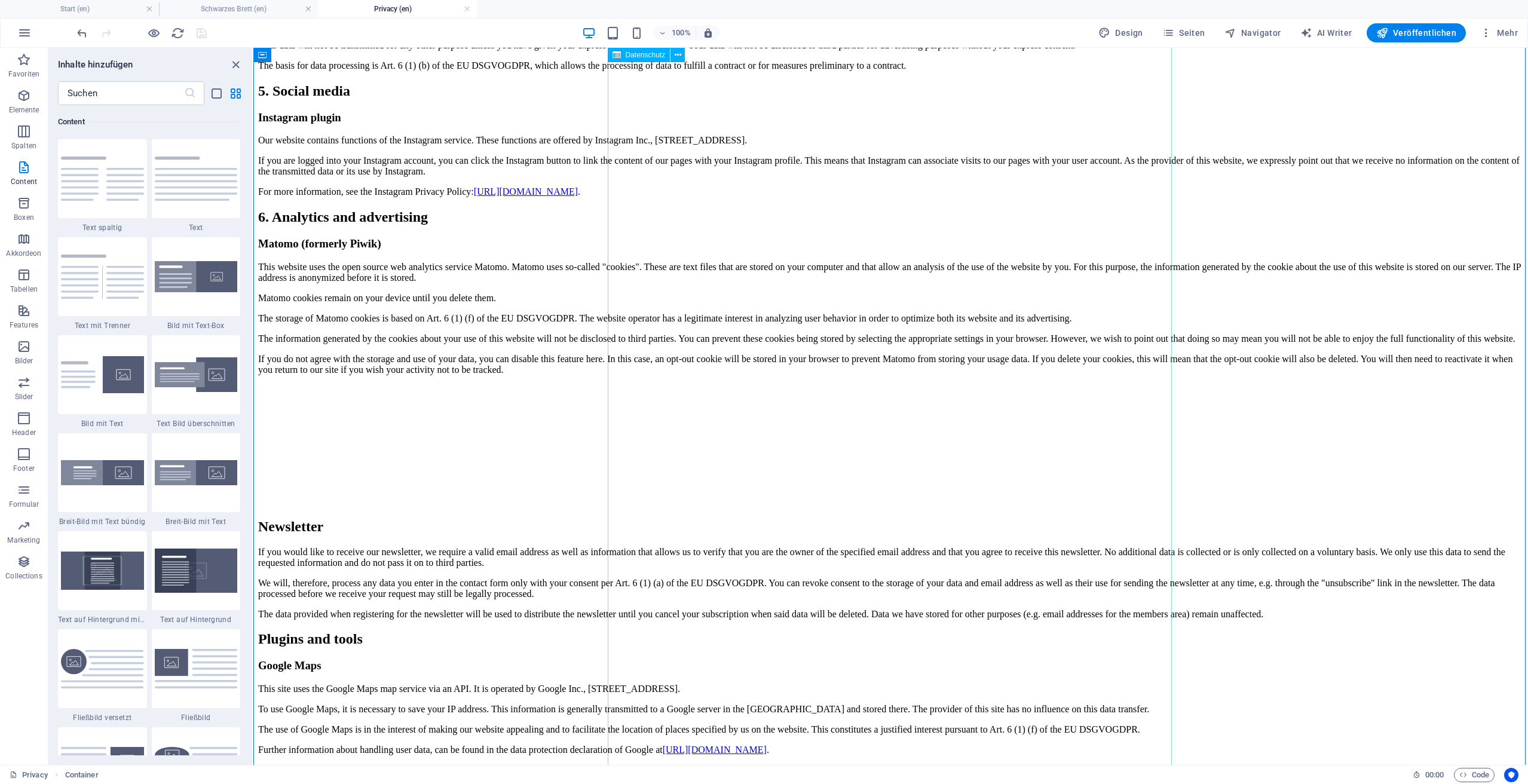
scroll to position [3011, 0]
click at [891, 757] on div "+" at bounding box center [890, 758] width 23 height 11
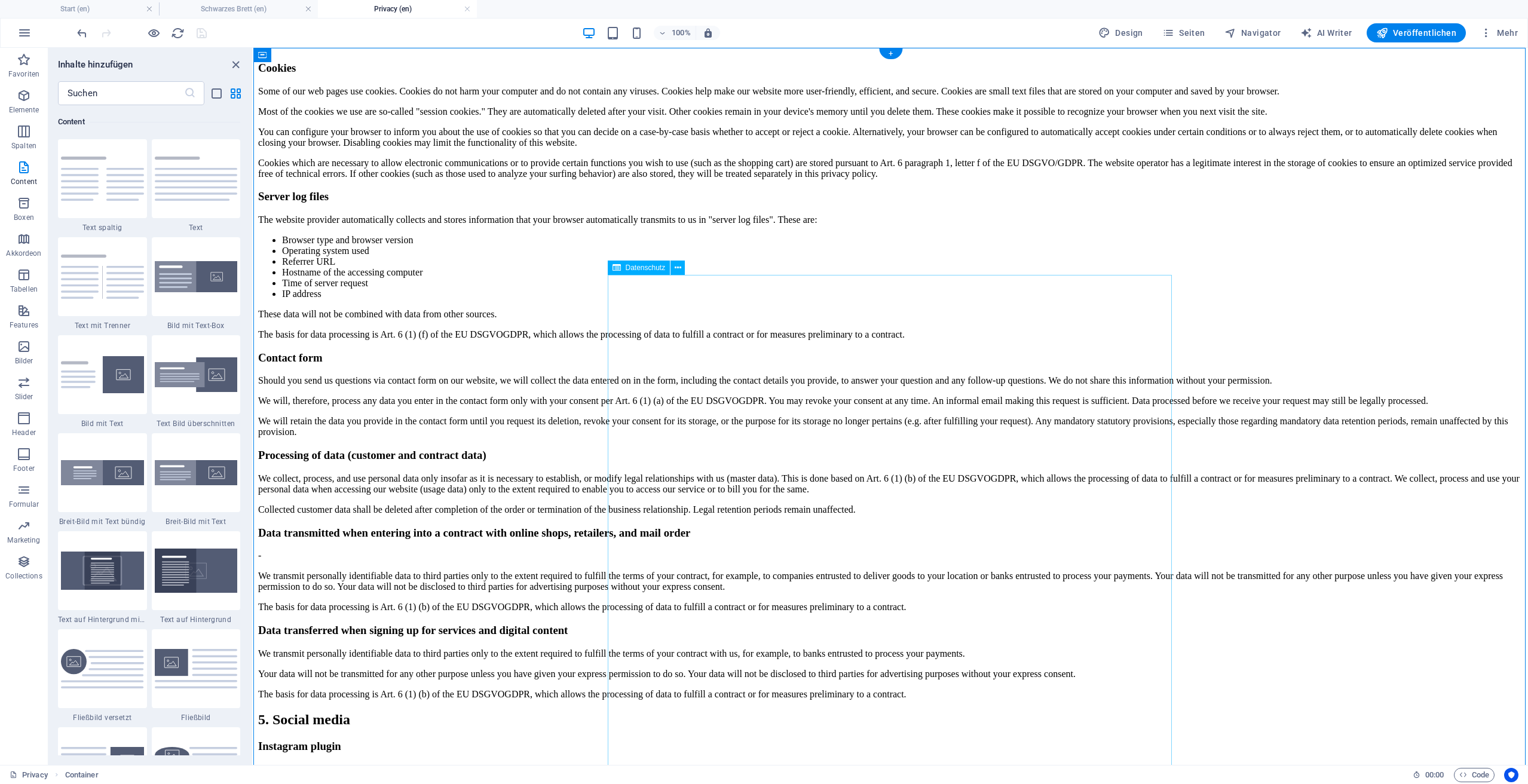
scroll to position [0, 0]
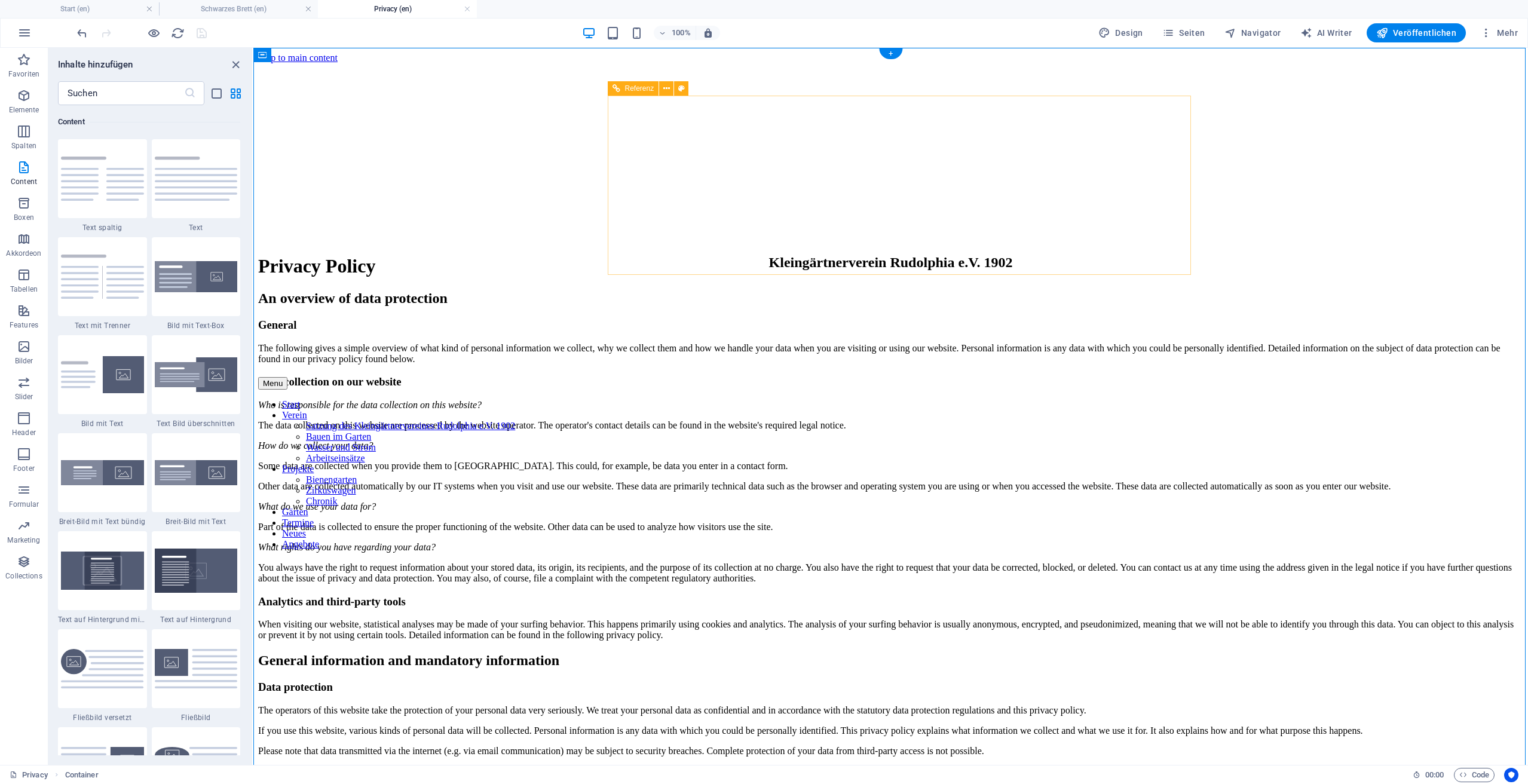
click at [635, 254] on div "Kleingärtnerverein Rudolphia e.V. 1902" at bounding box center [890, 262] width 1265 height 16
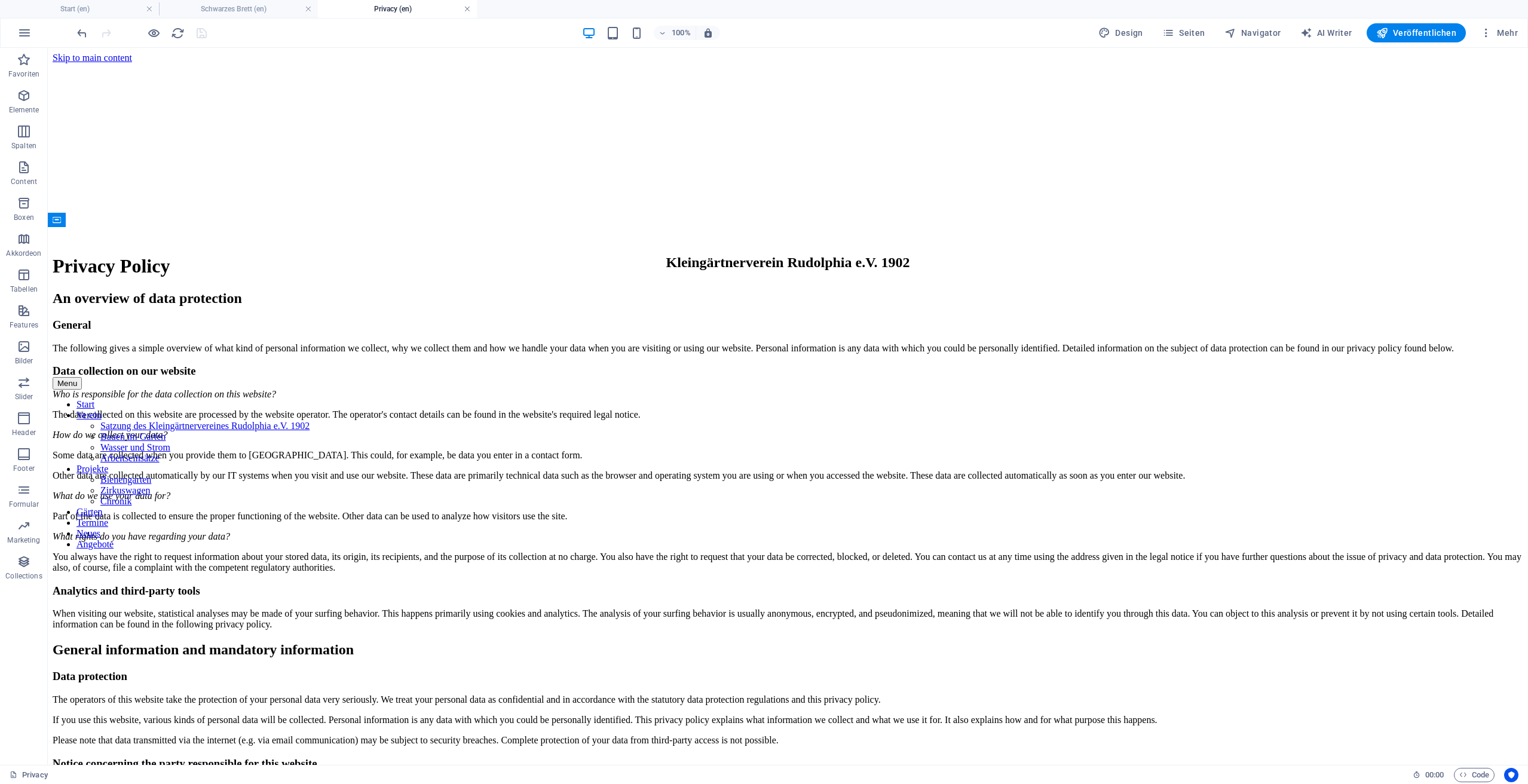
click at [468, 10] on link at bounding box center [466, 10] width 7 height 12
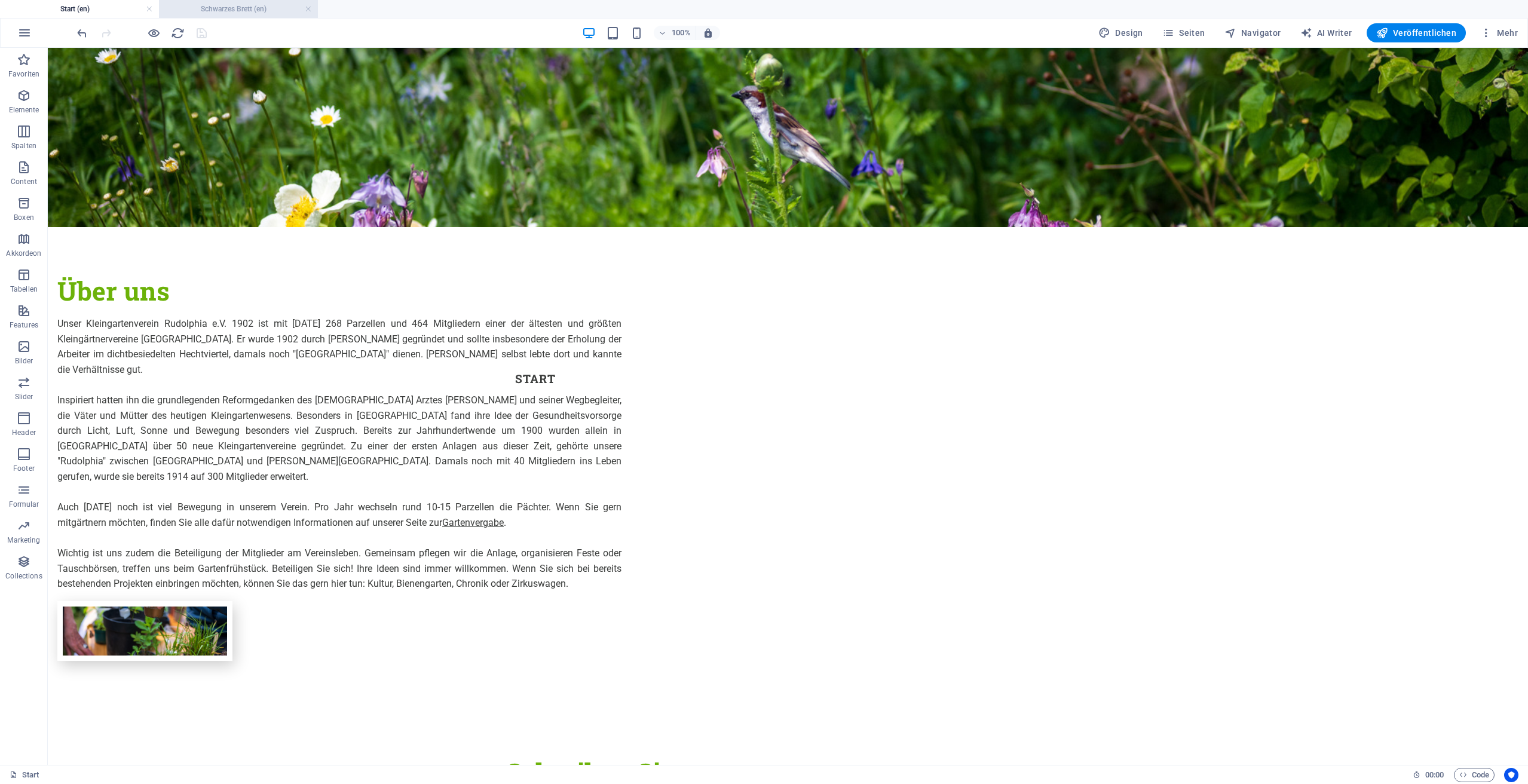
click at [260, 12] on h4 "Schwarzes Brett (en)" at bounding box center [238, 9] width 159 height 13
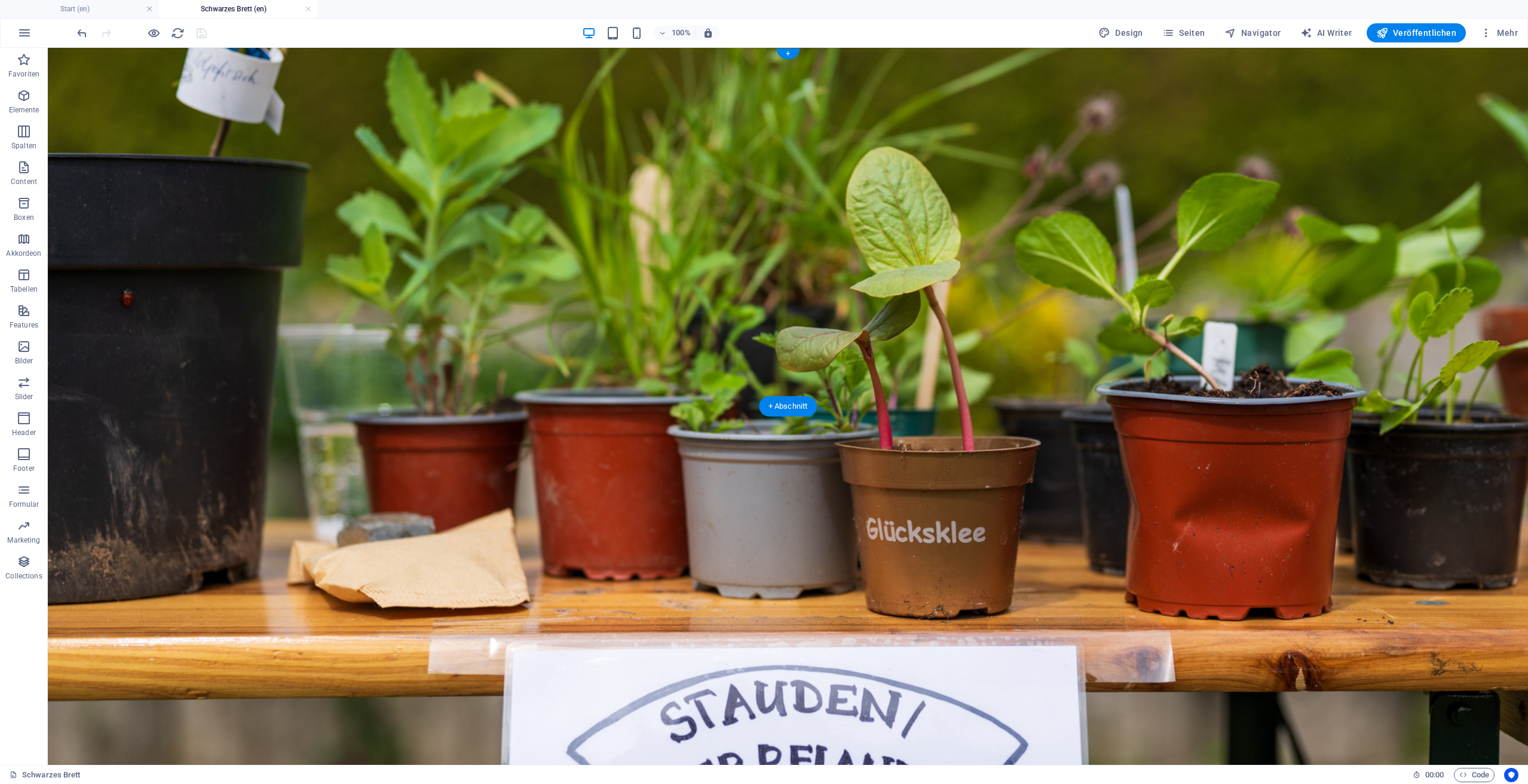
click at [464, 294] on figure at bounding box center [788, 406] width 1480 height 717
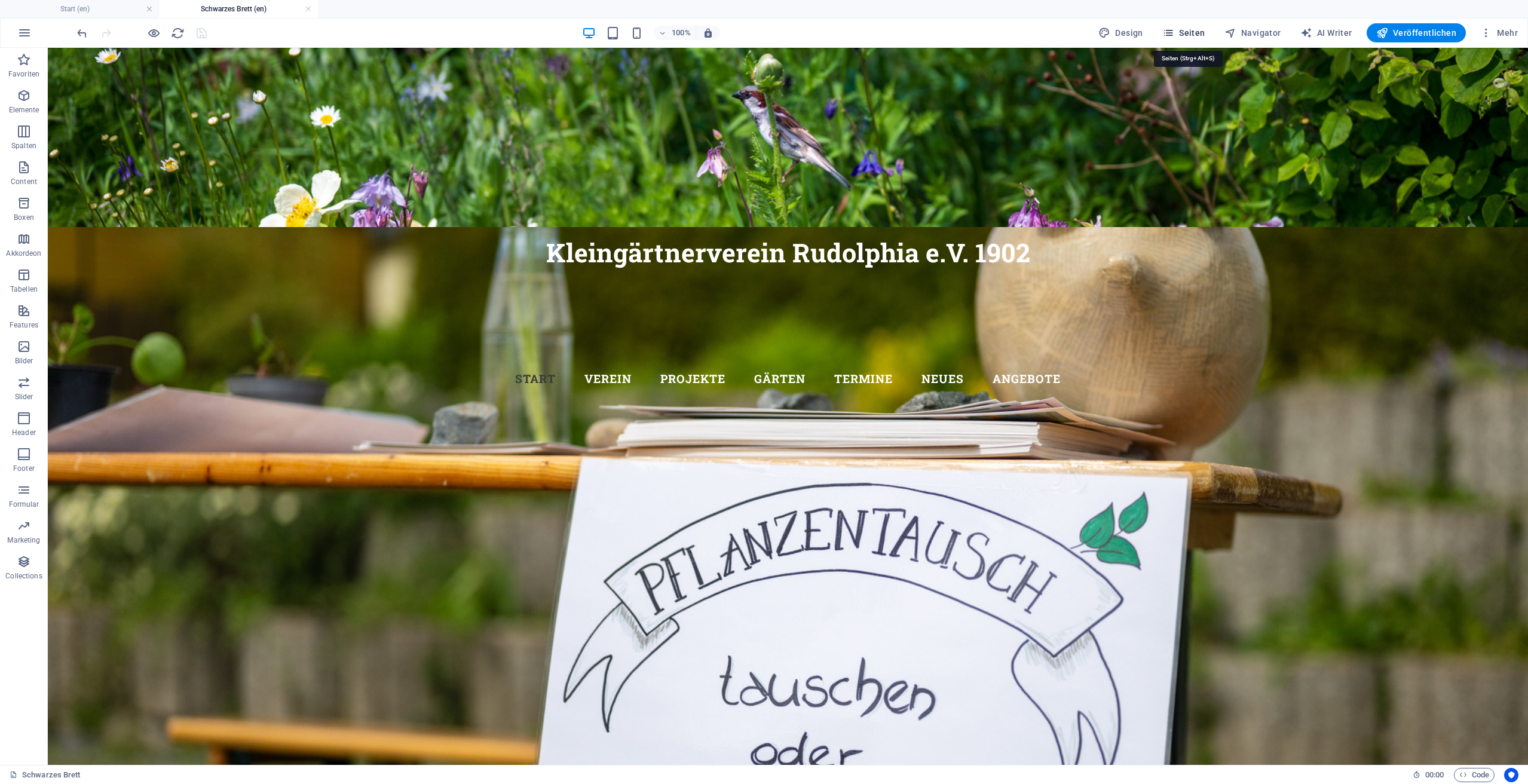
click at [1185, 34] on span "Seiten" at bounding box center [1183, 33] width 43 height 12
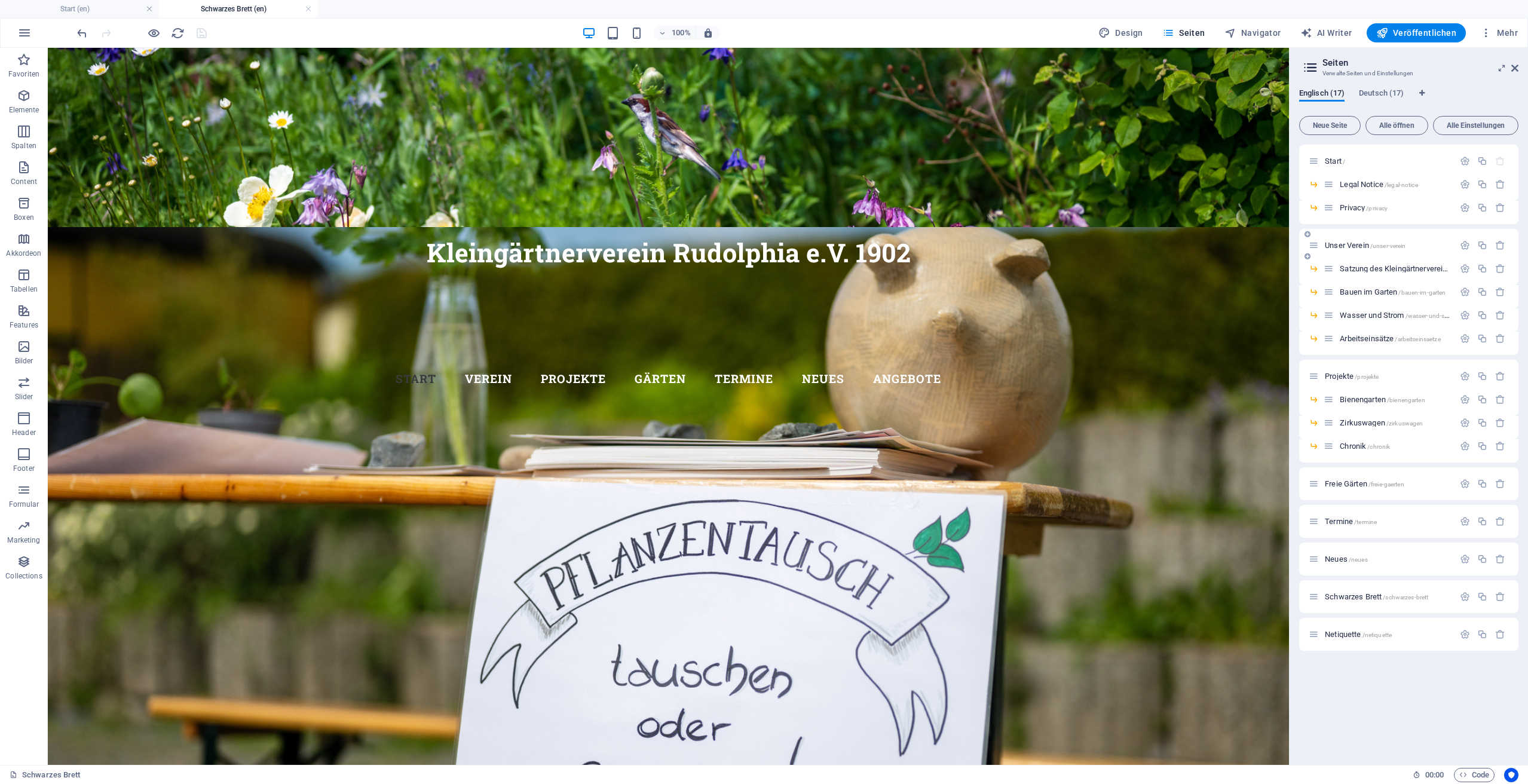
click at [1328, 246] on span "Unser Verein /unser-verein" at bounding box center [1365, 245] width 81 height 9
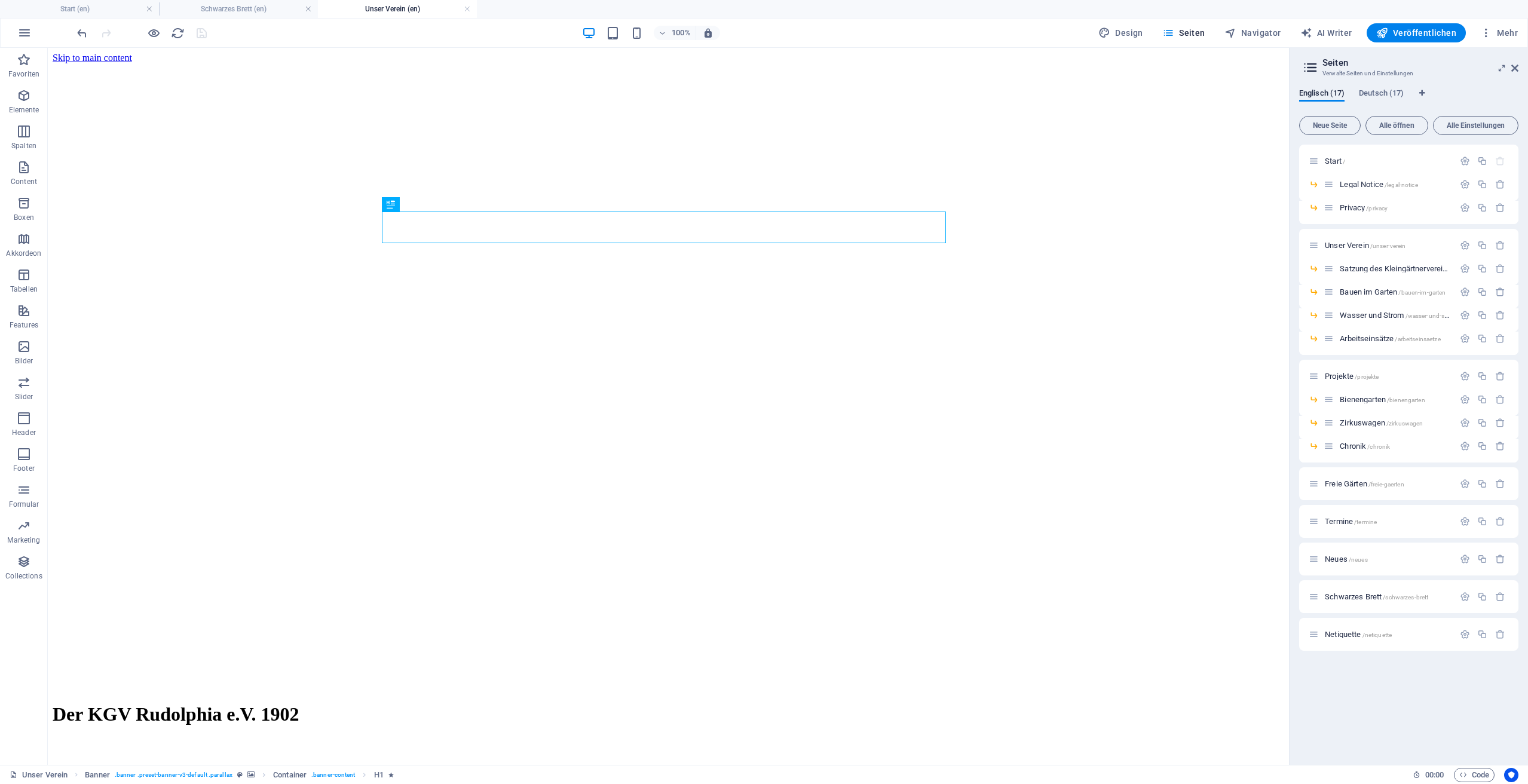
click at [1215, 64] on figure at bounding box center [669, 64] width 1231 height 0
click at [906, 703] on div "Der KGV Rudolphia e.V. 1902" at bounding box center [669, 714] width 1231 height 22
click at [1083, 64] on figure at bounding box center [669, 64] width 1231 height 0
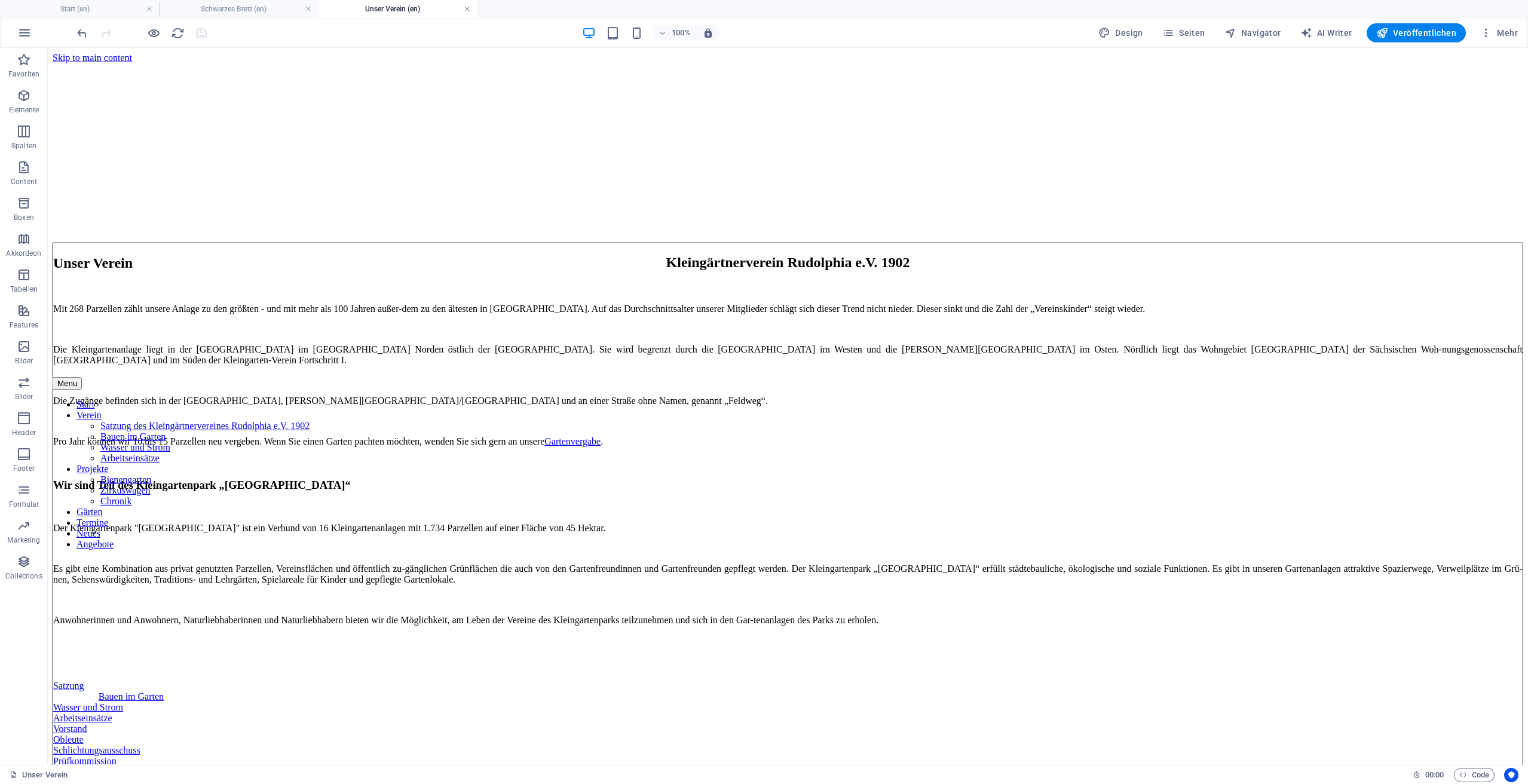
click at [469, 11] on link at bounding box center [466, 10] width 7 height 12
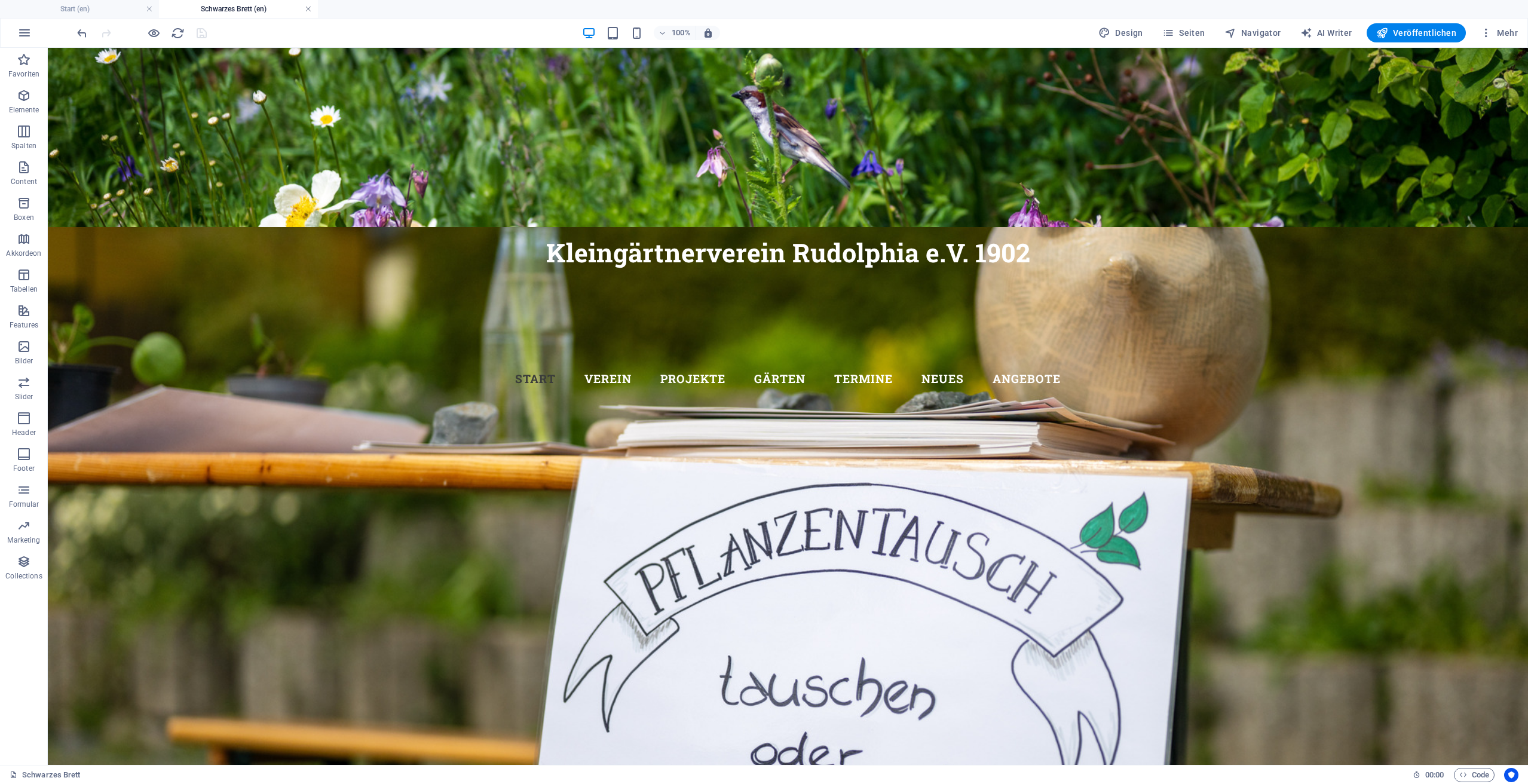
click at [306, 10] on link at bounding box center [307, 10] width 7 height 12
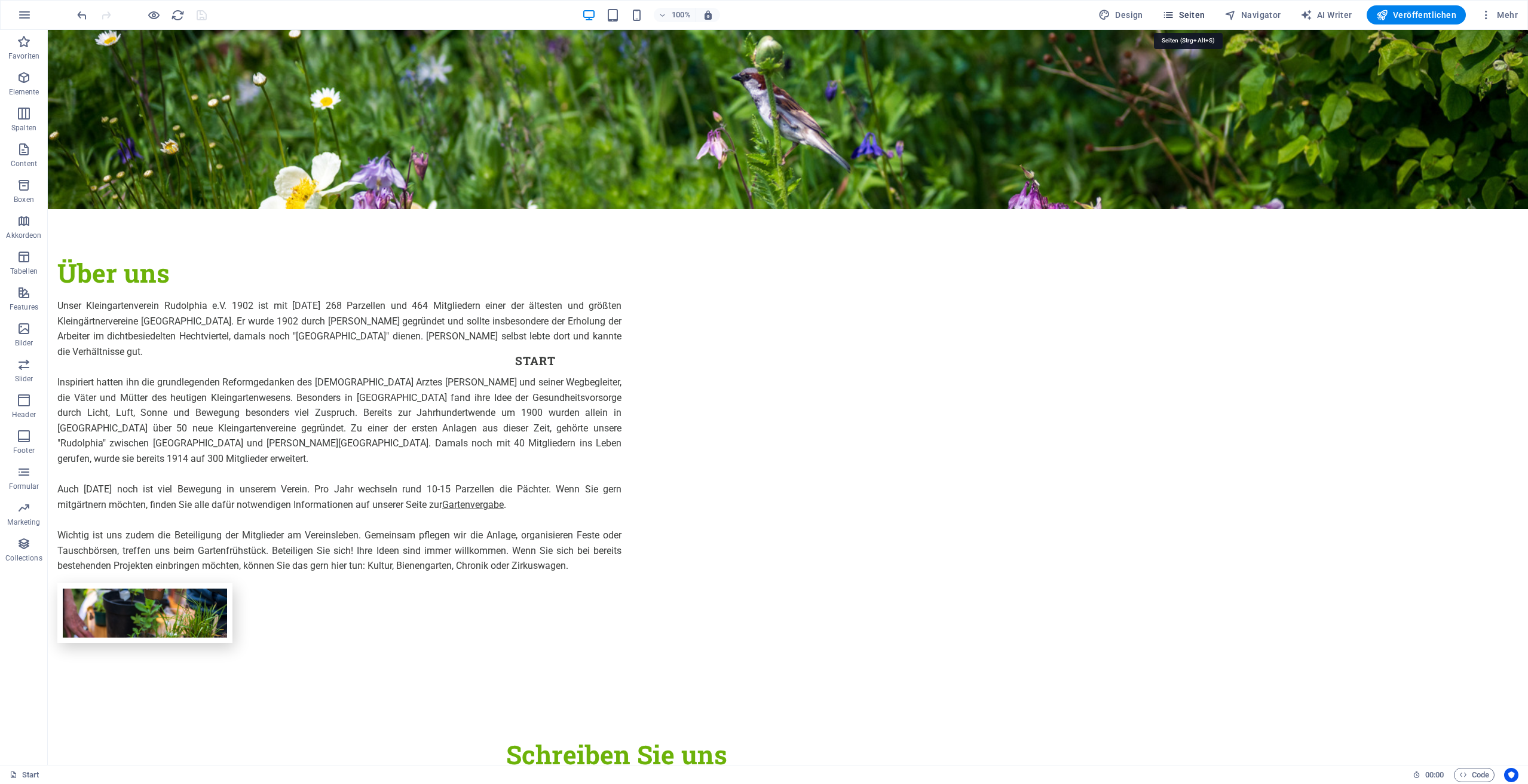
click at [1196, 19] on span "Seiten" at bounding box center [1183, 14] width 43 height 12
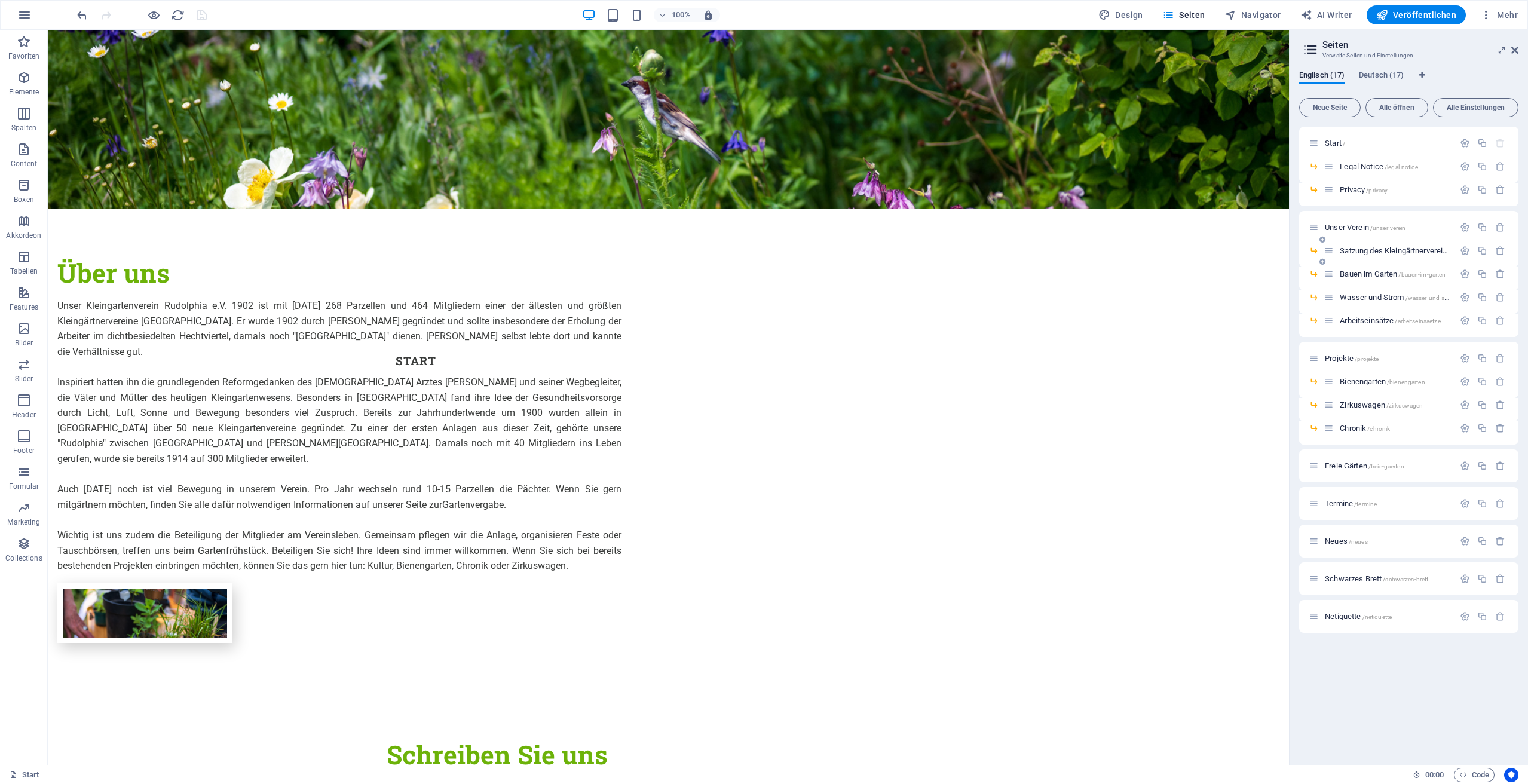
click at [1359, 255] on div "Satzung des Kleingärtnervereines Rudolphia e.V. 1902 /satzung-des-kleingaertner…" at bounding box center [1388, 250] width 130 height 13
click at [1358, 253] on span "Satzung des Kleingärtnervereines Rudolphia e.V. 1902 /satzung-des-kleingaertner…" at bounding box center [1507, 250] width 335 height 9
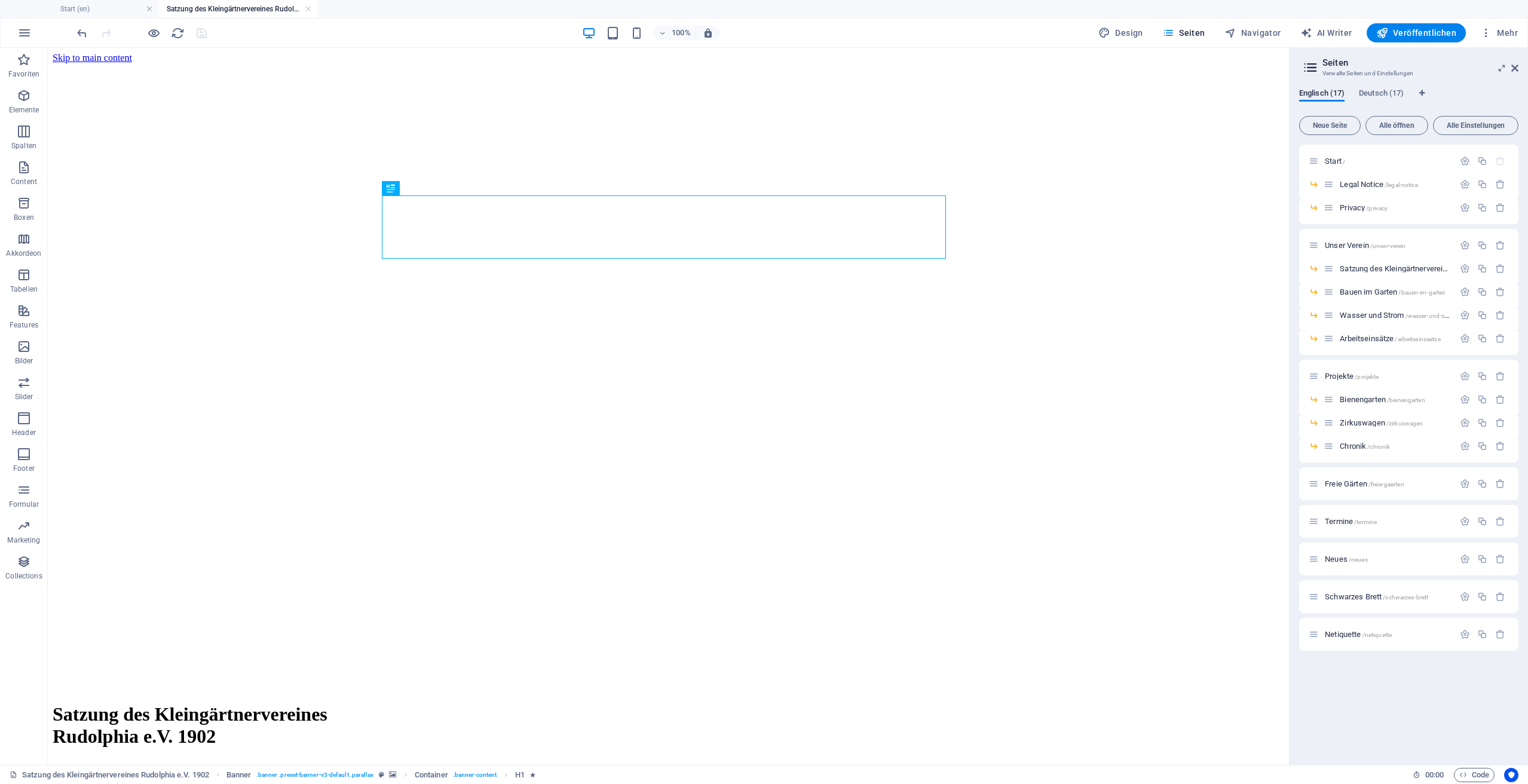
click at [1163, 64] on figure at bounding box center [669, 64] width 1231 height 0
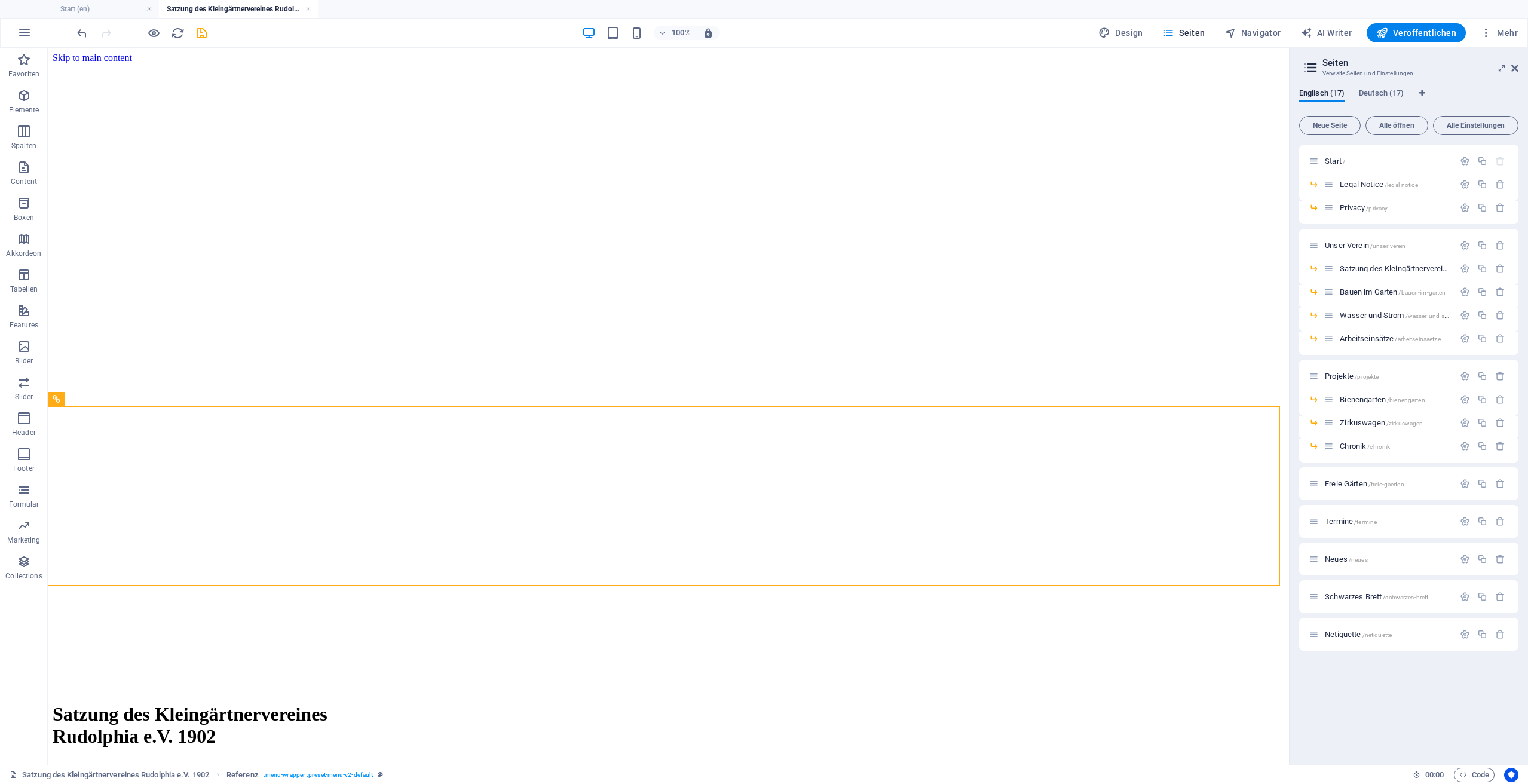
click at [1160, 64] on figure at bounding box center [669, 64] width 1231 height 0
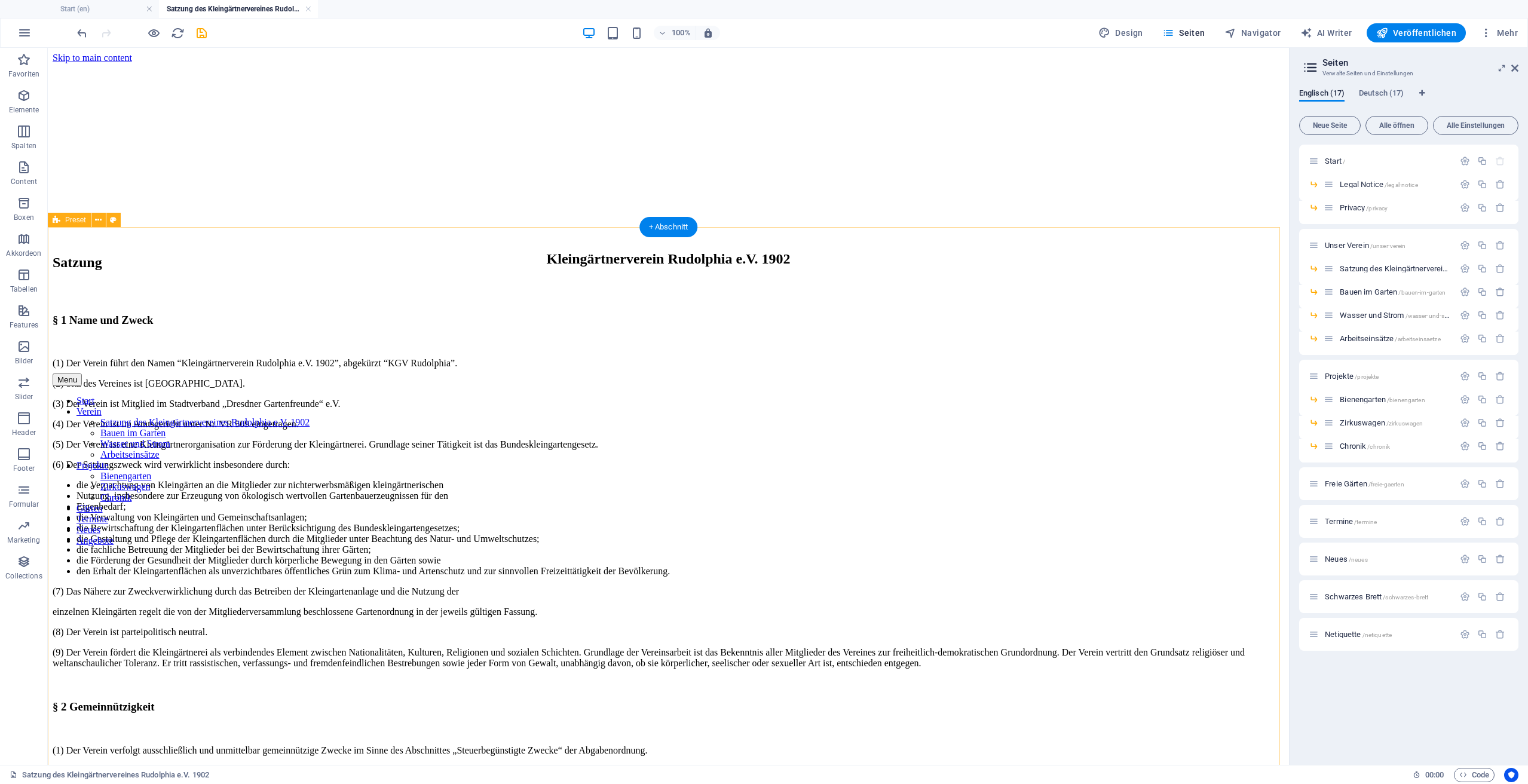
click at [297, 64] on figure at bounding box center [669, 64] width 1231 height 0
click at [1349, 299] on div "Bauen im Garten /bauen-im-garten" at bounding box center [1409, 297] width 220 height 23
click at [1351, 295] on span "Bauen im Garten /bauen-im-garten" at bounding box center [1392, 291] width 106 height 9
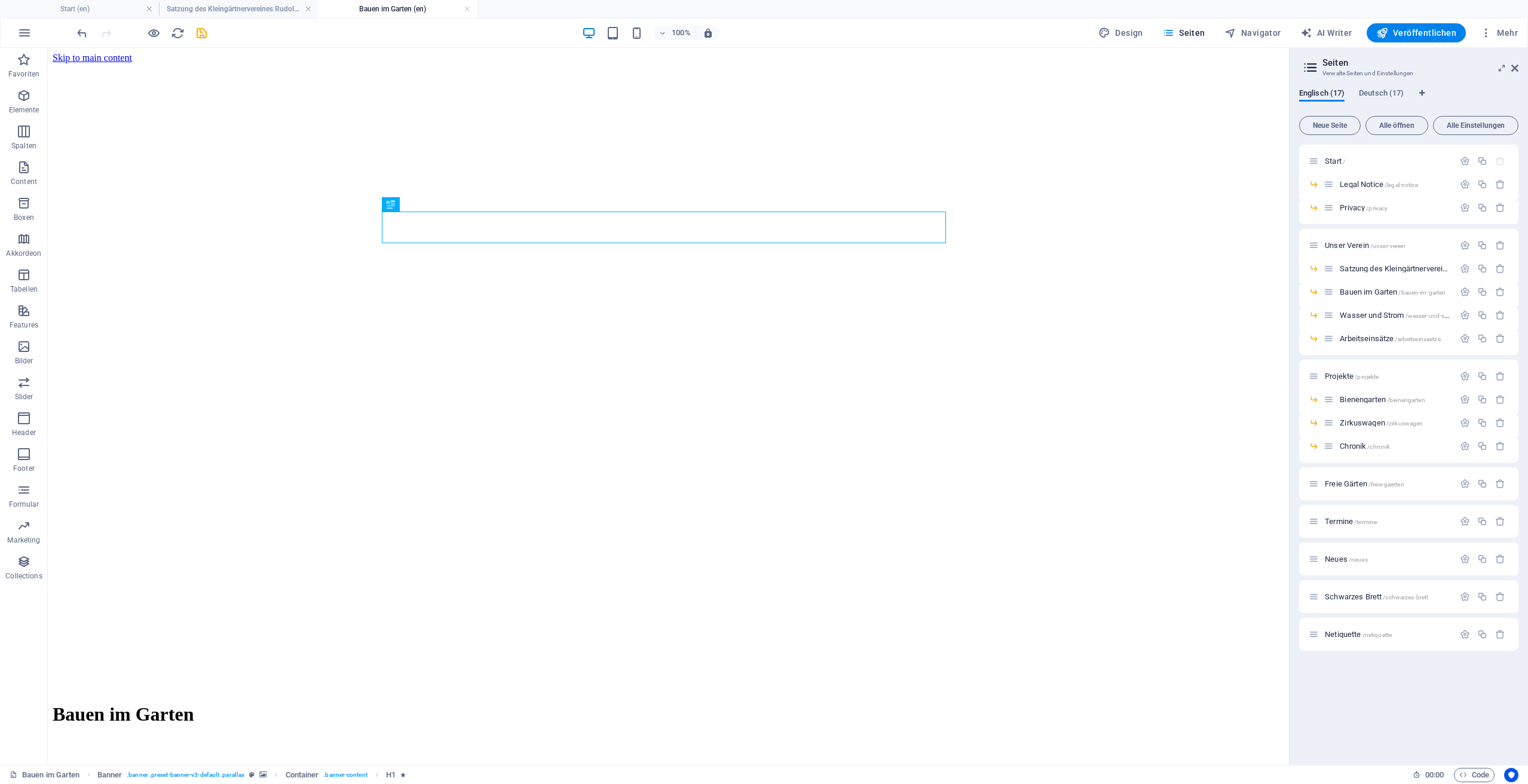
click at [958, 64] on figure at bounding box center [669, 64] width 1231 height 0
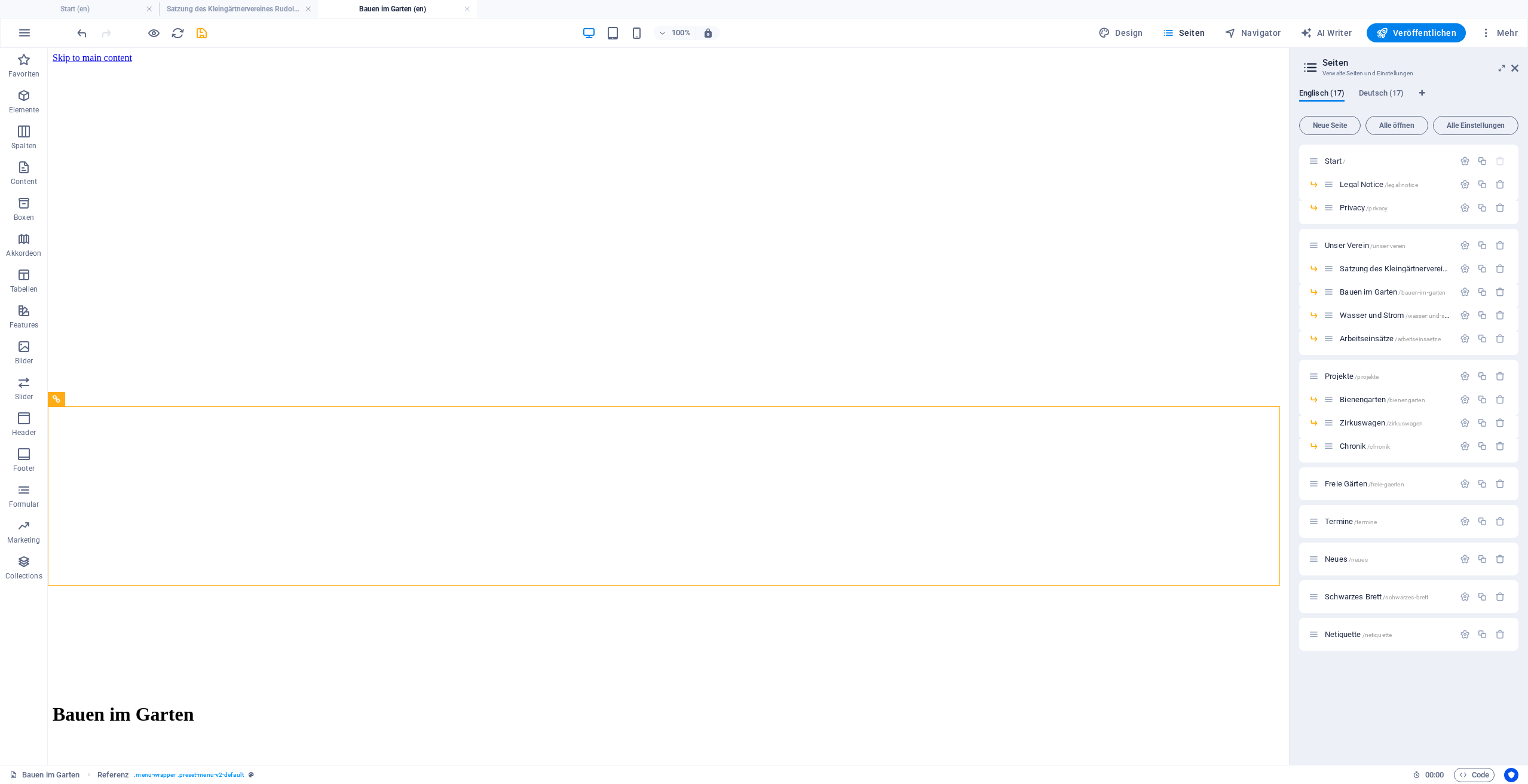
click at [1074, 64] on figure at bounding box center [669, 64] width 1231 height 0
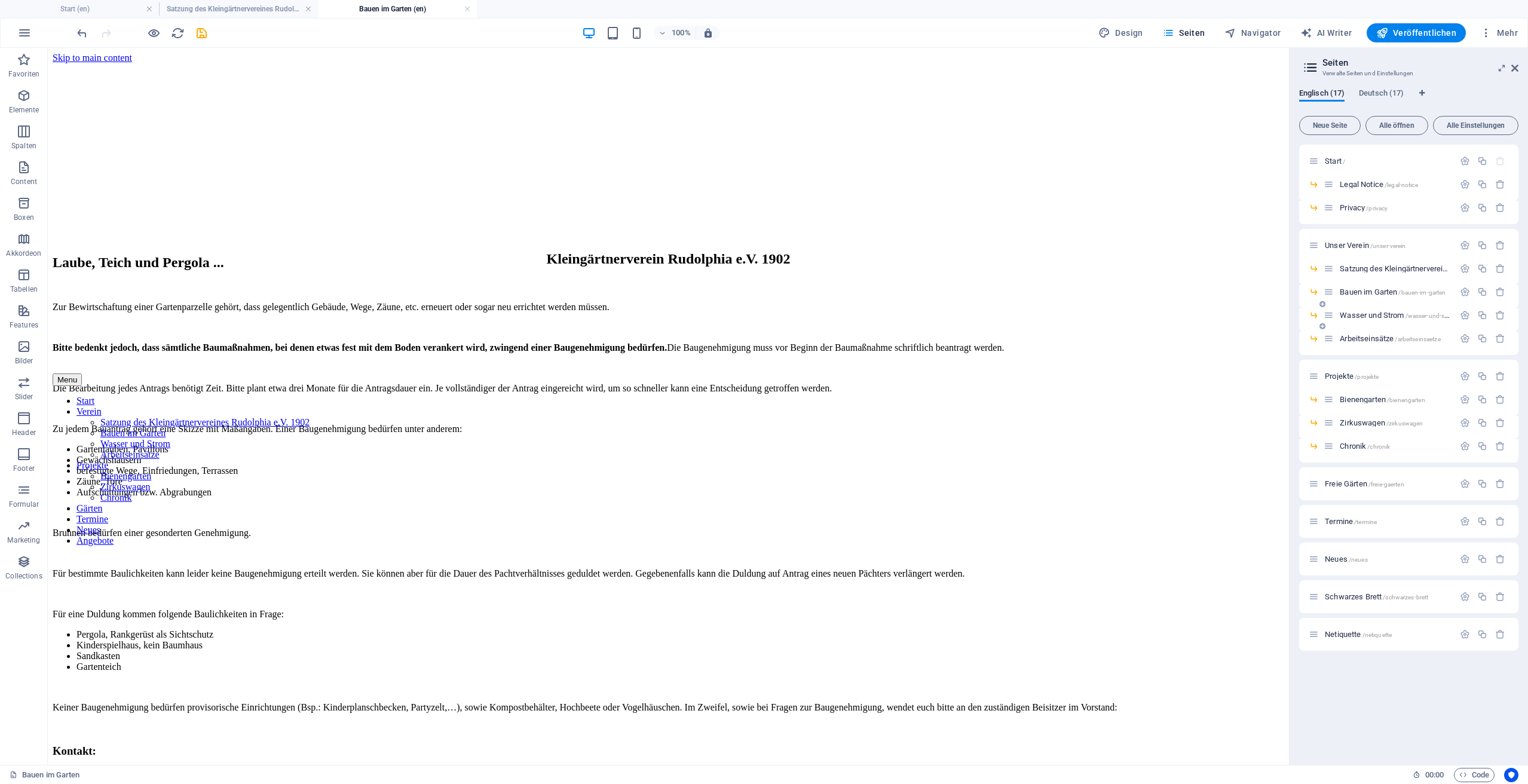
click at [1375, 314] on span "Wasser und Strom /wasser-und-strom" at bounding box center [1398, 314] width 118 height 9
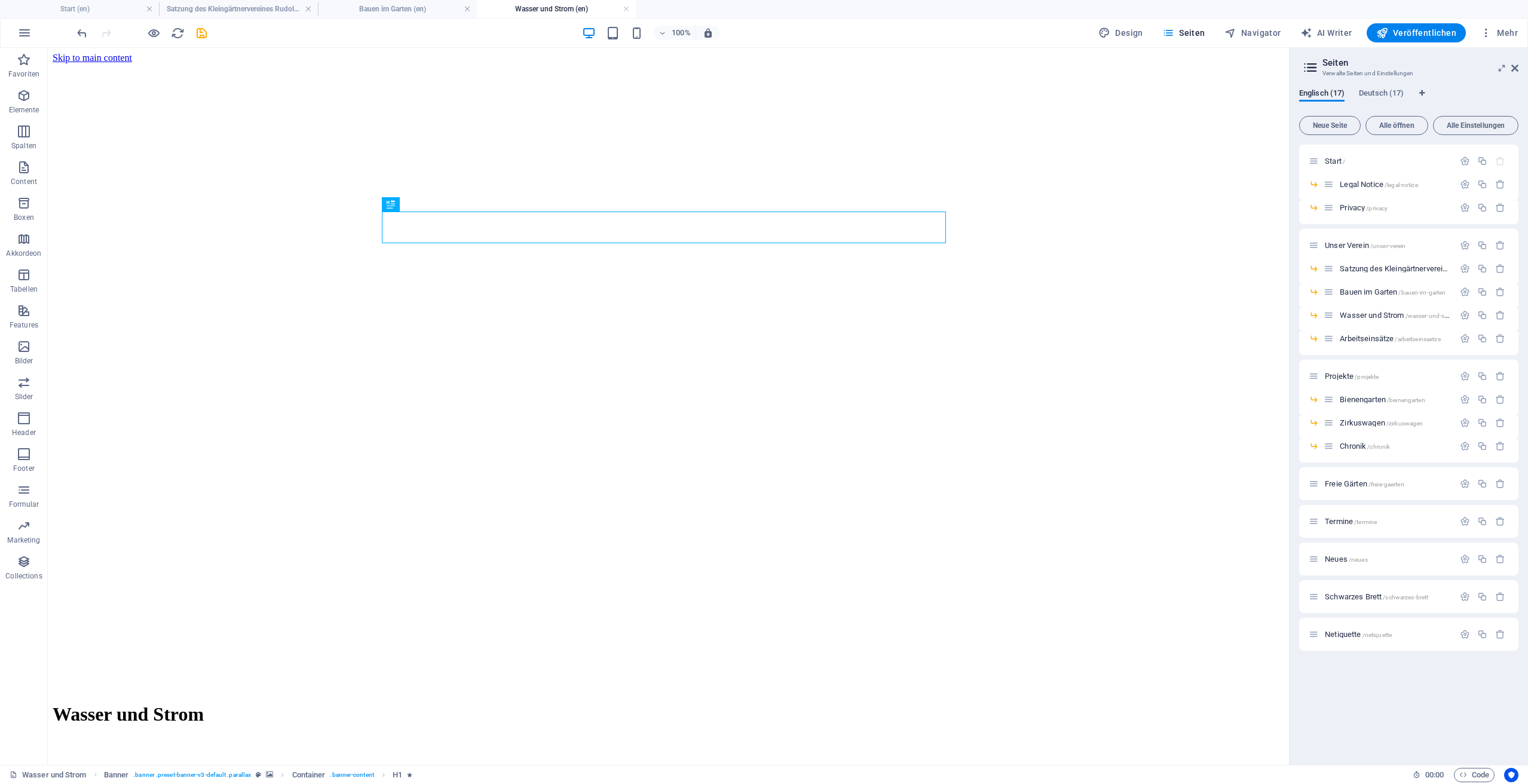
click at [1145, 64] on figure at bounding box center [669, 64] width 1231 height 0
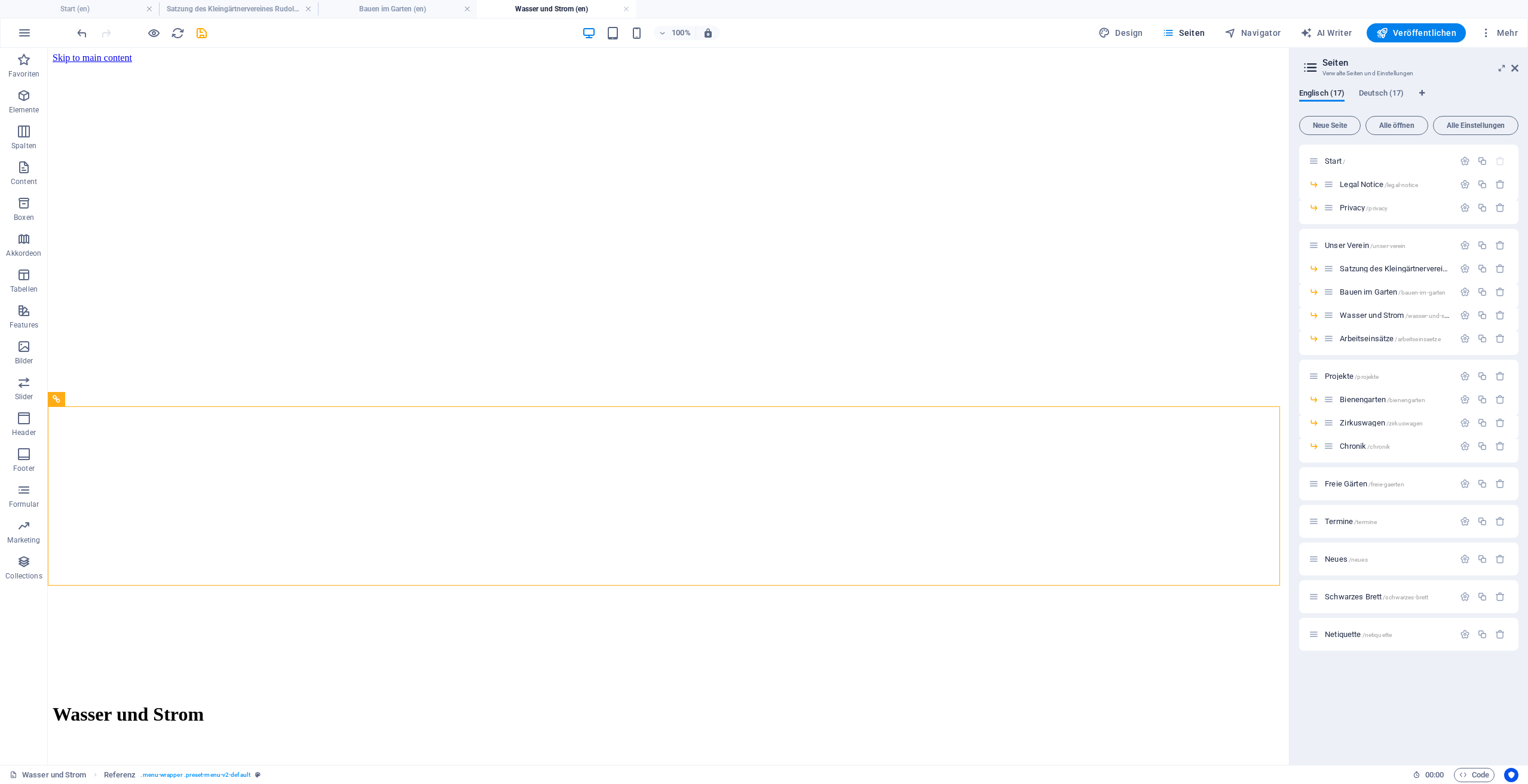
click at [1203, 64] on figure at bounding box center [669, 64] width 1231 height 0
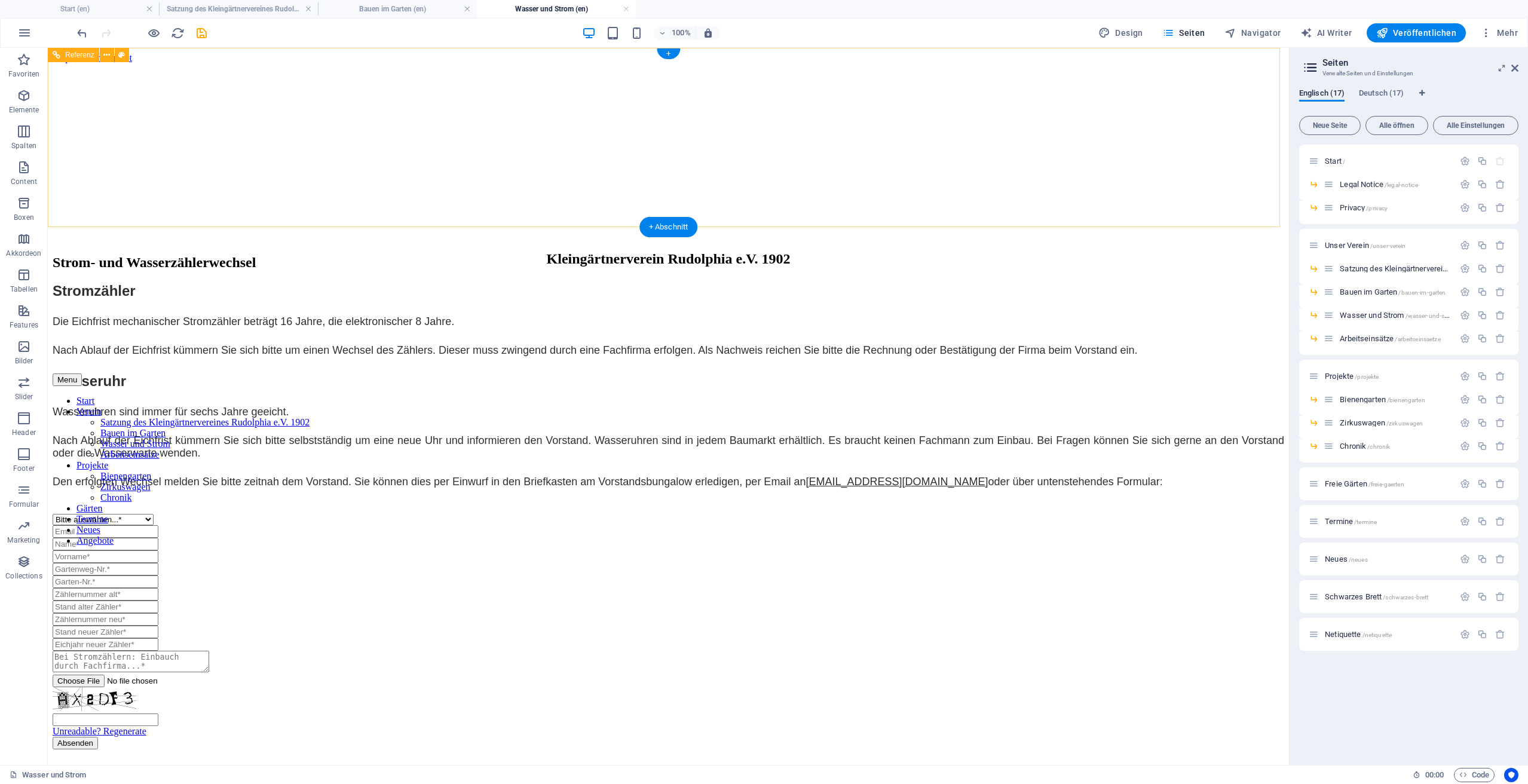
click at [1108, 226] on div "Kleingärtnerverein Rudolphia e.V. 1902 Menu Start Verein Satzung des Kleingärtn…" at bounding box center [669, 153] width 1231 height 179
click at [1124, 352] on div "Strom- und Wasserzählerwechsel Stromzähler Die Eichfrist mechanischer Stromzähl…" at bounding box center [669, 501] width 1231 height 494
click at [1363, 342] on div "Arbeitseinsätze /arbeitseinsaetze" at bounding box center [1388, 338] width 130 height 13
click at [1358, 339] on span "Arbeitseinsätze /arbeitseinsaetze" at bounding box center [1389, 338] width 100 height 9
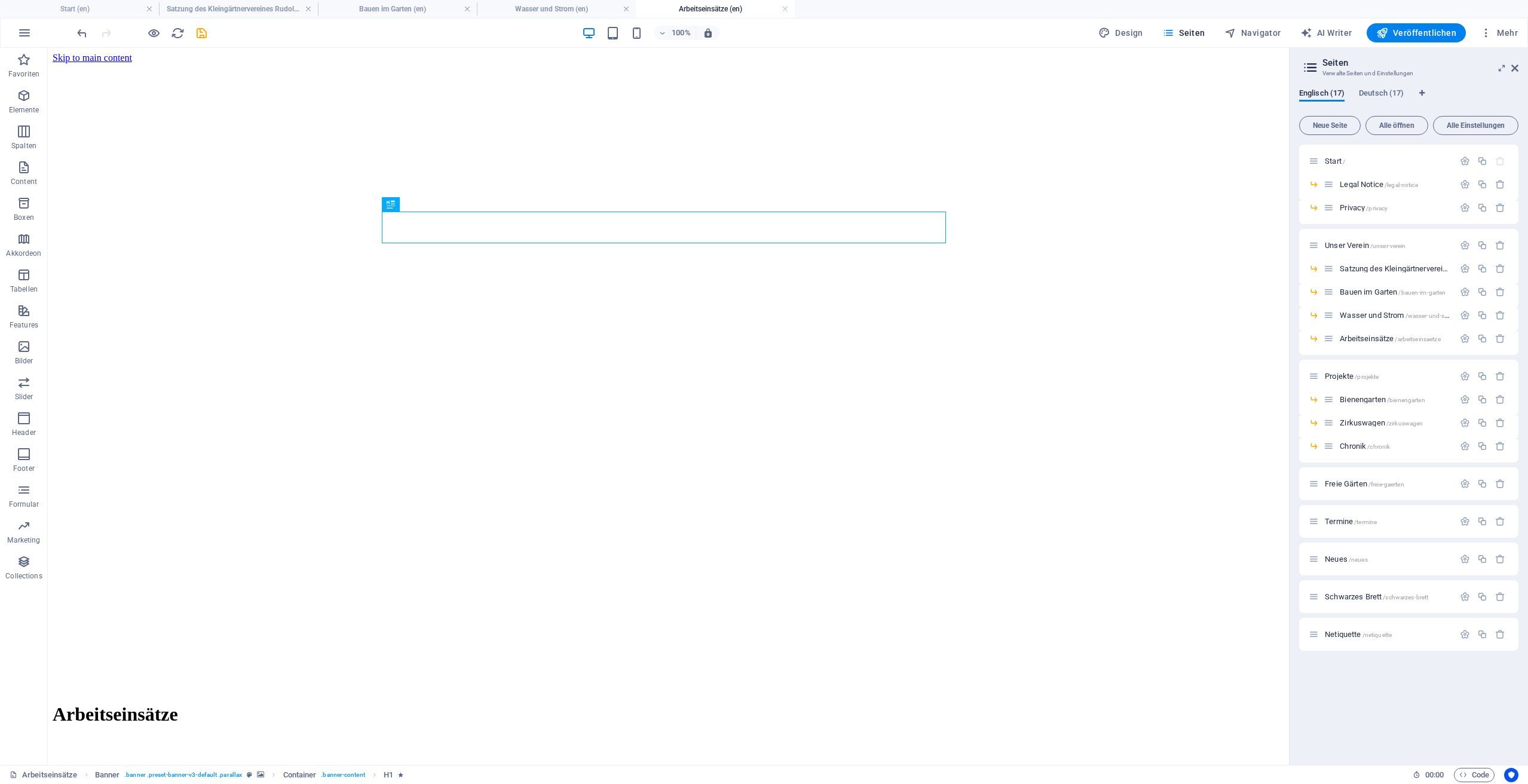
click at [1065, 64] on figure at bounding box center [669, 64] width 1231 height 0
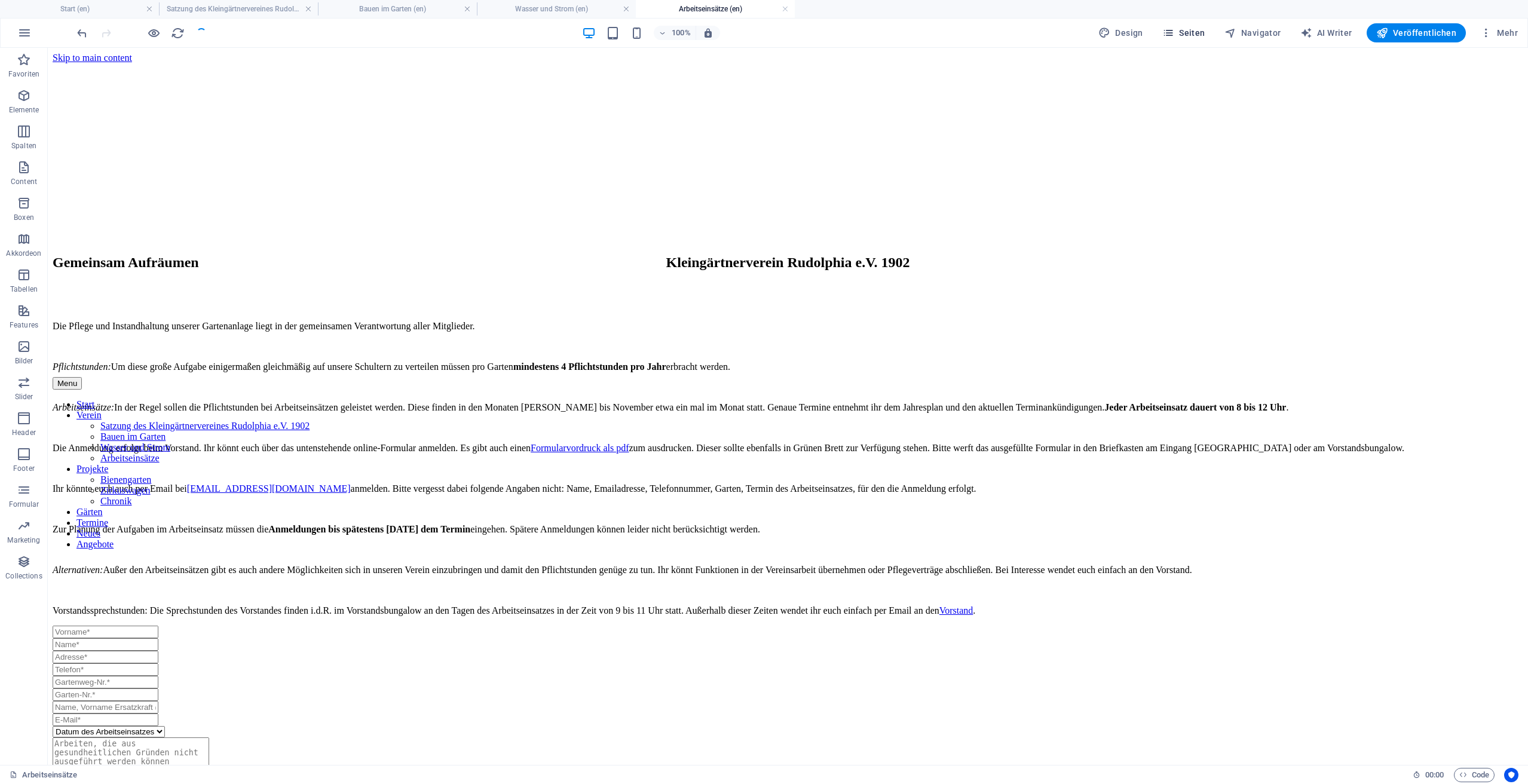
click at [1193, 39] on span "Seiten" at bounding box center [1183, 33] width 43 height 12
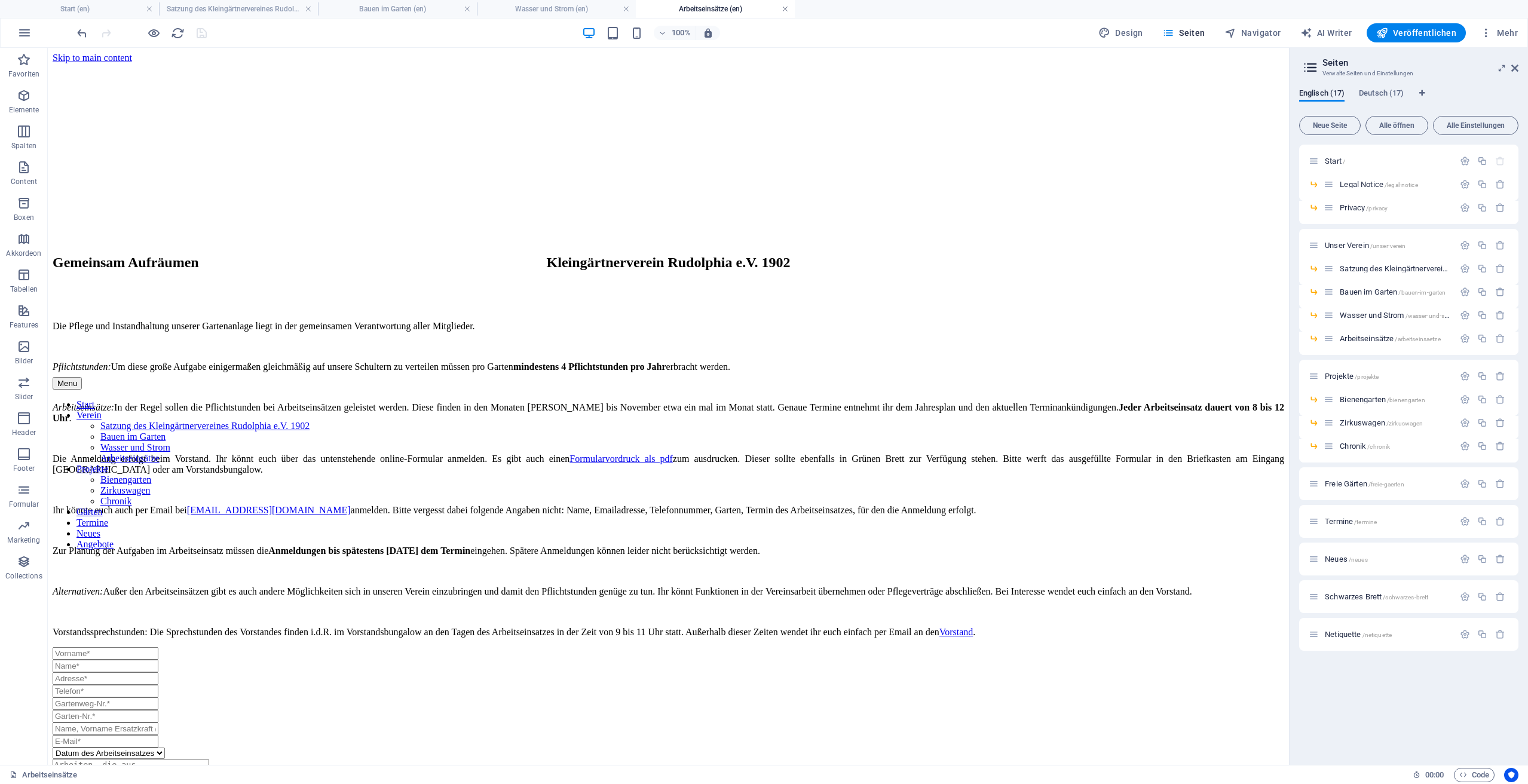
click at [782, 9] on link at bounding box center [784, 10] width 7 height 12
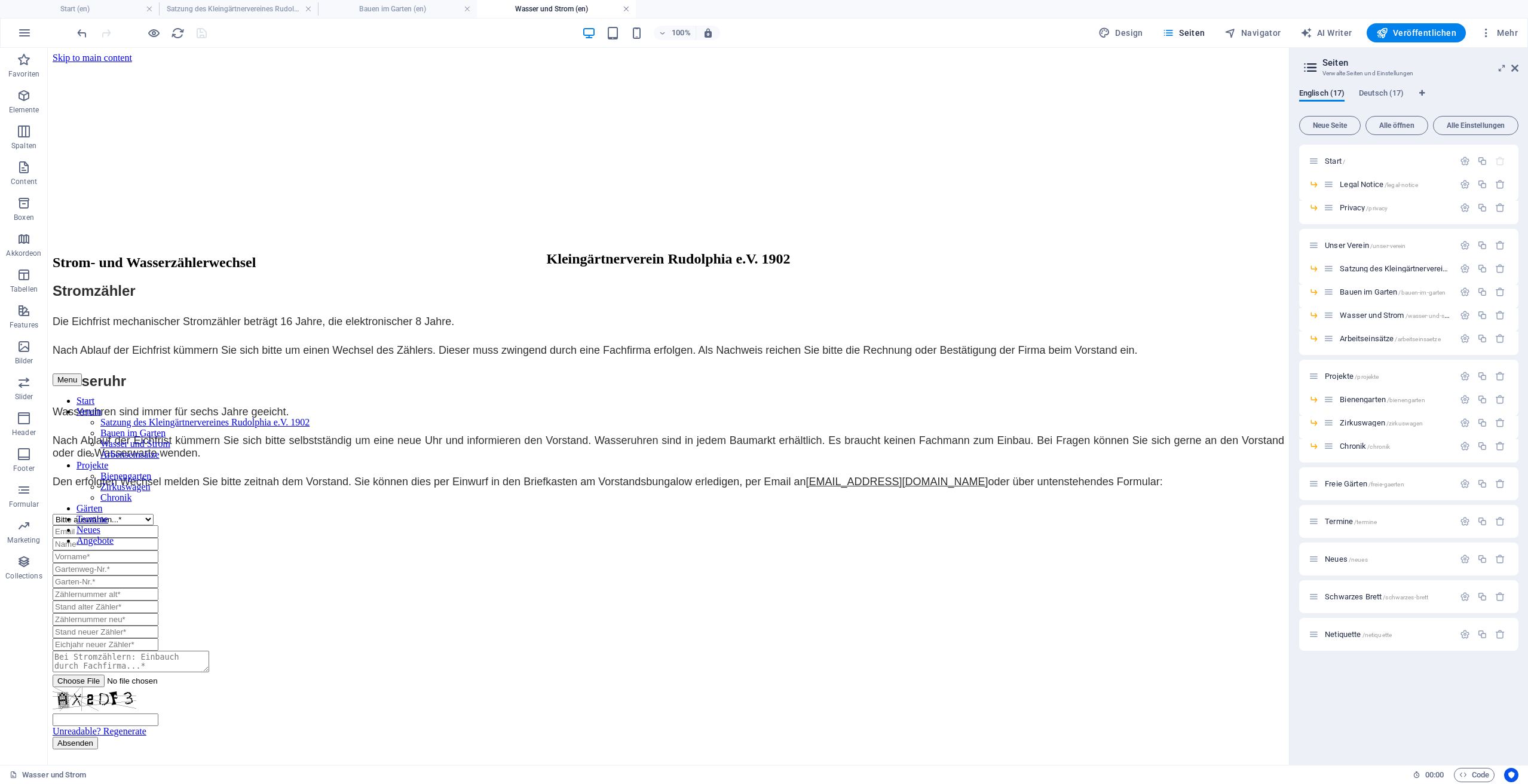
click at [623, 9] on link at bounding box center [625, 10] width 7 height 12
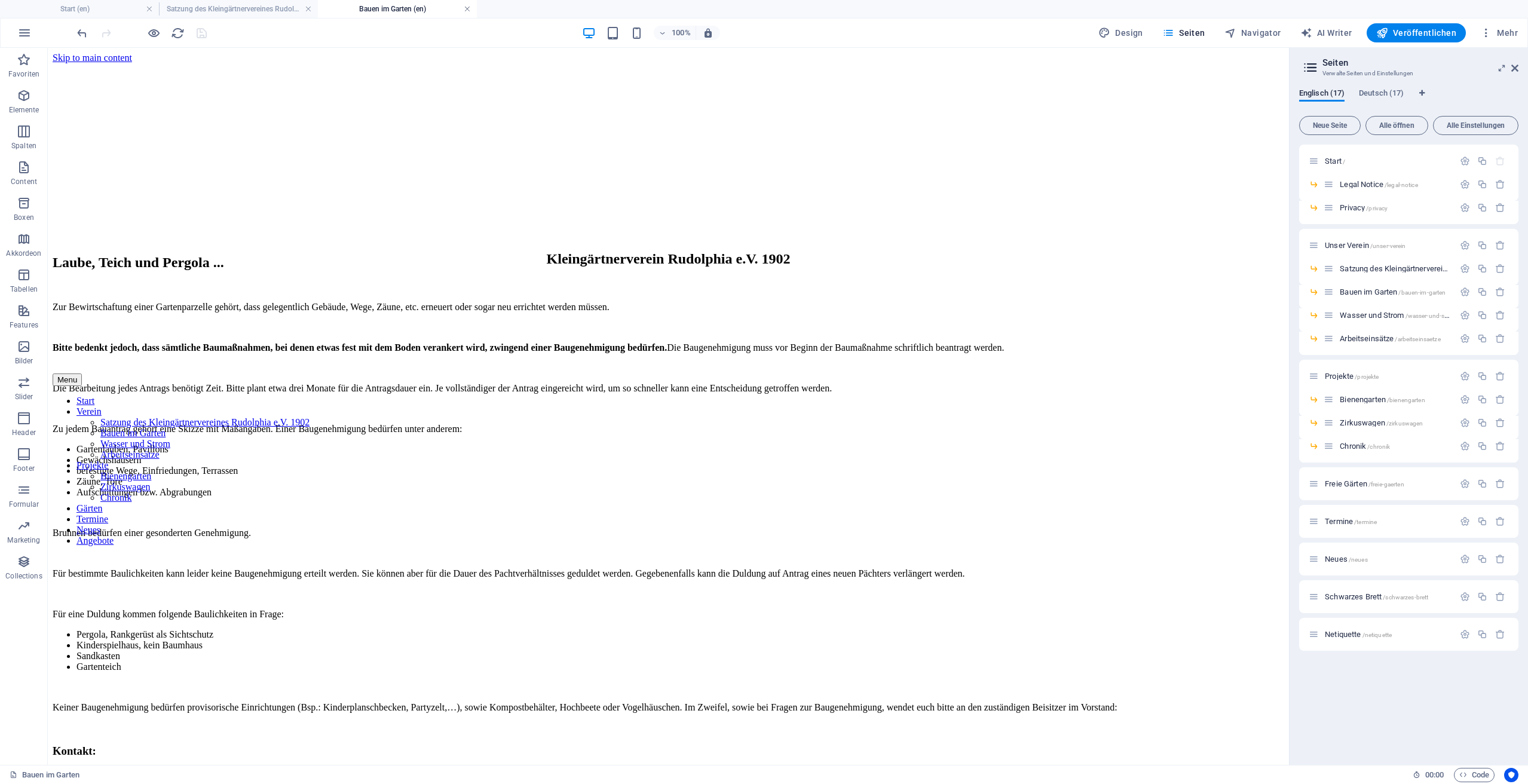
click at [463, 10] on link at bounding box center [466, 10] width 7 height 12
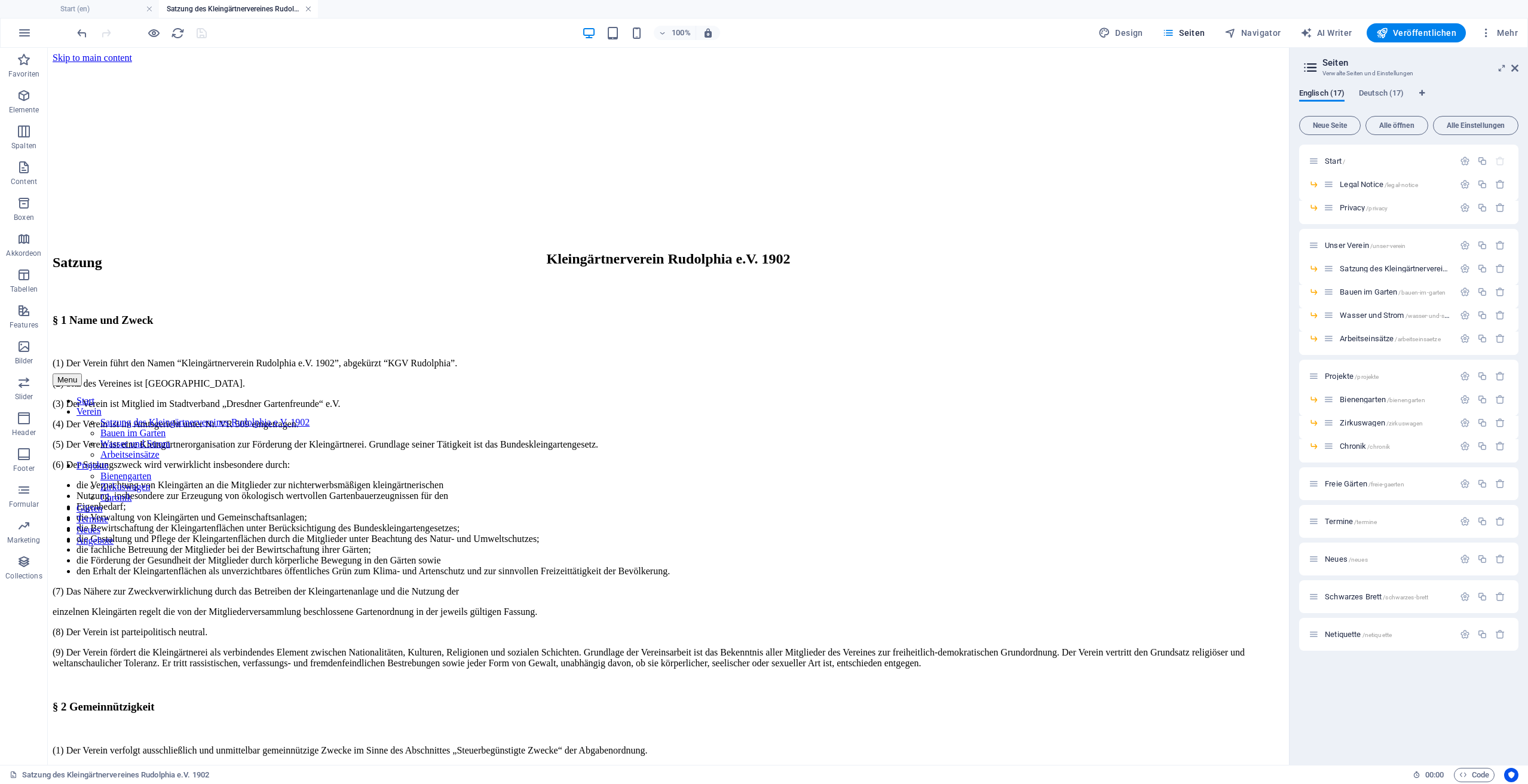
click at [308, 7] on link at bounding box center [307, 10] width 7 height 12
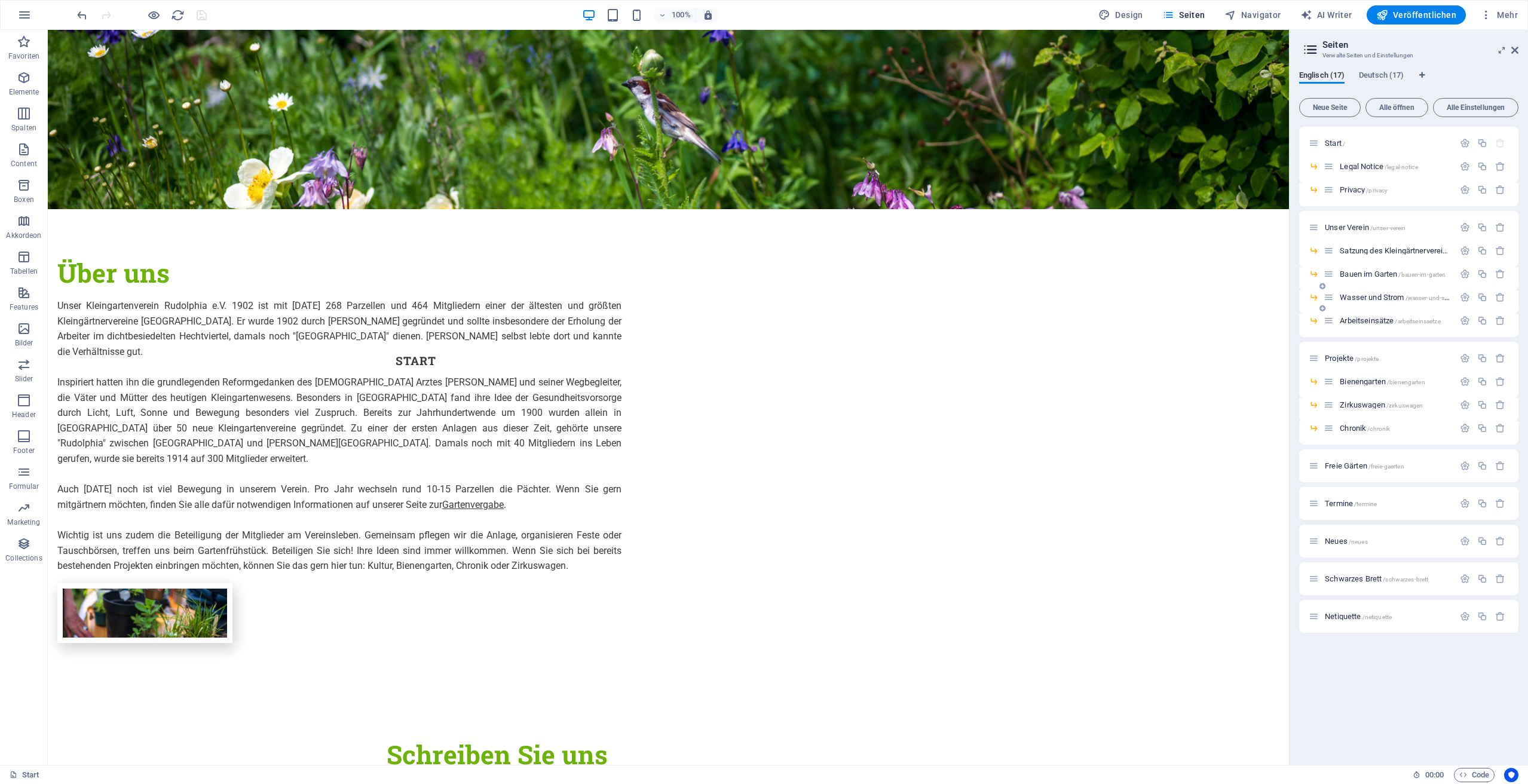
click at [1330, 306] on div "Wasser und Strom /wasser-und-strom" at bounding box center [1409, 301] width 220 height 23
click at [1342, 360] on span "Projekte /projekte" at bounding box center [1352, 357] width 54 height 9
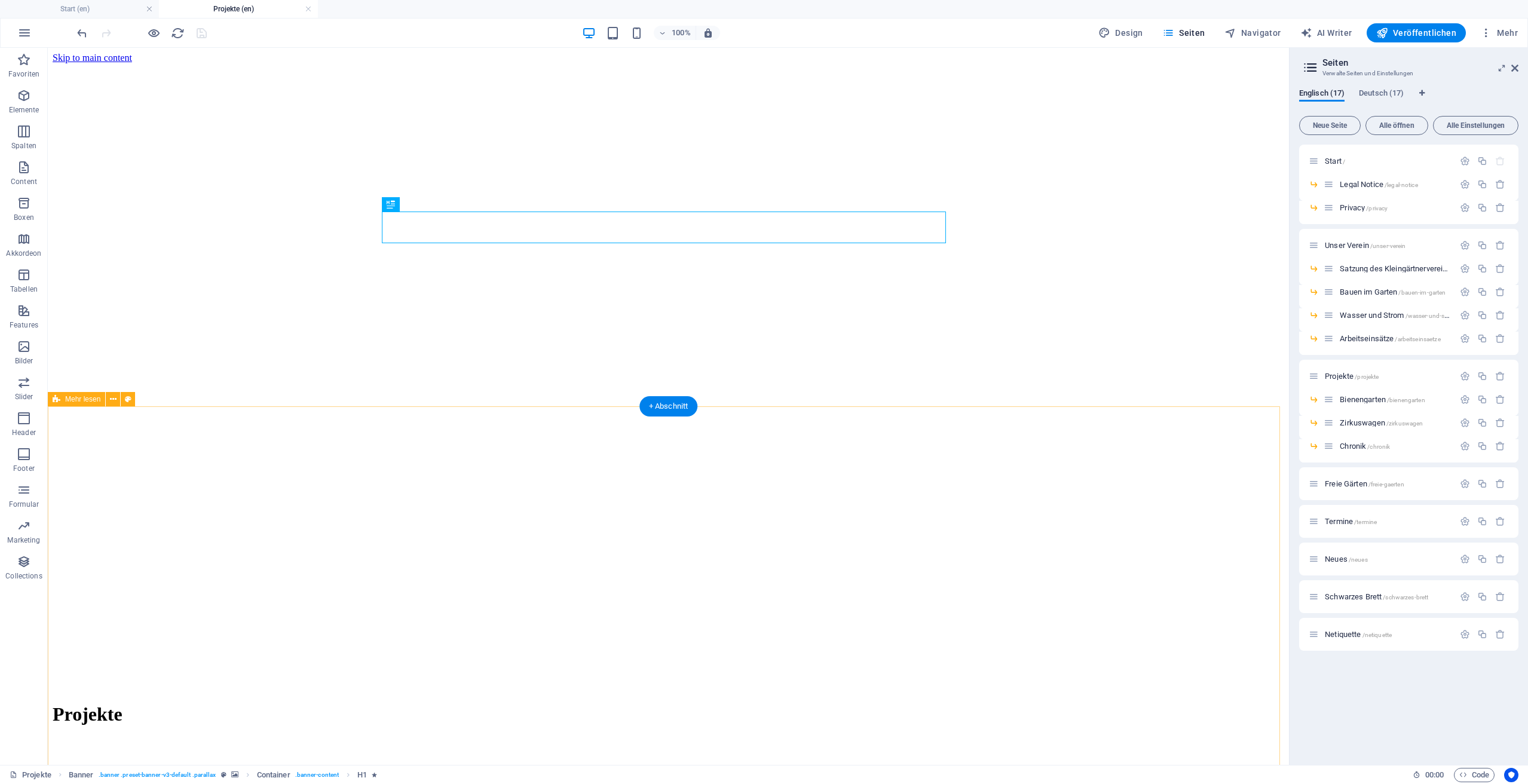
click at [1088, 64] on figure at bounding box center [669, 64] width 1231 height 0
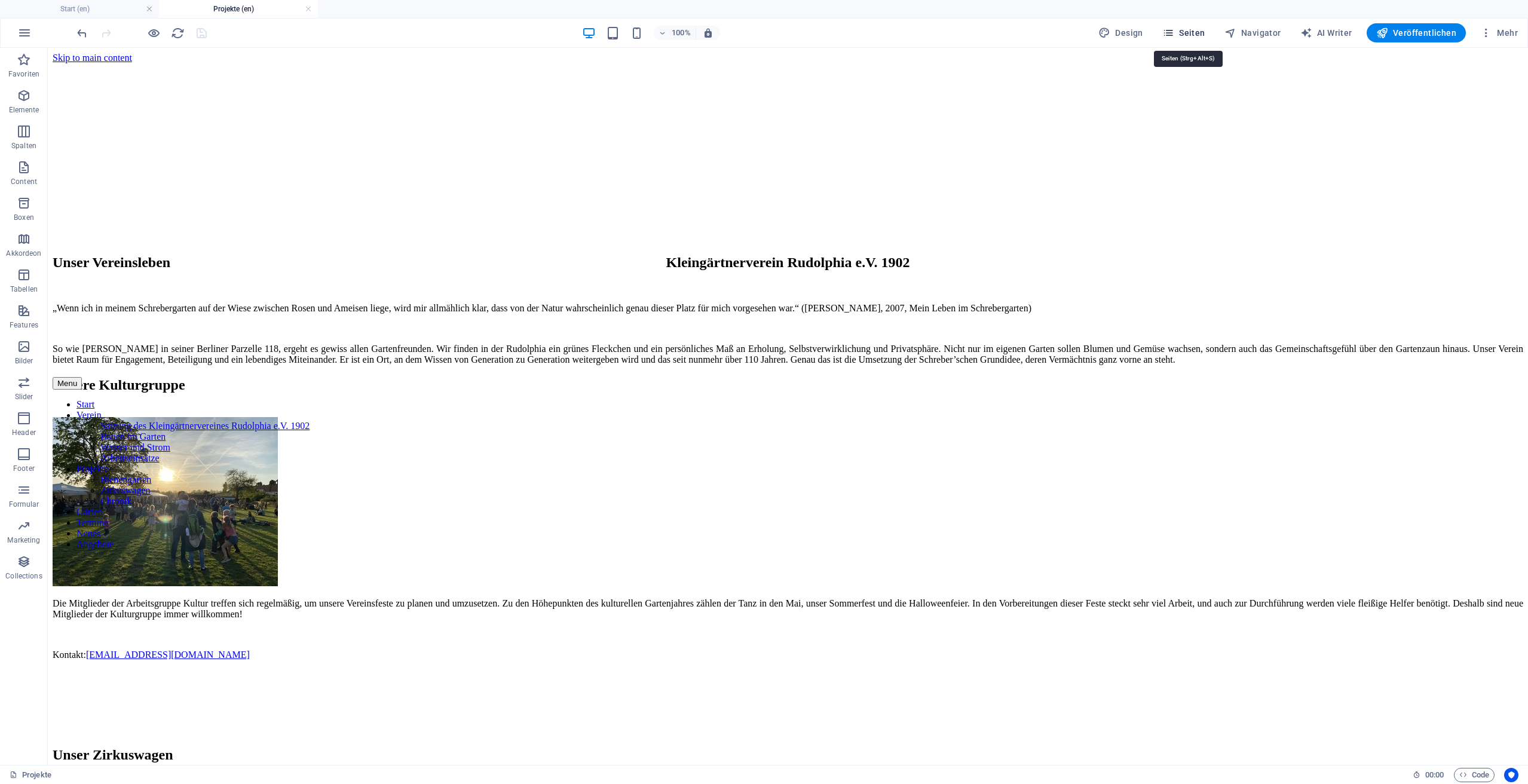
click at [1173, 36] on icon "button" at bounding box center [1168, 33] width 12 height 12
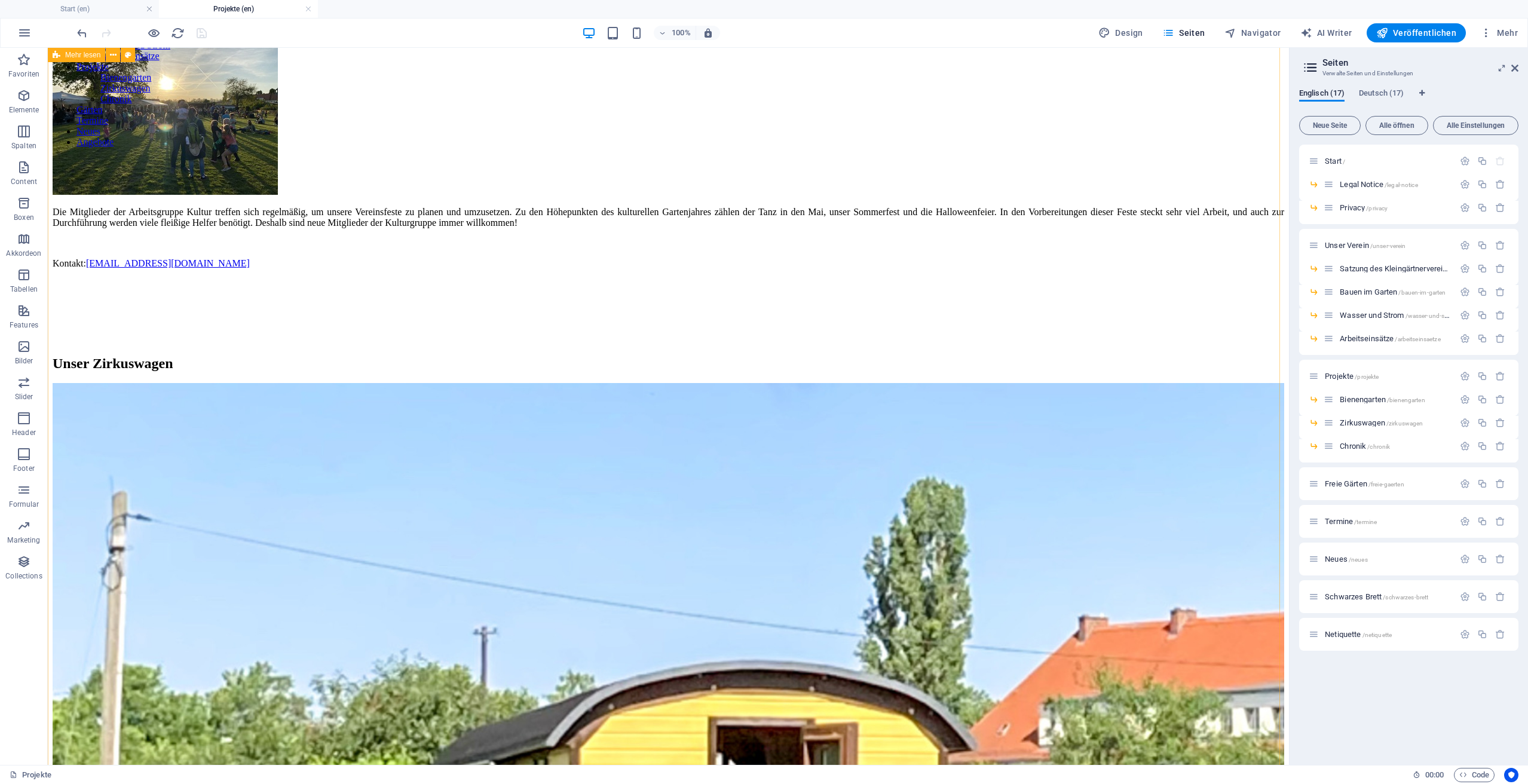
scroll to position [203, 0]
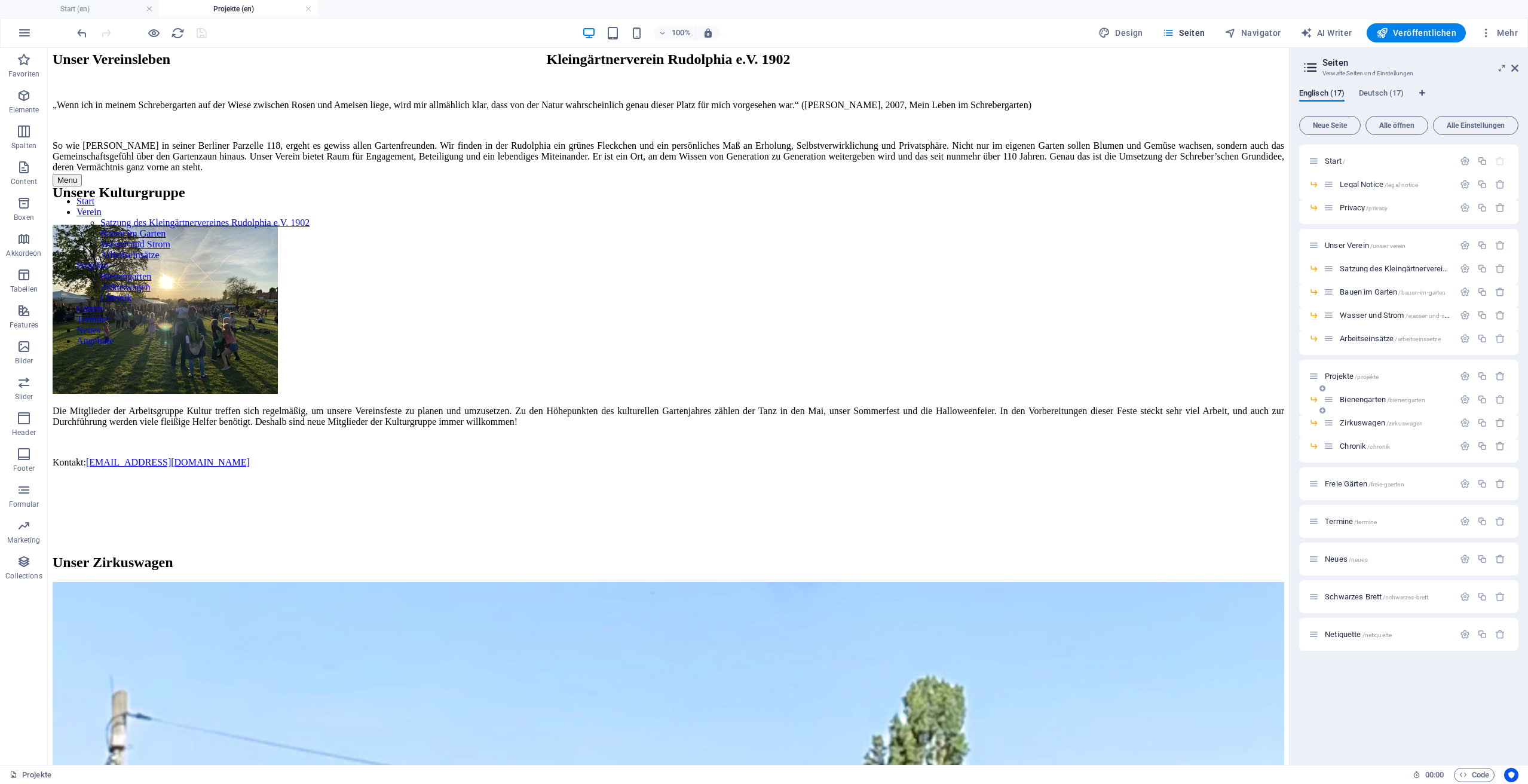
click at [1365, 404] on div "Bienengarten /bienengarten" at bounding box center [1388, 399] width 130 height 13
click at [1358, 398] on span "Bienengarten /bienengarten" at bounding box center [1382, 399] width 85 height 9
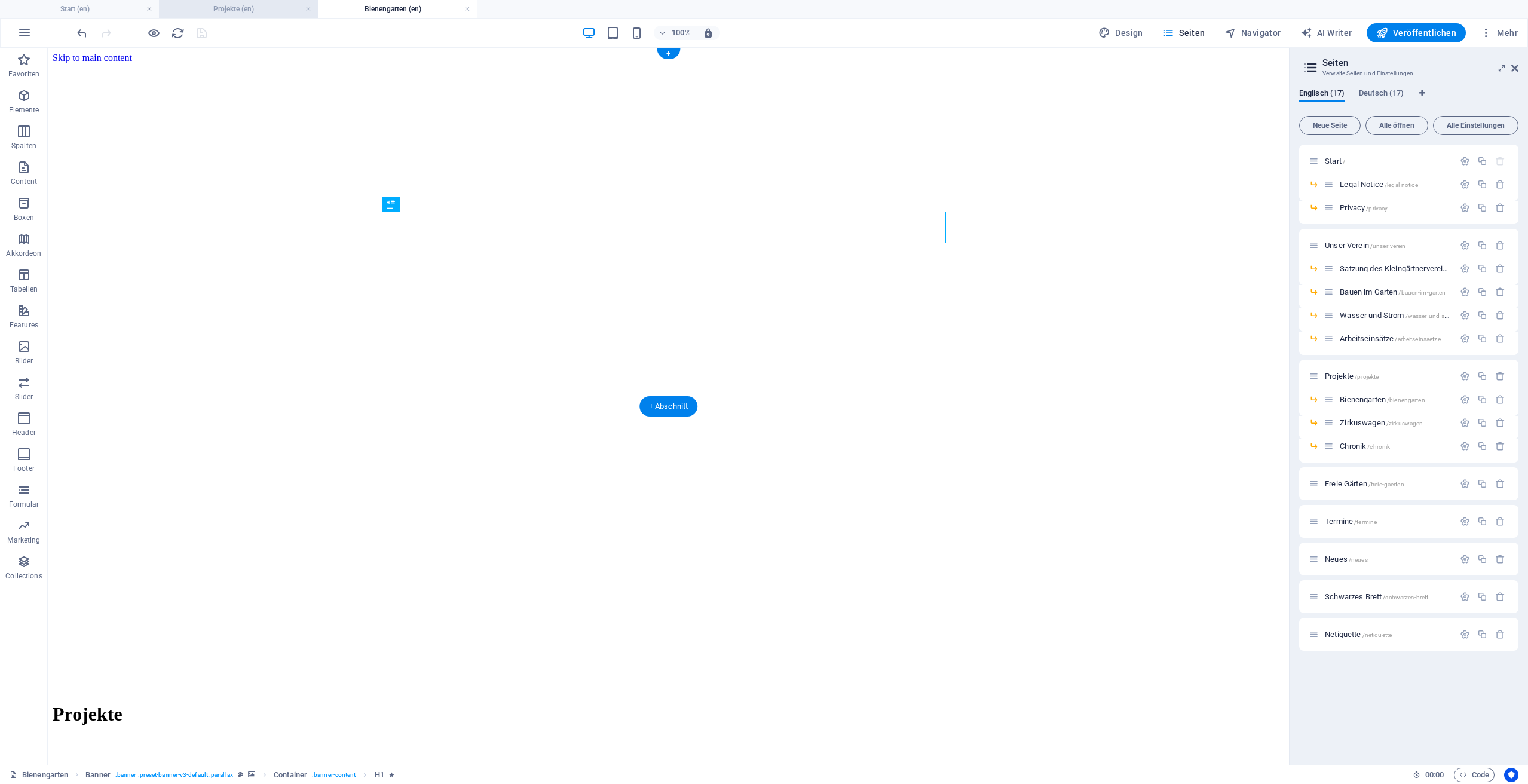
scroll to position [0, 0]
click at [306, 9] on link at bounding box center [307, 10] width 7 height 12
click at [146, 64] on figure at bounding box center [669, 64] width 1231 height 0
click at [217, 64] on figure at bounding box center [669, 64] width 1231 height 0
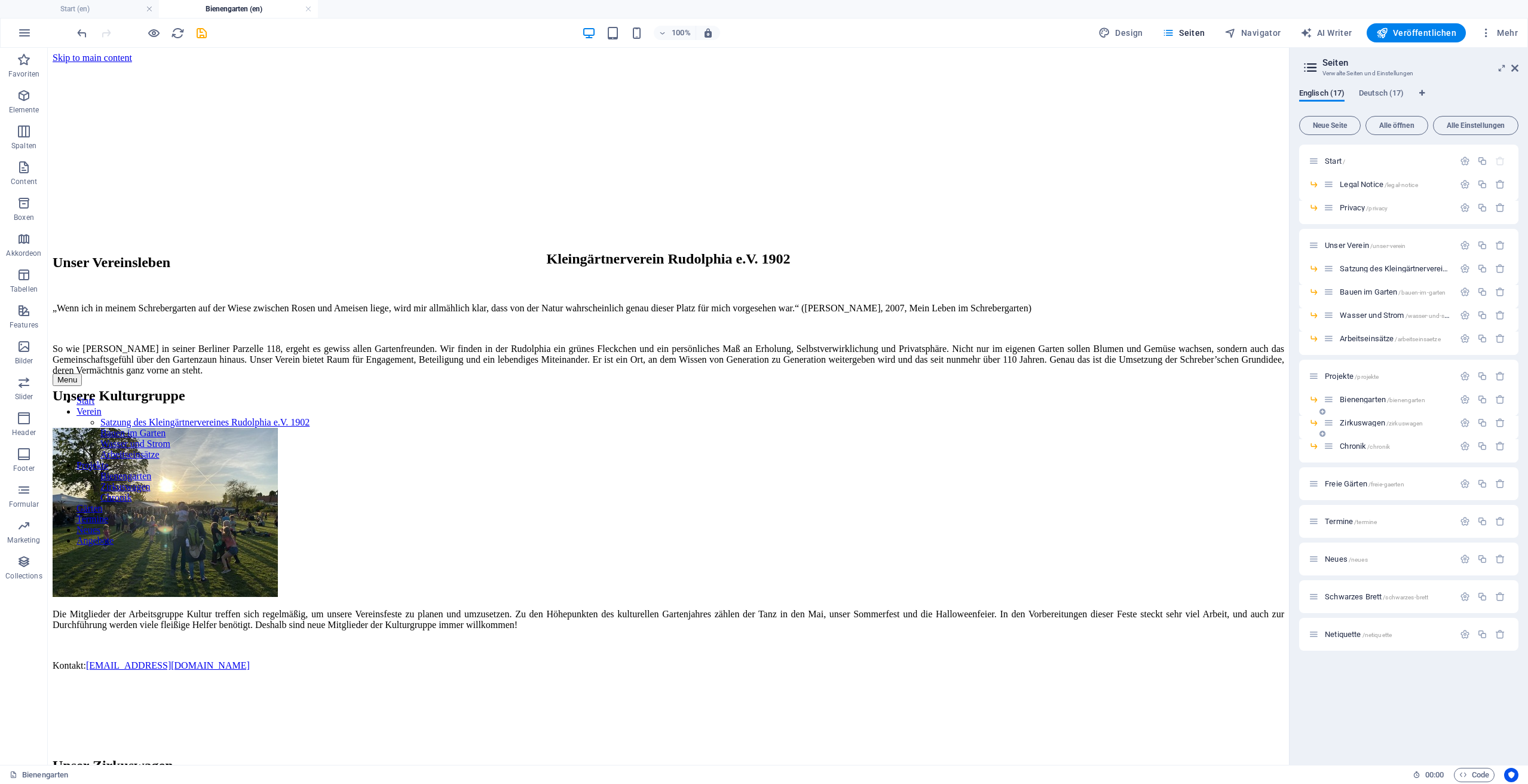
click at [1356, 422] on span "Zirkuswagen /zirkuswagen" at bounding box center [1381, 422] width 83 height 9
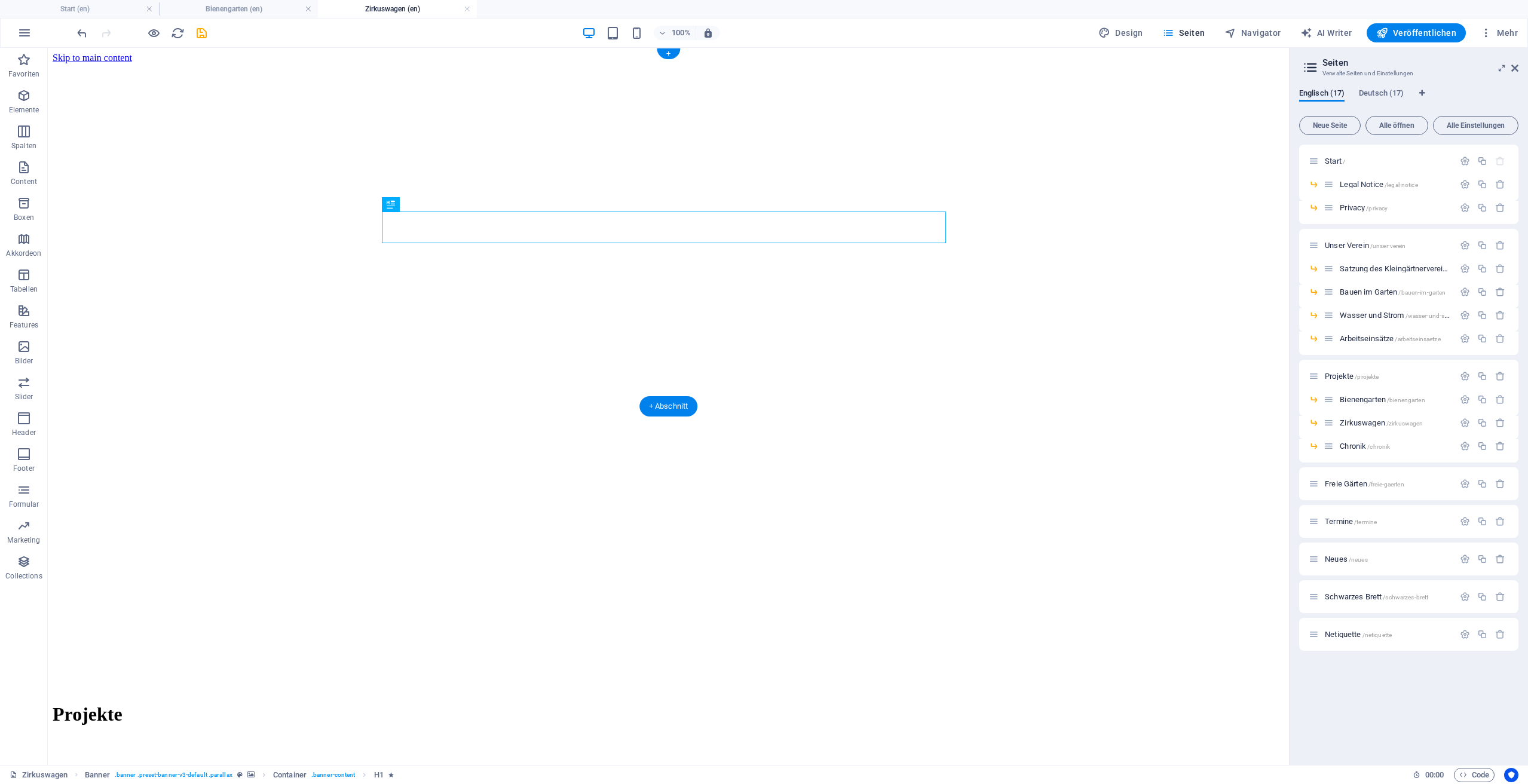
click at [275, 64] on figure at bounding box center [669, 64] width 1231 height 0
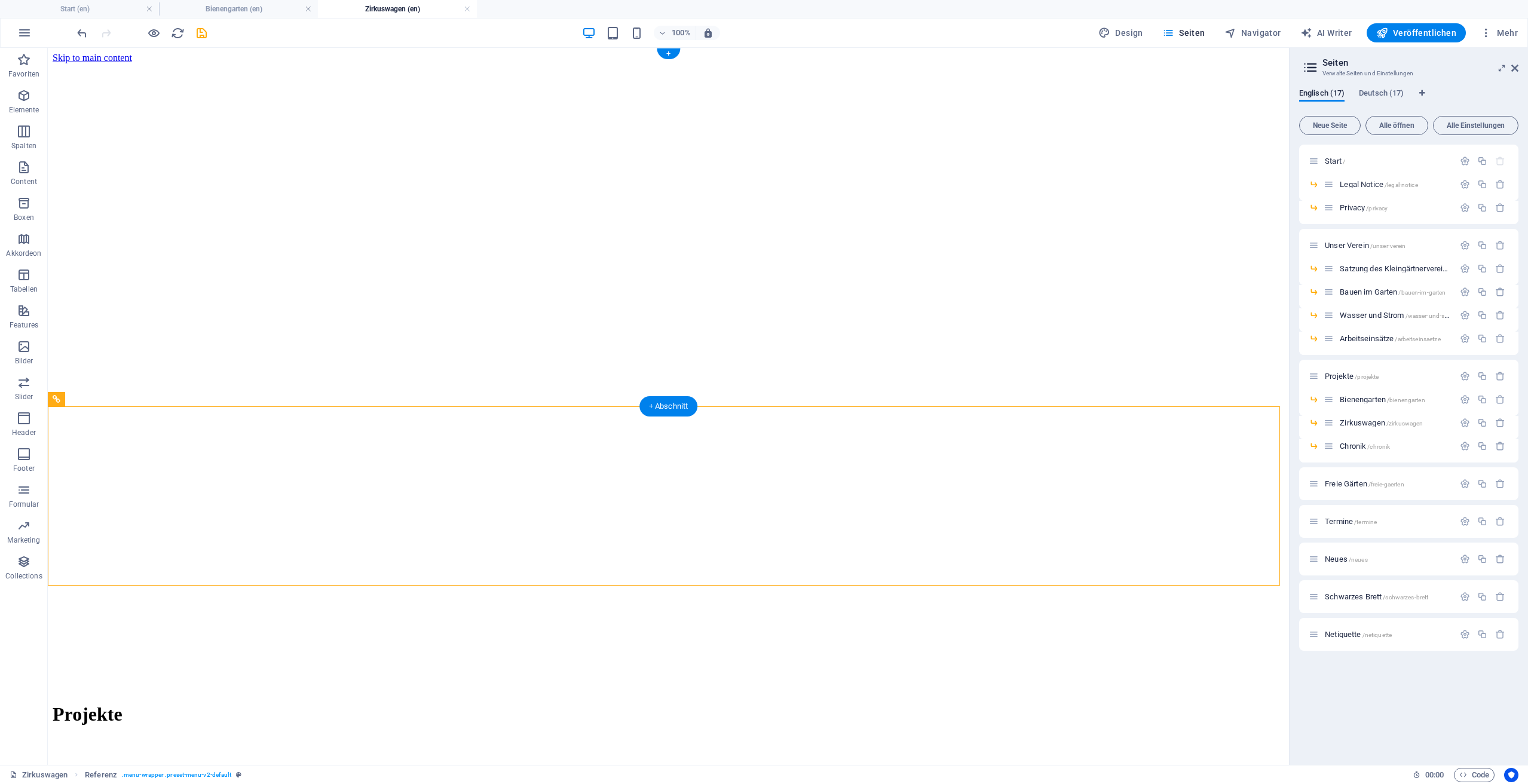
click at [204, 64] on figure at bounding box center [669, 64] width 1231 height 0
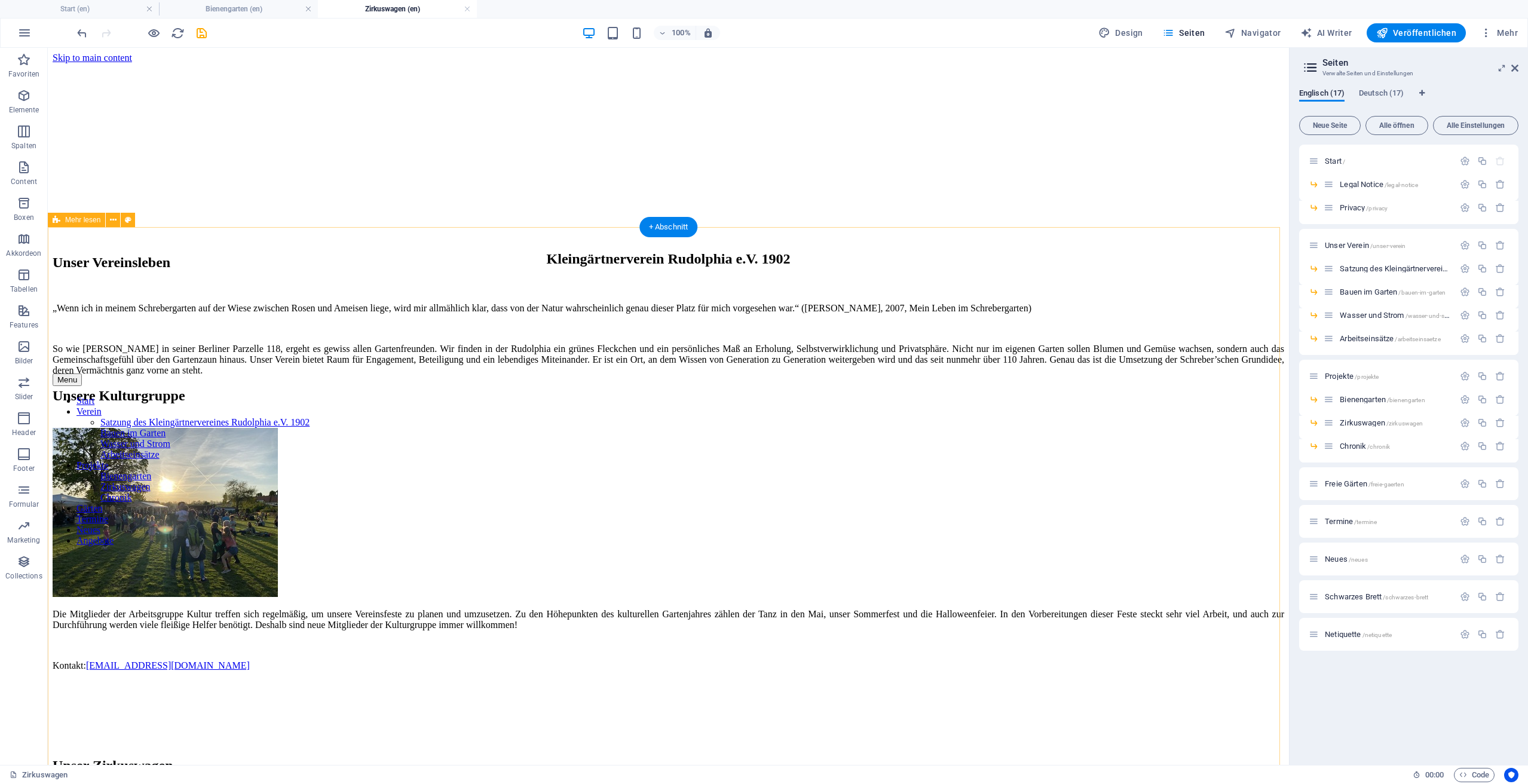
click at [1341, 443] on span "Chronik /chronik" at bounding box center [1364, 445] width 50 height 9
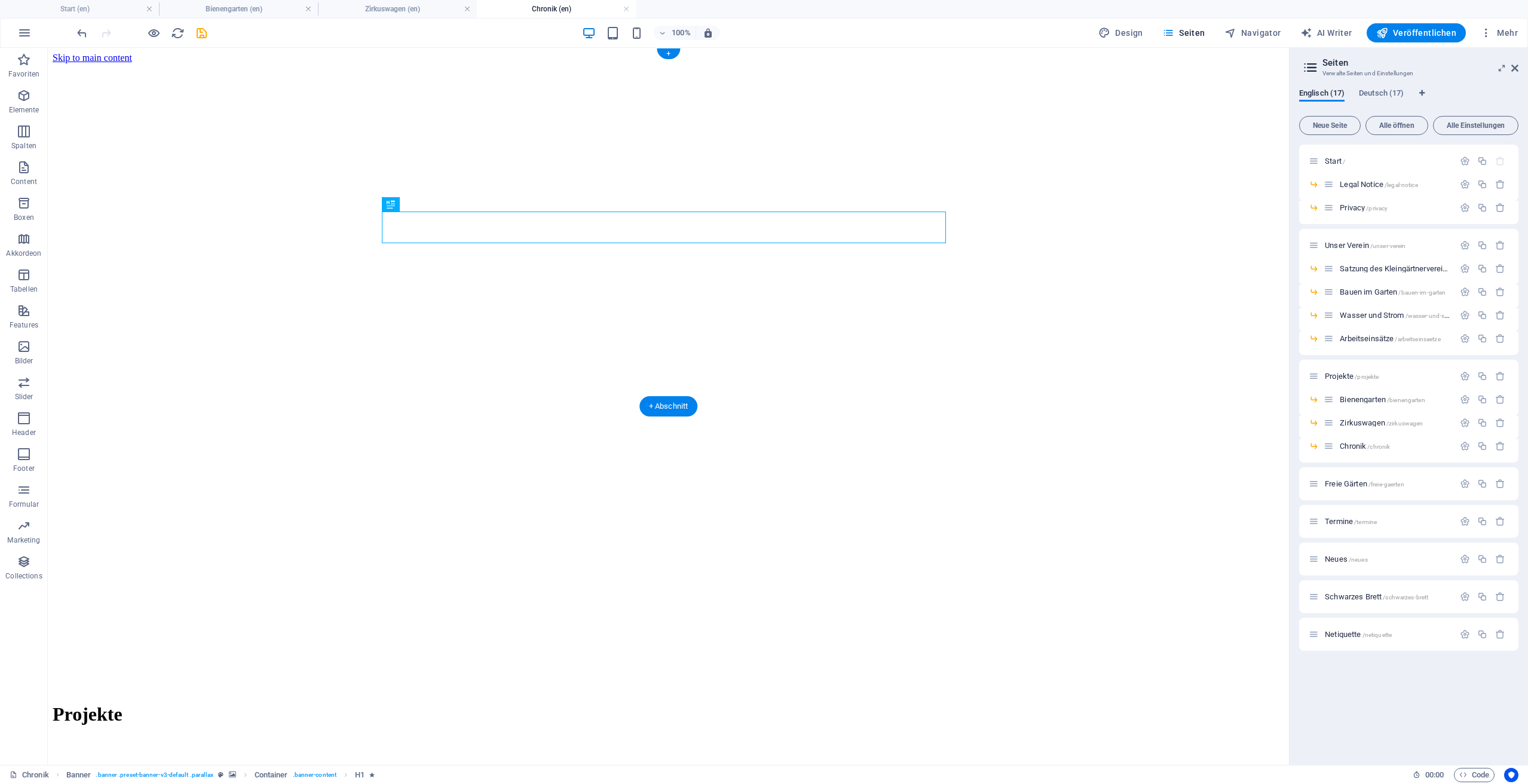
click at [963, 64] on figure at bounding box center [669, 64] width 1231 height 0
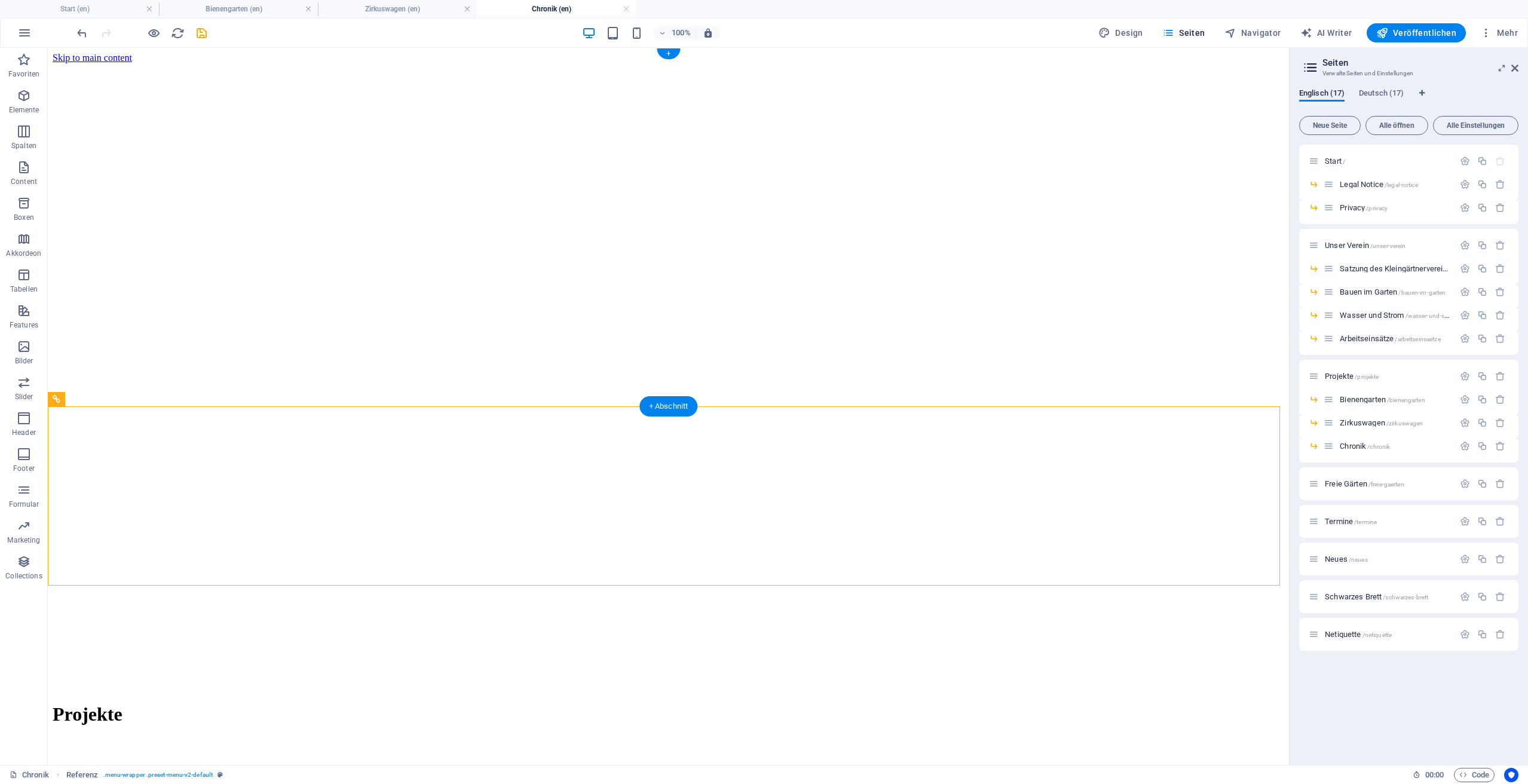
click at [948, 64] on figure at bounding box center [669, 64] width 1231 height 0
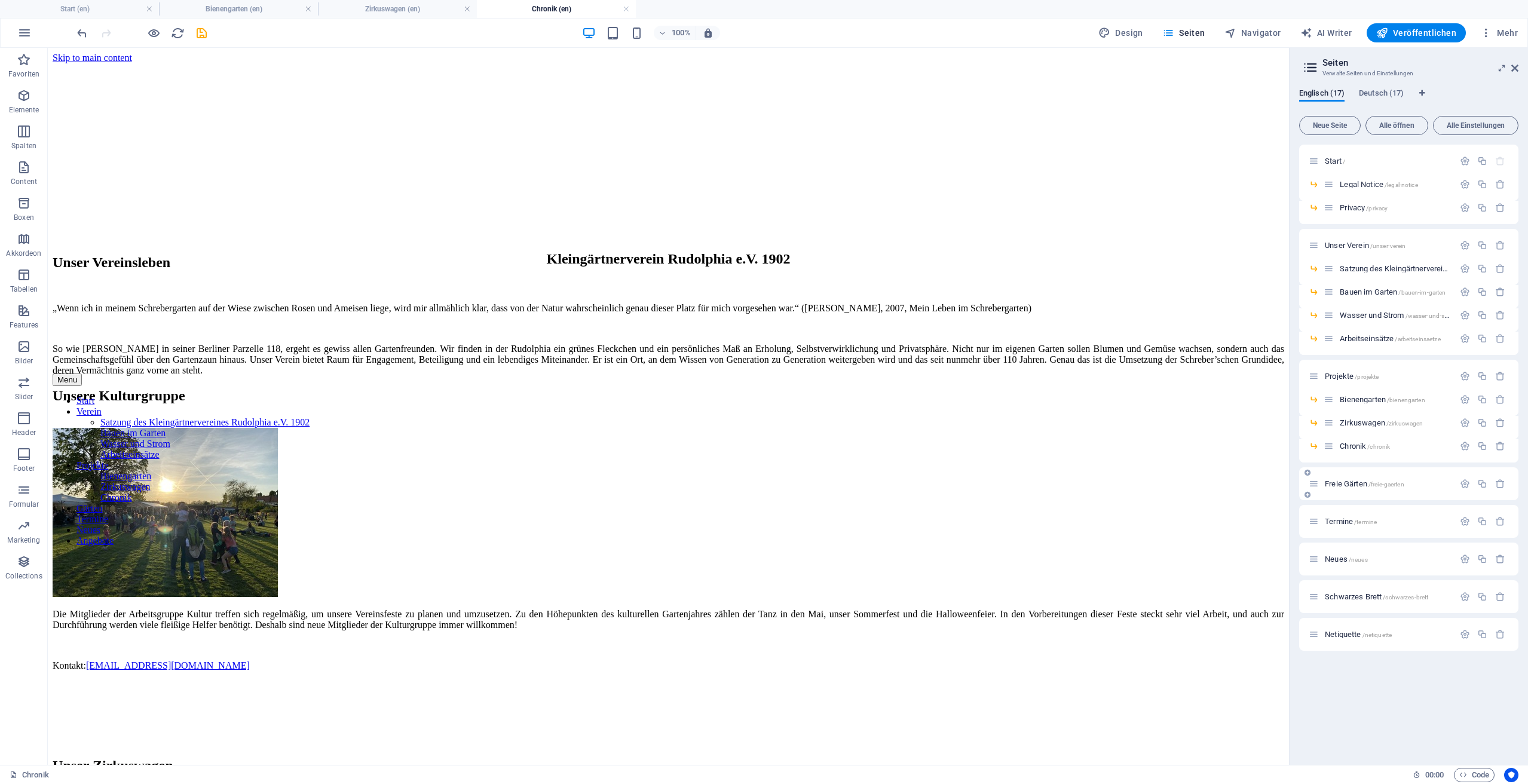
click at [1341, 485] on span "Freie Gärten /freie-gaerten" at bounding box center [1364, 483] width 79 height 9
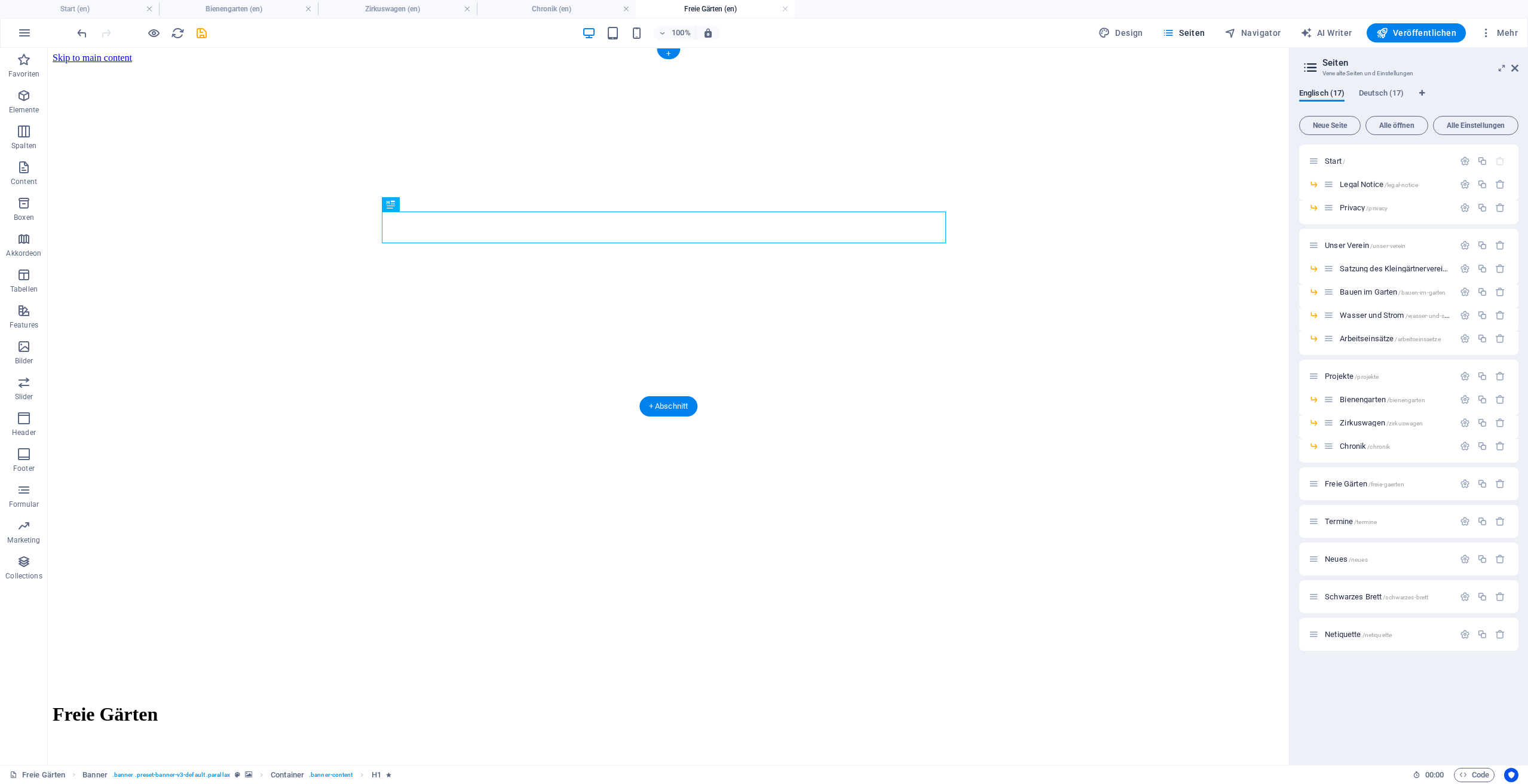
click at [1209, 64] on figure at bounding box center [669, 64] width 1231 height 0
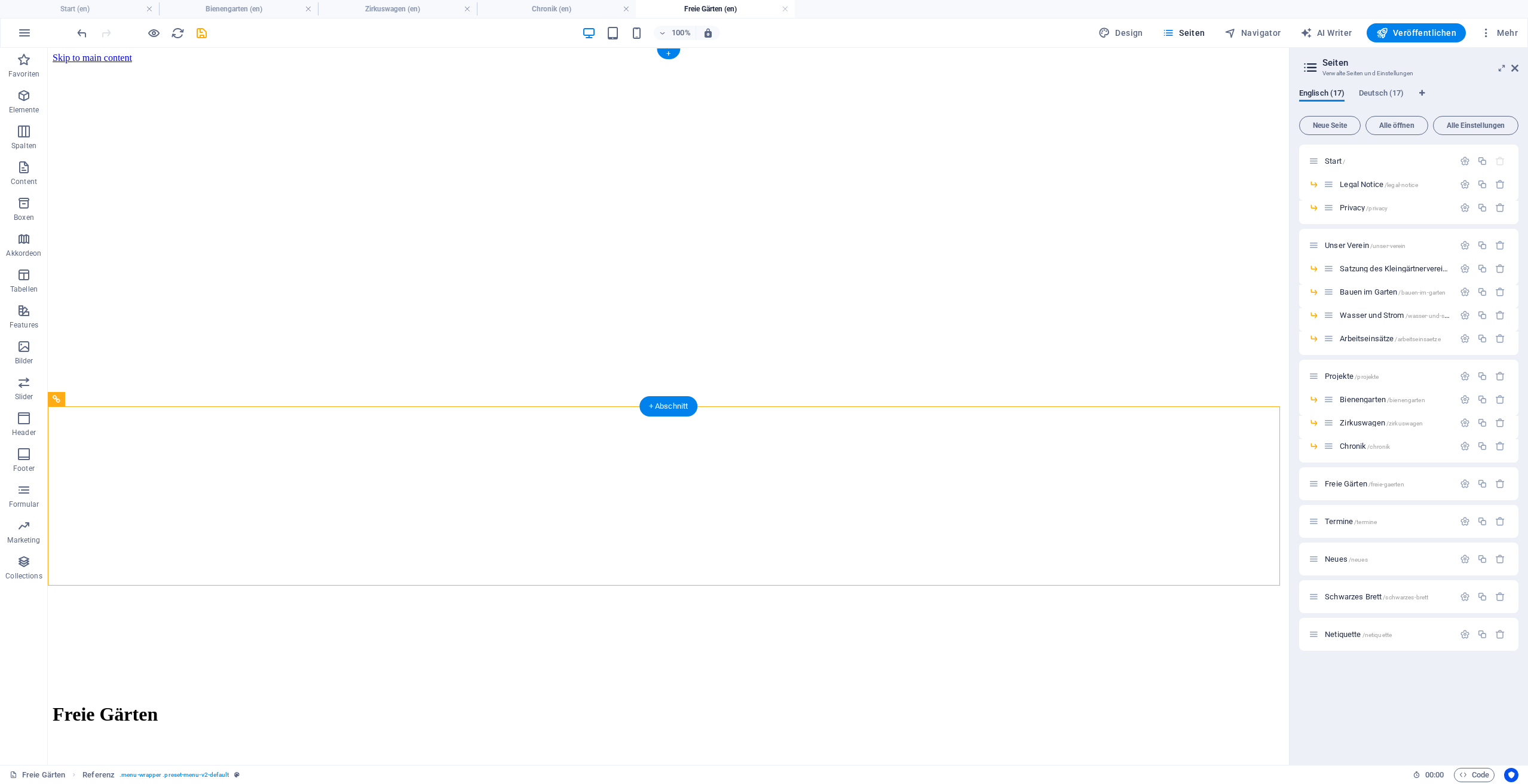
click at [1200, 64] on figure at bounding box center [669, 64] width 1231 height 0
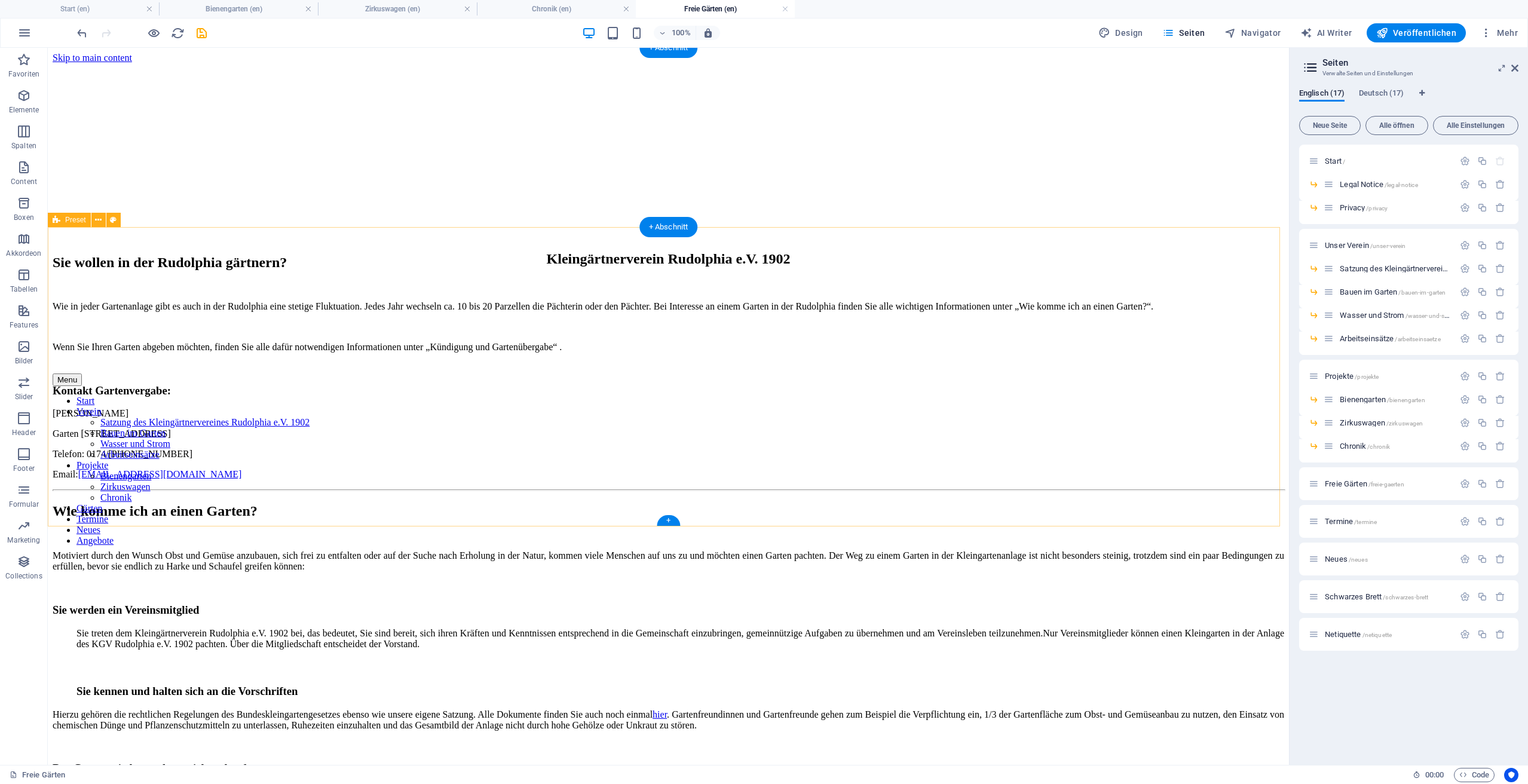
click at [1150, 467] on div "Sie wollen in der Rudolphia gärtnern? Wie in jeder Gartenanlage gibt es auch in…" at bounding box center [669, 367] width 1231 height 225
click at [1339, 526] on div "Termine /termine" at bounding box center [1381, 521] width 145 height 13
click at [1339, 521] on span "Termine /termine" at bounding box center [1351, 520] width 52 height 9
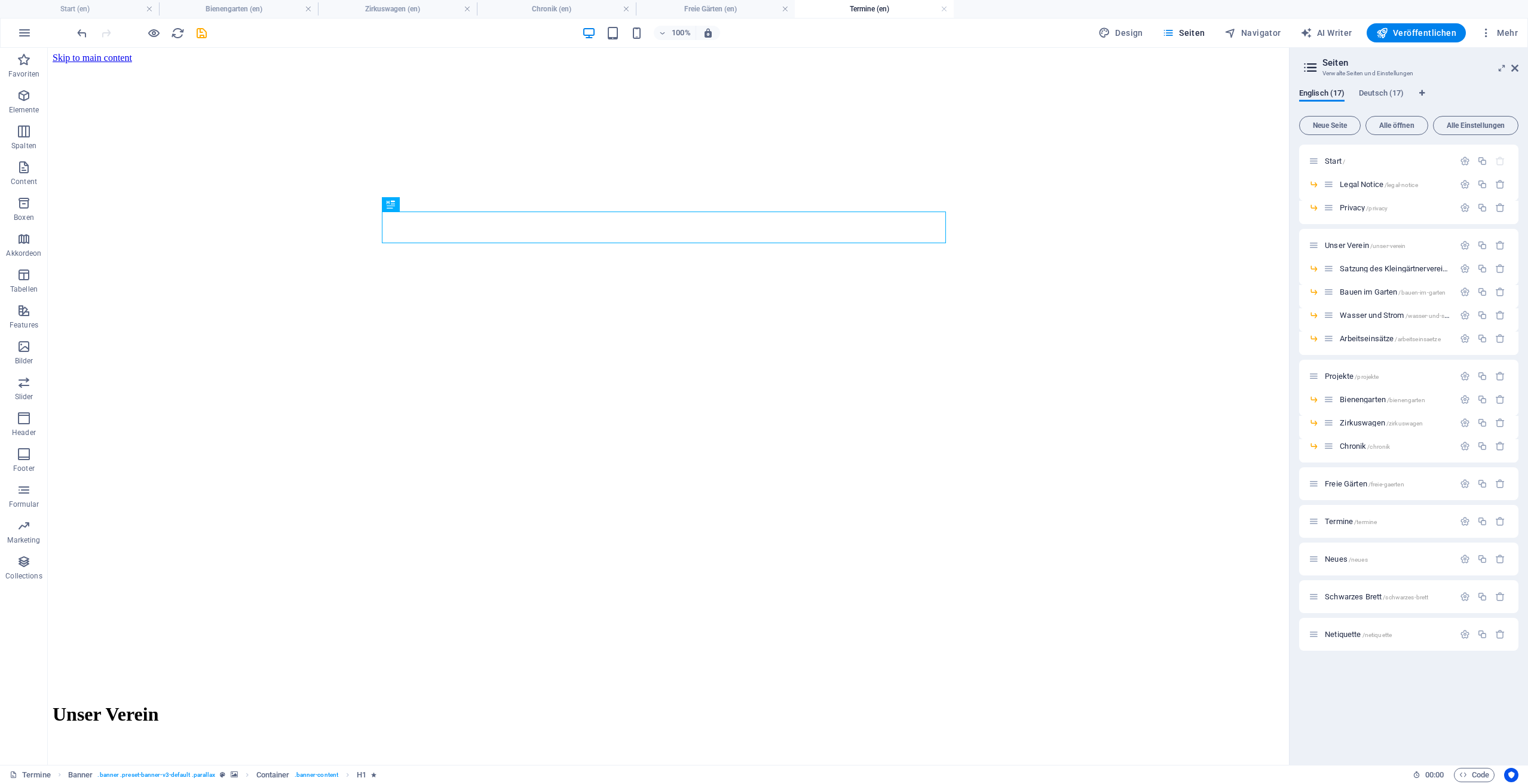
click at [1179, 64] on figure at bounding box center [669, 64] width 1231 height 0
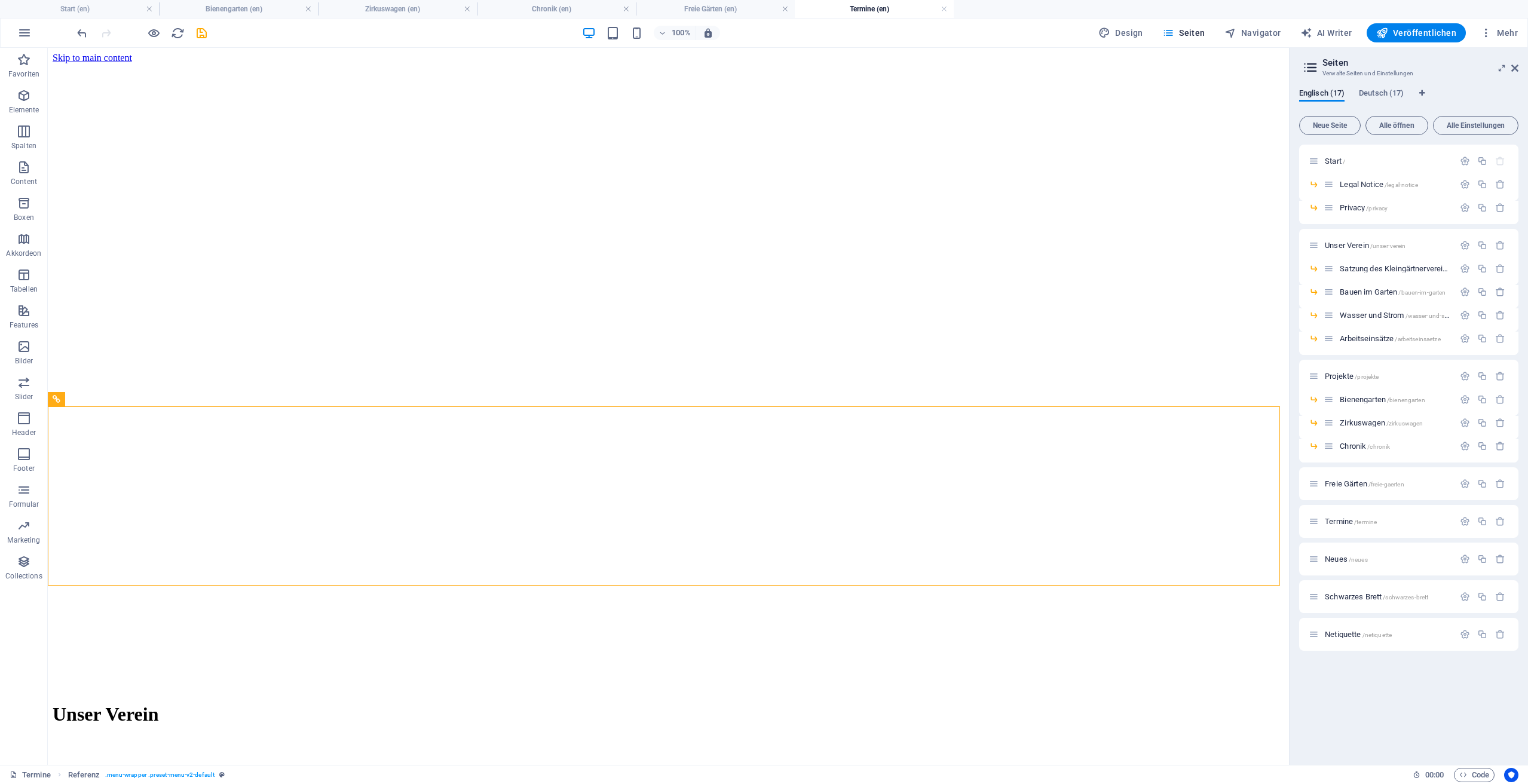
click at [1142, 64] on figure at bounding box center [669, 64] width 1231 height 0
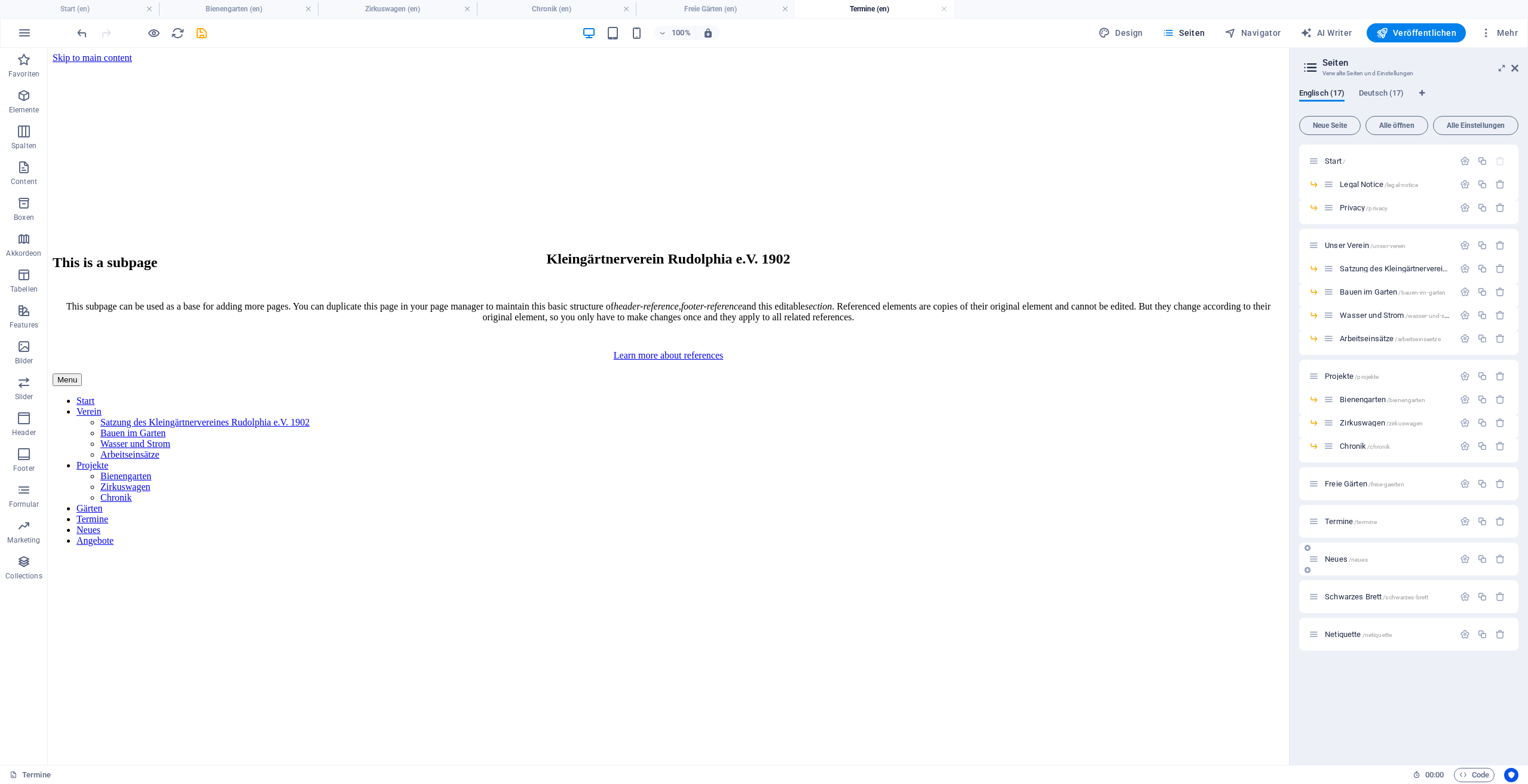
click at [1334, 559] on span "Neues /neues" at bounding box center [1346, 559] width 43 height 9
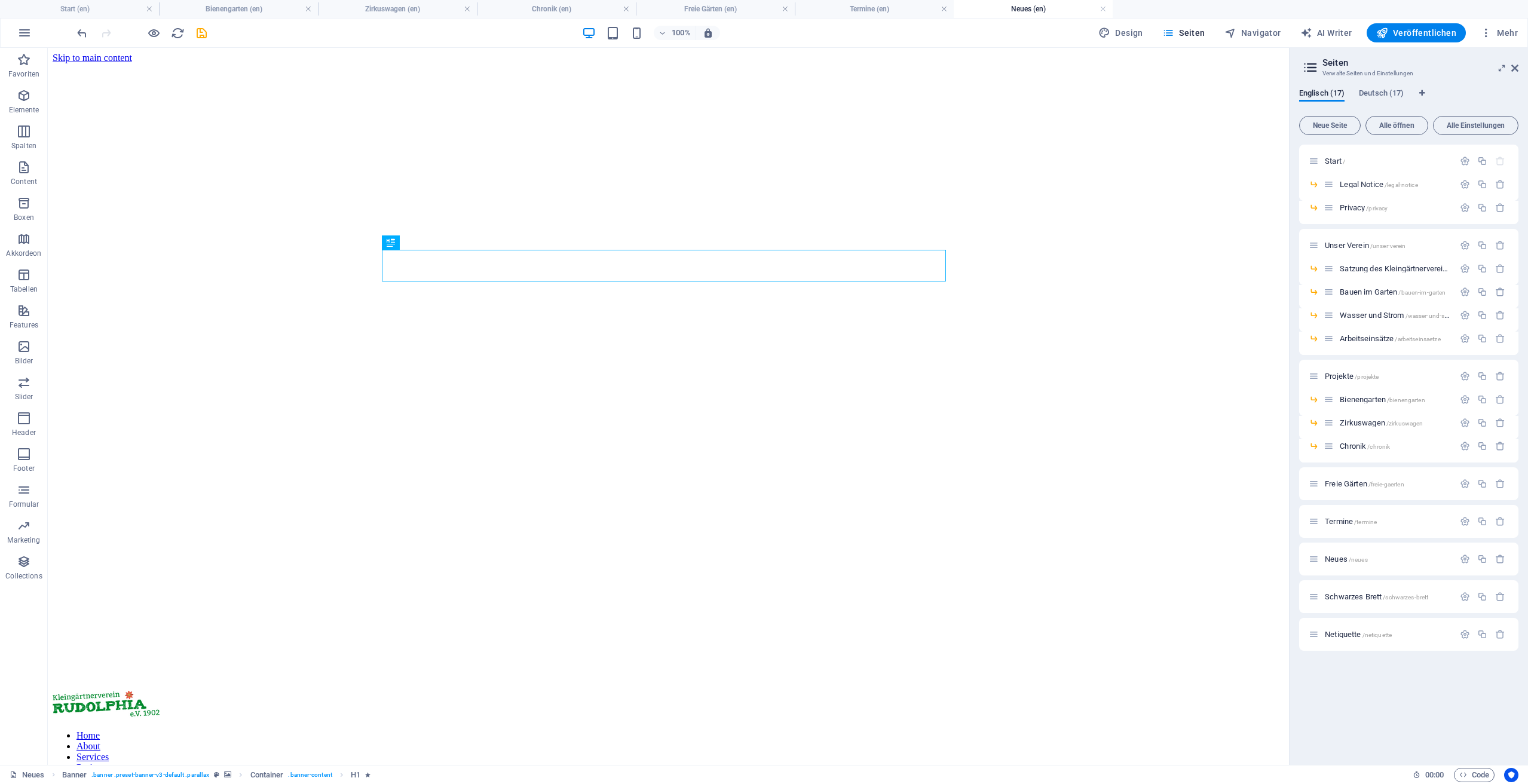
click at [1077, 64] on figure at bounding box center [669, 64] width 1231 height 0
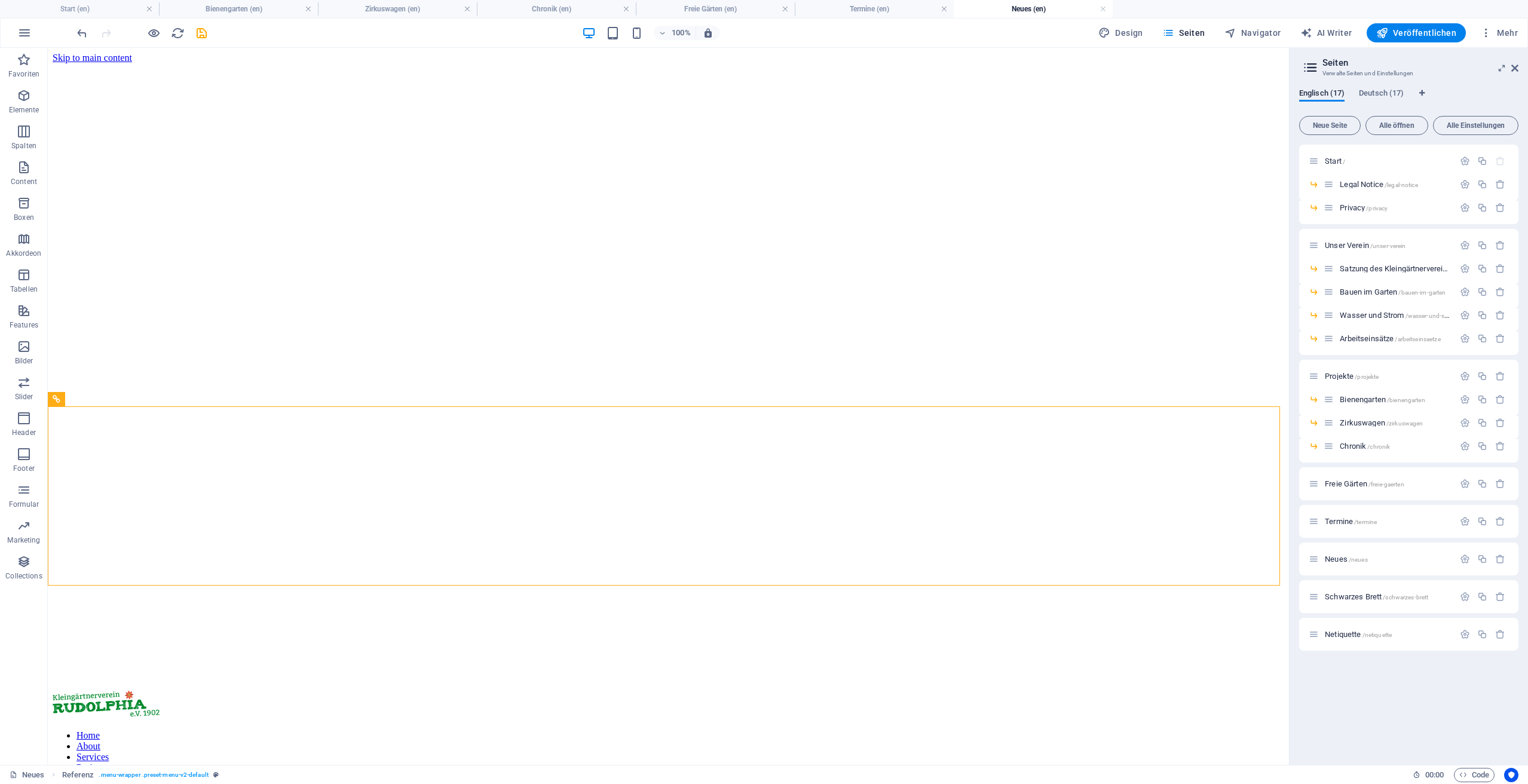
click at [1077, 64] on figure at bounding box center [669, 64] width 1231 height 0
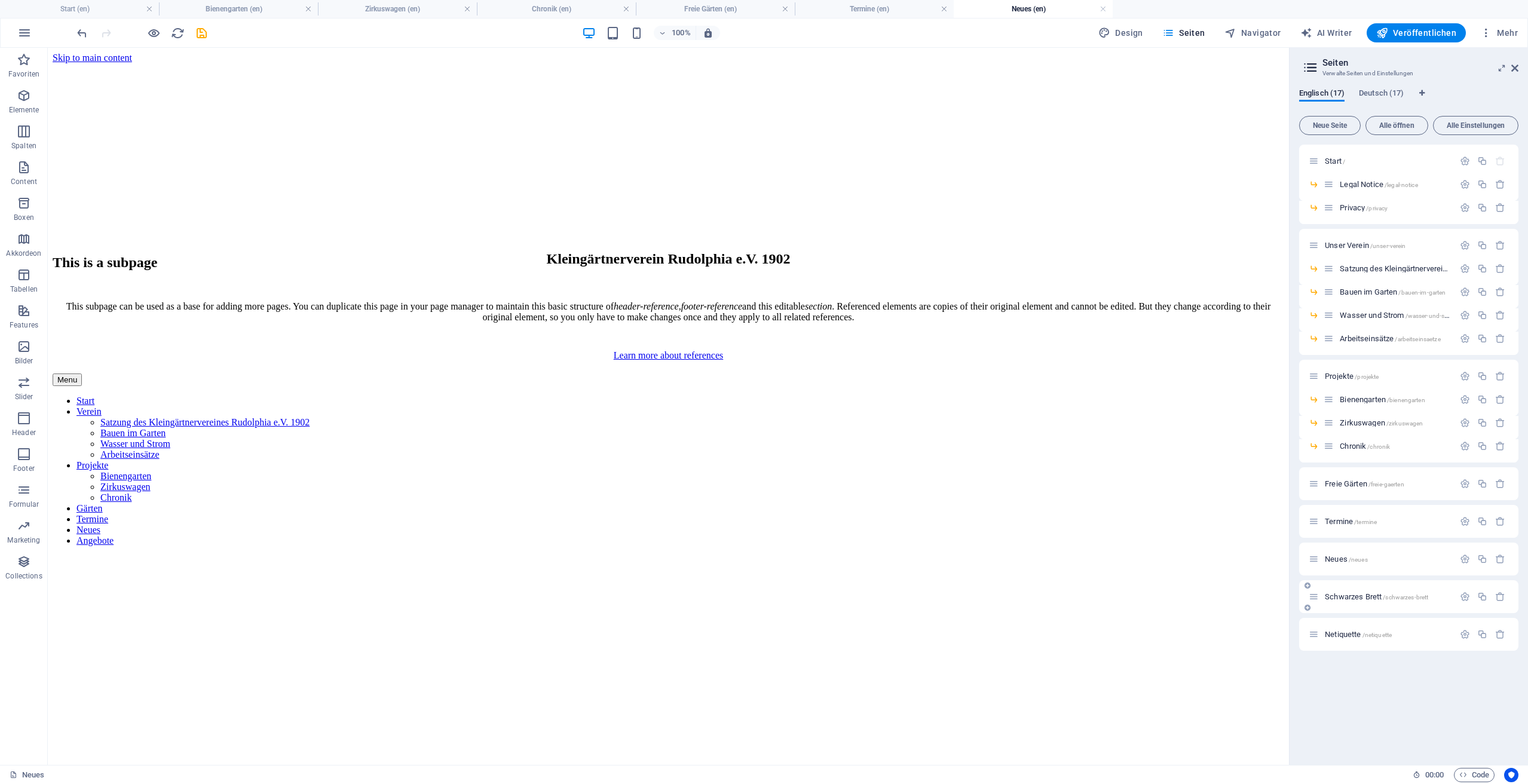
click at [1340, 597] on span "Schwarzes [PERSON_NAME] /schwarzes-brett" at bounding box center [1376, 596] width 103 height 9
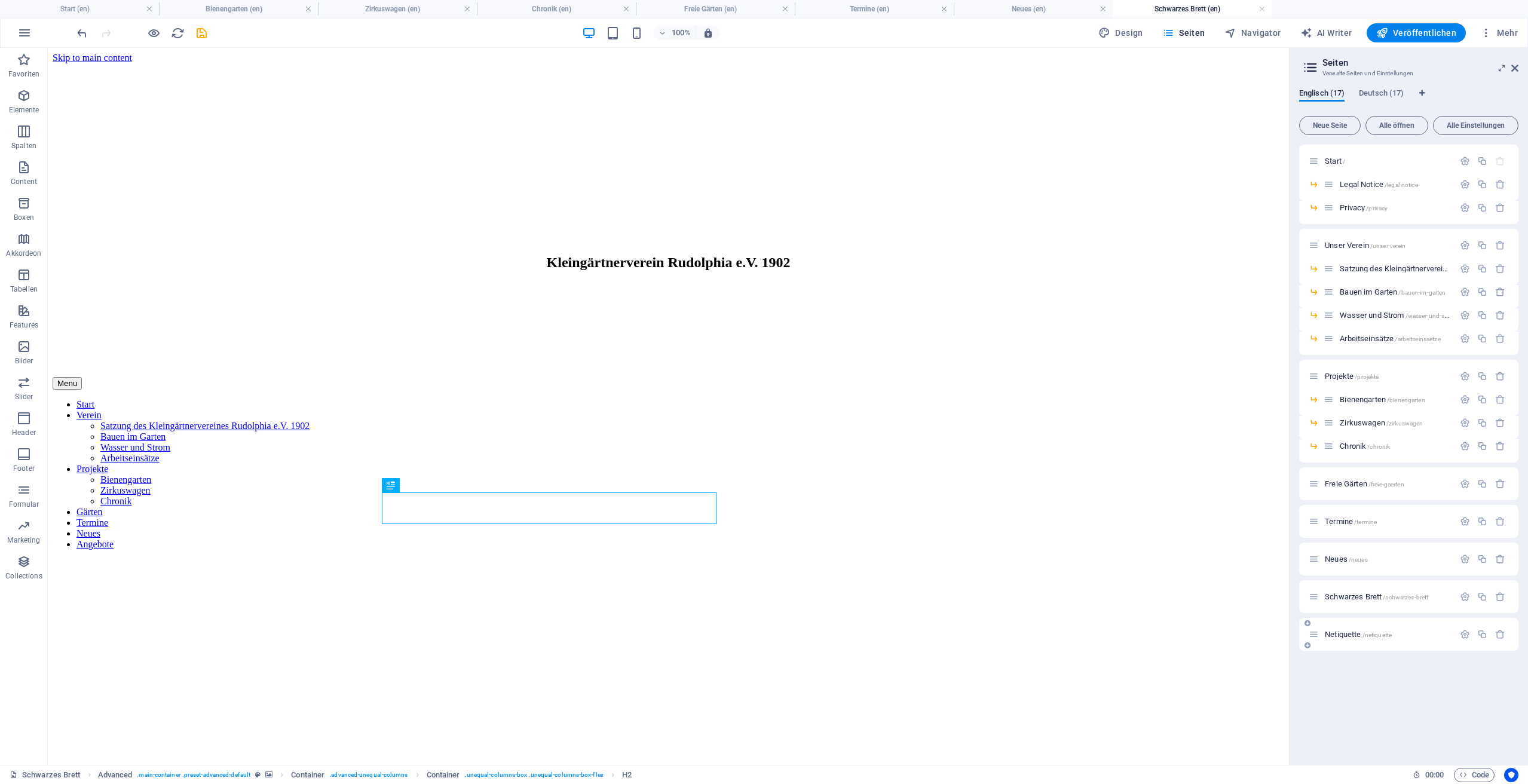
click at [1356, 635] on span "Netiquette /netiquette" at bounding box center [1357, 634] width 66 height 9
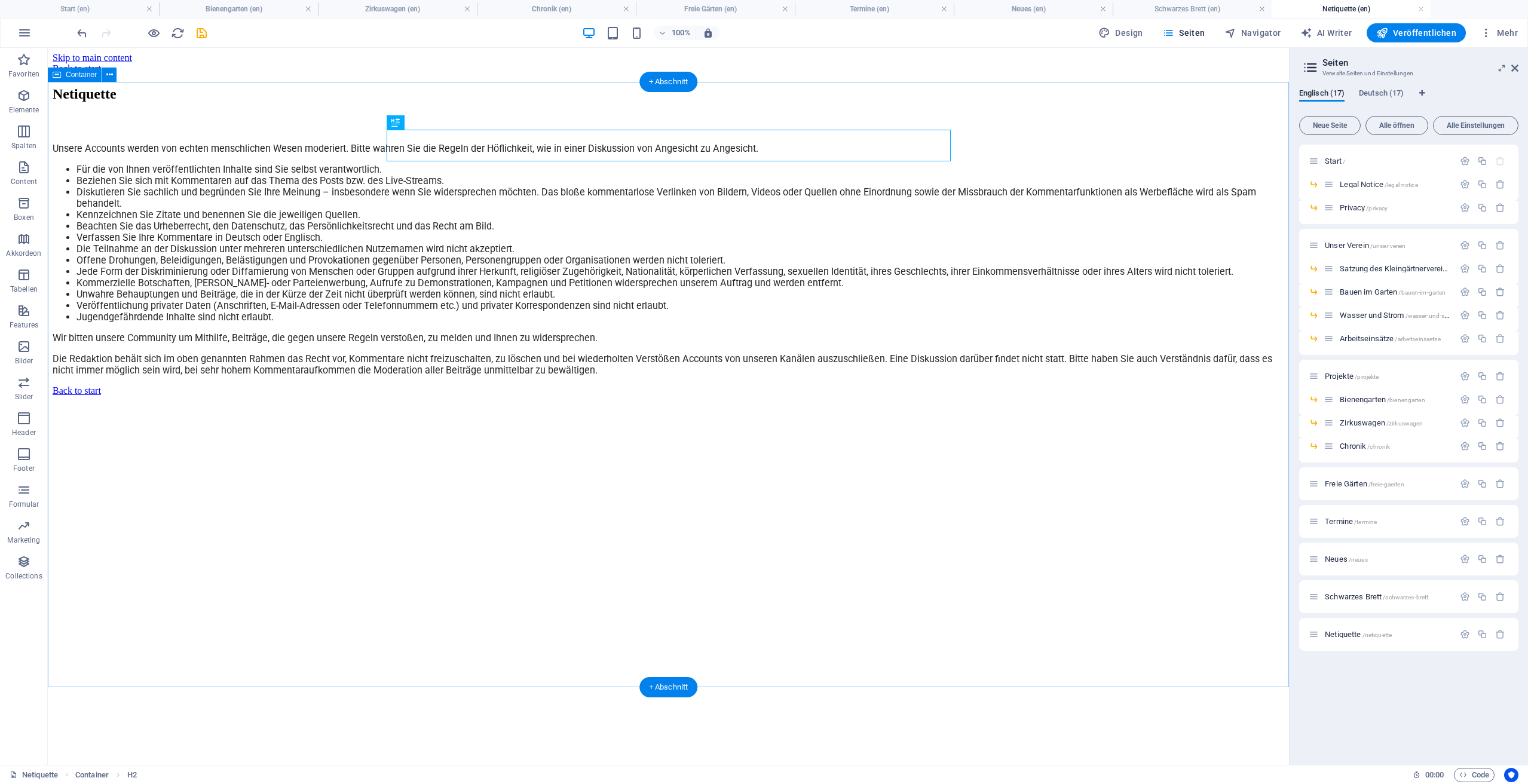
click at [1036, 376] on div "Netiquette Unsere Accounts werden von echten menschlichen Wesen moderiert. Bitt…" at bounding box center [669, 230] width 1231 height 290
click at [858, 69] on div "Back to start" at bounding box center [669, 68] width 1231 height 11
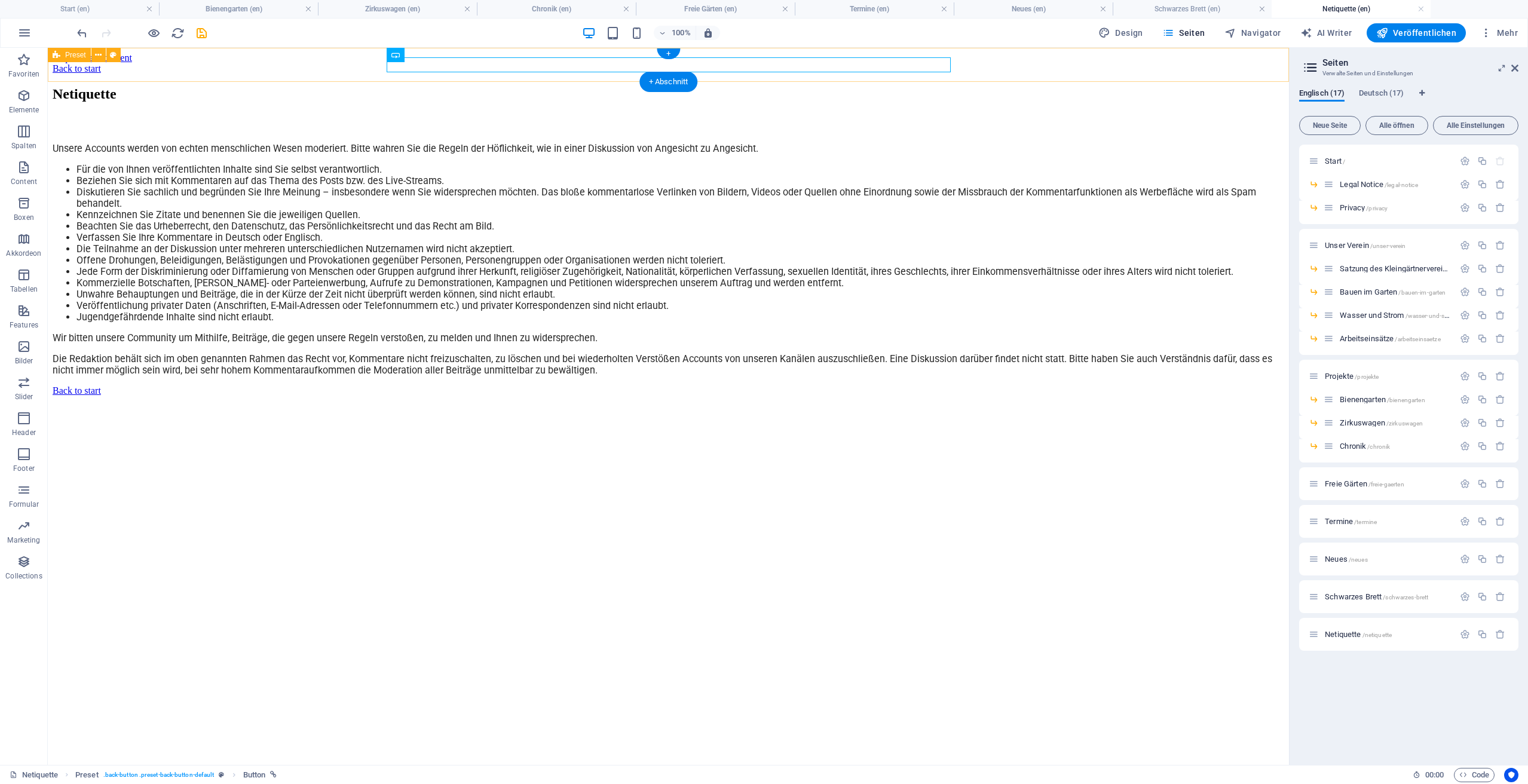
click at [1085, 67] on div "Back to start" at bounding box center [669, 68] width 1231 height 11
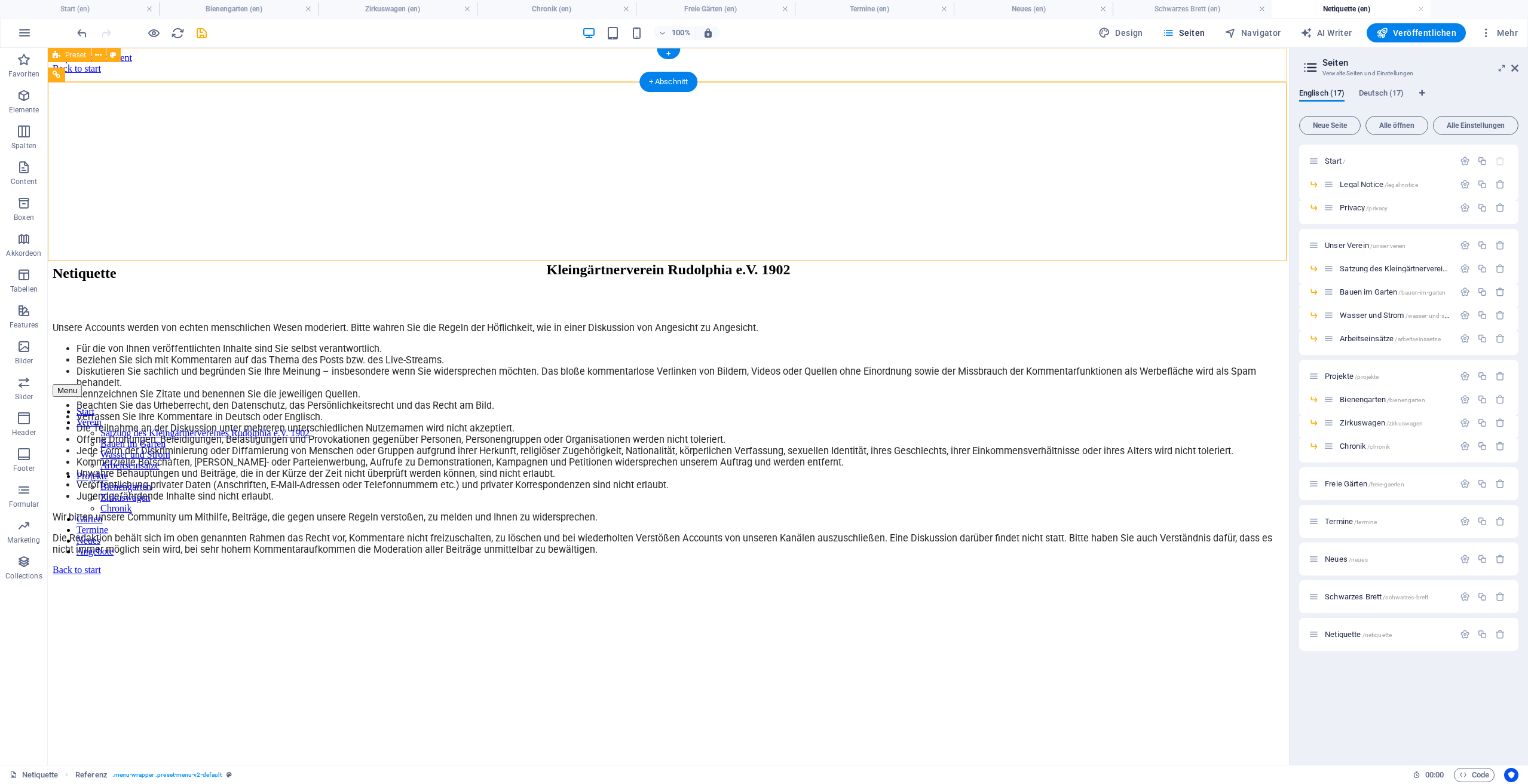
click at [976, 72] on div "Back to start" at bounding box center [669, 68] width 1231 height 11
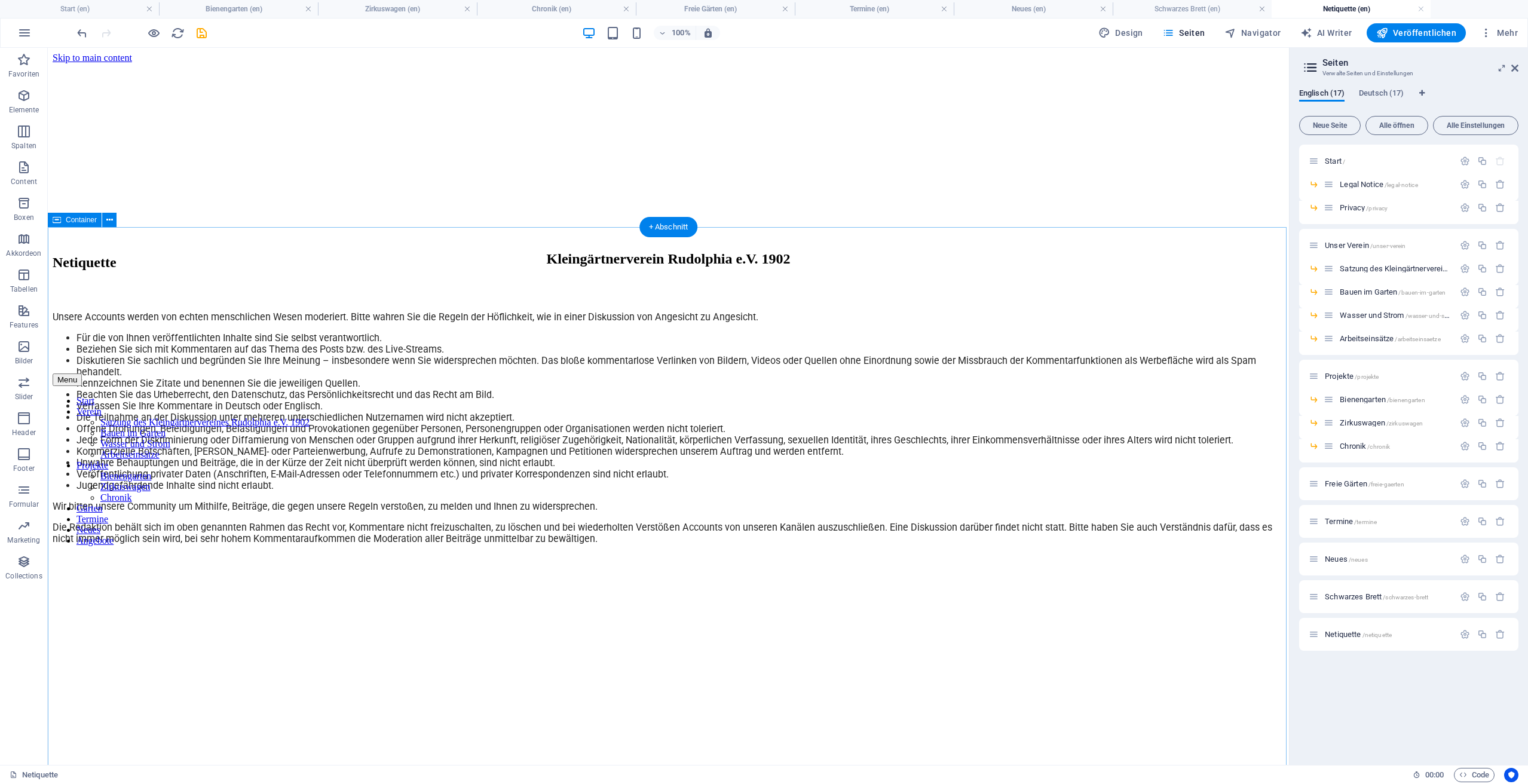
click at [1215, 533] on div "Netiquette Unsere Accounts werden von echten menschlichen Wesen moderiert. Bitt…" at bounding box center [669, 399] width 1231 height 290
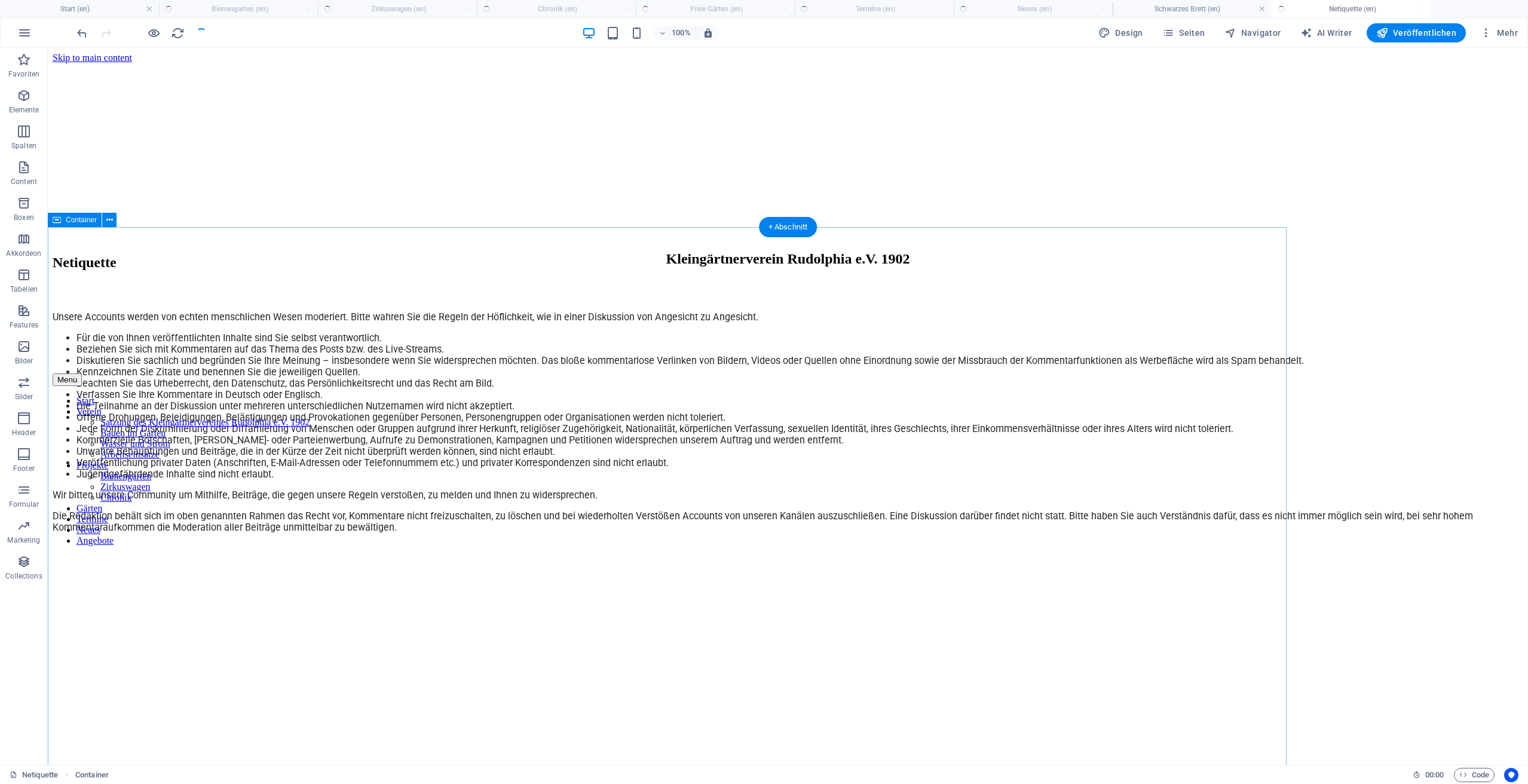
click at [752, 533] on div "Unsere Accounts werden von echten menschlichen Wesen moderiert. Bitte wahren Si…" at bounding box center [788, 422] width 1470 height 222
click at [279, 310] on div "Netiquette Unsere Accounts werden von echten menschlichen Wesen moderiert. Bitt…" at bounding box center [788, 393] width 1470 height 278
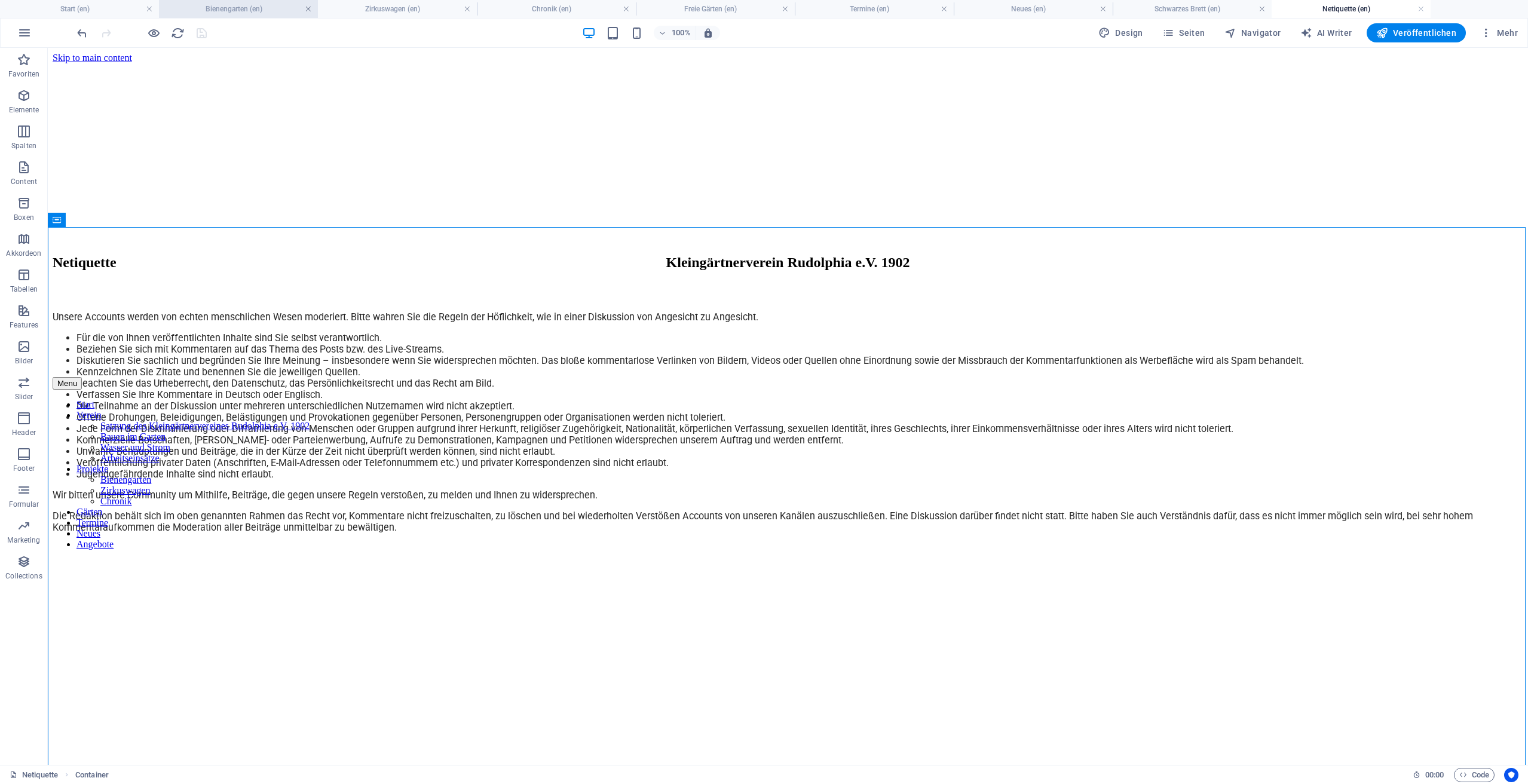
click at [307, 10] on link at bounding box center [307, 10] width 7 height 12
click at [309, 9] on link at bounding box center [307, 10] width 7 height 12
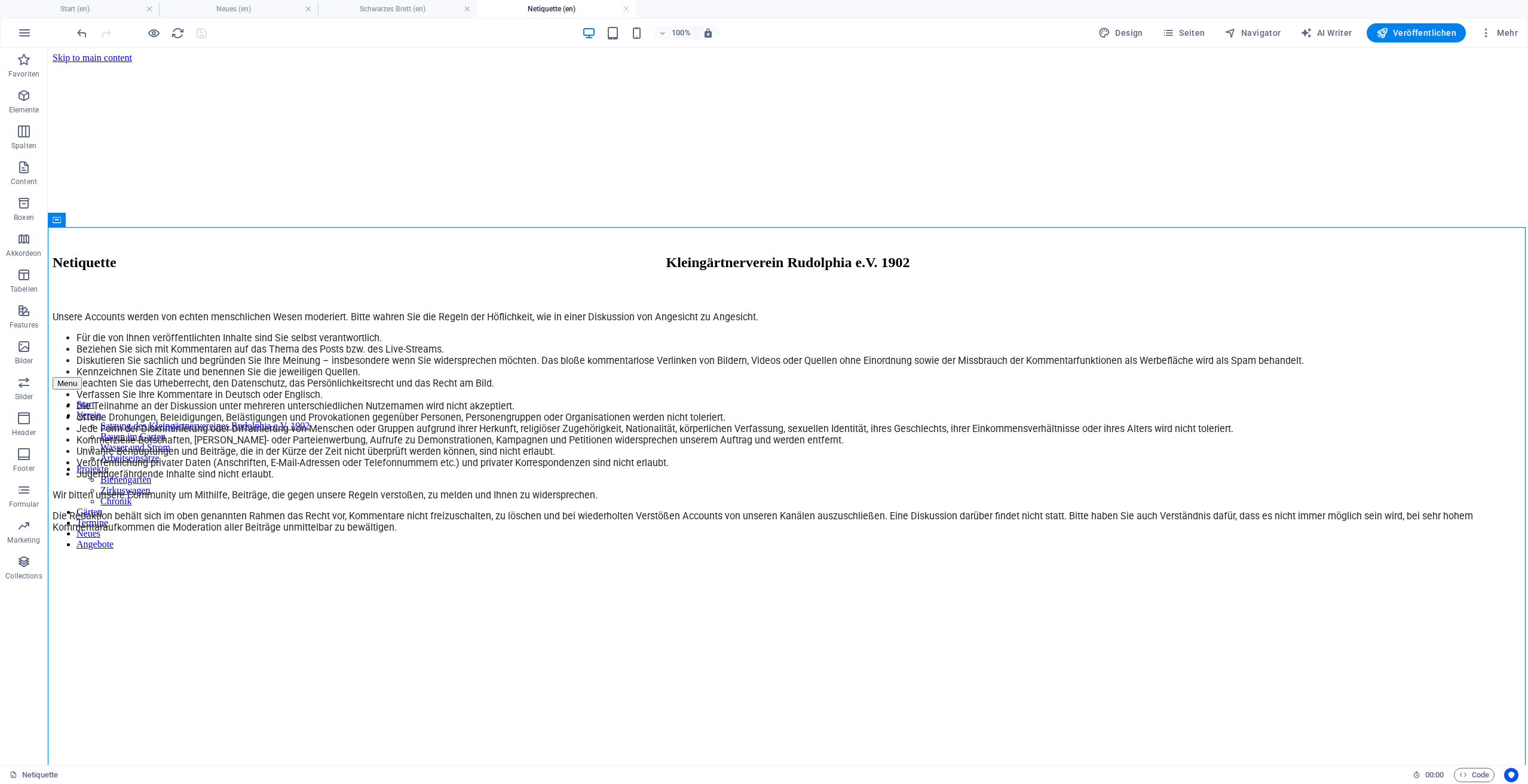
click at [309, 9] on link at bounding box center [307, 10] width 7 height 12
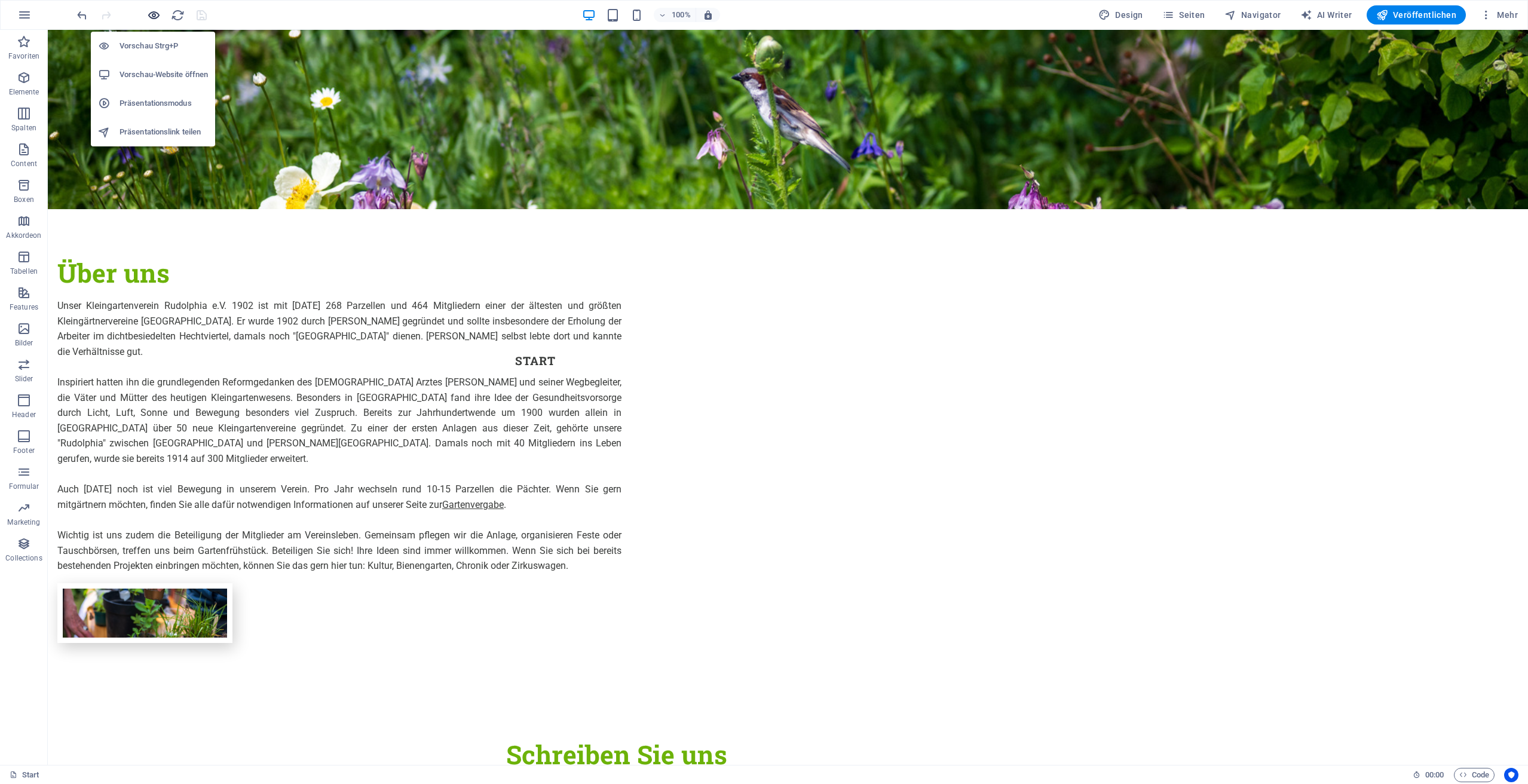
click at [160, 15] on icon "button" at bounding box center [154, 15] width 13 height 13
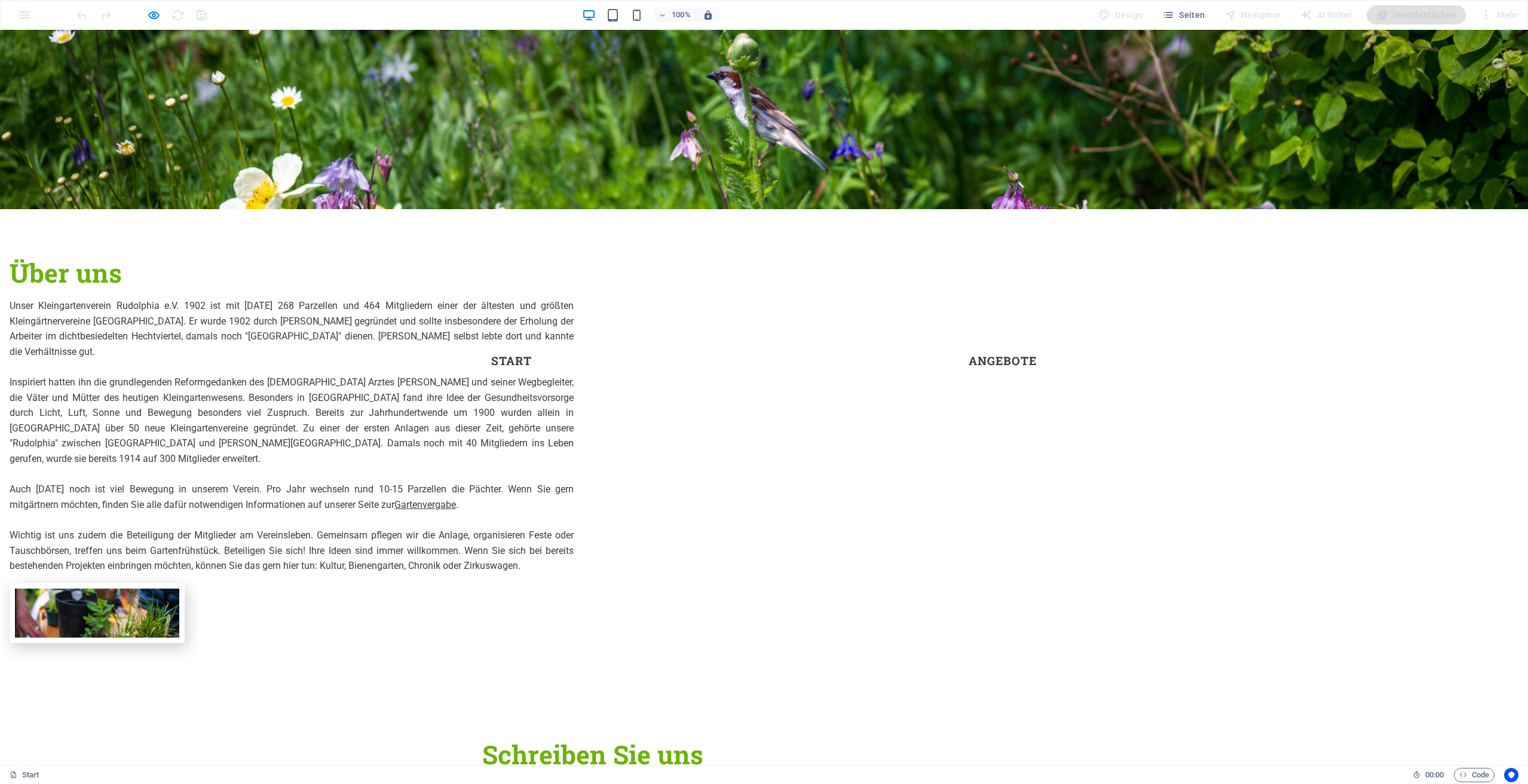
click at [1003, 345] on link "Angebote" at bounding box center [1002, 360] width 88 height 31
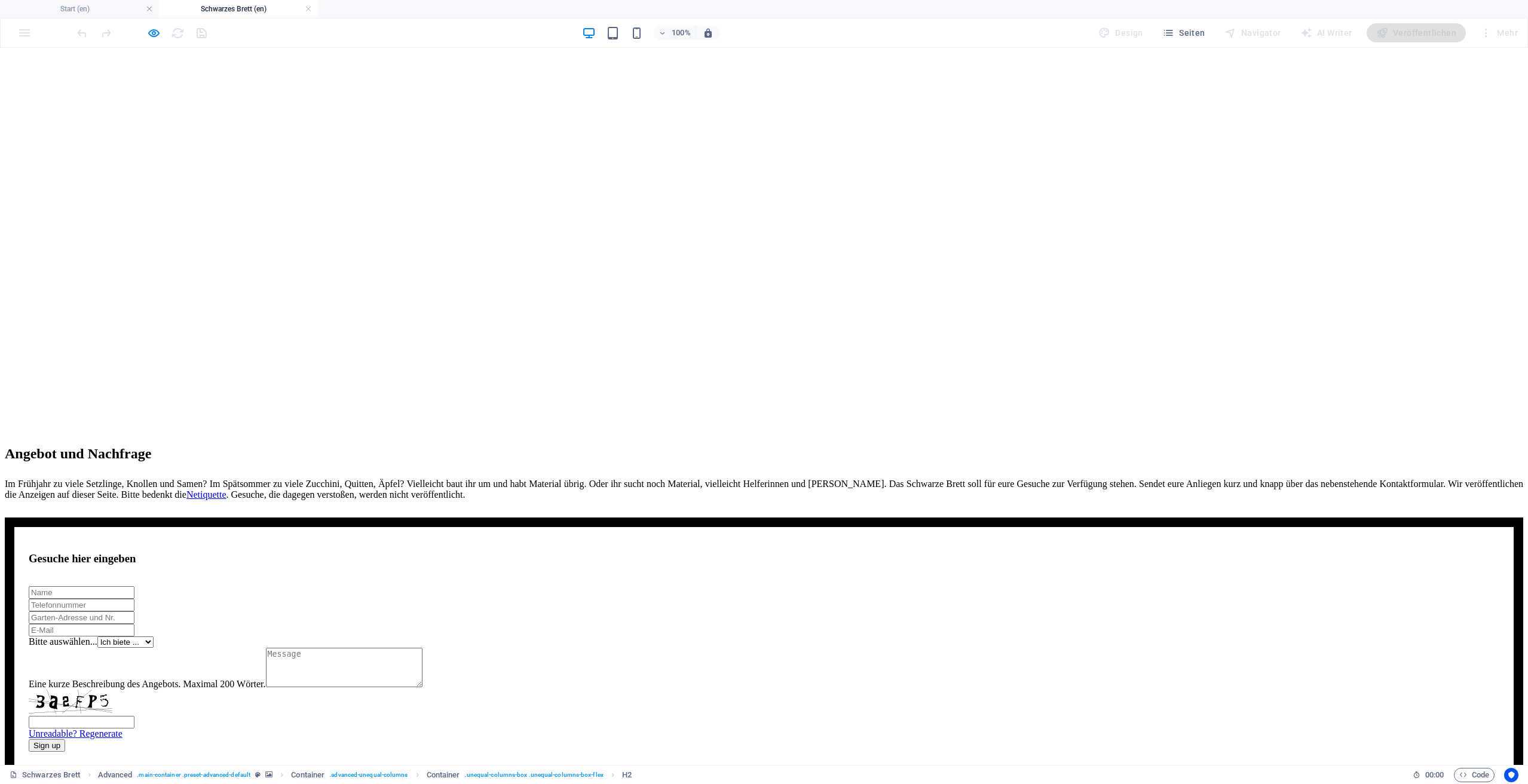
scroll to position [534, 0]
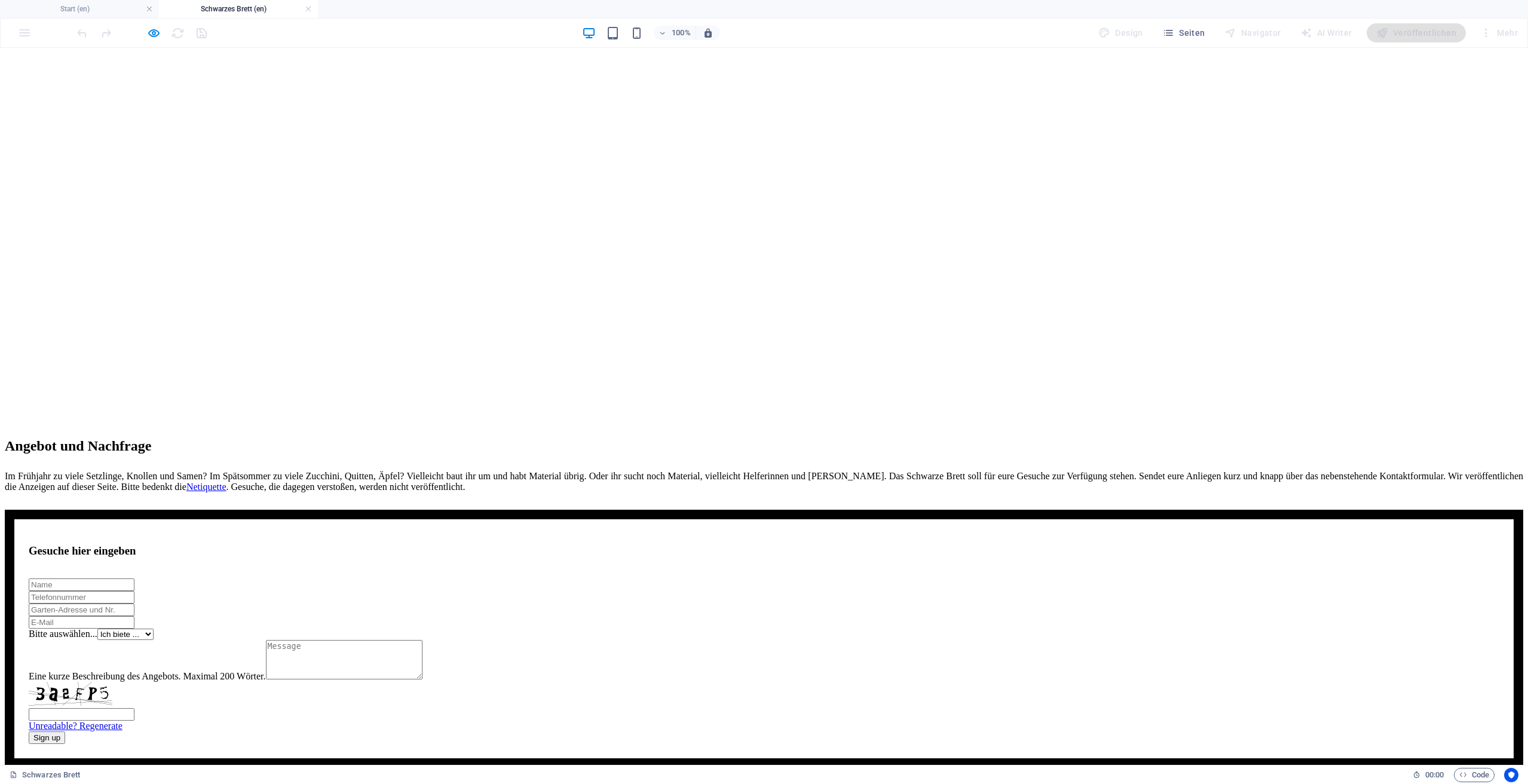
click at [153, 30] on icon "button" at bounding box center [154, 33] width 13 height 13
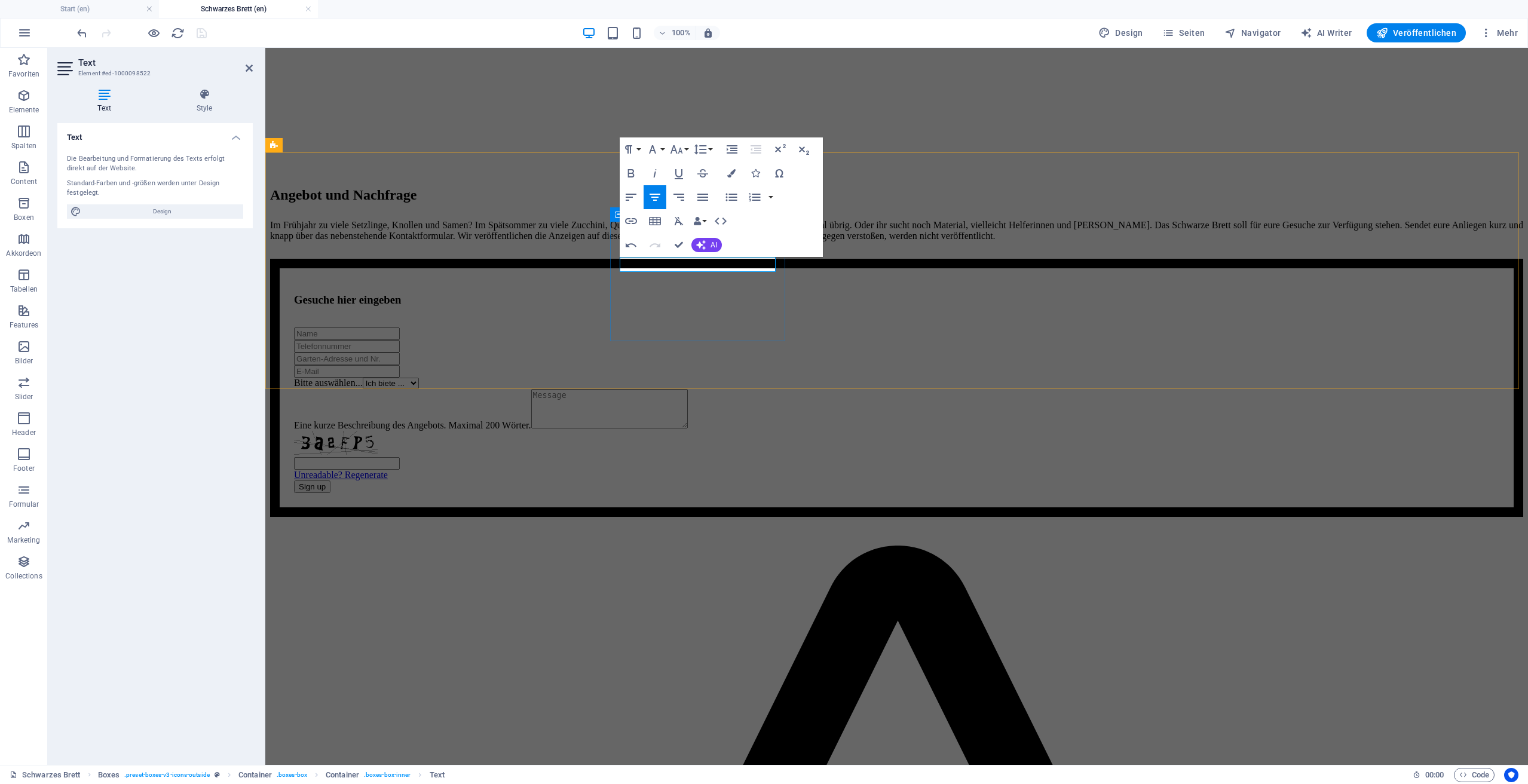
scroll to position [792, 0]
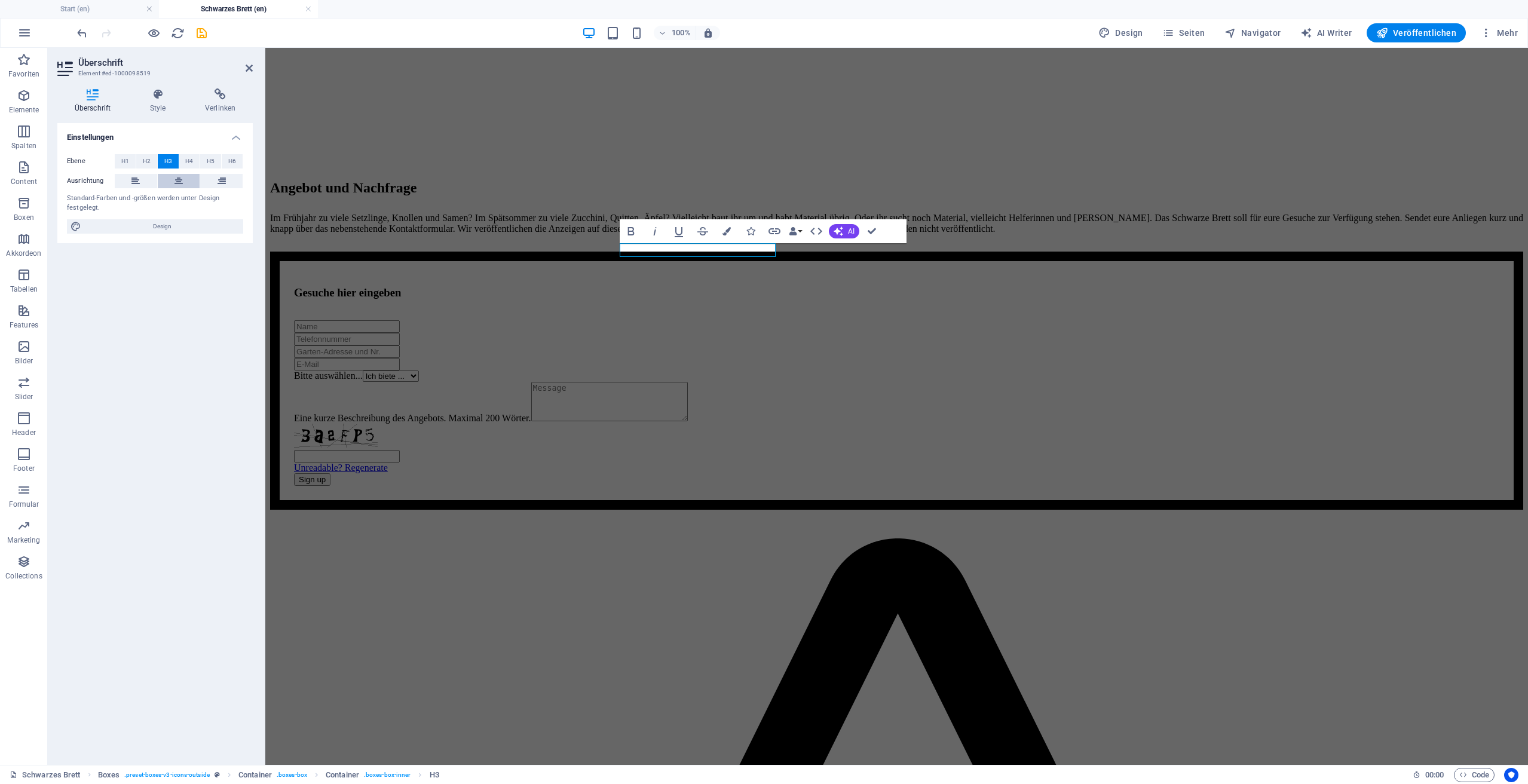
click at [175, 182] on icon at bounding box center [178, 180] width 9 height 14
select select
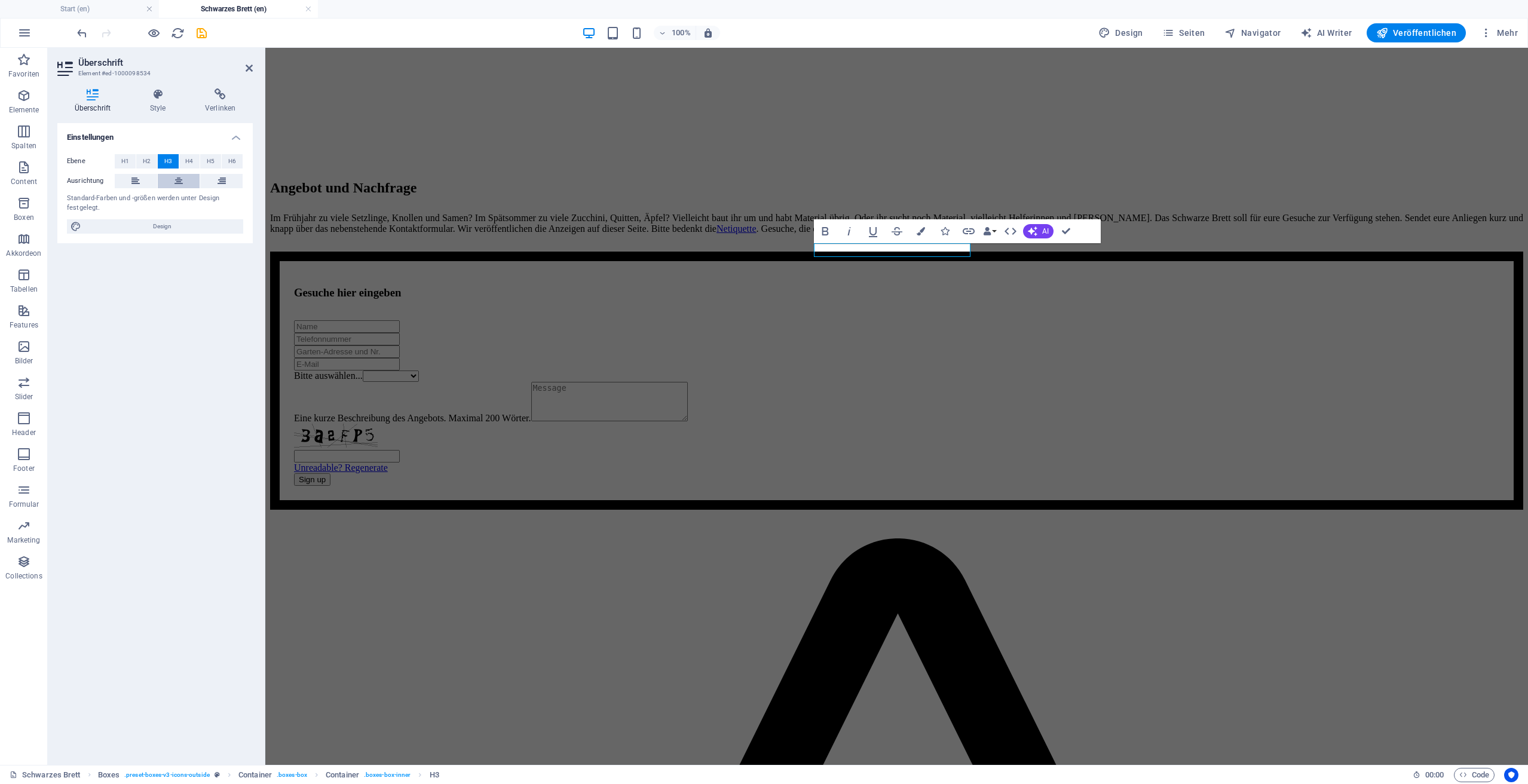
click at [175, 180] on icon at bounding box center [178, 180] width 9 height 14
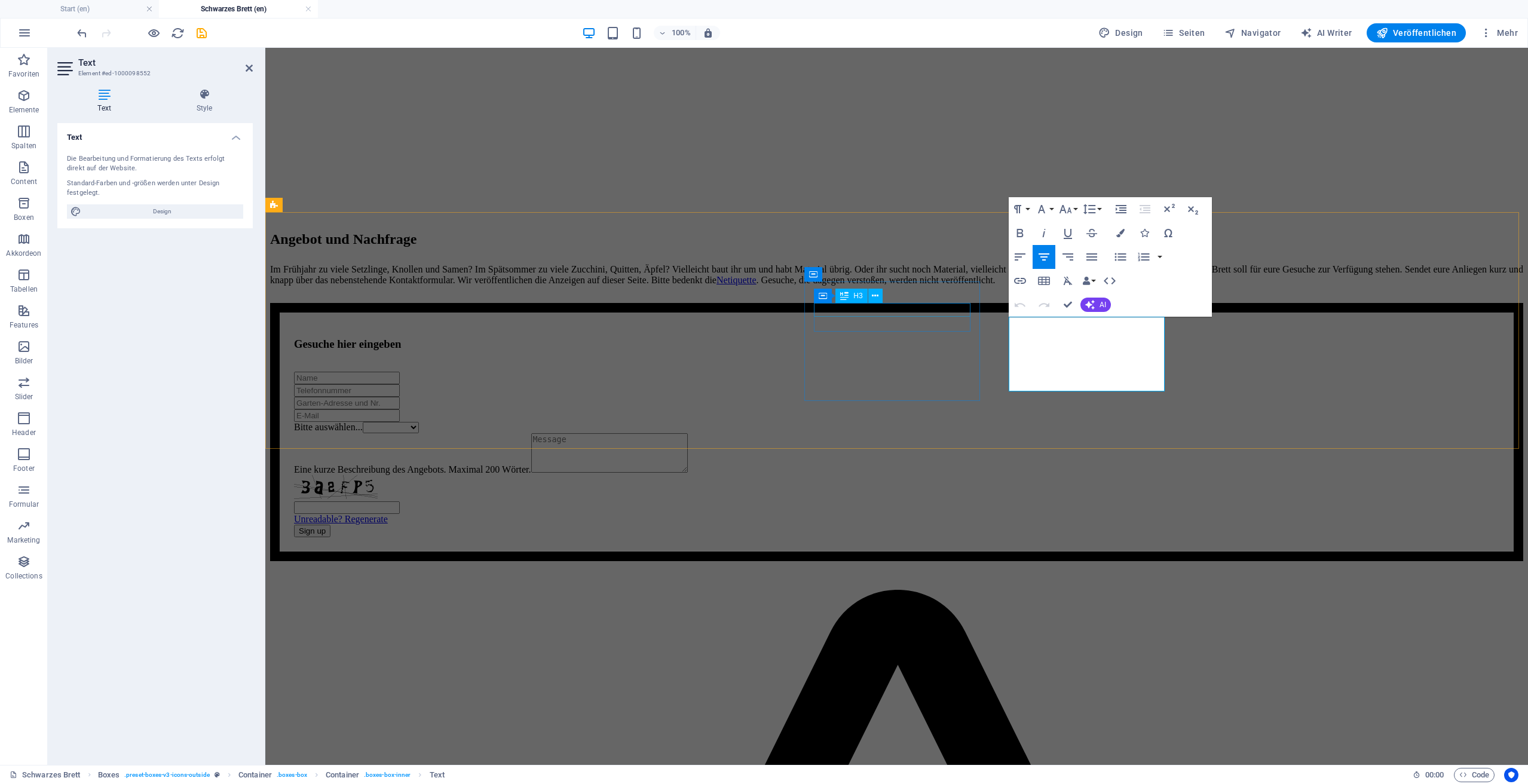
scroll to position [732, 0]
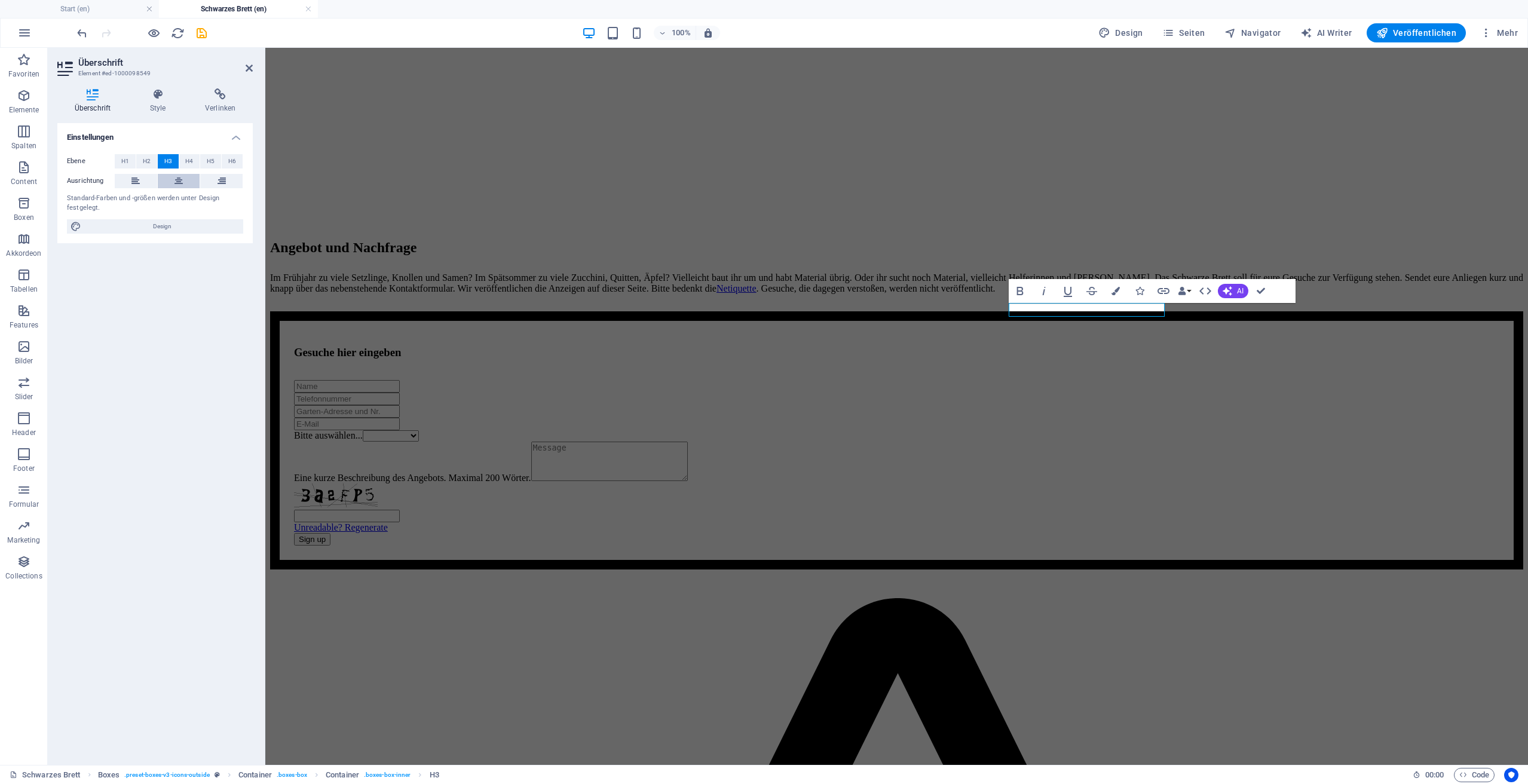
click at [172, 185] on button at bounding box center [179, 180] width 42 height 14
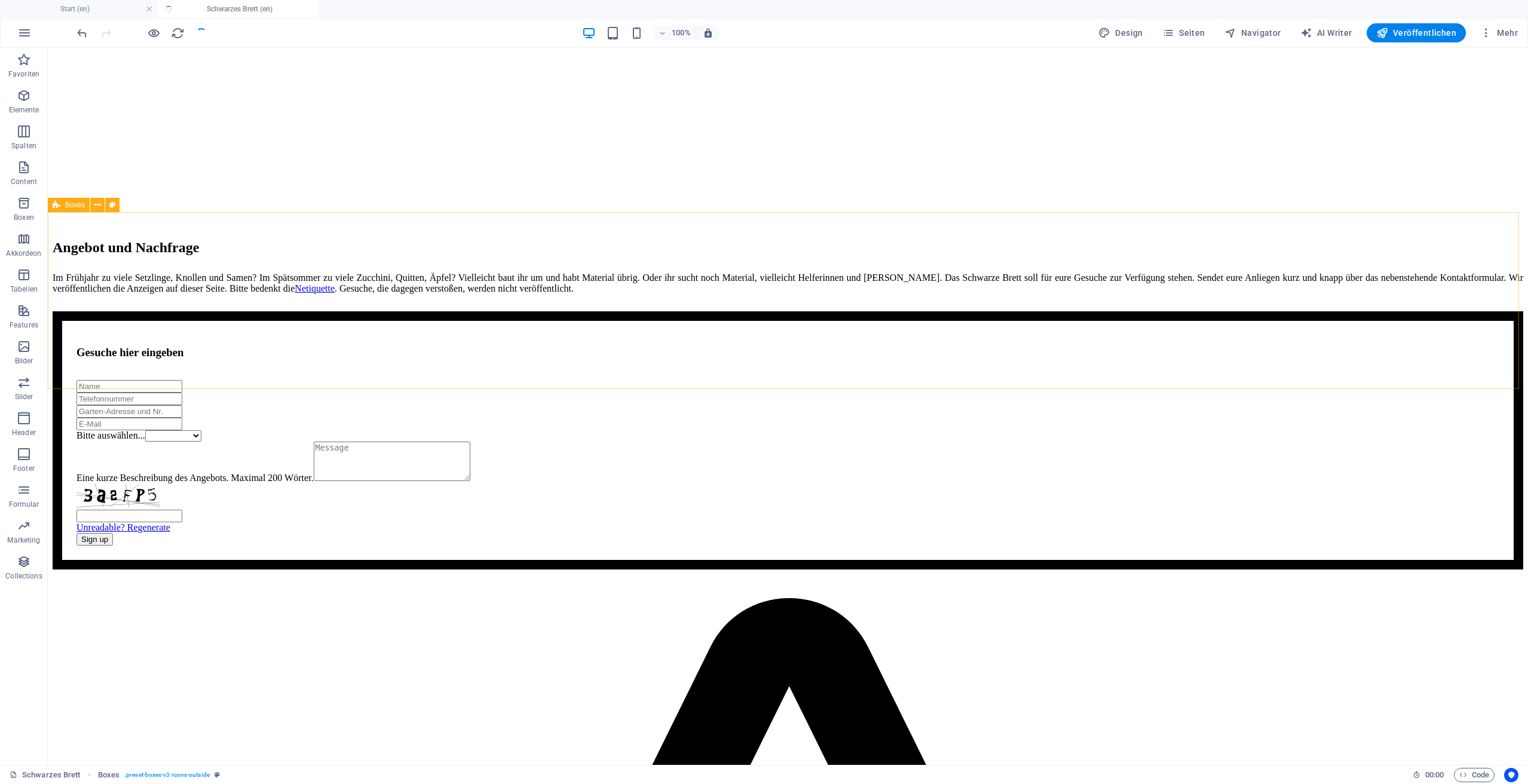
select select
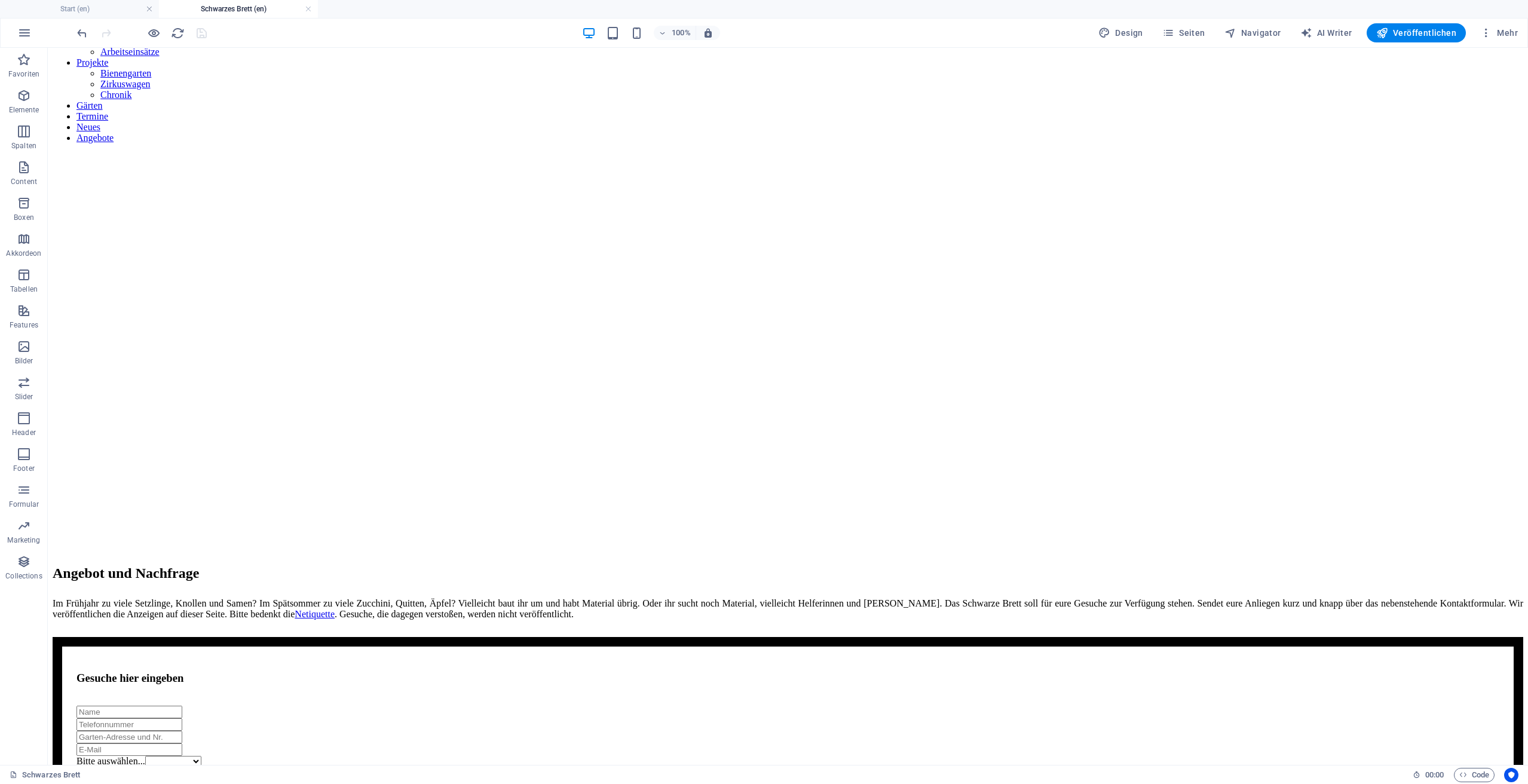
scroll to position [414, 0]
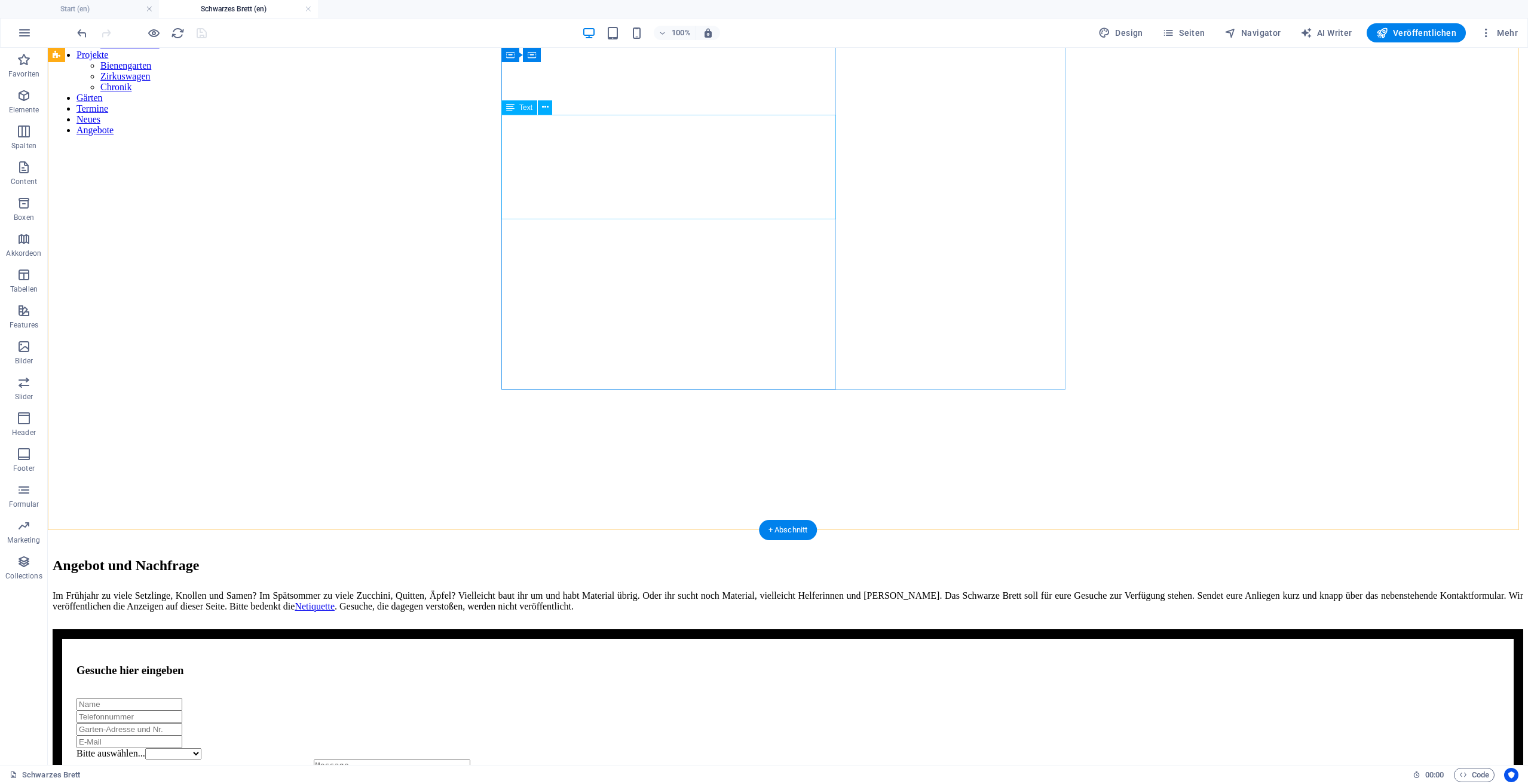
click at [719, 590] on div "Im Frühjahr zu viele Setzlinge, Knollen und Samen? Im Spätsommer zu viele Zucch…" at bounding box center [788, 601] width 1470 height 21
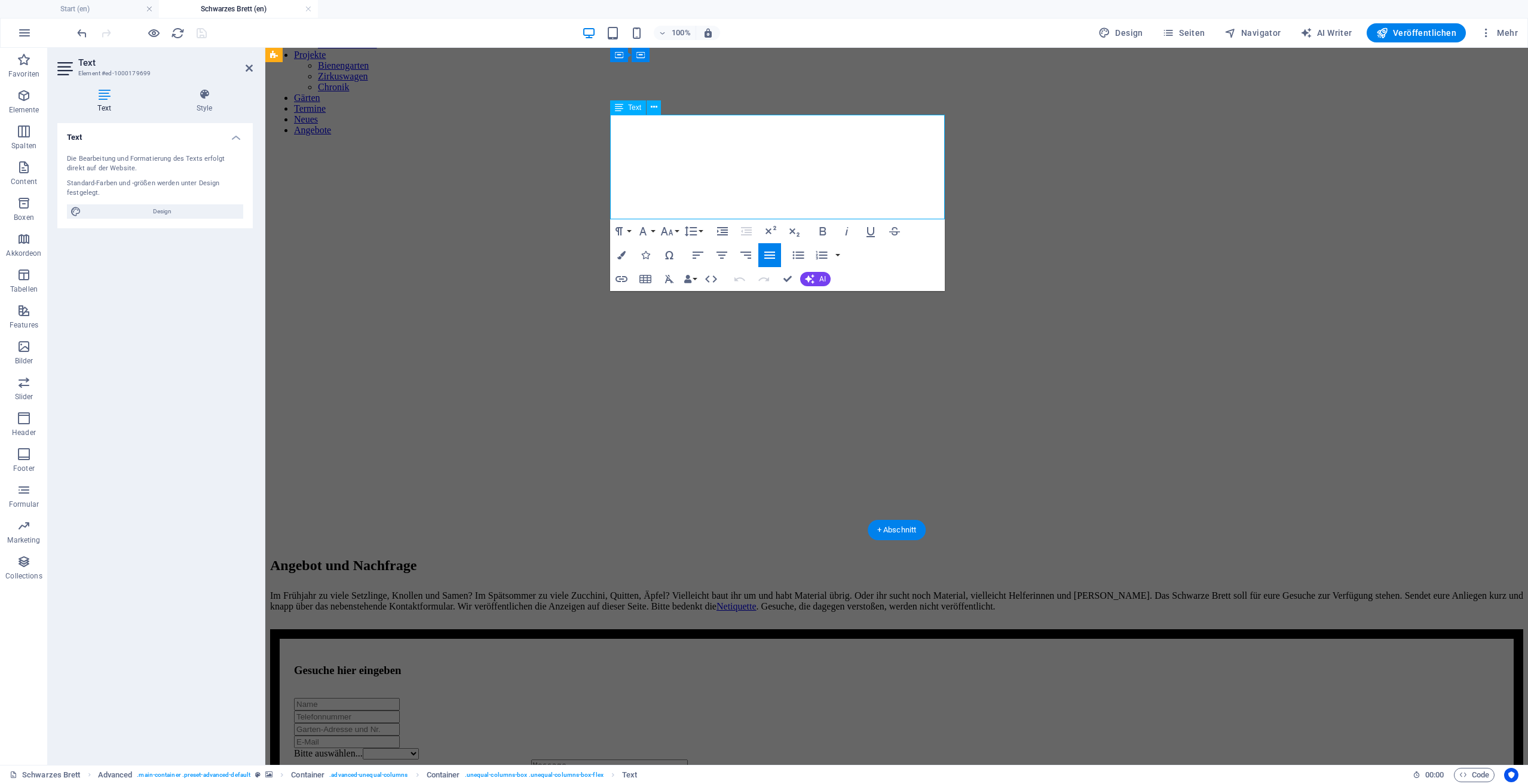
click at [757, 590] on div "Im Frühjahr zu viele Setzlinge, Knollen und Samen? Im Spätsommer zu viele Zucch…" at bounding box center [896, 601] width 1252 height 21
click at [793, 590] on div "Im Frühjahr zu viele Setzlinge, Knollen und Samen? Im Spätsommer zu viele Zucch…" at bounding box center [896, 601] width 1252 height 21
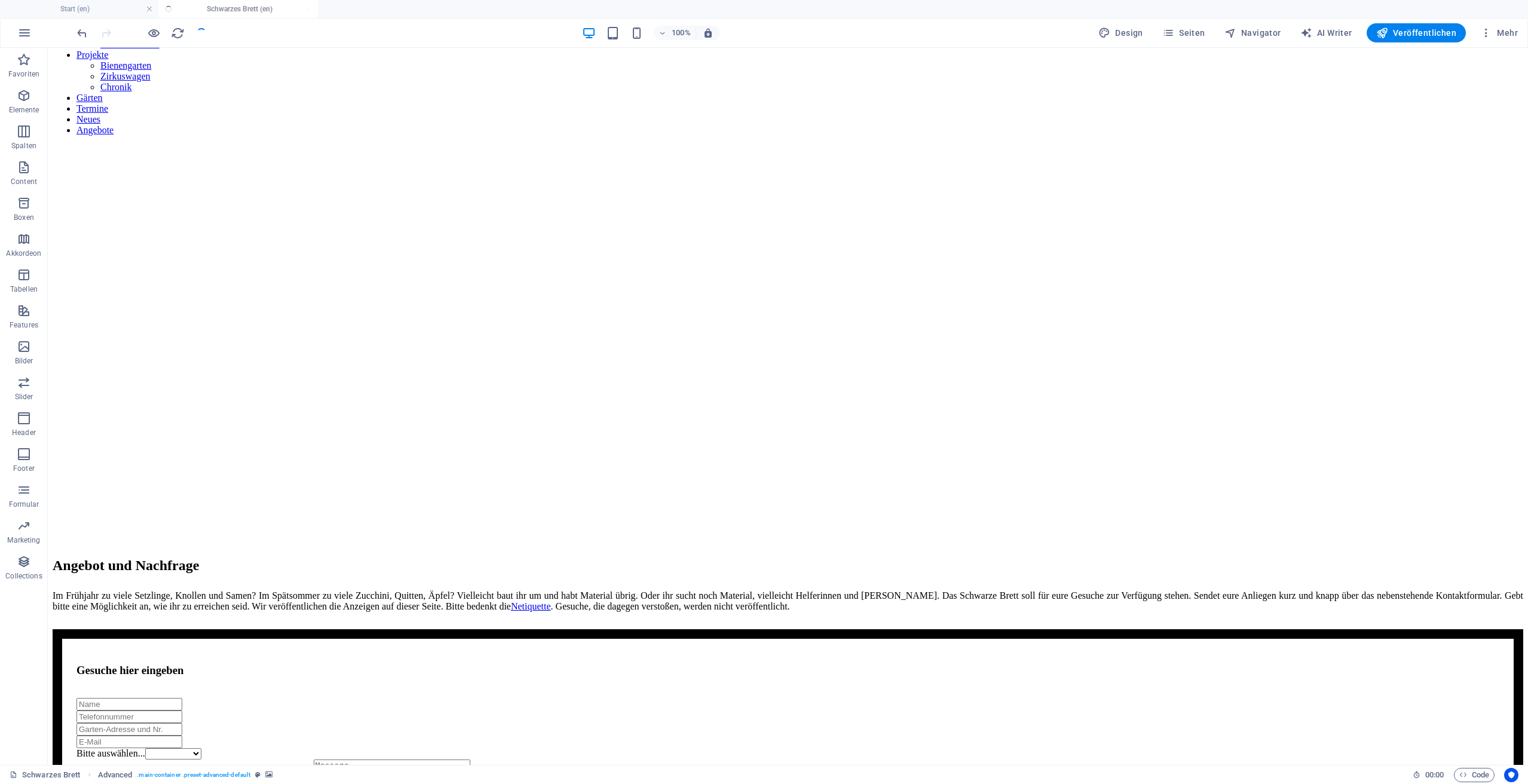
select select
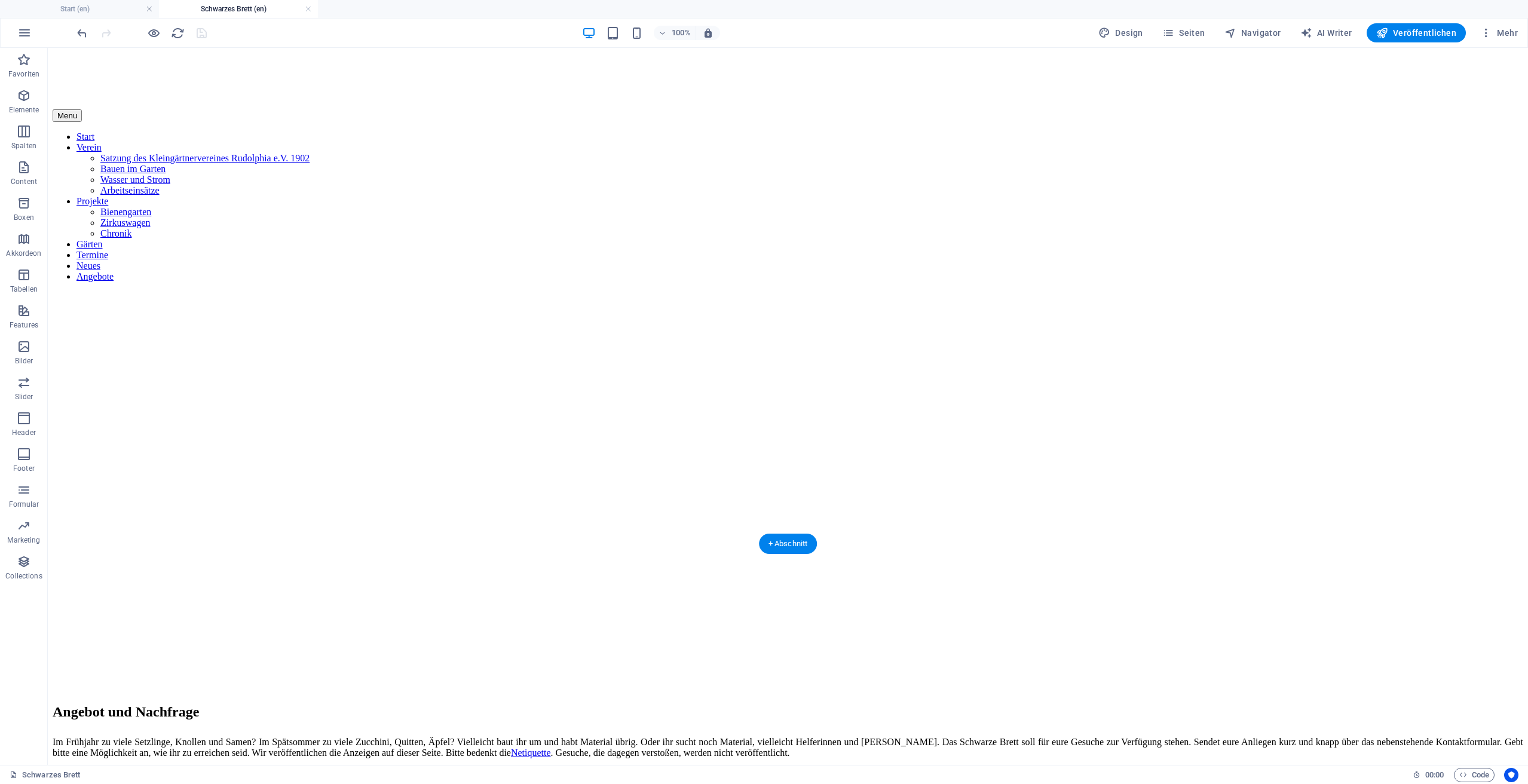
scroll to position [401, 0]
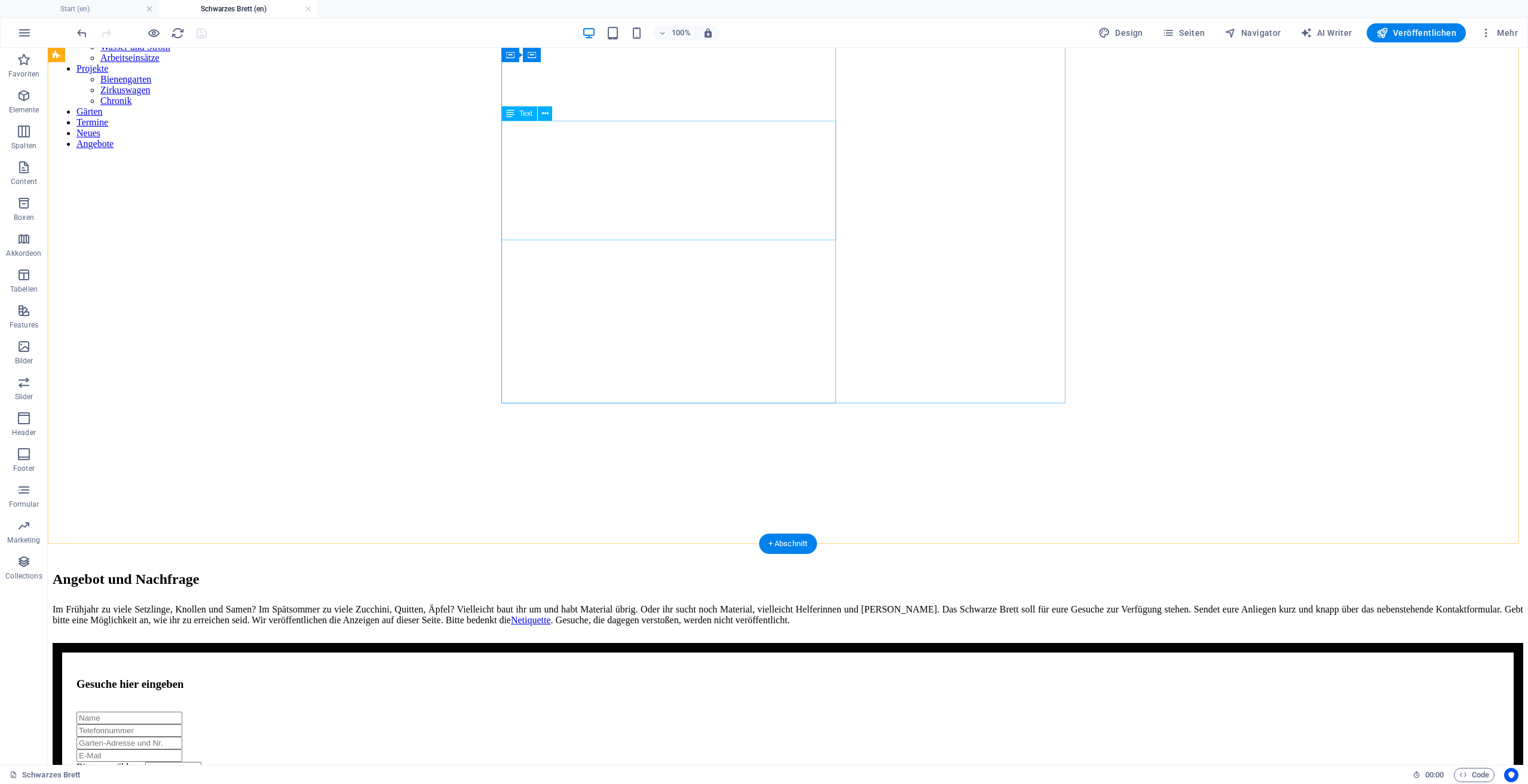
click at [697, 604] on div "Im Frühjahr zu viele Setzlinge, Knollen und Samen? Im Spätsommer zu viele Zucch…" at bounding box center [788, 614] width 1470 height 21
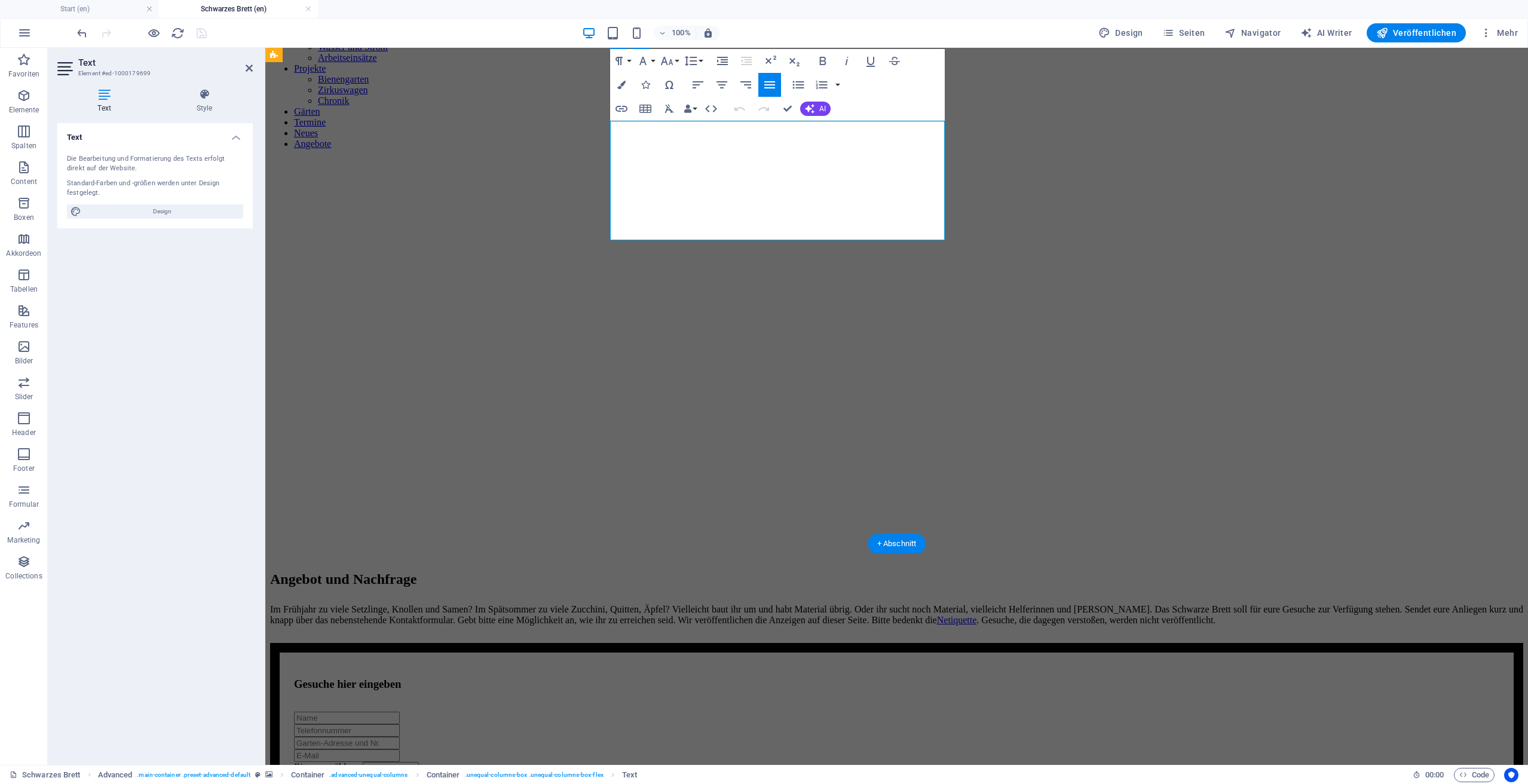
click at [758, 604] on div "Im Frühjahr zu viele Setzlinge, Knollen und Samen? Im Spätsommer zu viele Zucch…" at bounding box center [896, 614] width 1252 height 21
select select
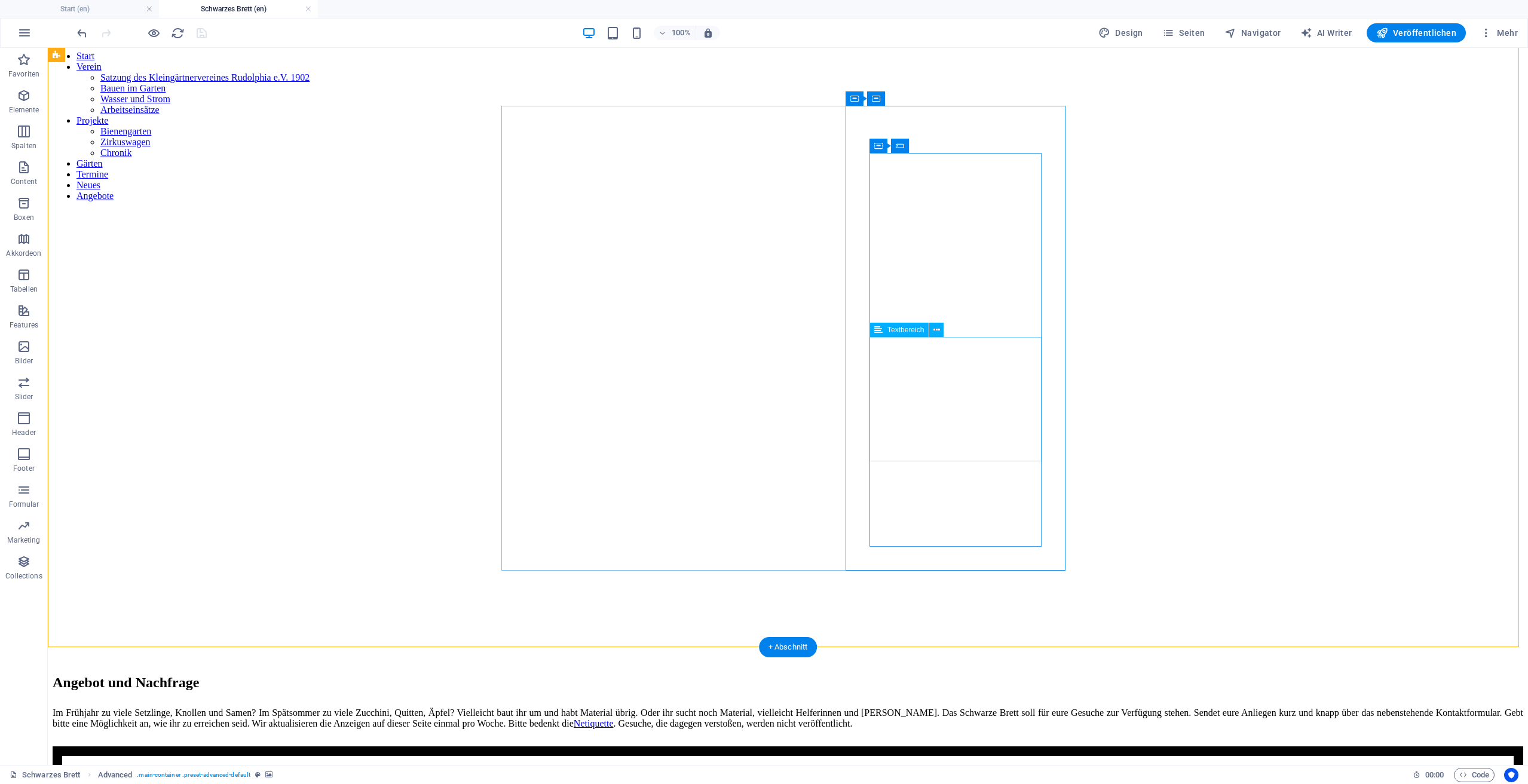
scroll to position [340, 0]
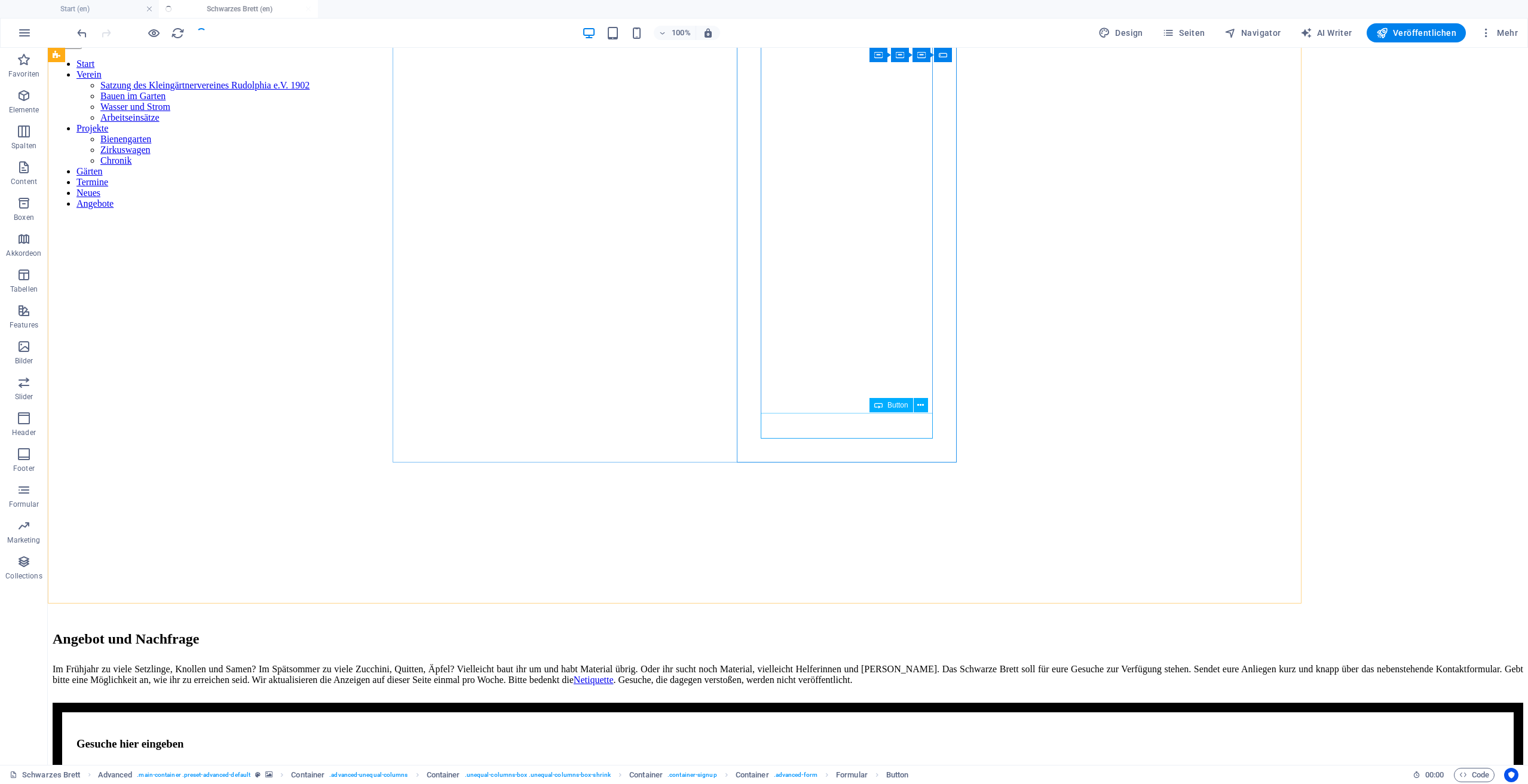
select select
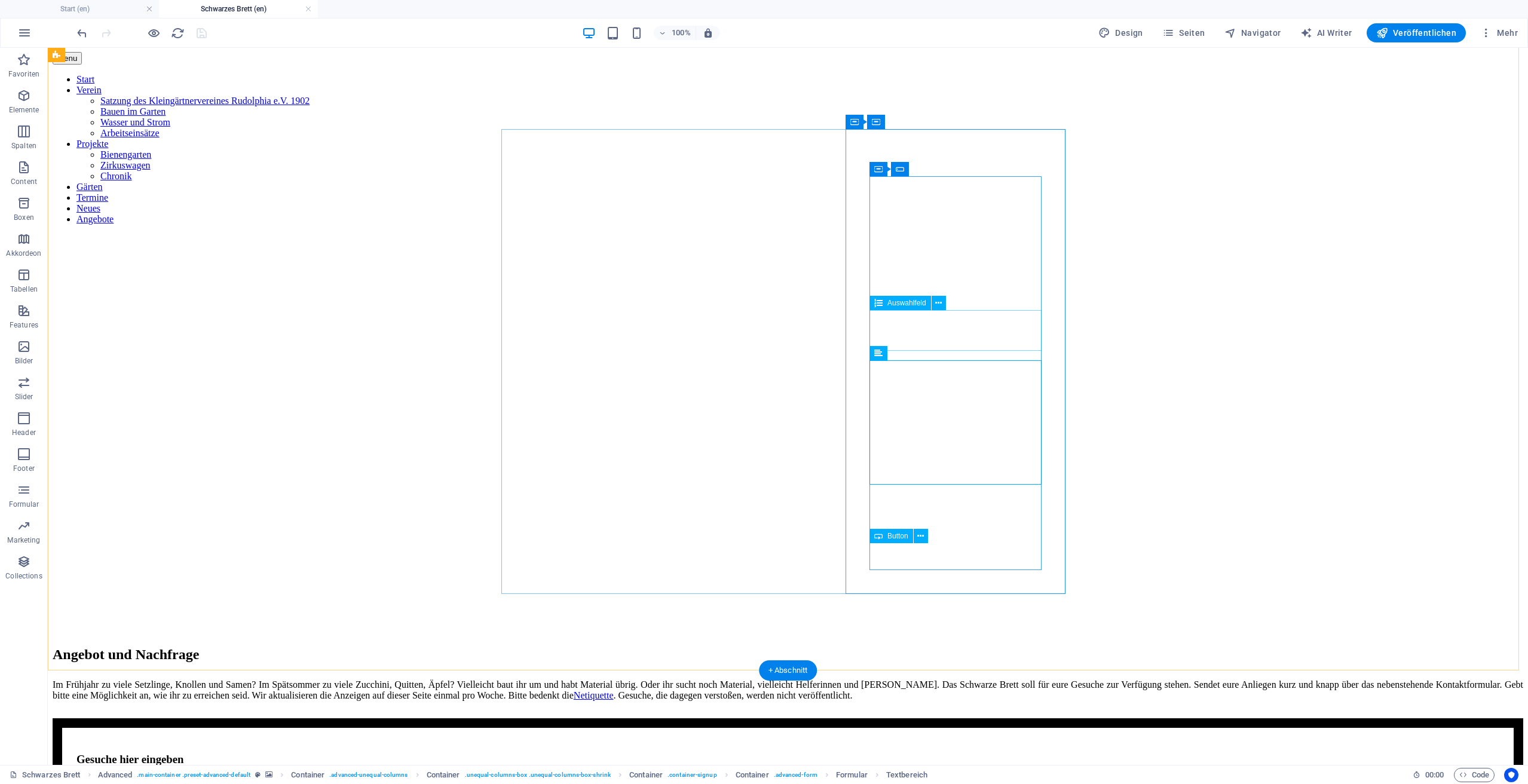
scroll to position [332, 0]
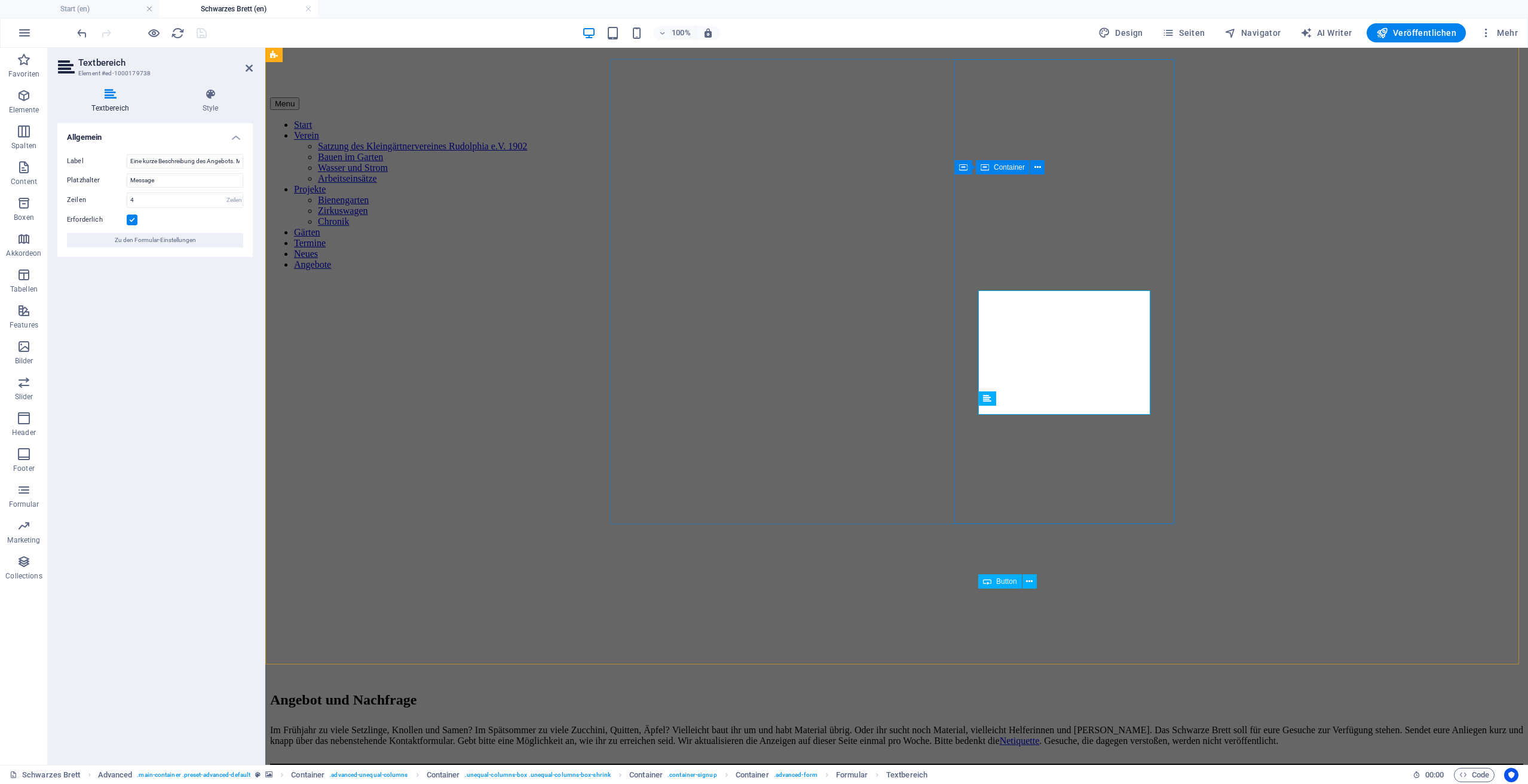
scroll to position [213, 0]
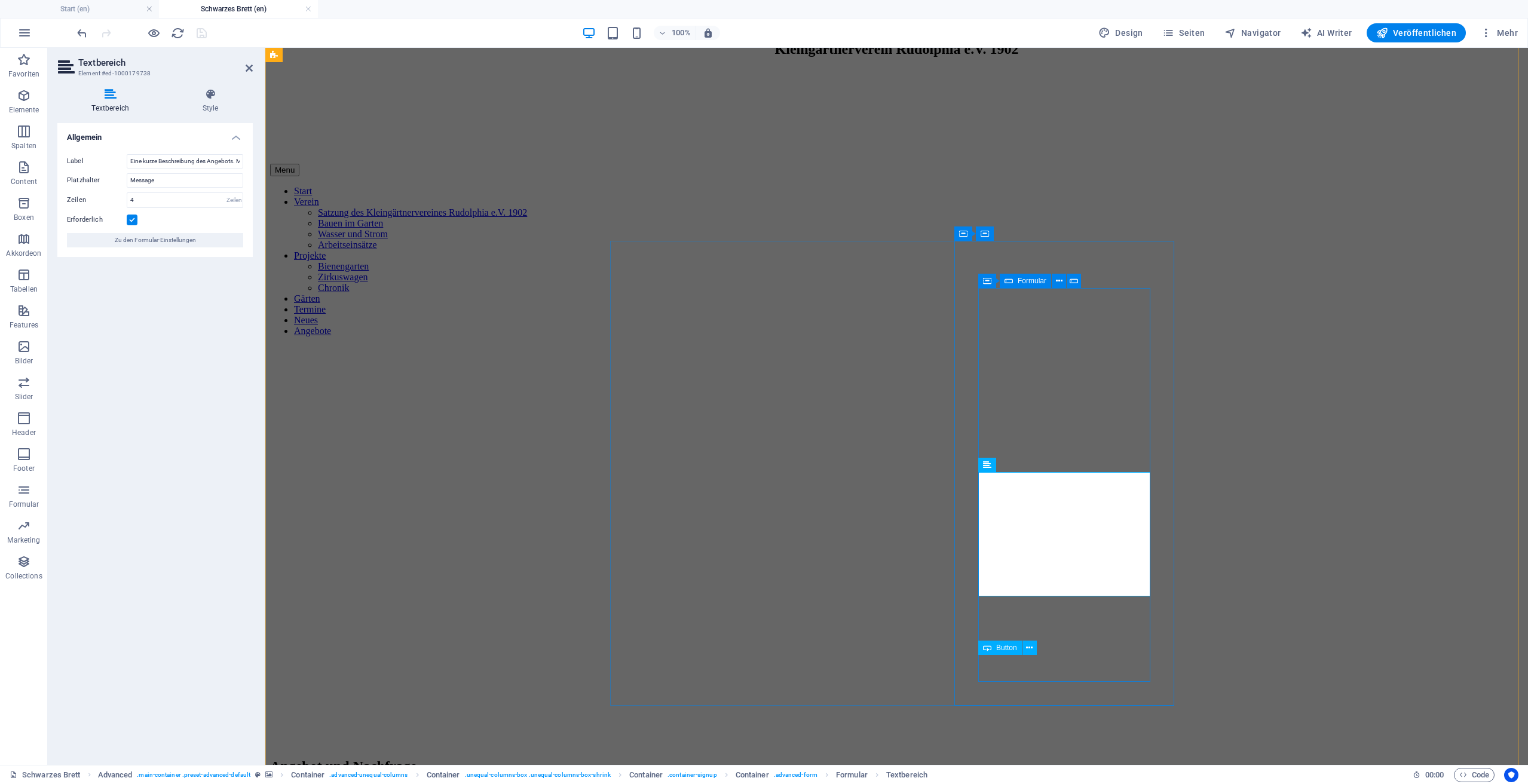
click at [1009, 282] on icon at bounding box center [1008, 280] width 9 height 14
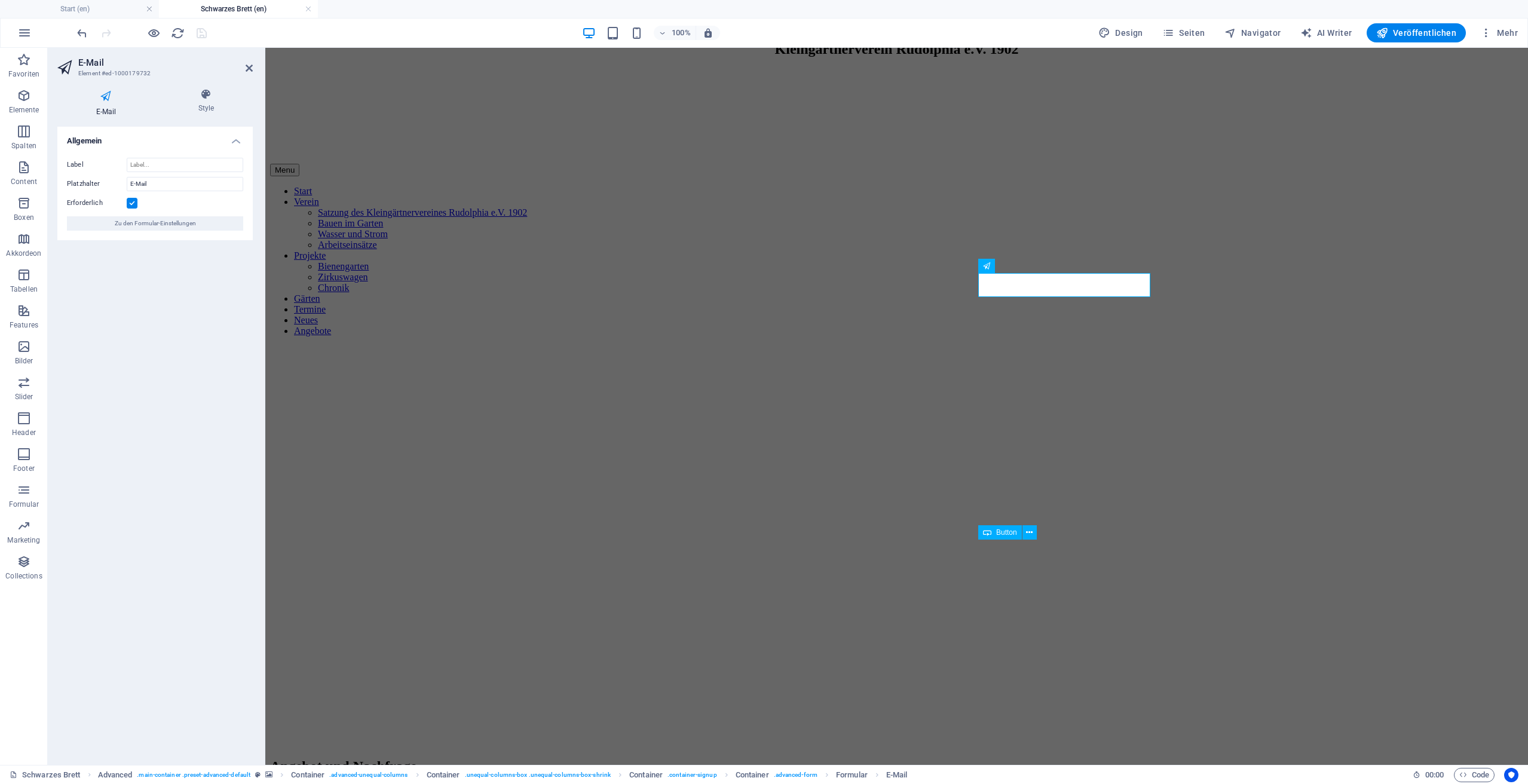
click at [1262, 29] on figure at bounding box center [896, 29] width 1252 height 0
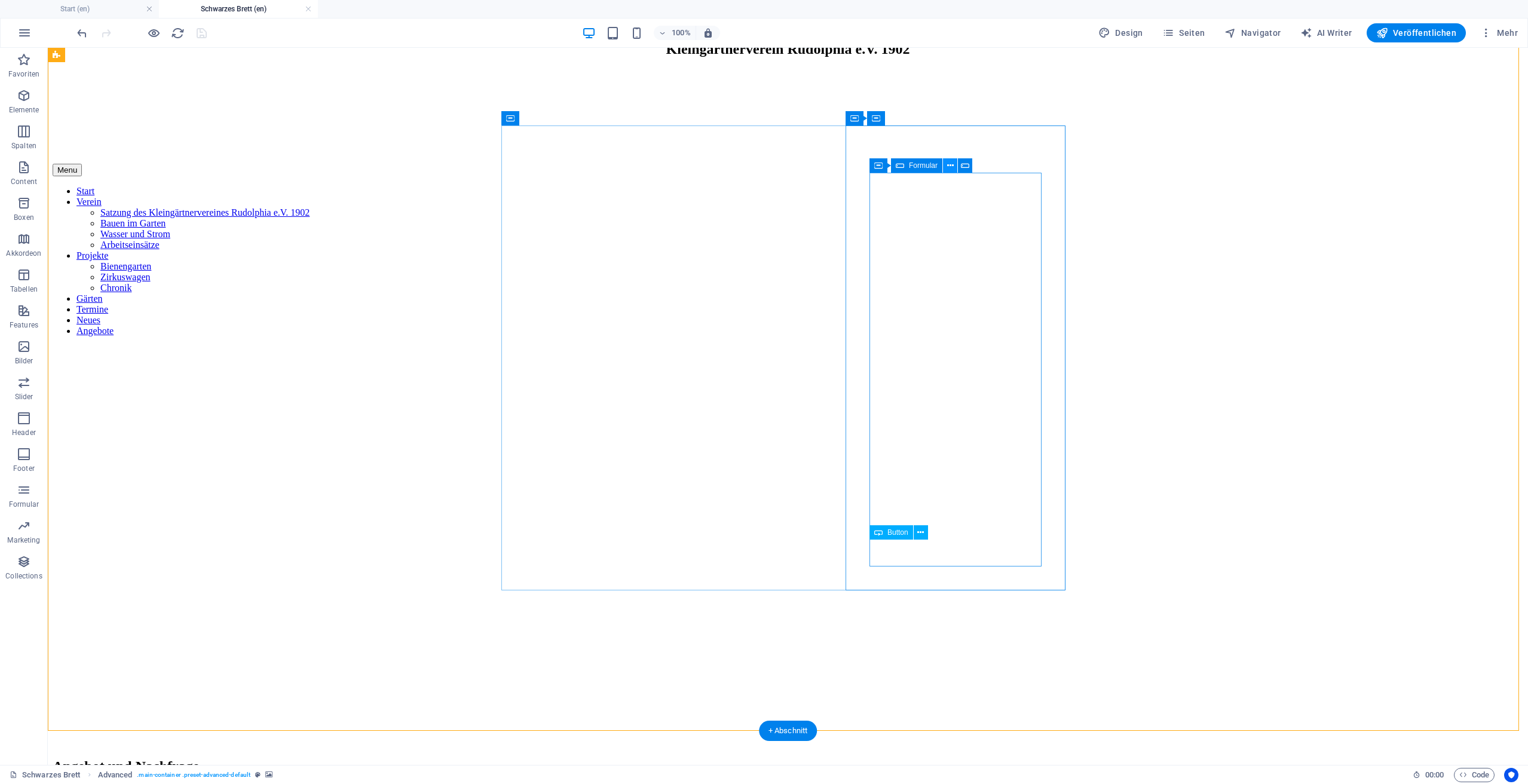
click at [954, 168] on button at bounding box center [950, 165] width 14 height 14
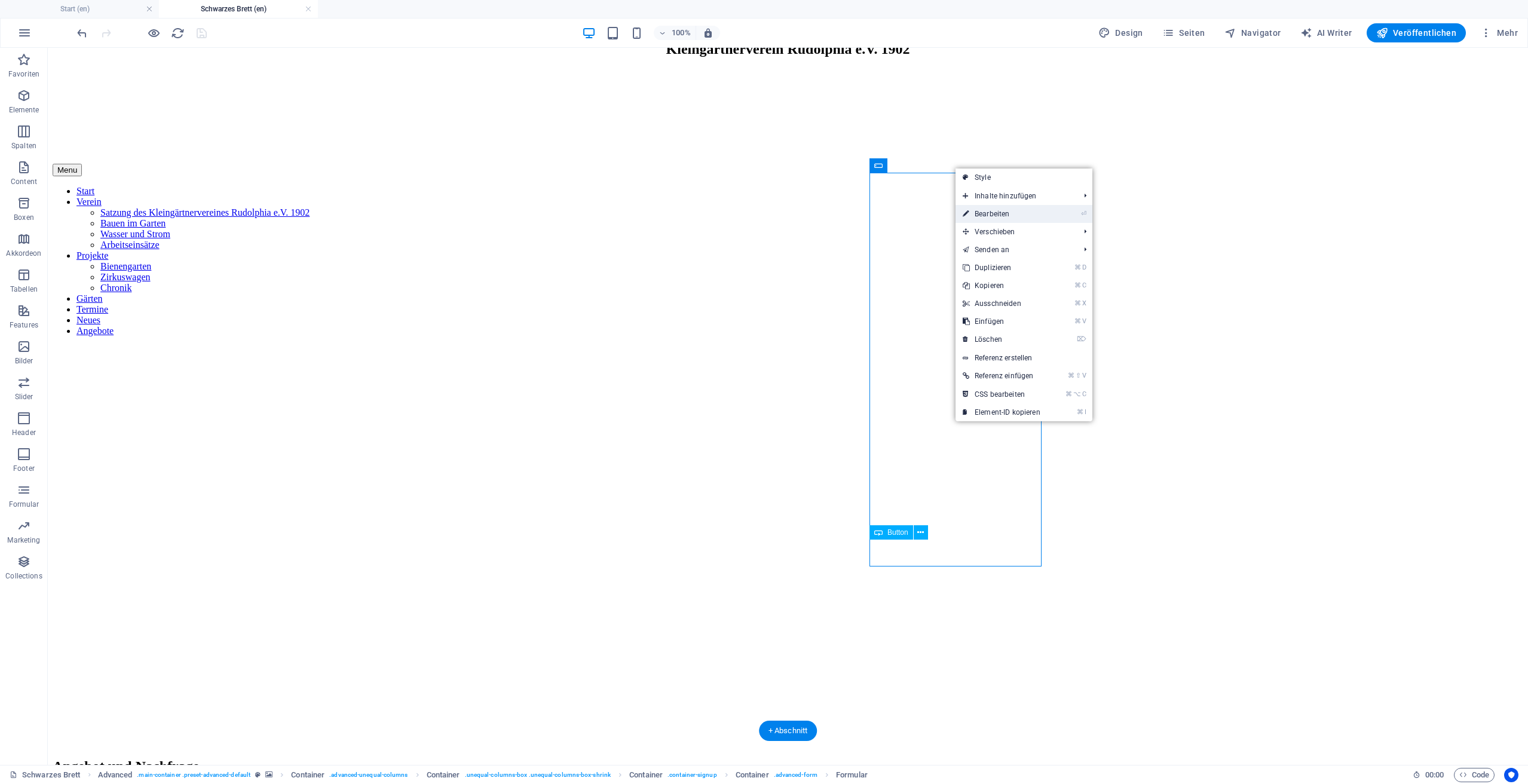
click at [988, 218] on link "⏎ Bearbeiten" at bounding box center [1002, 214] width 92 height 18
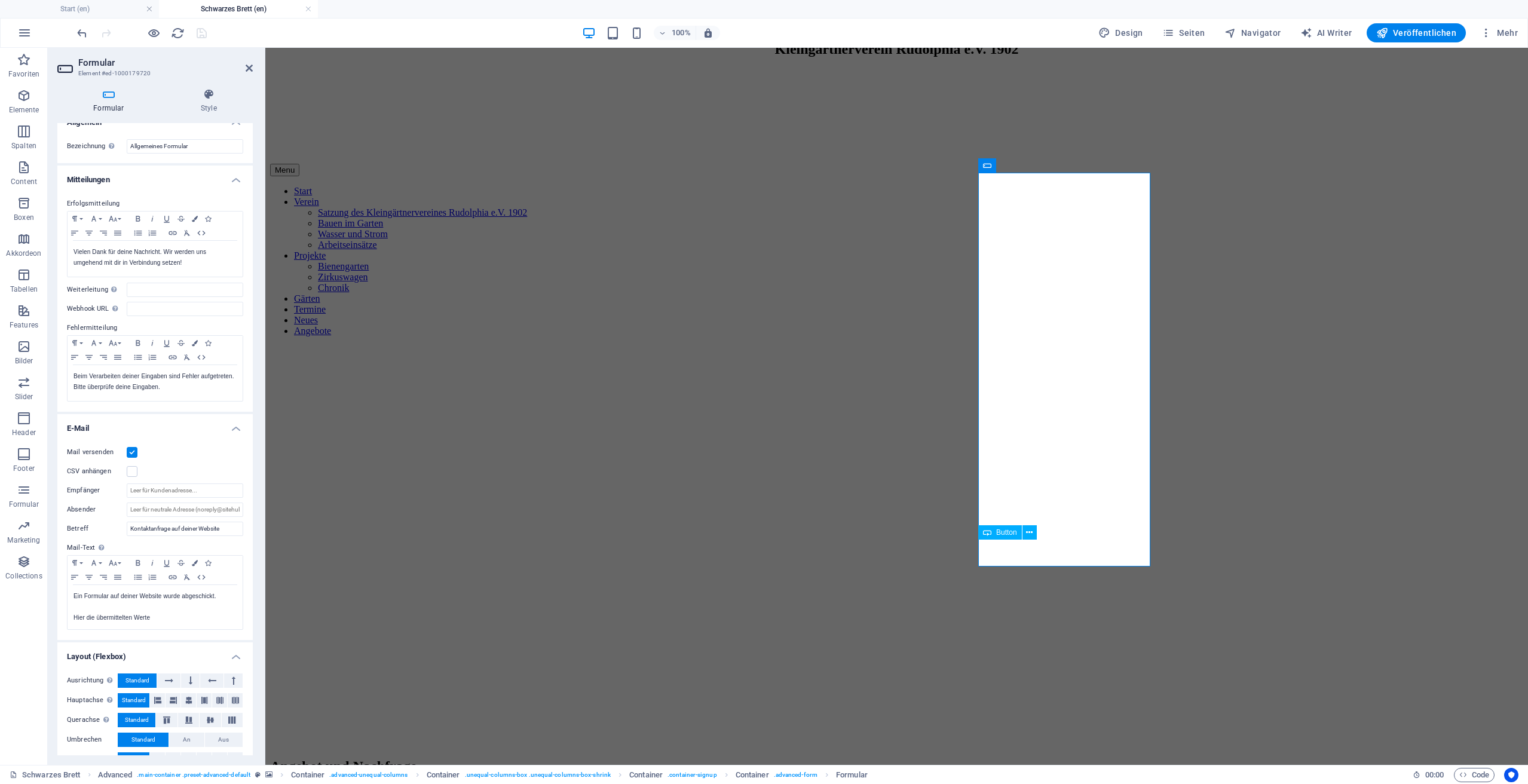
scroll to position [23, 0]
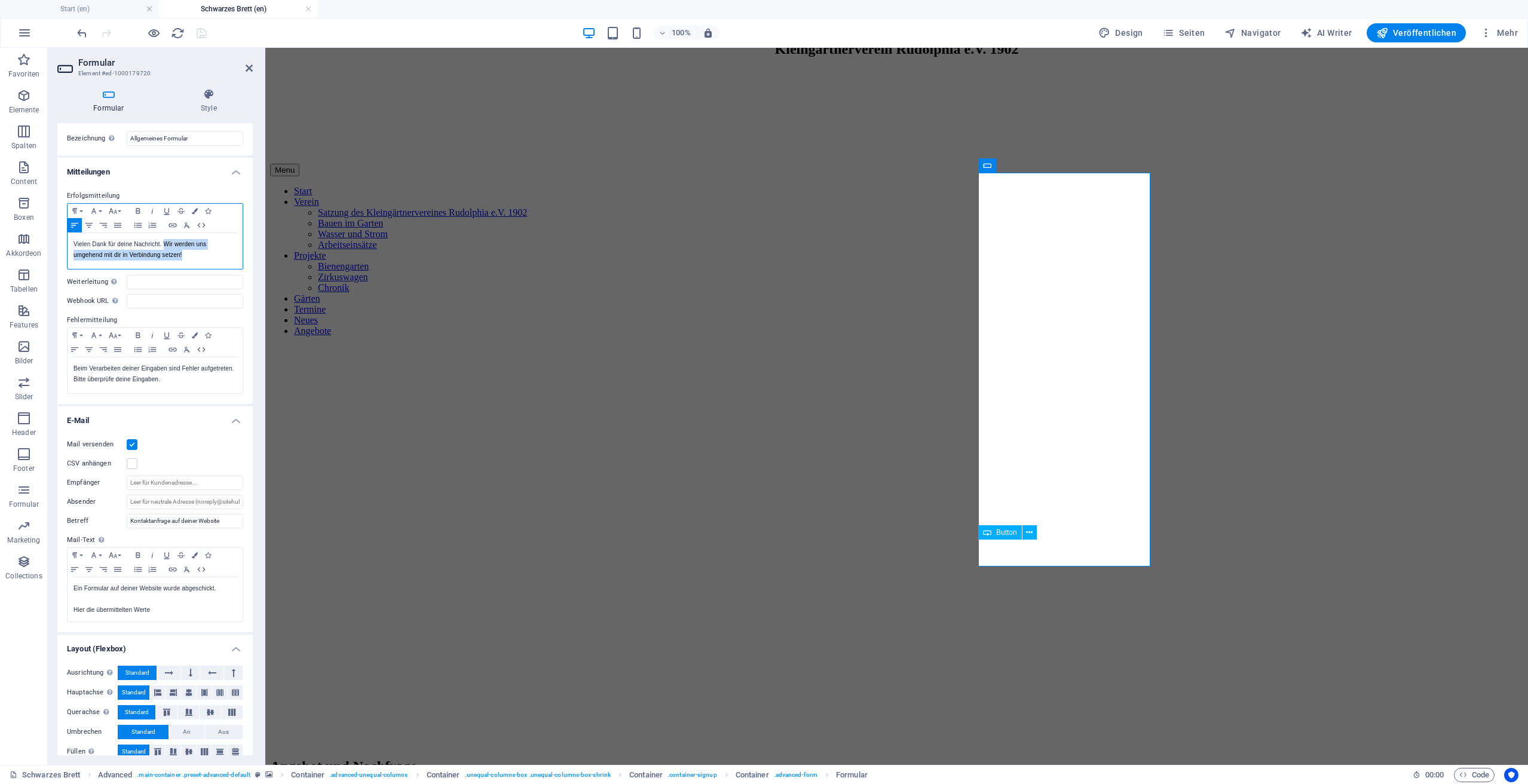
drag, startPoint x: 205, startPoint y: 254, endPoint x: 165, endPoint y: 247, distance: 40.6
click at [165, 247] on p "Vielen Dank für deine Nachricht. Wir werden uns umgehend mit dir in Verbindung …" at bounding box center [154, 249] width 163 height 21
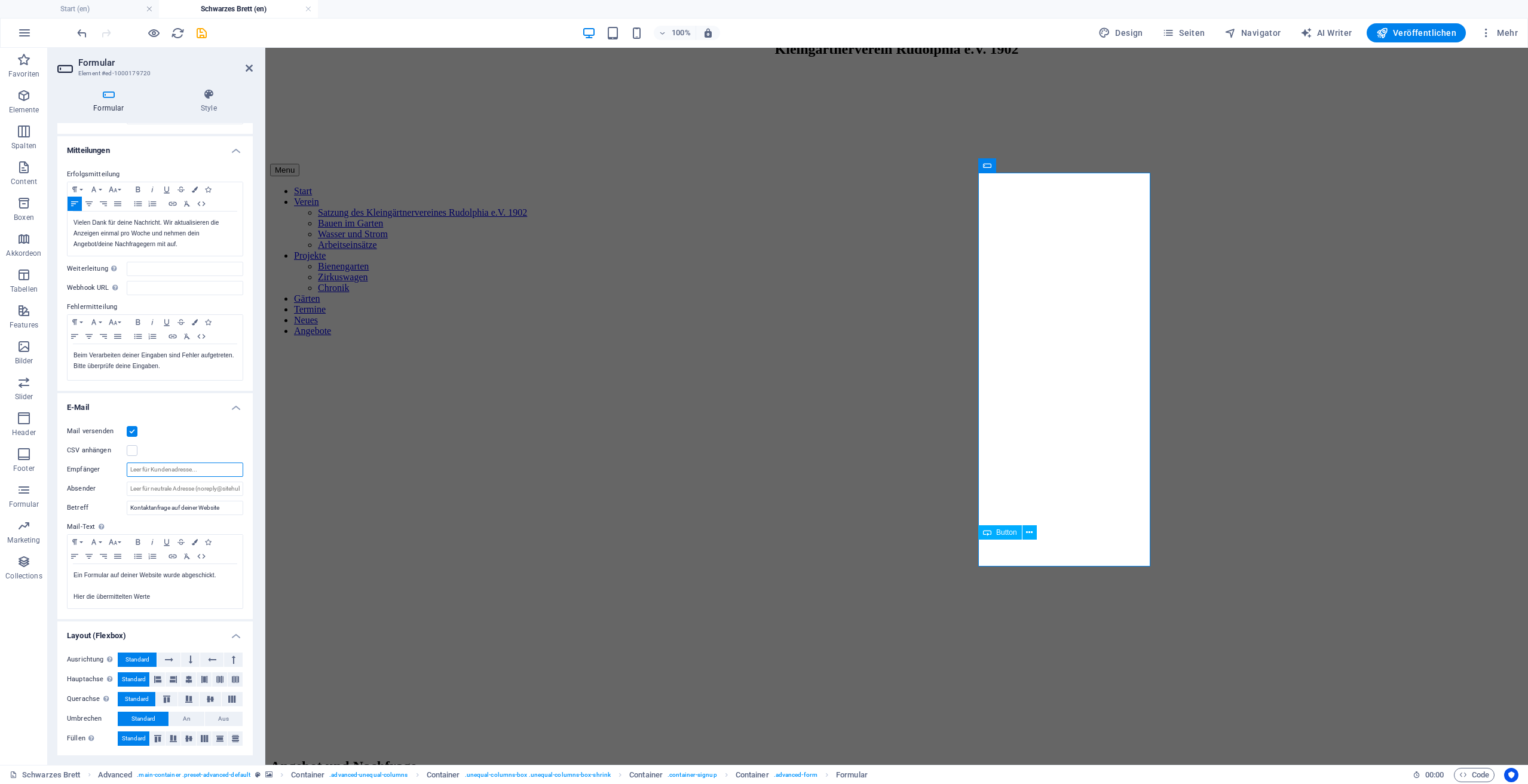
click at [183, 468] on input "Empfänger" at bounding box center [184, 469] width 117 height 14
click at [190, 467] on input "vorstand" at bounding box center [184, 469] width 117 height 14
type input "[EMAIL_ADDRESS][DOMAIN_NAME]"
drag, startPoint x: 234, startPoint y: 508, endPoint x: 54, endPoint y: 511, distance: 180.0
click at [152, 510] on input "Kontaktanfrage auf deiner Website" at bounding box center [184, 508] width 117 height 14
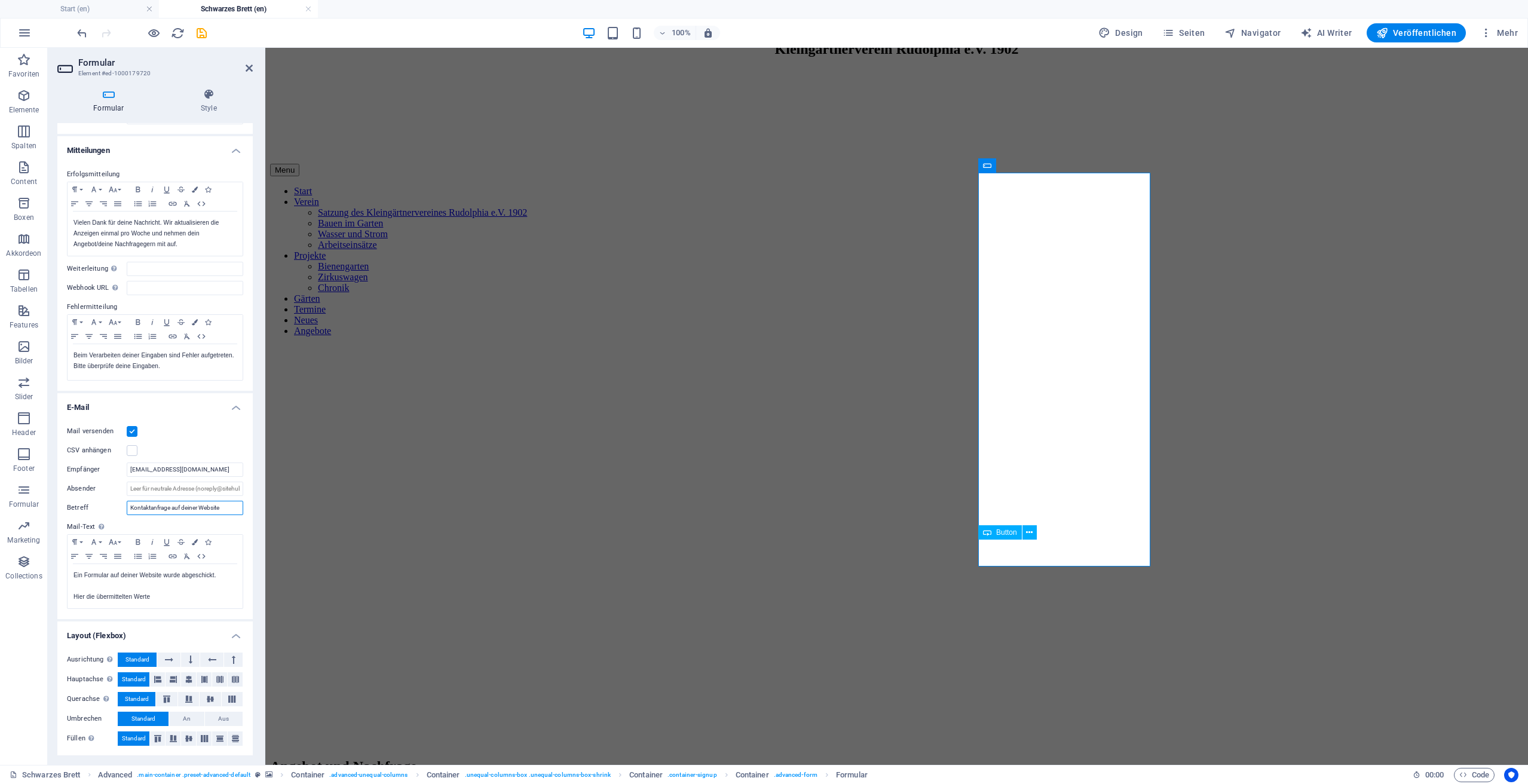
click at [235, 509] on input "Kontaktanfrage auf deiner Website" at bounding box center [184, 508] width 117 height 14
click at [132, 509] on input "Kontaktanfrage auf deiner Website" at bounding box center [184, 508] width 117 height 14
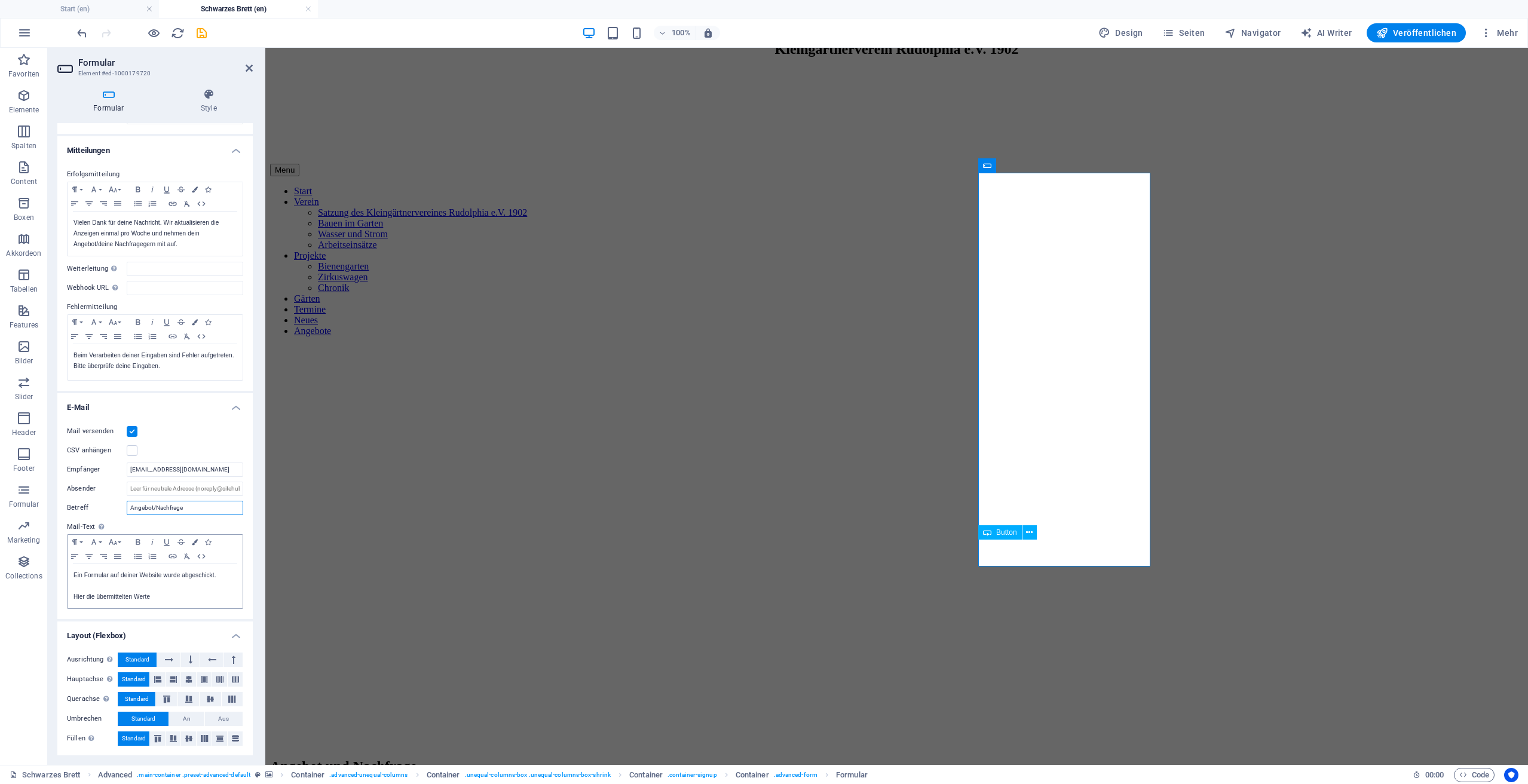
type input "Angebot/Nachfrage"
drag, startPoint x: 168, startPoint y: 601, endPoint x: 63, endPoint y: 574, distance: 108.4
click at [63, 574] on div "Mail versenden CSV anhängen Empfänger [EMAIL_ADDRESS][DOMAIN_NAME] Absender Bet…" at bounding box center [155, 516] width 196 height 204
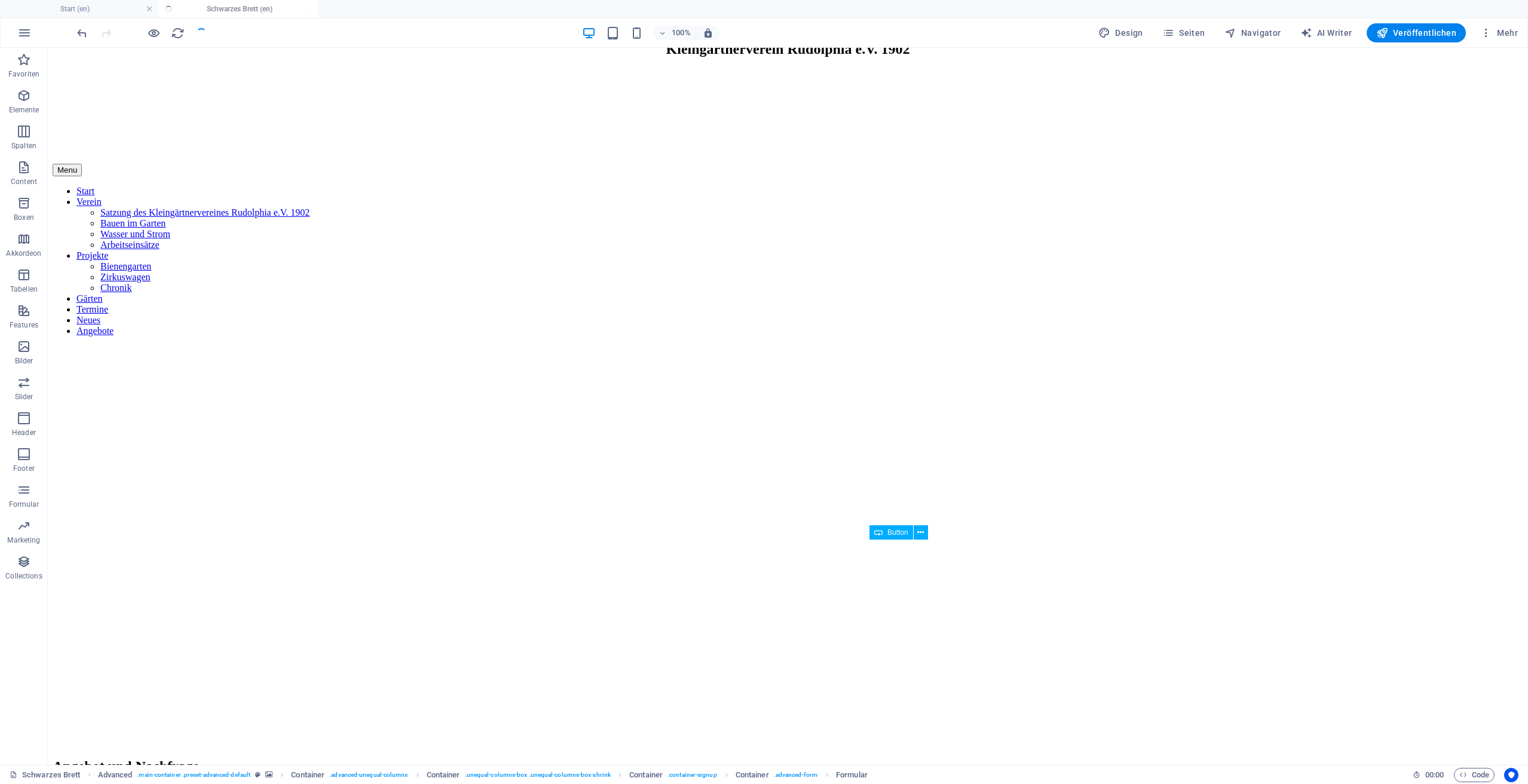
select select
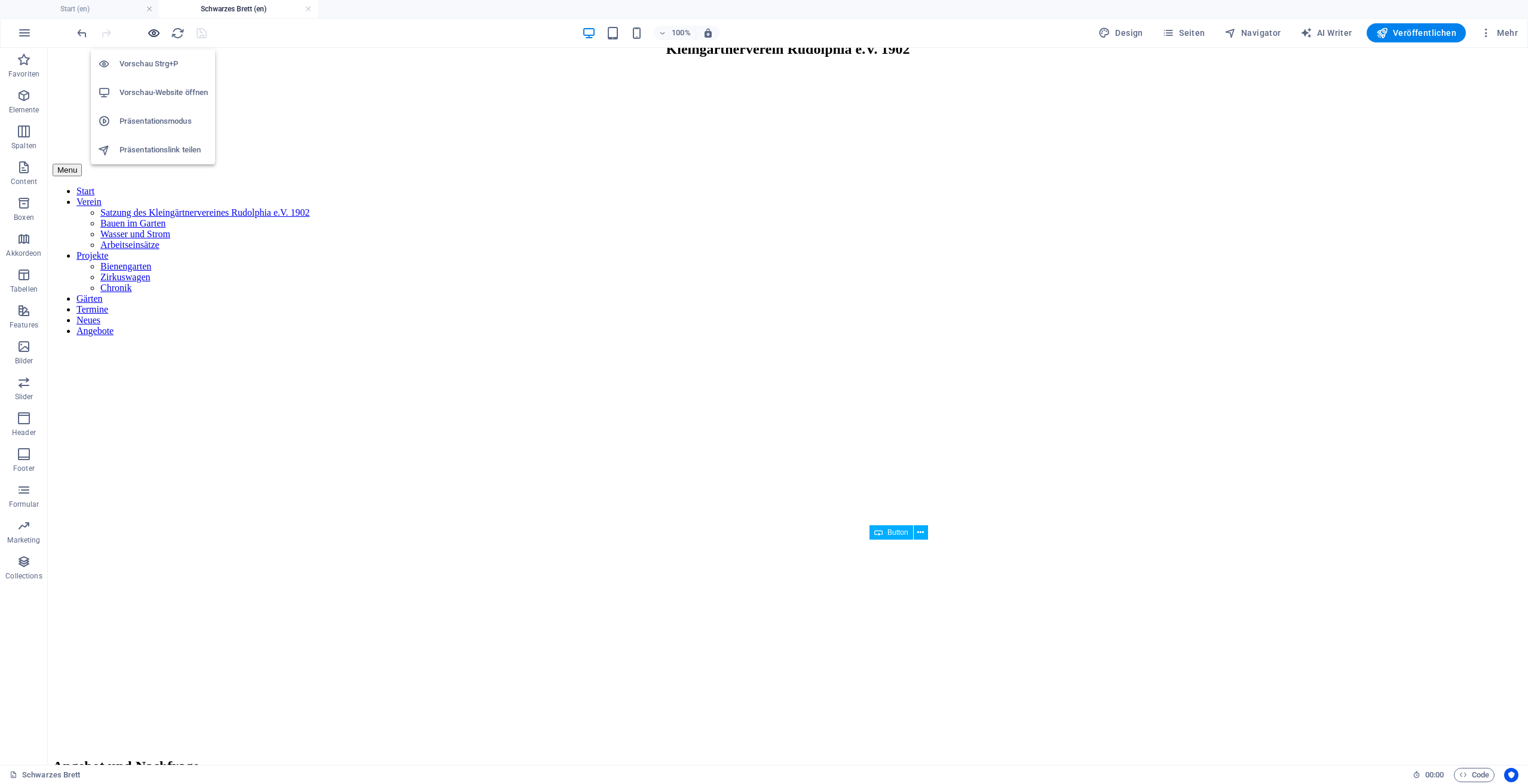
click at [152, 32] on icon "button" at bounding box center [154, 33] width 13 height 13
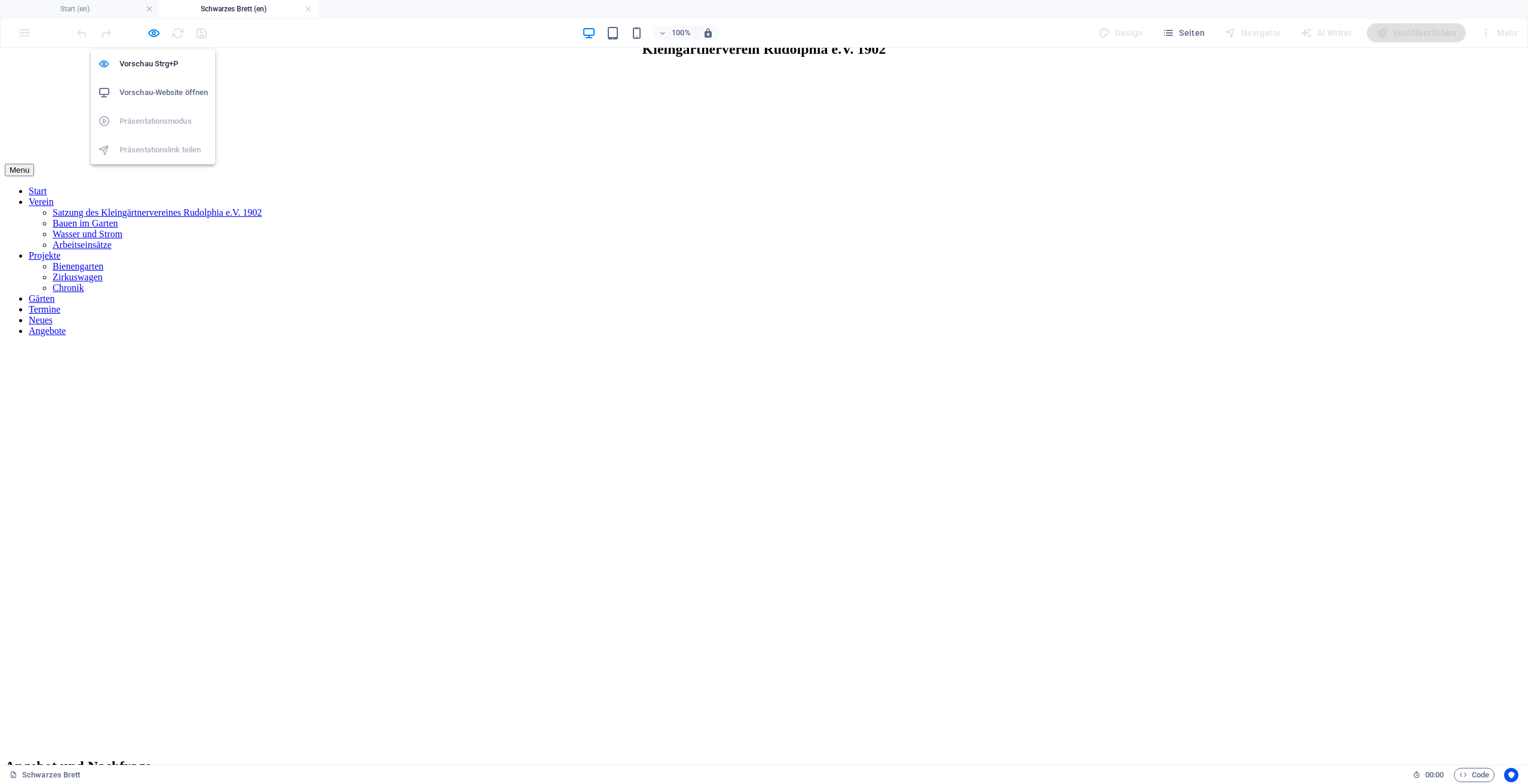
click at [169, 92] on h6 "Vorschau-Website öffnen" at bounding box center [164, 92] width 89 height 14
click at [152, 35] on icon "button" at bounding box center [154, 33] width 13 height 13
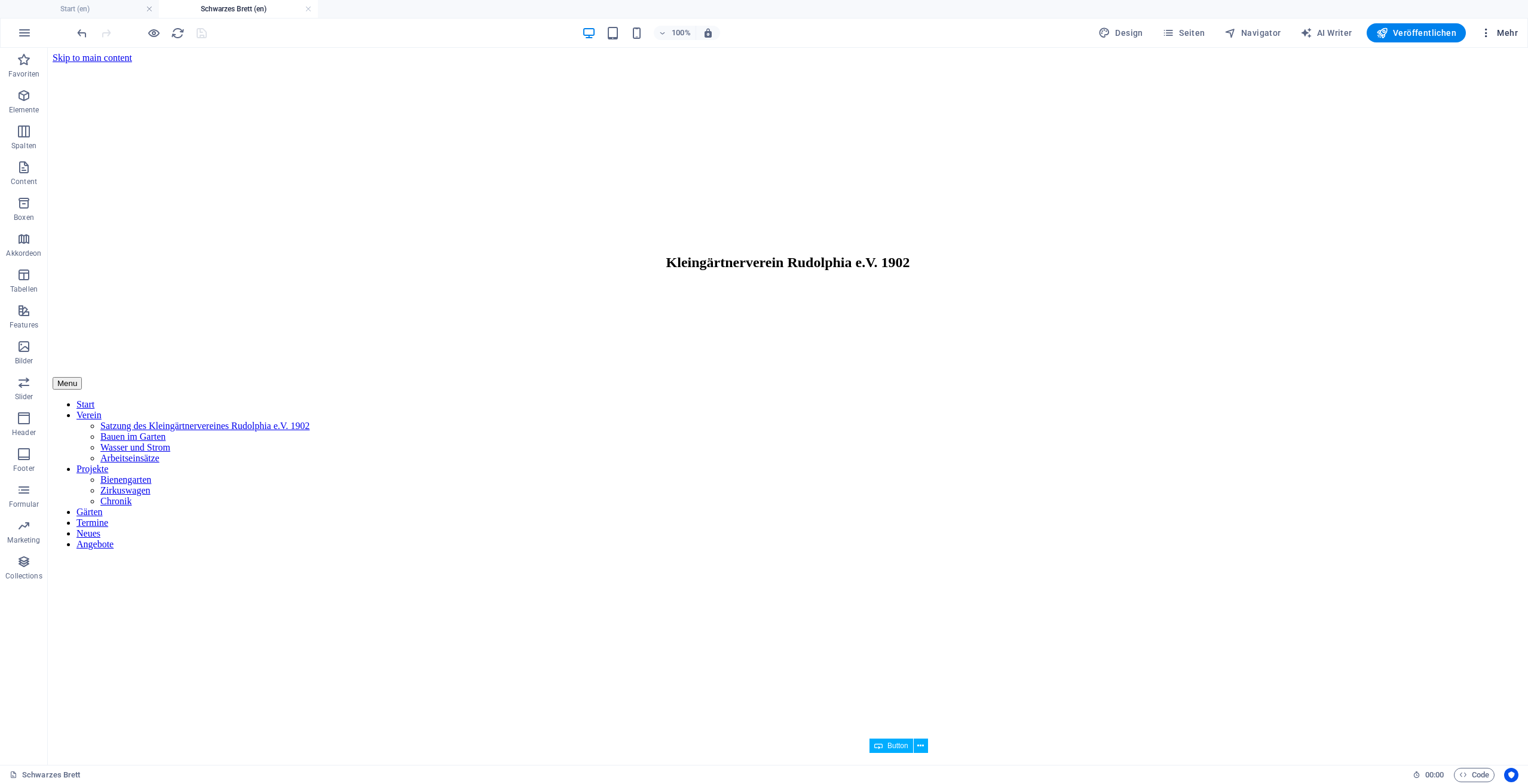
click at [1487, 34] on icon "button" at bounding box center [1486, 33] width 12 height 12
click at [1470, 65] on h6 "Website-Einstellungen" at bounding box center [1470, 64] width 76 height 14
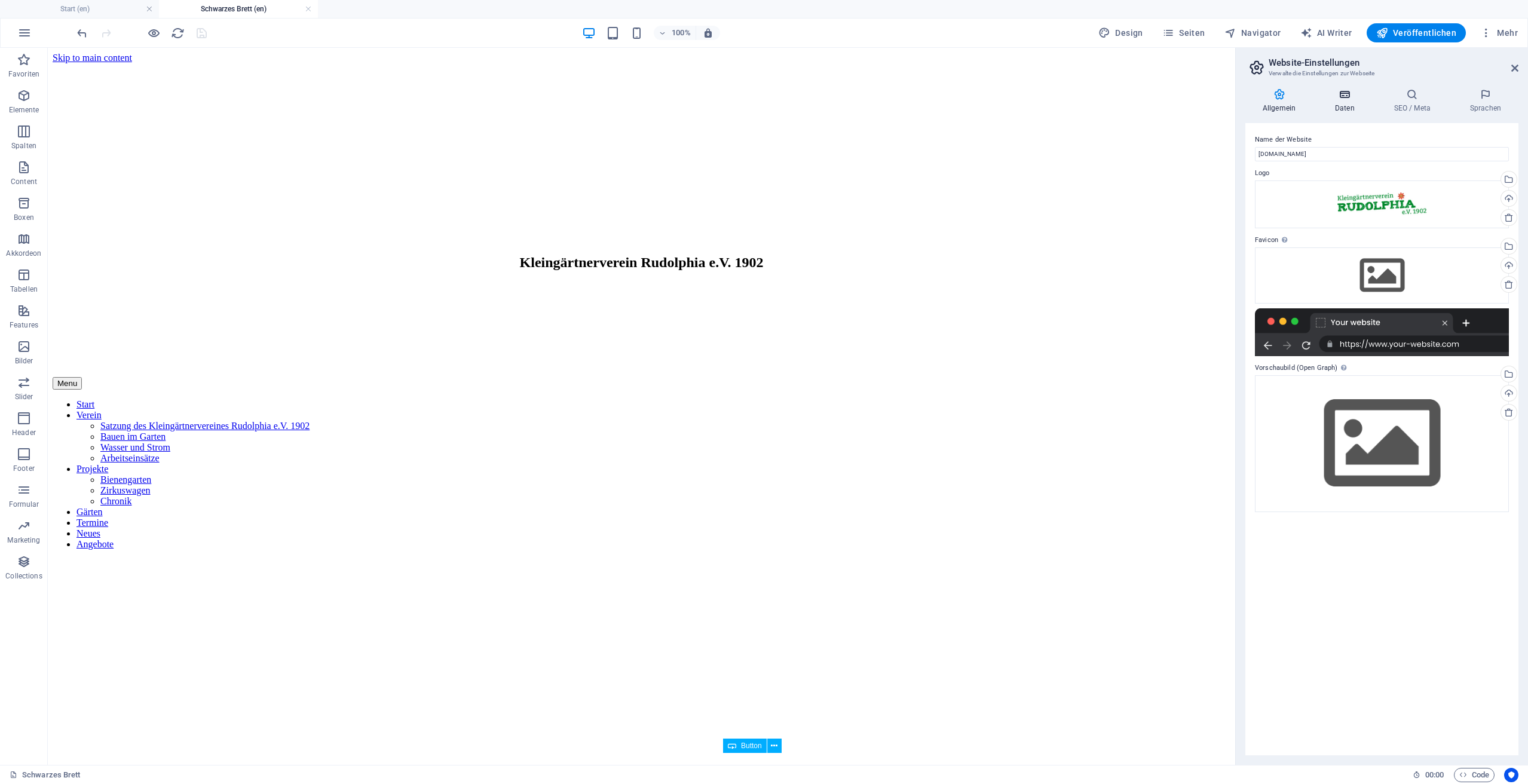
click at [1352, 113] on h4 "Daten" at bounding box center [1346, 101] width 59 height 25
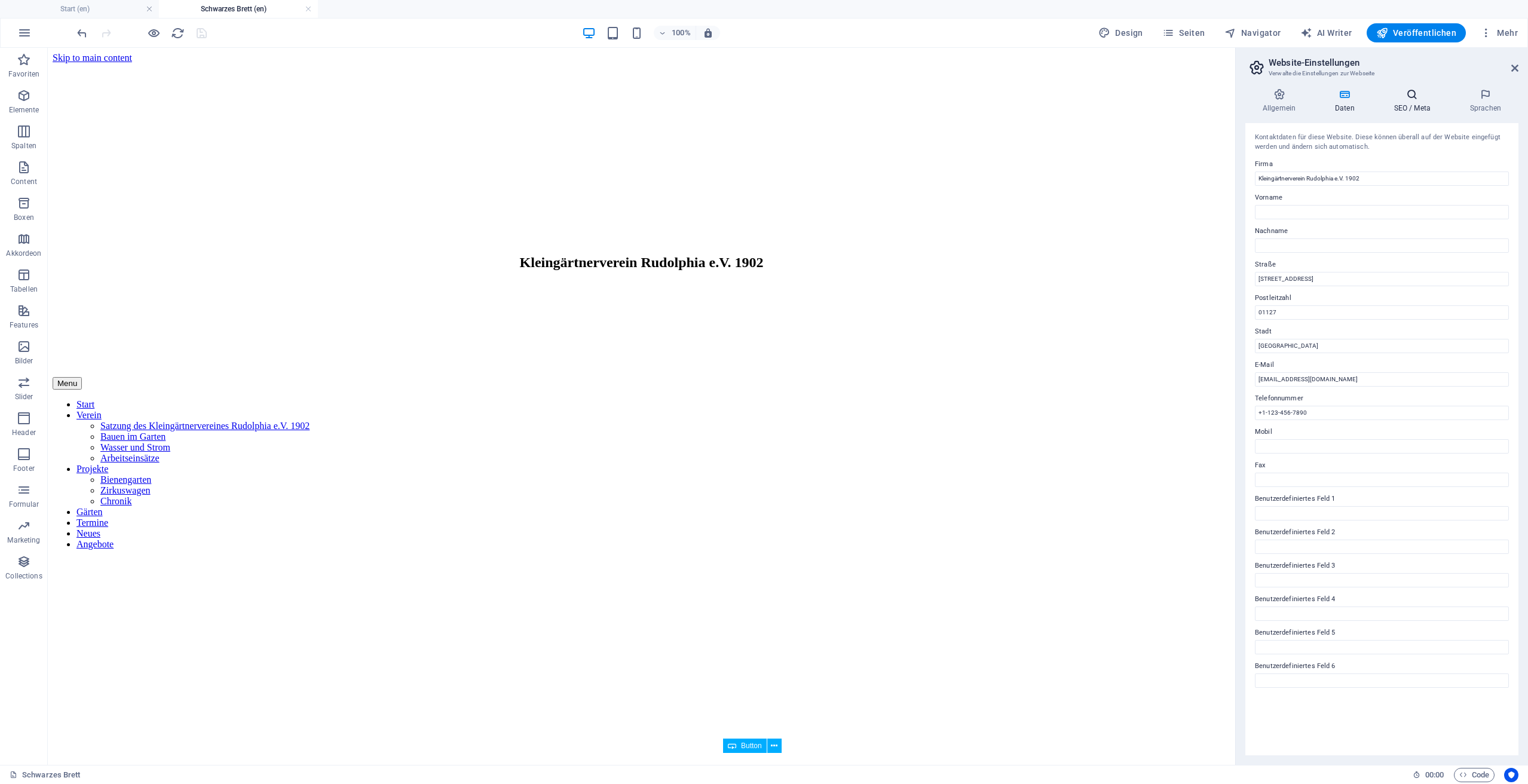
click at [1415, 105] on h4 "SEO / Meta" at bounding box center [1414, 101] width 76 height 25
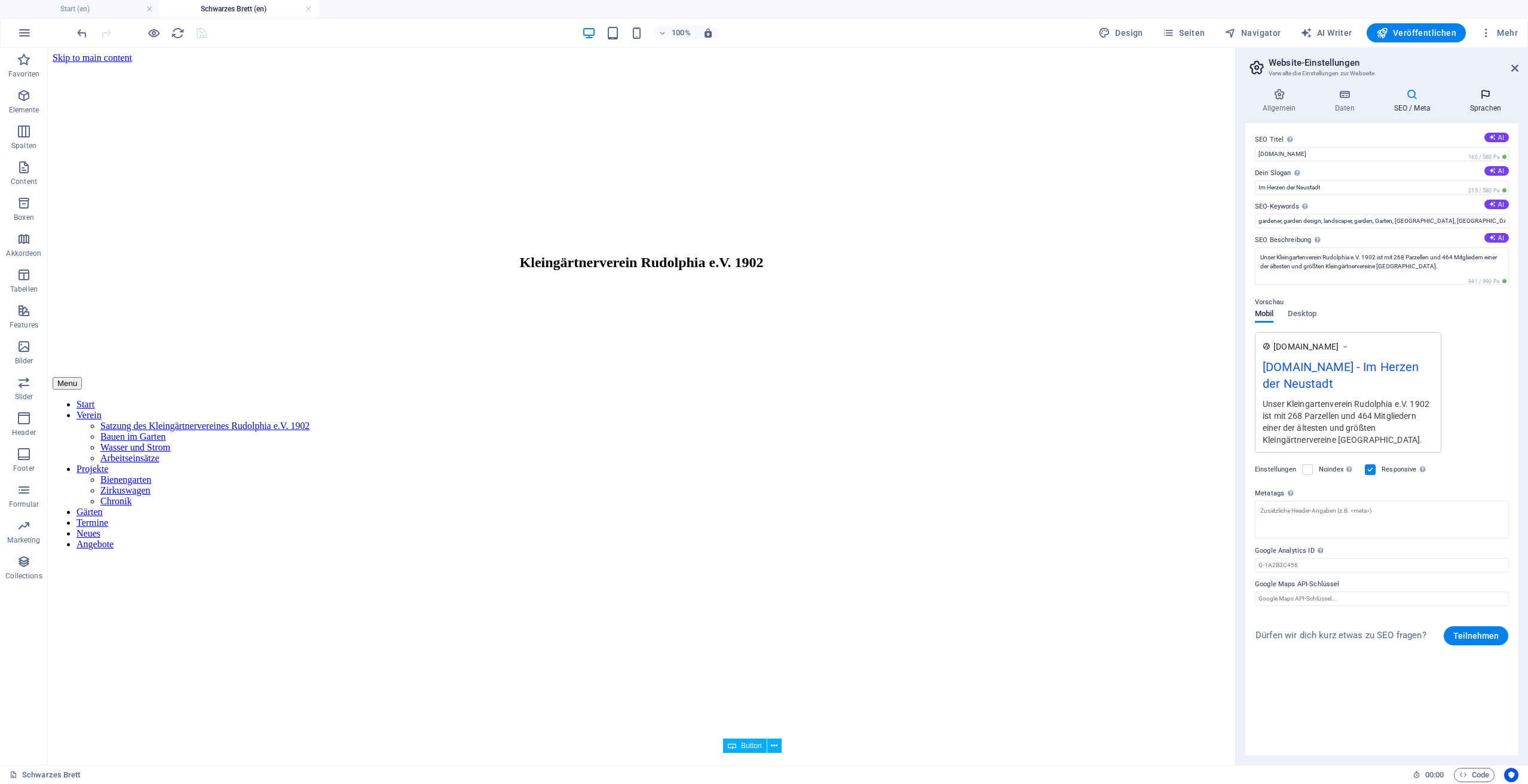
click at [1496, 103] on h4 "Sprachen" at bounding box center [1486, 101] width 66 height 25
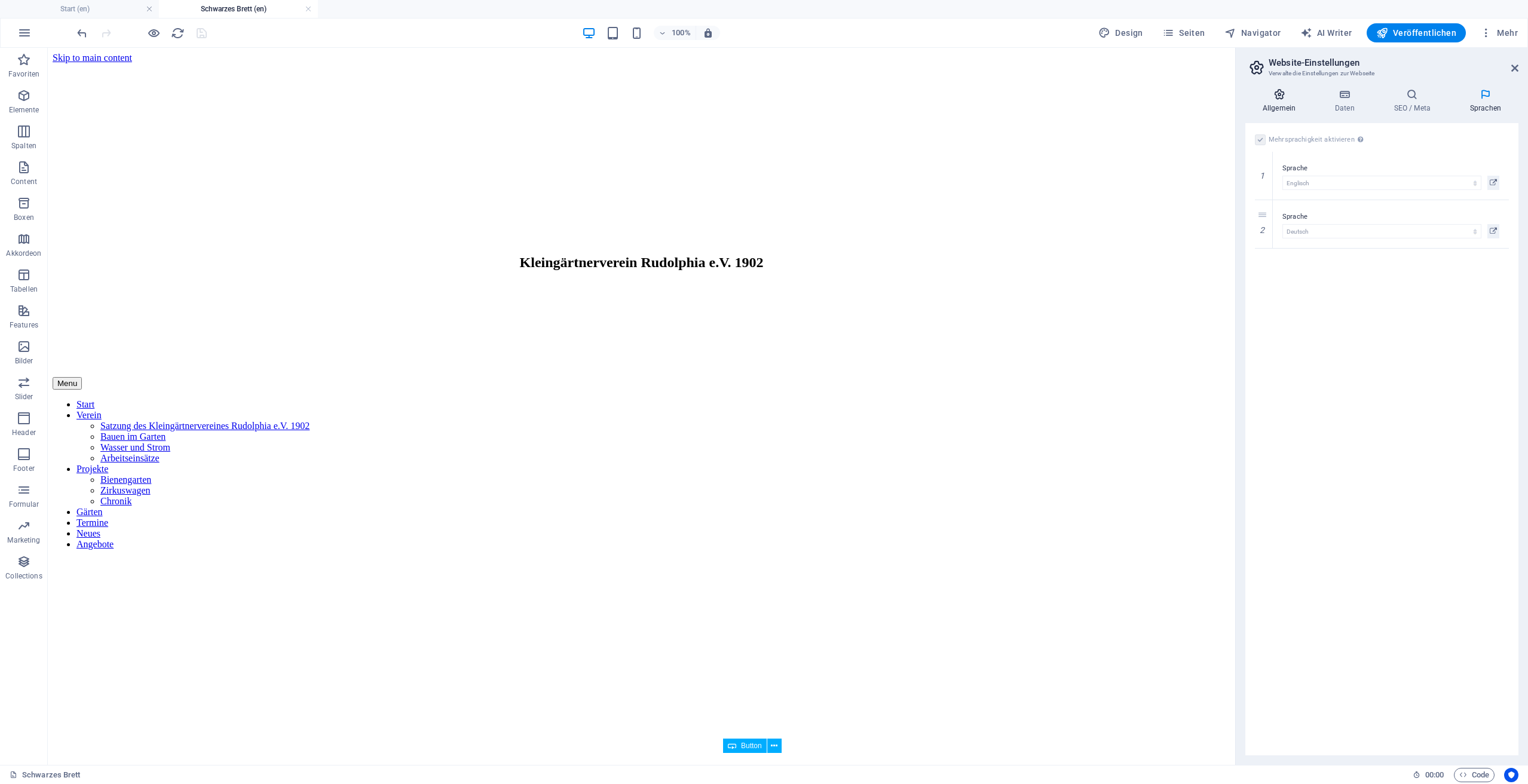
click at [1279, 111] on h4 "Allgemein" at bounding box center [1280, 101] width 72 height 25
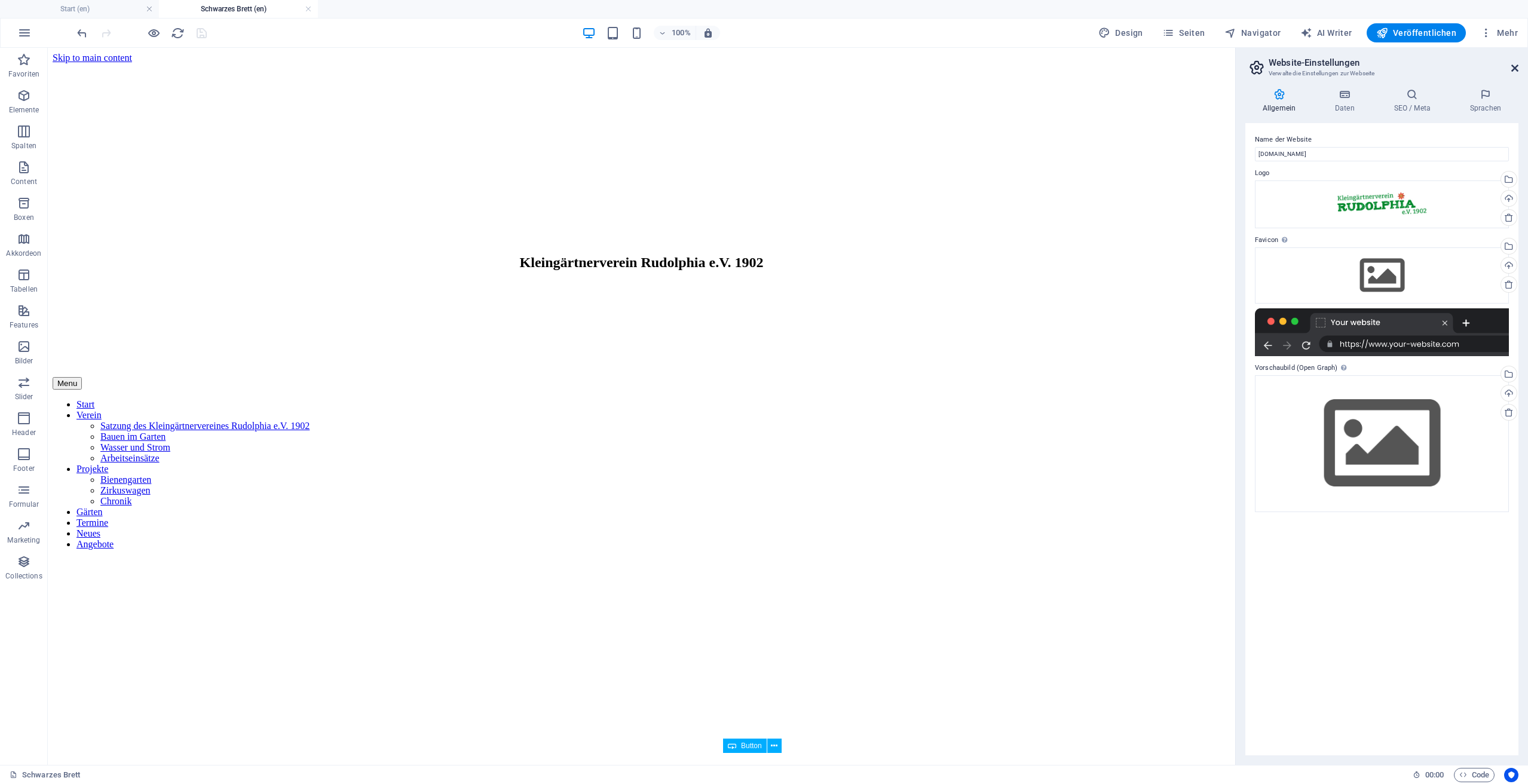
click at [1515, 65] on icon at bounding box center [1514, 68] width 7 height 10
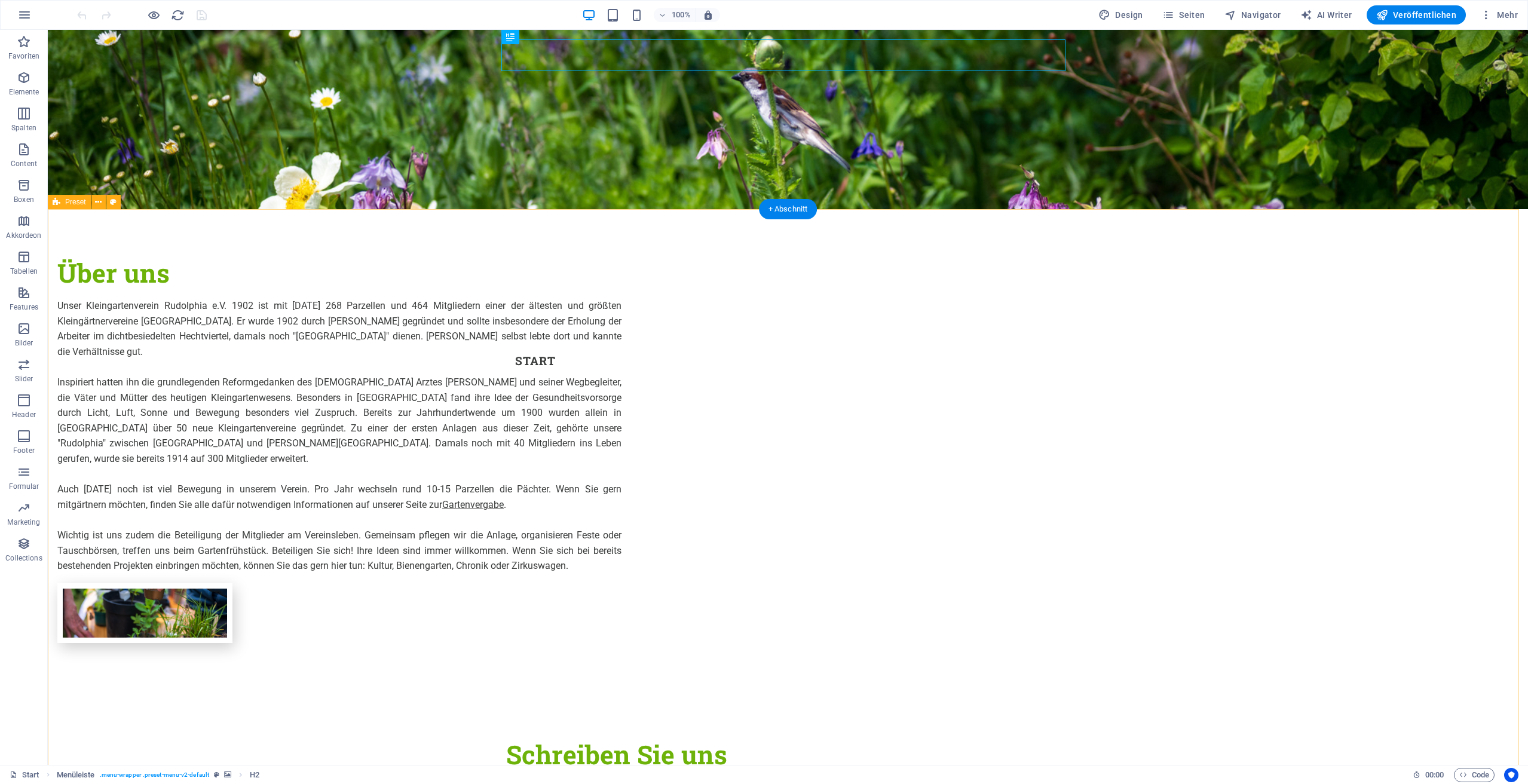
click at [1319, 407] on div "Über uns Unser Kleingartenverein Rudolphia e.V. 1902 ist mit [DATE] 268 Parzell…" at bounding box center [788, 450] width 1480 height 482
click at [1425, 14] on span "Veröffentlichen" at bounding box center [1415, 14] width 80 height 12
